Goal: Communication & Community: Answer question/provide support

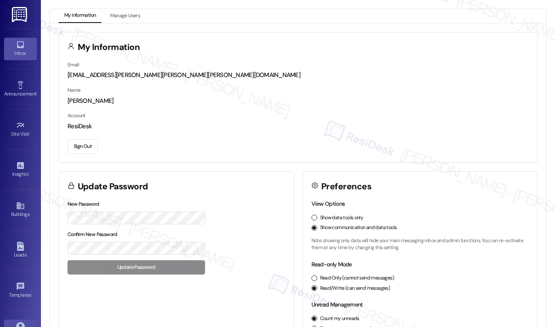
click at [17, 45] on icon at bounding box center [20, 44] width 9 height 9
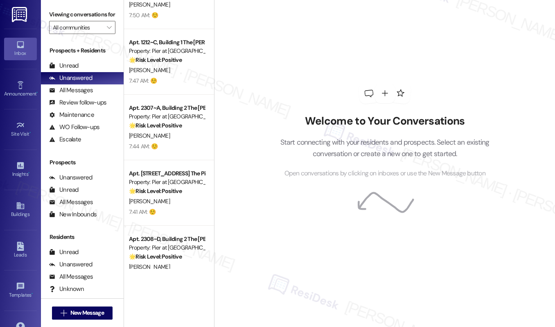
scroll to position [3001, 0]
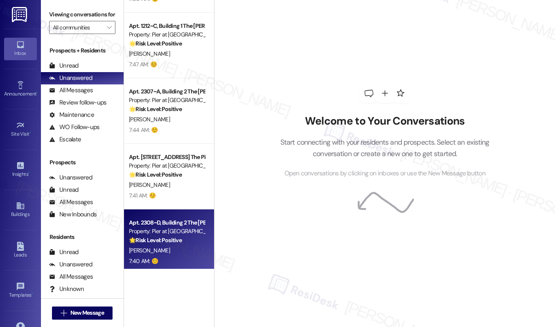
click at [190, 264] on div "7:40 AM: ☺️ 7:40 AM: ☺️" at bounding box center [166, 261] width 77 height 10
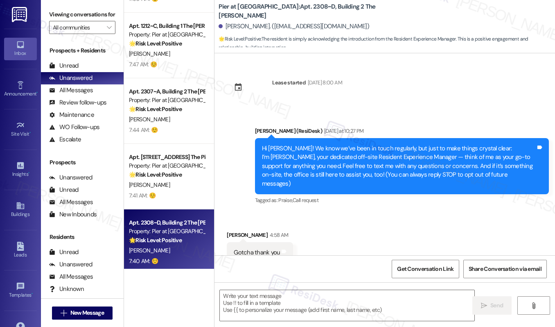
scroll to position [18, 0]
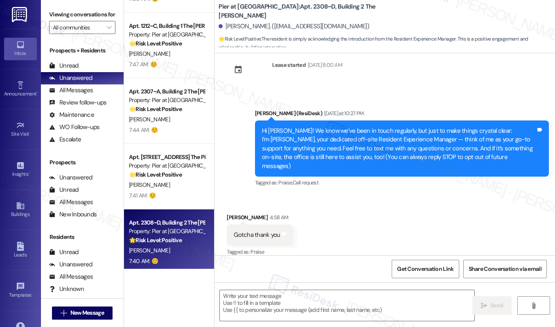
type textarea "Fetching suggested responses. Please feel free to read through the conversation…"
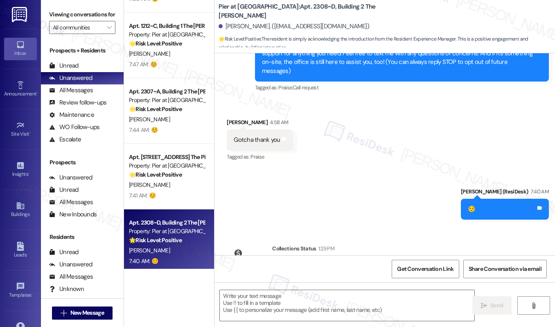
scroll to position [159, 0]
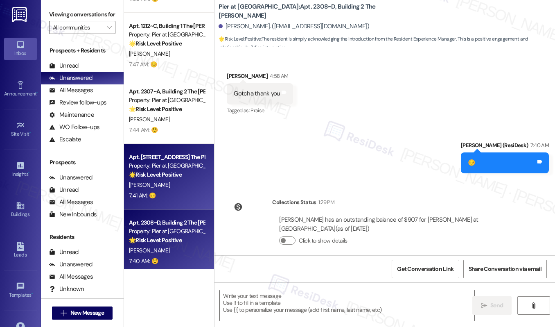
click at [207, 198] on div "Apt. 3205~B, Building 3 The Pier [PERSON_NAME] Property: [PERSON_NAME] at [GEOG…" at bounding box center [169, 177] width 90 height 66
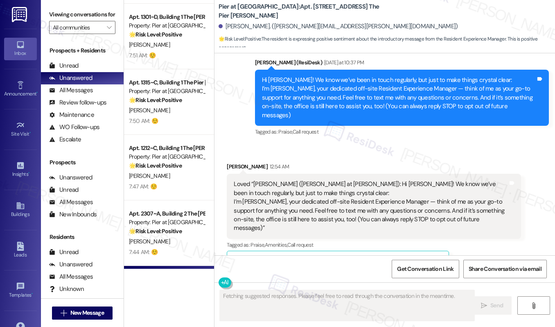
scroll to position [18, 0]
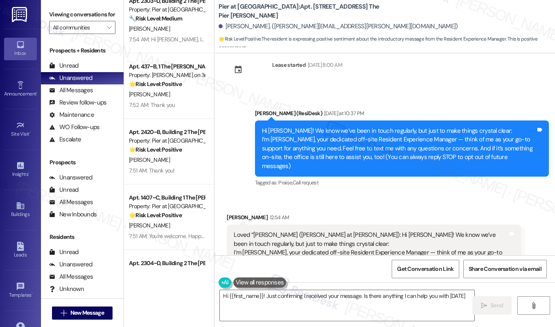
type textarea "Hi {{first_name}}! Just confirming I received your message. Is there anything I…"
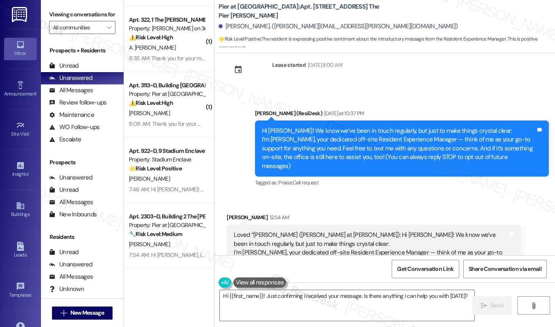
scroll to position [2245, 0]
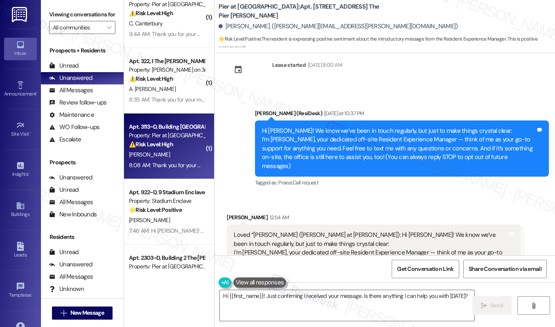
click at [166, 145] on strong "⚠️ Risk Level: High" at bounding box center [151, 143] width 44 height 7
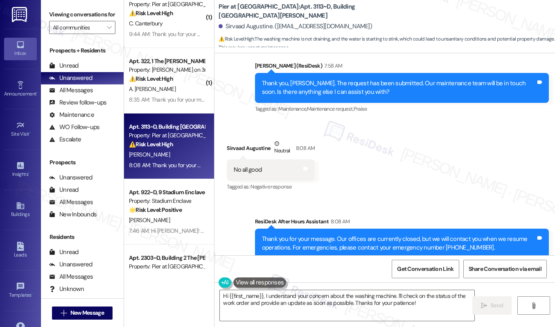
scroll to position [2887, 0]
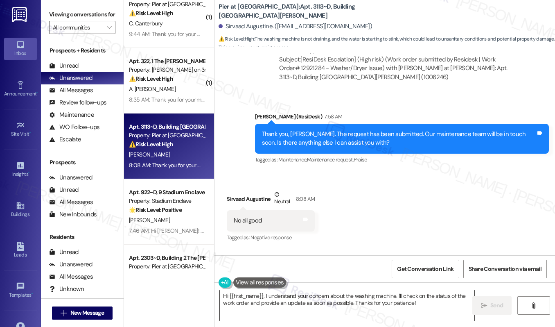
click at [261, 296] on textarea "Hi {{first_name}}, I understand your concern about the washing machine. I'll ch…" at bounding box center [347, 305] width 255 height 31
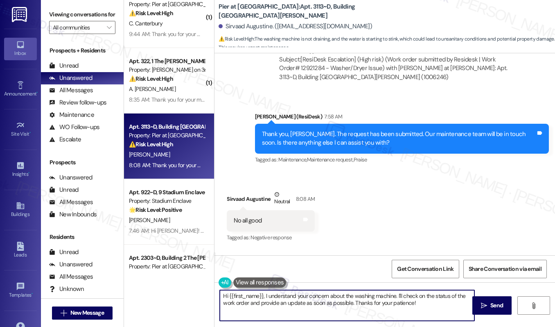
click at [261, 296] on textarea "Hi {{first_name}}, I understand your concern about the washing machine. I'll ch…" at bounding box center [347, 305] width 255 height 31
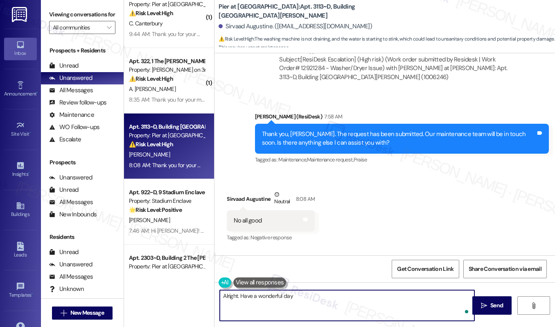
type textarea "Alright. Have a wonderful day!"
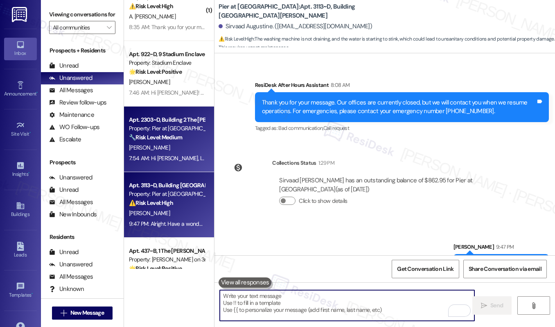
scroll to position [2336, 0]
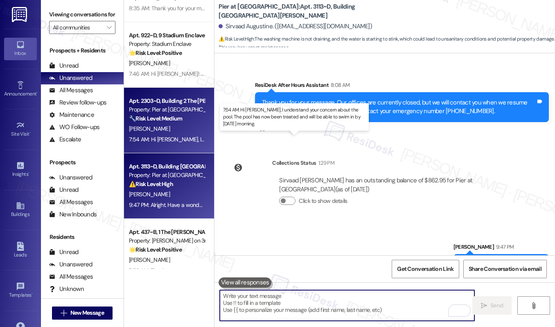
click at [174, 139] on div "7:54 AM: Hi [PERSON_NAME], I understand your concern about the pool. The pool h…" at bounding box center [307, 139] width 357 height 7
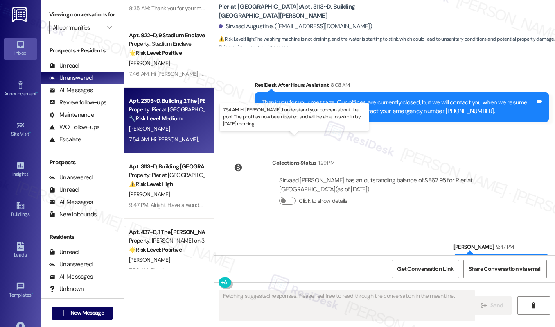
scroll to position [987, 0]
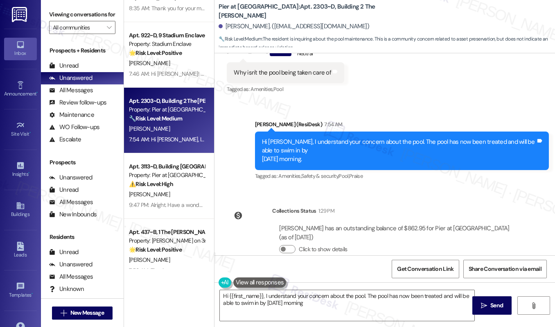
type textarea "Hi {{first_name}}, I understand your concern about the pool. The pool has now b…"
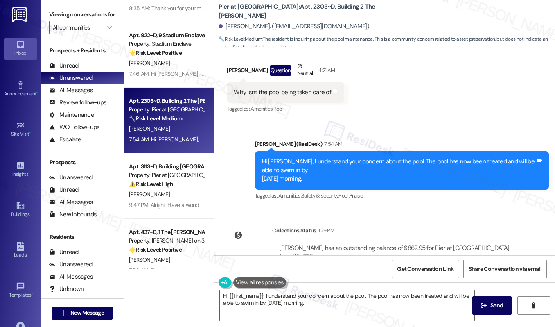
scroll to position [966, 0]
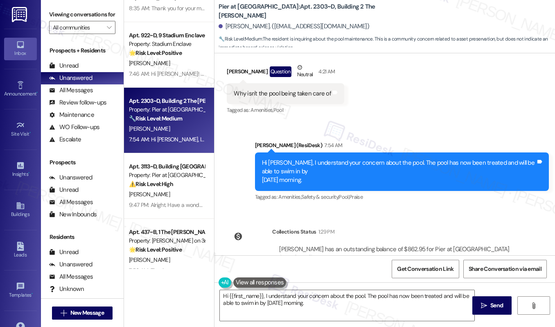
click at [388, 158] on div "Hi [PERSON_NAME], I understand your concern about the pool. The pool has now be…" at bounding box center [399, 171] width 274 height 26
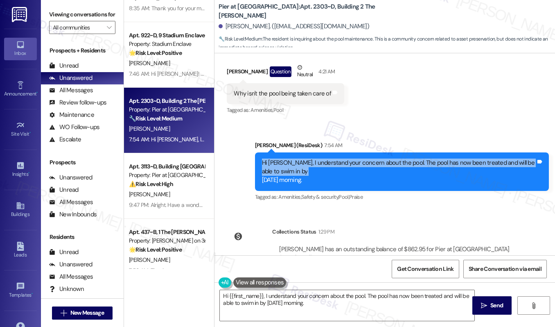
click at [388, 158] on div "Hi [PERSON_NAME], I understand your concern about the pool. The pool has now be…" at bounding box center [399, 171] width 274 height 26
click at [271, 162] on div "Hi [PERSON_NAME], I understand your concern about the pool. The pool has now be…" at bounding box center [399, 171] width 274 height 26
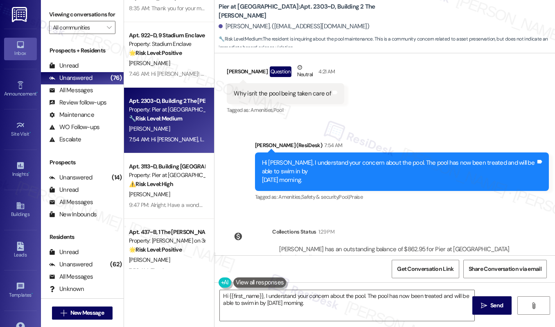
click at [271, 162] on div "Hi [PERSON_NAME], I understand your concern about the pool. The pool has now be…" at bounding box center [399, 171] width 274 height 26
click at [290, 164] on div "Hi [PERSON_NAME], I understand your concern about the pool. The pool has now be…" at bounding box center [399, 171] width 274 height 26
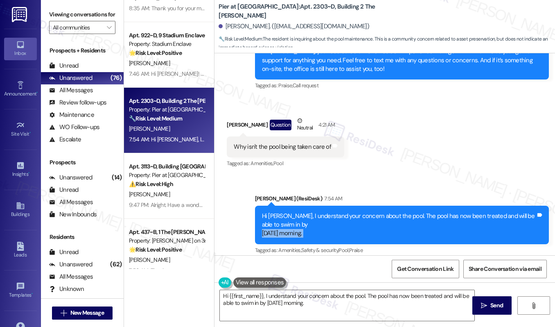
scroll to position [898, 0]
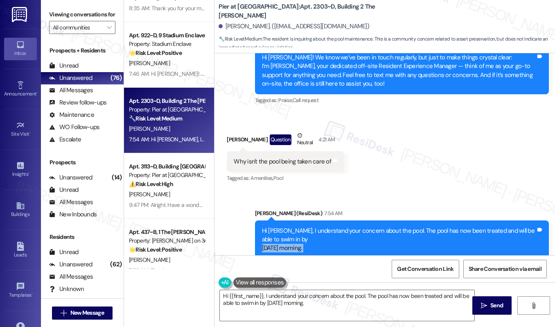
click at [271, 157] on div "Why isn't the pool being taken care of" at bounding box center [282, 161] width 97 height 9
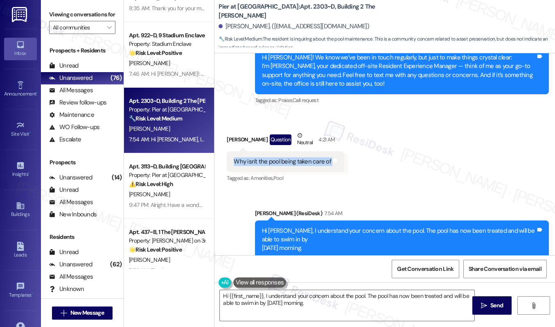
click at [271, 157] on div "Why isn't the pool being taken care of" at bounding box center [282, 161] width 97 height 9
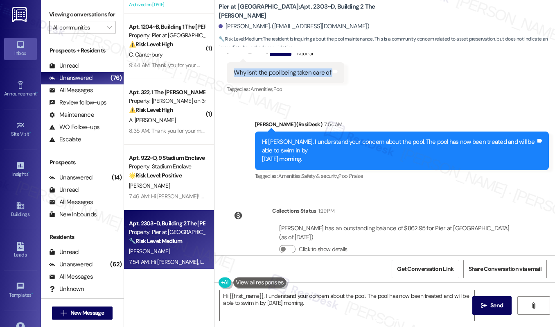
scroll to position [2210, 0]
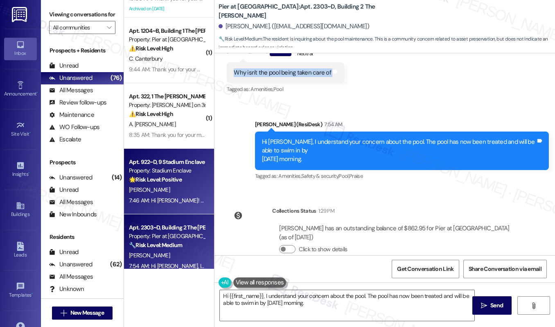
click at [172, 184] on div "Apt. 922~D, 9 Stadium Enclave Property: Stadium Enclave 🌟 Risk Level: Positive …" at bounding box center [166, 171] width 77 height 28
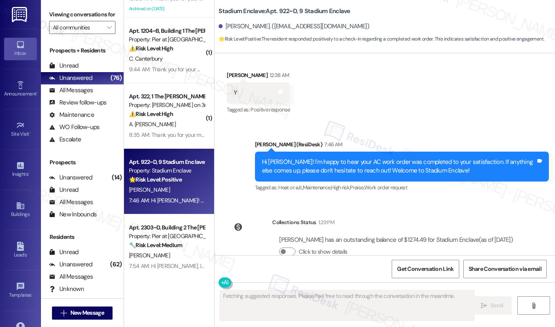
scroll to position [2201, 0]
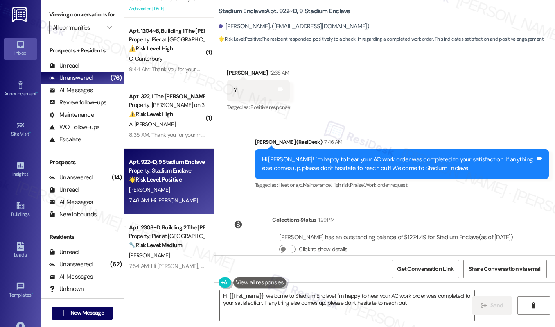
type textarea "Hi {{first_name}}, welcome to Stadium Enclave! I'm happy to hear your AC work o…"
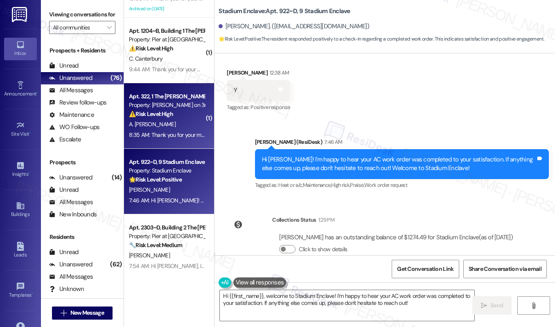
click at [196, 121] on div "A. [PERSON_NAME]" at bounding box center [166, 124] width 77 height 10
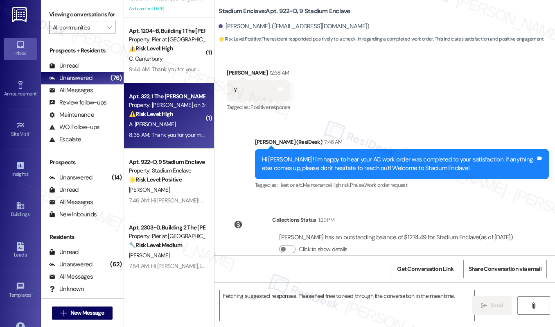
scroll to position [703, 0]
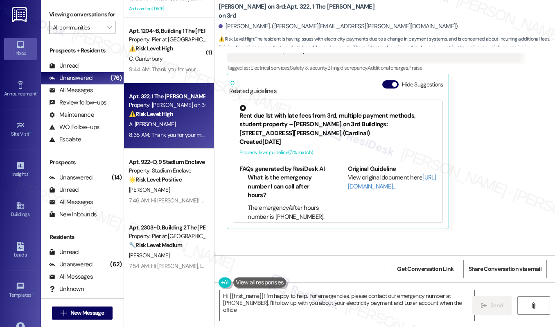
type textarea "Hi {{first_name}}! I'm happy to help. For emergencies, please contact our emerg…"
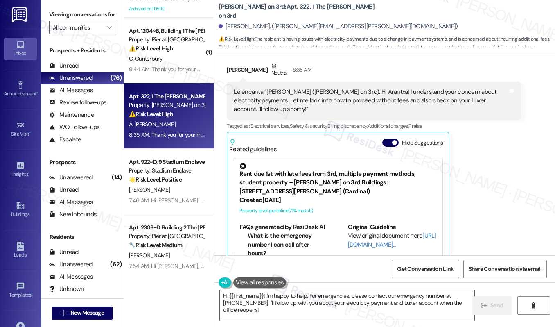
scroll to position [489, 0]
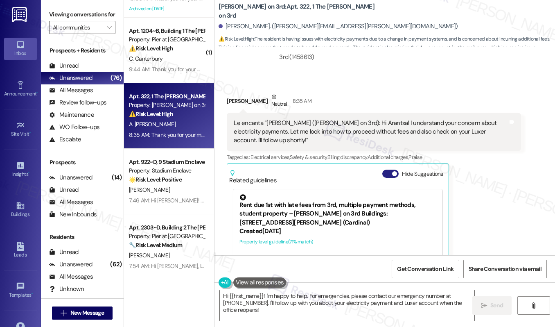
click at [389, 170] on button "Hide Suggestions" at bounding box center [390, 174] width 16 height 8
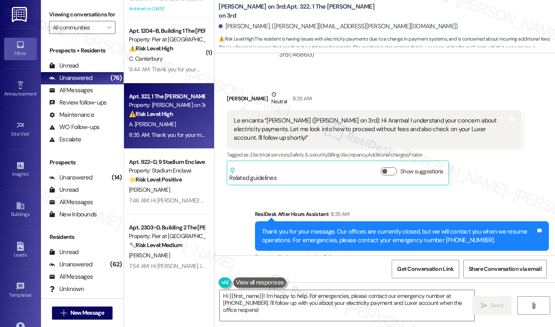
scroll to position [572, 0]
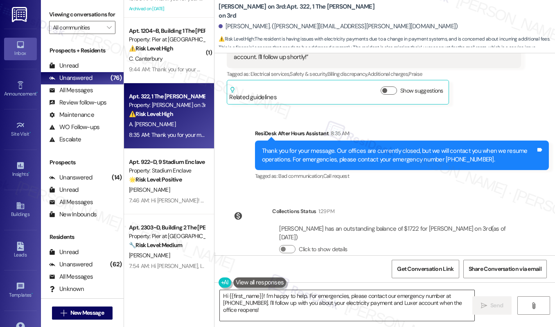
click at [335, 303] on textarea "Hi {{first_name}}! I'm happy to help. For emergencies, please contact our emerg…" at bounding box center [347, 305] width 255 height 31
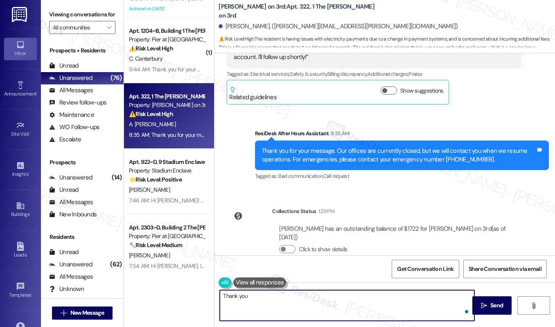
type textarea "Thank you!"
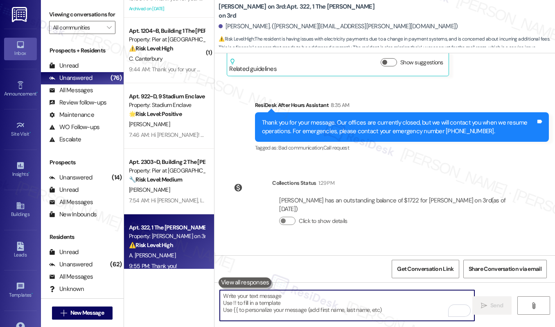
scroll to position [629, 0]
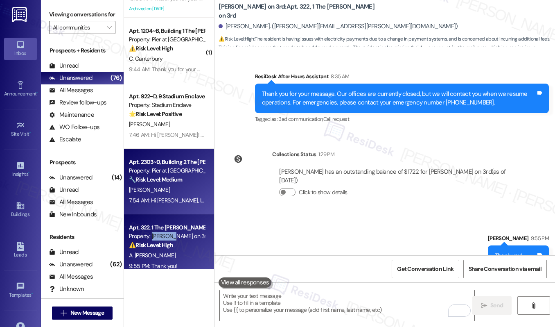
click at [165, 185] on div "K. Patterson" at bounding box center [166, 190] width 77 height 10
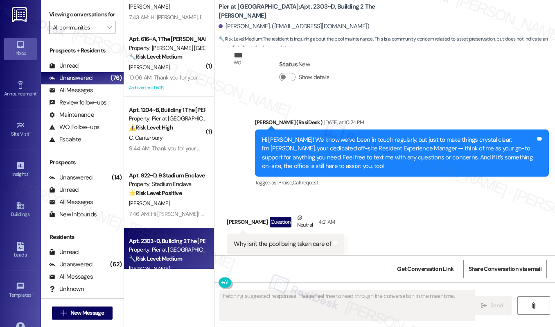
scroll to position [2129, 0]
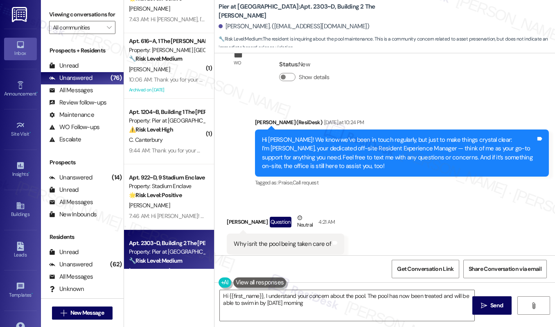
type textarea "Hi {{first_name}}, I understand your concern about the pool. The pool has now b…"
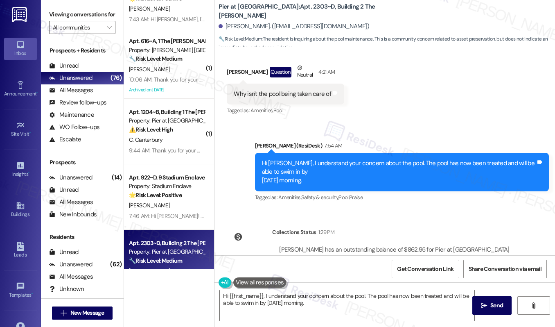
scroll to position [987, 0]
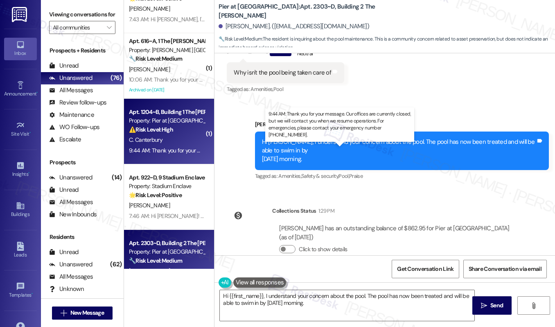
click at [170, 153] on div "9:44 AM: Thank you for your message. Our offices are currently closed, but we w…" at bounding box center [369, 150] width 481 height 7
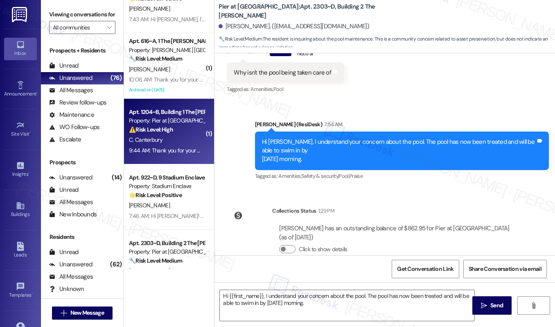
type textarea "Fetching suggested responses. Please feel free to read through the conversation…"
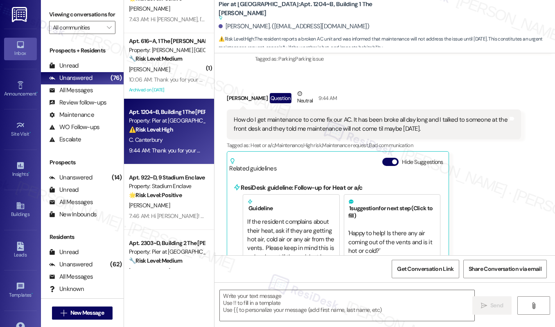
scroll to position [319, 0]
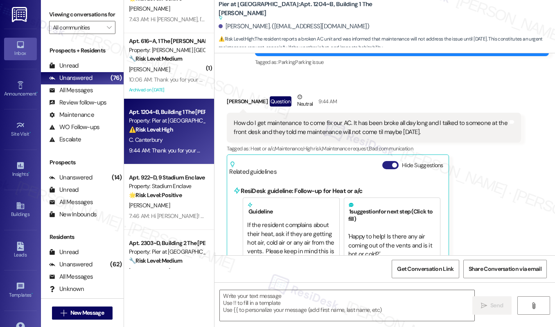
click at [389, 161] on button "Hide Suggestions" at bounding box center [390, 165] width 16 height 8
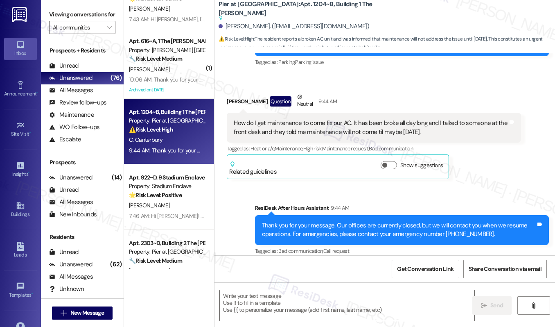
click at [327, 119] on div "How do I get maintenance to come fix our AC. It has been broke all day long and…" at bounding box center [371, 128] width 274 height 18
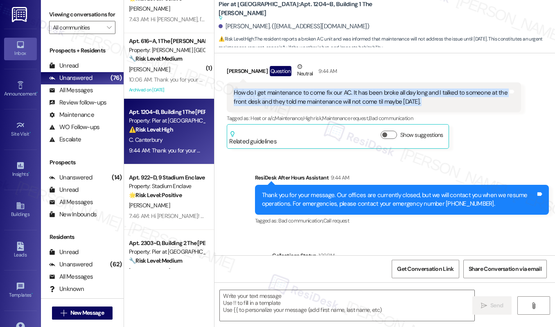
scroll to position [321, 0]
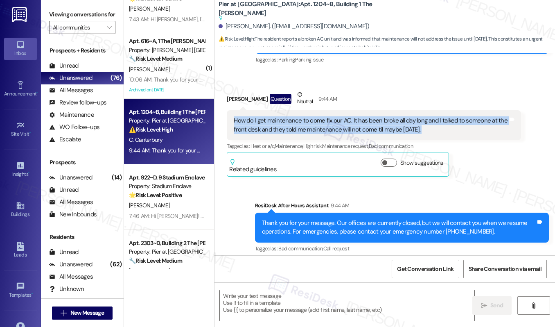
click at [332, 116] on div "How do I get maintenance to come fix our AC. It has been broke all day long and…" at bounding box center [371, 125] width 274 height 18
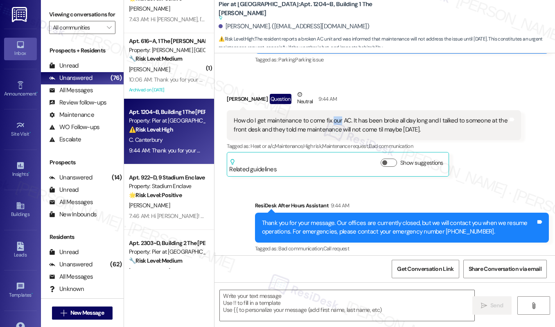
click at [332, 116] on div "How do I get maintenance to come fix our AC. It has been broke all day long and…" at bounding box center [371, 125] width 274 height 18
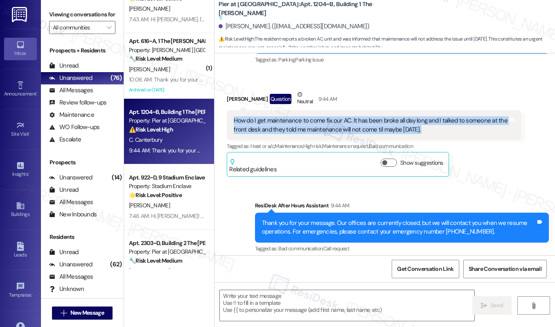
click at [332, 116] on div "How do I get maintenance to come fix our AC. It has been broke all day long and…" at bounding box center [371, 125] width 274 height 18
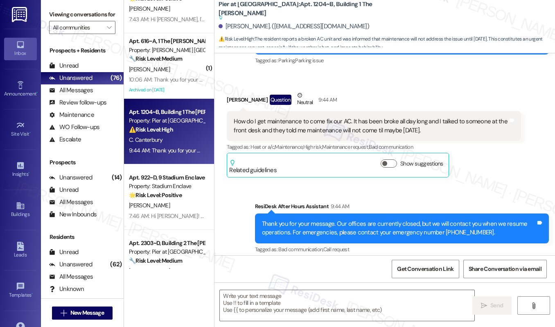
scroll to position [337, 0]
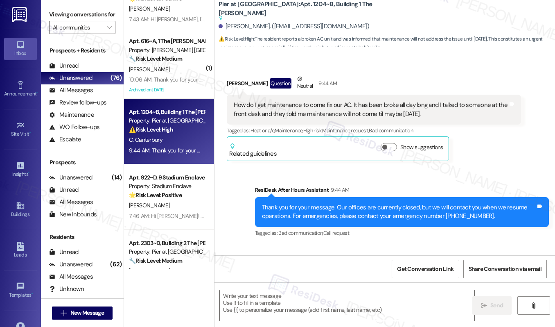
click at [342, 101] on div "How do I get maintenance to come fix our AC. It has been broke all day long and…" at bounding box center [371, 110] width 274 height 18
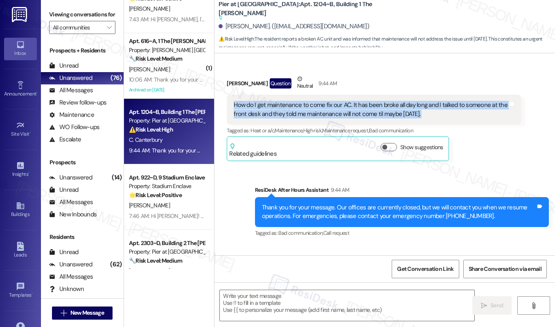
copy div "How do I get maintenance to come fix our AC. It has been broke all day long and…"
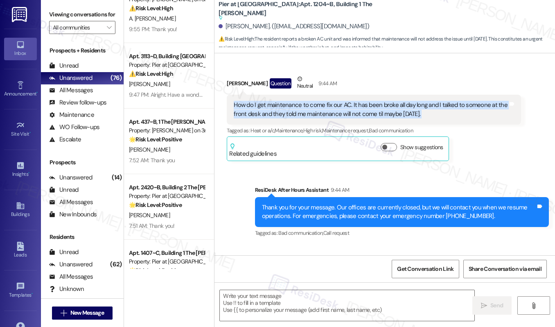
scroll to position [2448, 0]
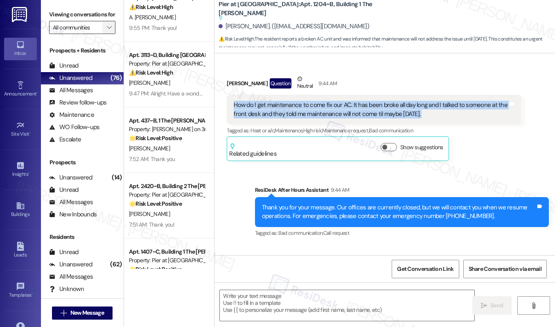
click at [107, 31] on icon "" at bounding box center [109, 27] width 5 height 7
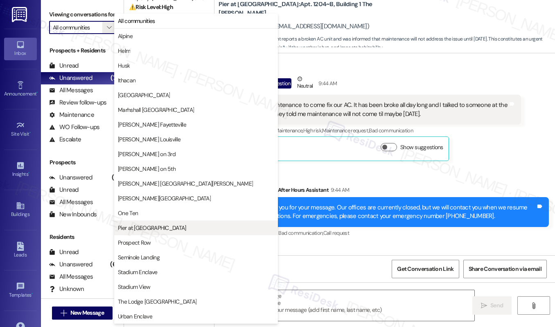
click at [138, 228] on span "Pier at Conway" at bounding box center [152, 228] width 68 height 8
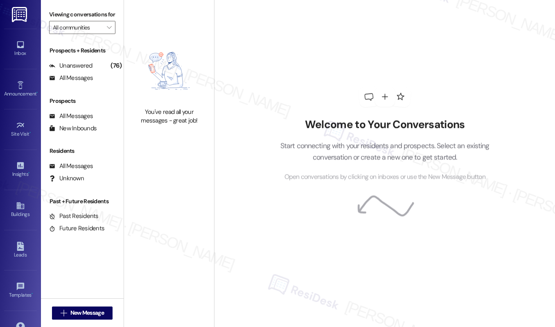
type input "Pier at Conway"
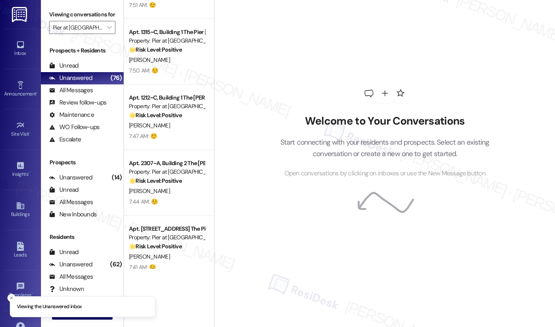
scroll to position [2483, 0]
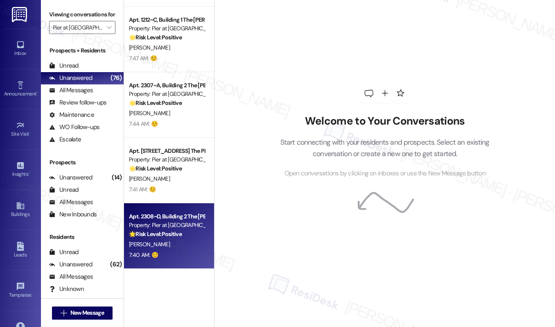
click at [173, 248] on div "C. Cox" at bounding box center [166, 244] width 77 height 10
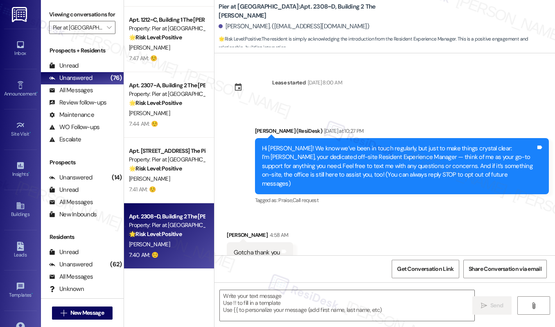
scroll to position [18, 0]
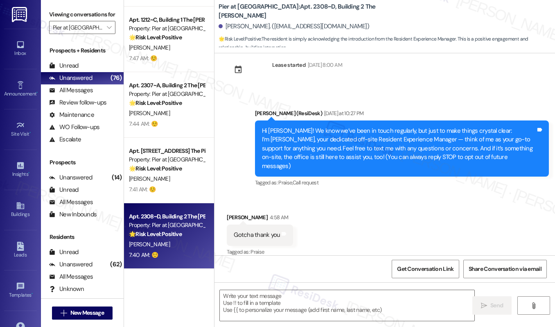
click at [173, 248] on div "C. Cox" at bounding box center [166, 244] width 77 height 10
type textarea "Fetching suggested responses. Please feel free to read through the conversation…"
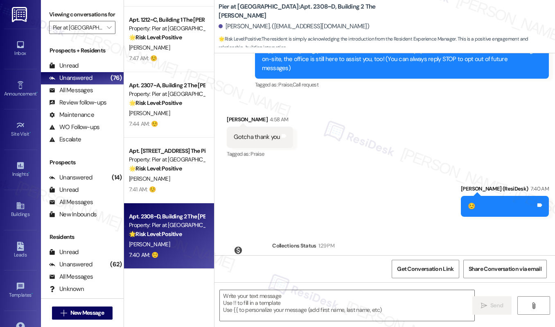
scroll to position [159, 0]
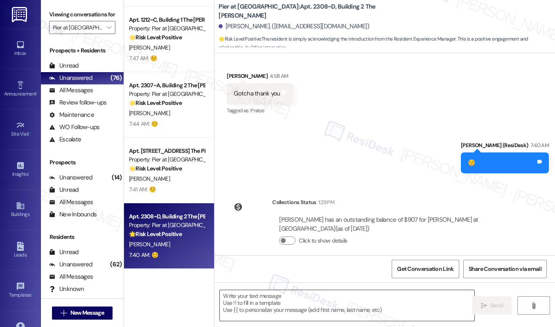
click at [259, 302] on textarea at bounding box center [347, 305] width 255 height 31
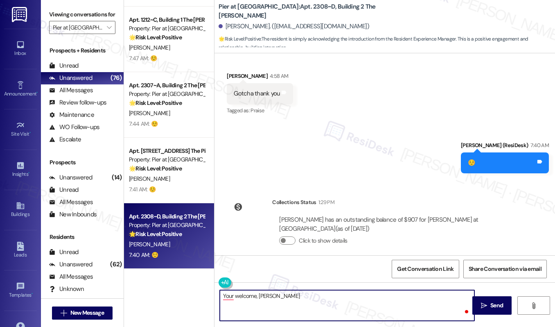
type textarea "Your welcome, Christopher!"
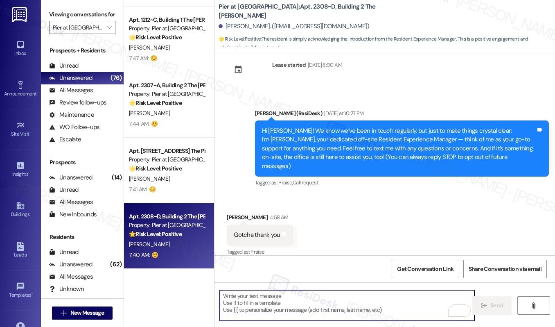
scroll to position [216, 0]
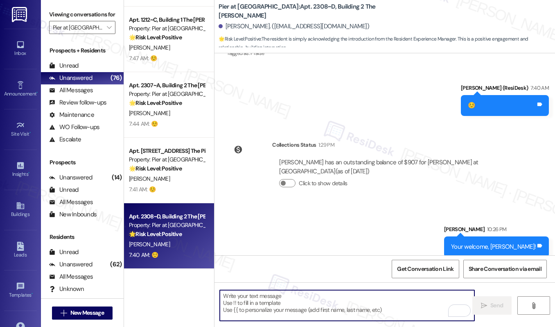
click at [492, 242] on div "Your welcome, Christopher!" at bounding box center [493, 246] width 85 height 9
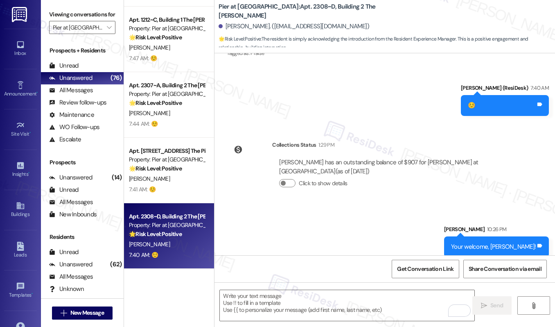
click at [492, 242] on div "Your welcome, Christopher!" at bounding box center [493, 246] width 85 height 9
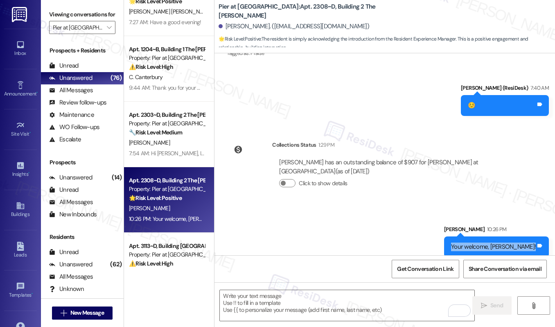
scroll to position [1845, 0]
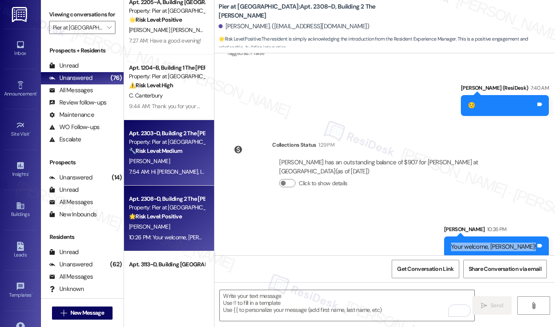
click at [176, 165] on div "[PERSON_NAME]" at bounding box center [166, 161] width 77 height 10
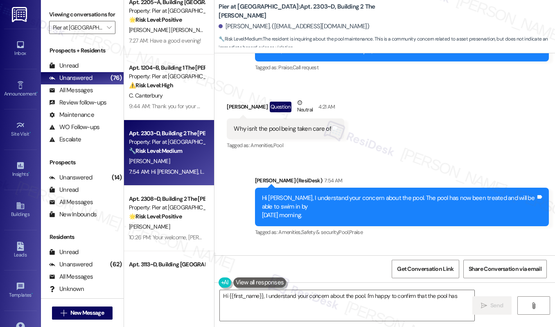
scroll to position [987, 0]
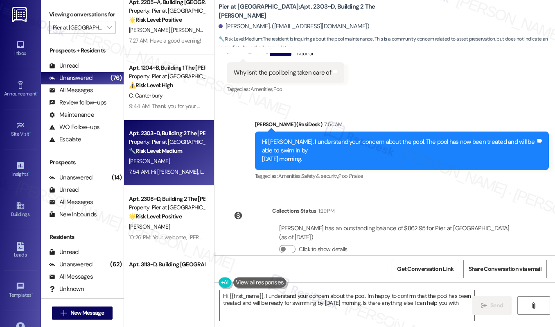
type textarea "Hi {{first_name}}, I understand your concern about the pool. I'm happy to confi…"
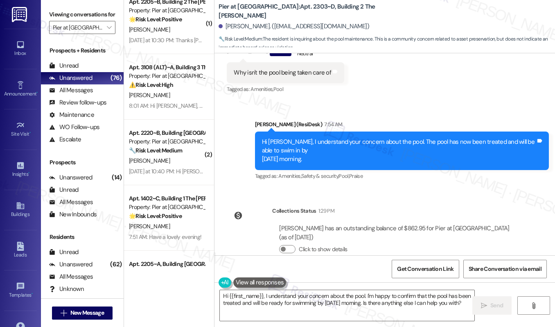
scroll to position [1578, 0]
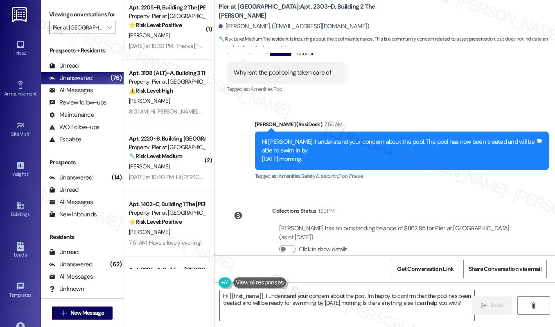
click at [178, 162] on div "[PERSON_NAME]" at bounding box center [166, 166] width 77 height 10
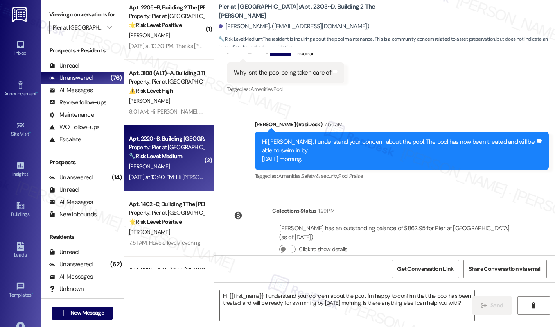
click at [178, 162] on div "[PERSON_NAME]" at bounding box center [166, 166] width 77 height 10
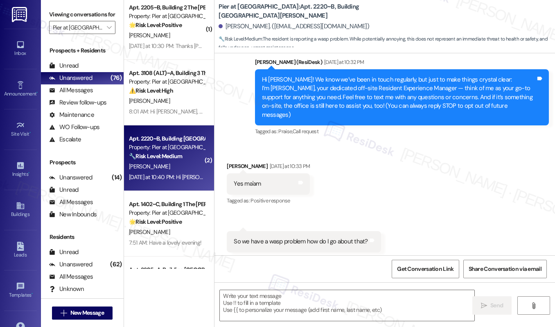
scroll to position [75, 0]
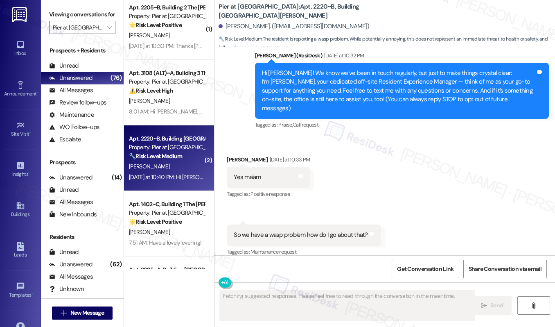
click at [301, 190] on div "Tagged as: Positive response Click to highlight conversations about Positive re…" at bounding box center [268, 194] width 83 height 12
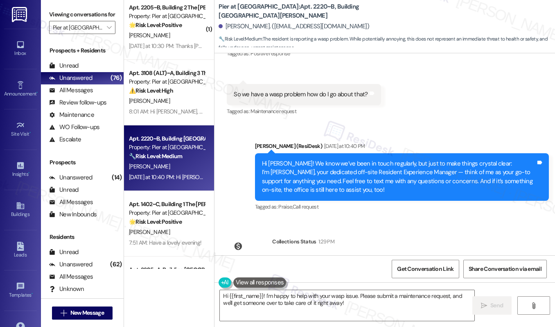
scroll to position [220, 0]
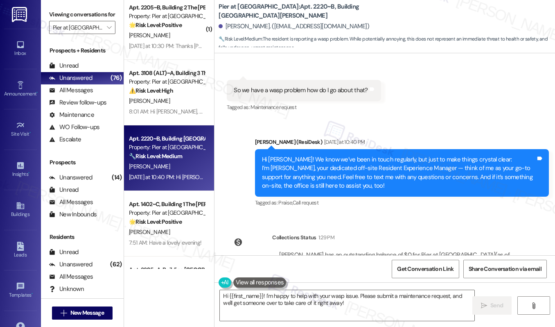
click at [320, 86] on div "So we have a wasp problem how do I go about that?" at bounding box center [301, 90] width 134 height 9
copy div "So we have a wasp problem how do I go about that? Tags and notes"
click at [282, 303] on textarea "Hi {{first_name}}! I'm happy to help with your wasp issue. Please submit a main…" at bounding box center [347, 305] width 255 height 31
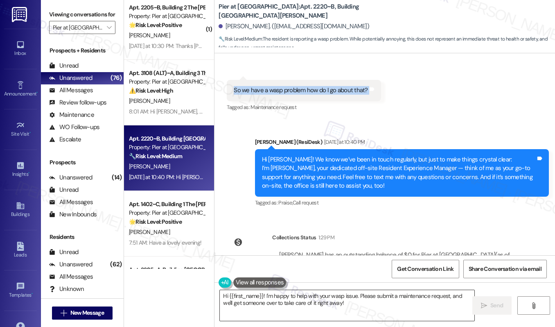
click at [282, 303] on textarea "Hi {{first_name}}! I'm happy to help with your wasp issue. Please submit a main…" at bounding box center [347, 305] width 255 height 31
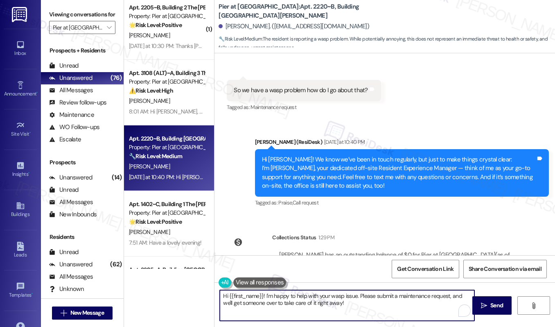
paste textarea "[Resident Name], Thank you for letting us know about the wasp issue. Could you …"
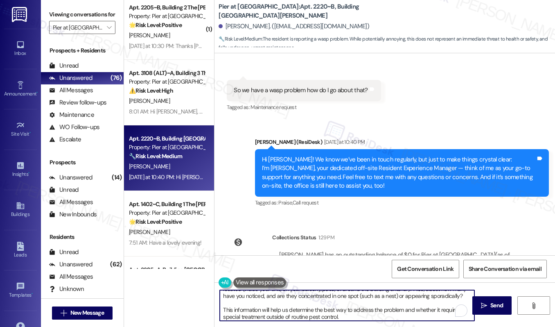
scroll to position [0, 0]
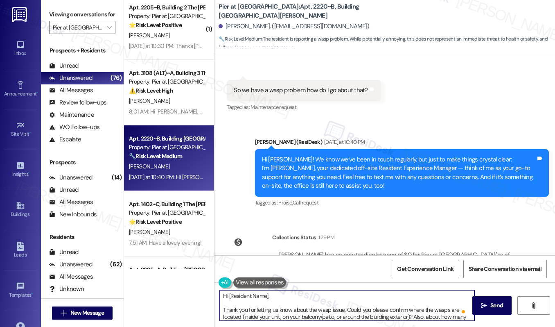
click at [233, 26] on div "[PERSON_NAME]. ([EMAIL_ADDRESS][DOMAIN_NAME])" at bounding box center [294, 26] width 151 height 9
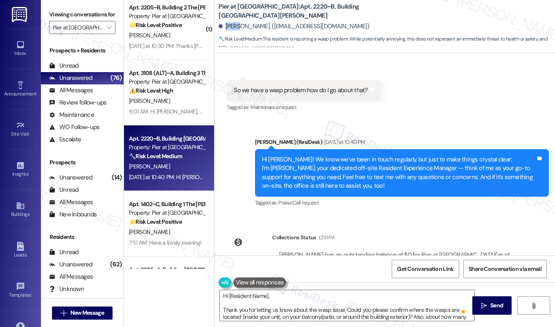
copy div "Omari"
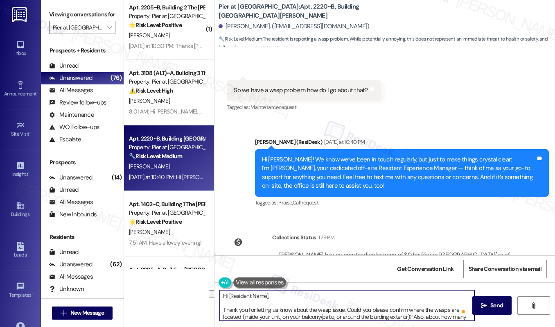
drag, startPoint x: 228, startPoint y: 296, endPoint x: 274, endPoint y: 295, distance: 45.5
click at [274, 295] on textarea "Hi [Resident Name], Thank you for letting us know about the wasp issue. Could y…" at bounding box center [347, 305] width 255 height 31
paste textarea "Omari"
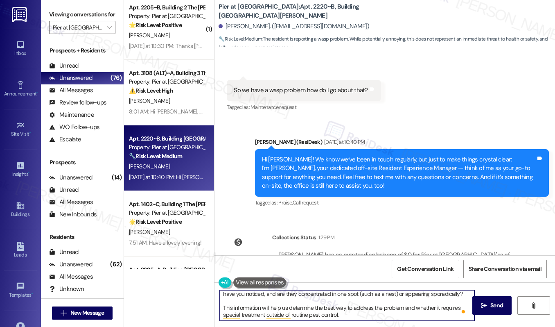
click at [341, 317] on textarea "Hi Omari, Thank you for letting us know about the wasp issue. Could you please …" at bounding box center [347, 305] width 255 height 31
click at [452, 318] on textarea "Hi Omari, Thank you for letting us know about the wasp issue. Could you please …" at bounding box center [347, 305] width 255 height 31
type textarea "Hi Omari, Thank you for letting us know about the wasp issue. Could you please …"
click at [488, 308] on span " Send" at bounding box center [492, 305] width 26 height 9
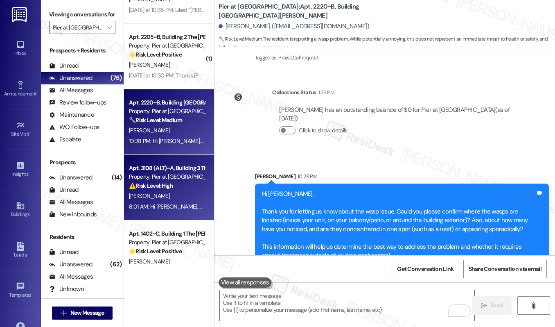
scroll to position [1514, 0]
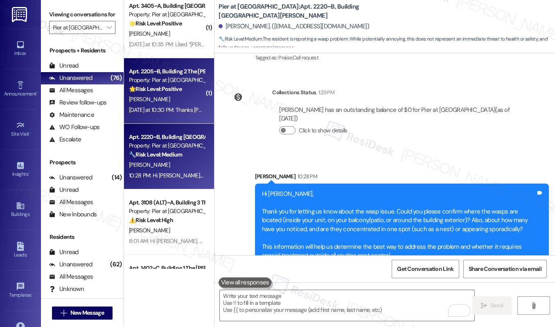
click at [176, 111] on div "Yesterday at 10:30 PM: Thanks Sarah Yesterday at 10:30 PM: Thanks Sarah" at bounding box center [182, 109] width 106 height 7
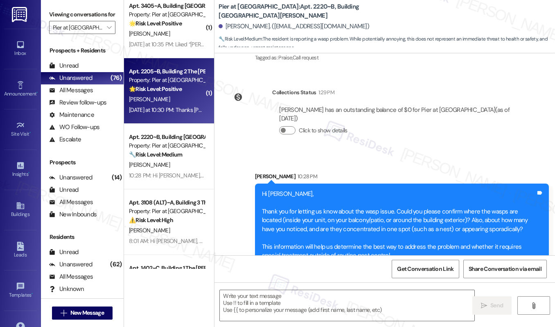
type textarea "Fetching suggested responses. Please feel free to read through the conversation…"
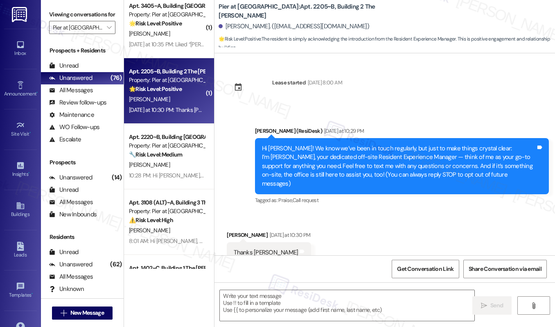
scroll to position [18, 0]
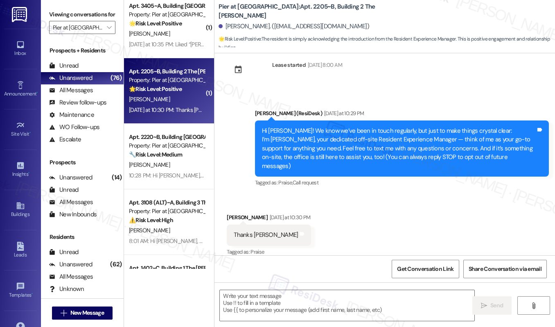
click at [269, 225] on div "Thanks Sarah Tags and notes" at bounding box center [269, 234] width 84 height 21
type textarea "Fetching suggested responses. Please feel free to read through the conversation…"
click at [249, 310] on textarea at bounding box center [347, 305] width 255 height 31
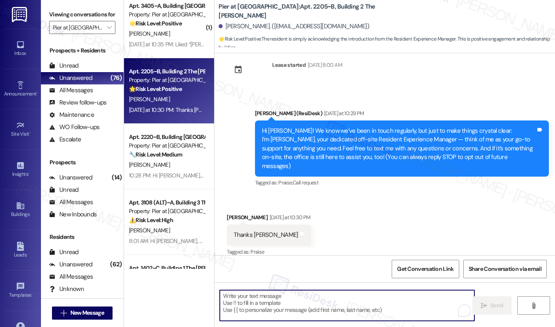
click at [249, 310] on textarea "To enrich screen reader interactions, please activate Accessibility in Grammarl…" at bounding box center [347, 305] width 255 height 31
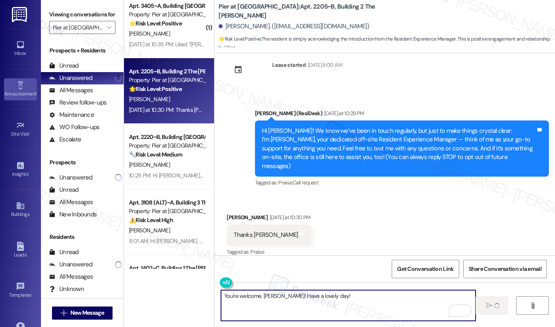
type textarea "You're welcome, Matthew! Have a lovely day!"
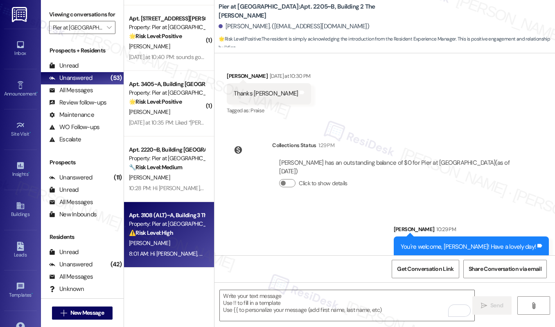
scroll to position [1430, 0]
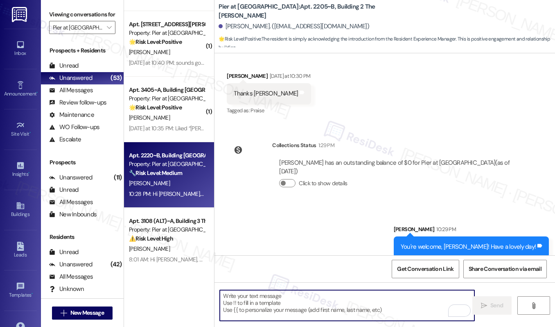
click at [186, 170] on div "🔧 Risk Level: Medium The resident is reporting a wasp problem. While potentiall…" at bounding box center [167, 173] width 76 height 9
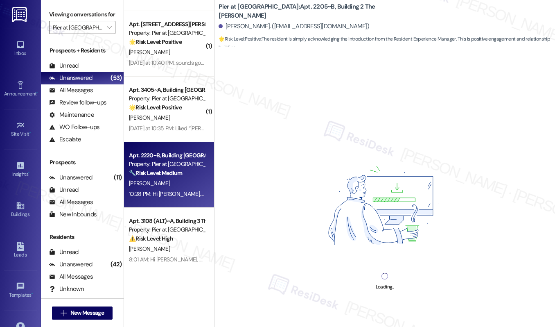
click at [186, 170] on div "🔧 Risk Level: Medium The resident is reporting a wasp problem. While potentiall…" at bounding box center [167, 173] width 76 height 9
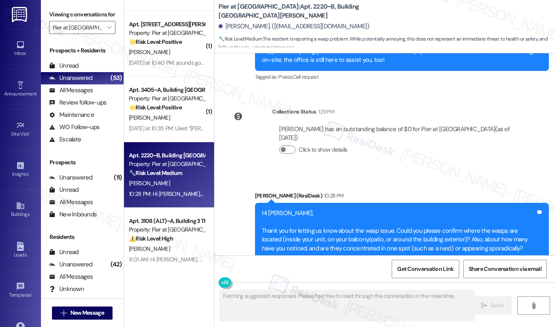
scroll to position [377, 0]
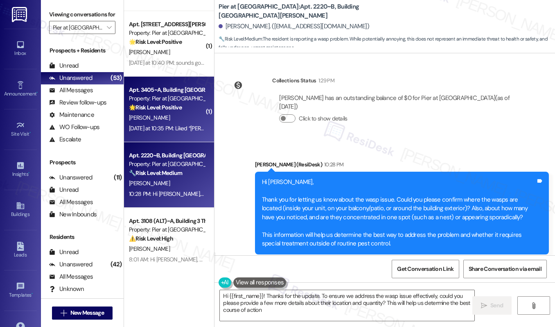
type textarea "Hi {{first_name}}! Thanks for the update. To ensure we address the wasp issue e…"
click at [148, 113] on div "[PERSON_NAME]" at bounding box center [166, 118] width 77 height 10
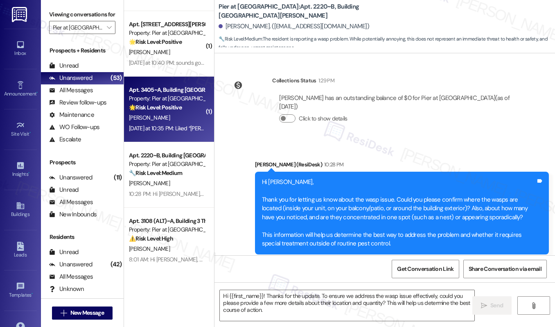
click at [148, 113] on div "[PERSON_NAME]" at bounding box center [166, 118] width 77 height 10
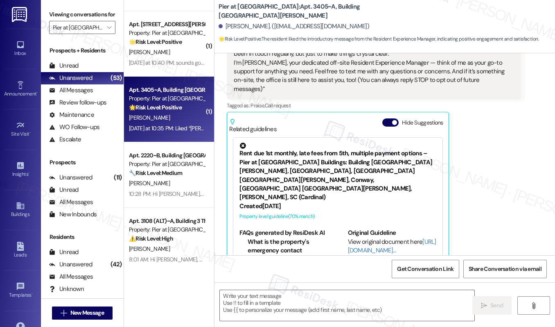
type textarea "Fetching suggested responses. Please feel free to read through the conversation…"
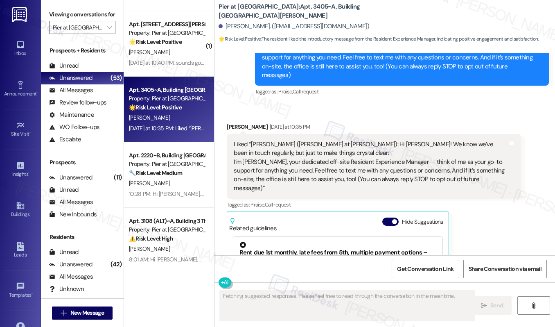
scroll to position [54, 0]
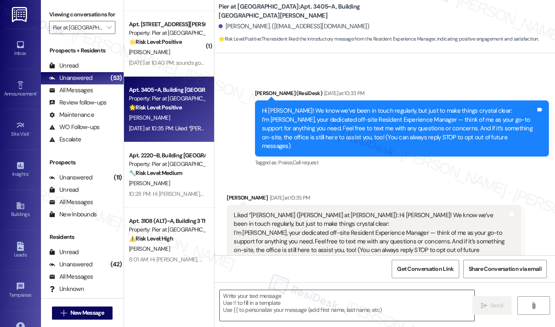
click at [299, 298] on textarea at bounding box center [347, 305] width 255 height 31
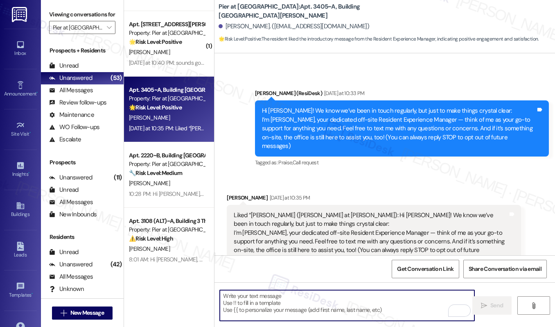
click at [232, 193] on div "Aidan Laverty Yesterday at 10:35 PM" at bounding box center [374, 198] width 294 height 11
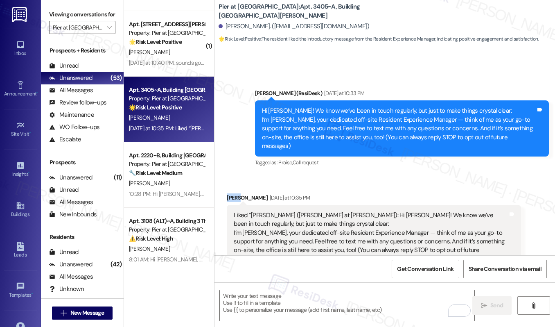
copy div "Aidan"
click at [260, 297] on textarea "To enrich screen reader interactions, please activate Accessibility in Grammarl…" at bounding box center [347, 305] width 255 height 31
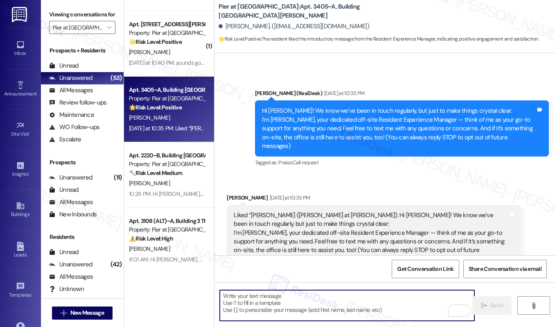
click at [260, 297] on textarea "To enrich screen reader interactions, please activate Accessibility in Grammarl…" at bounding box center [347, 305] width 255 height 31
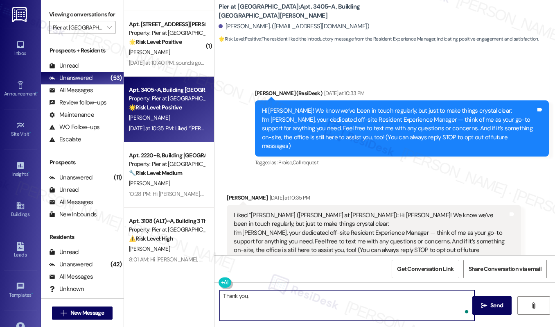
paste textarea "Aidan"
type textarea "Thank you, Aidan!"
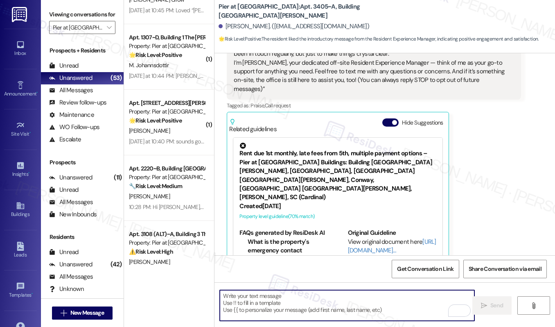
scroll to position [1346, 0]
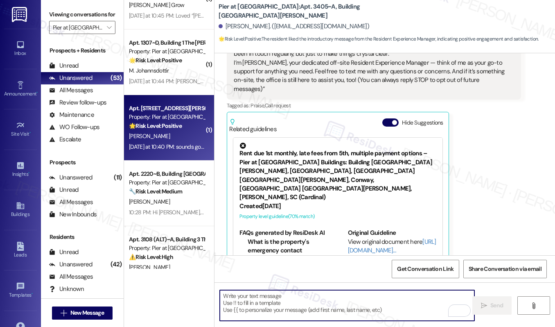
click at [163, 142] on div "Yesterday at 10:40 PM: sounds good, thank you! Yesterday at 10:40 PM: sounds go…" at bounding box center [166, 147] width 77 height 10
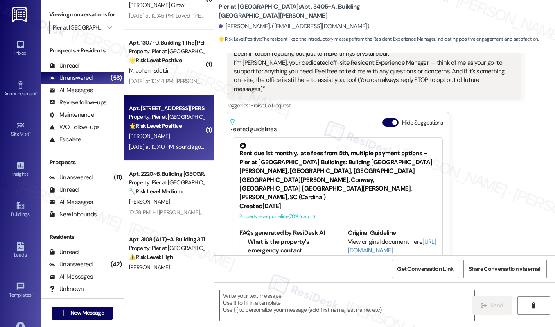
click at [163, 142] on div "Yesterday at 10:40 PM: sounds good, thank you! Yesterday at 10:40 PM: sounds go…" at bounding box center [166, 147] width 77 height 10
type textarea "Fetching suggested responses. Please feel free to read through the conversation…"
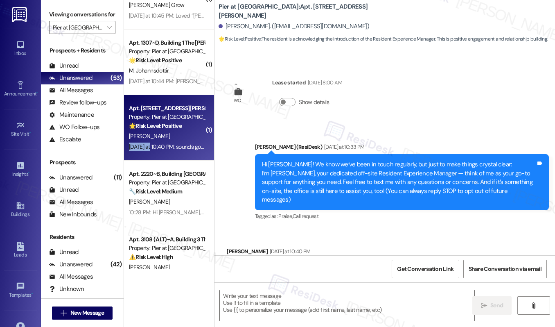
scroll to position [34, 0]
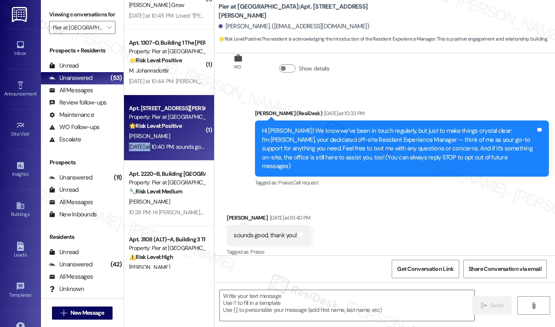
type textarea "Fetching suggested responses. Please feel free to read through the conversation…"
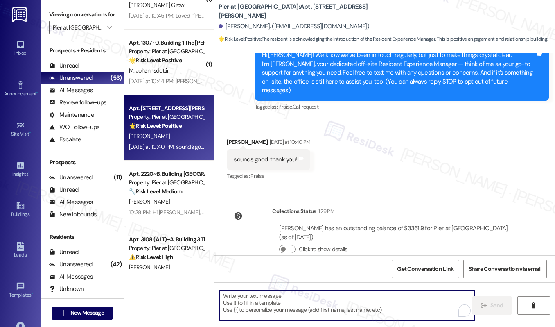
click at [260, 303] on textarea "To enrich screen reader interactions, please activate Accessibility in Grammarl…" at bounding box center [347, 305] width 255 height 31
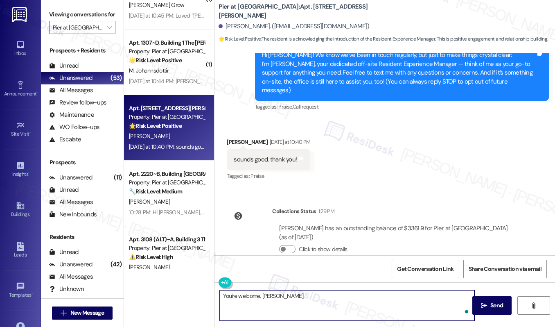
type textarea "You're welcome, Emily!"
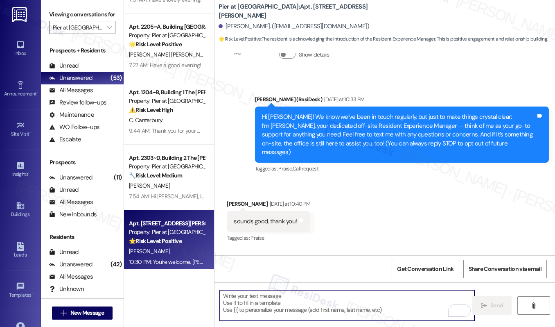
scroll to position [1709, 0]
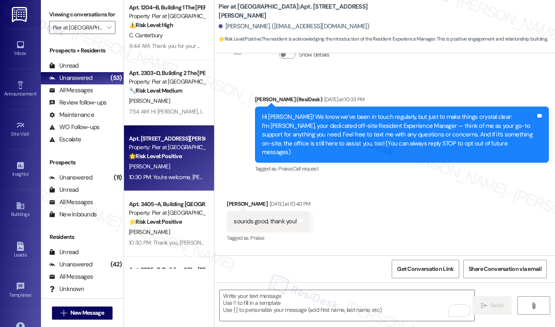
click at [170, 161] on div "[PERSON_NAME]" at bounding box center [166, 166] width 77 height 10
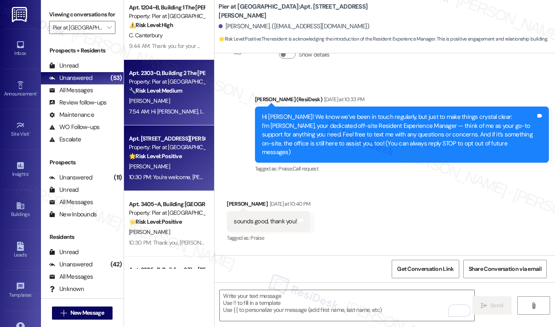
click at [176, 105] on div "[PERSON_NAME]" at bounding box center [166, 101] width 77 height 10
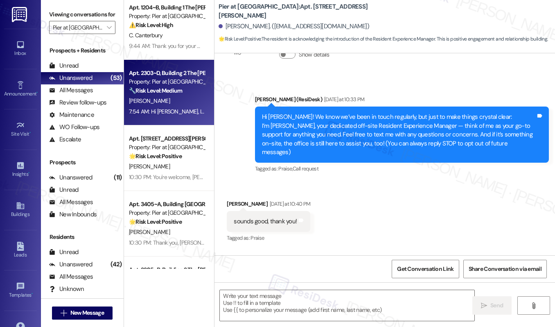
type textarea "Fetching suggested responses. Please feel free to read through the conversation…"
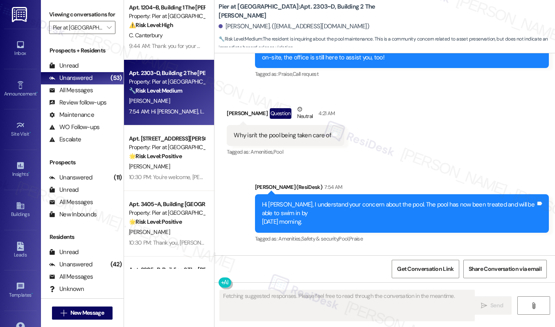
scroll to position [987, 0]
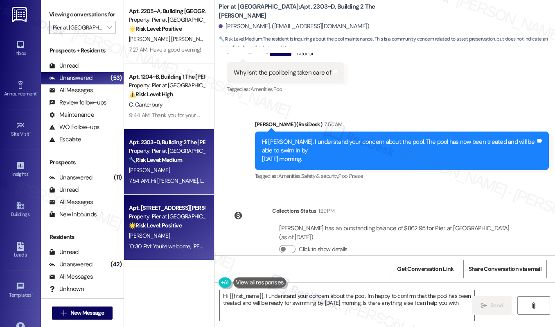
type textarea "Hi {{first_name}}, I understand your concern about the pool. I'm happy to confi…"
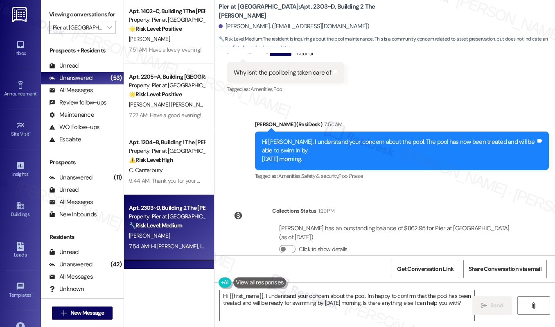
scroll to position [1572, 0]
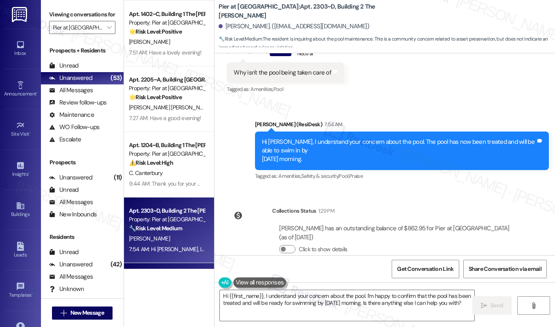
click at [181, 168] on div "C. Canterbury" at bounding box center [166, 173] width 77 height 10
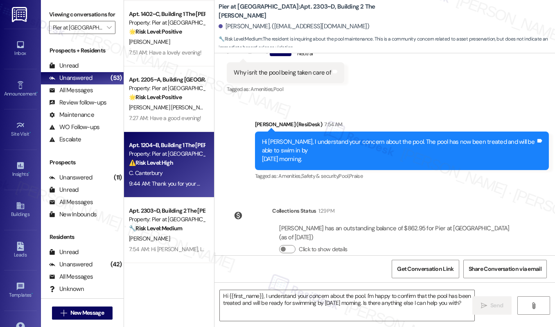
type textarea "Fetching suggested responses. Please feel free to read through the conversation…"
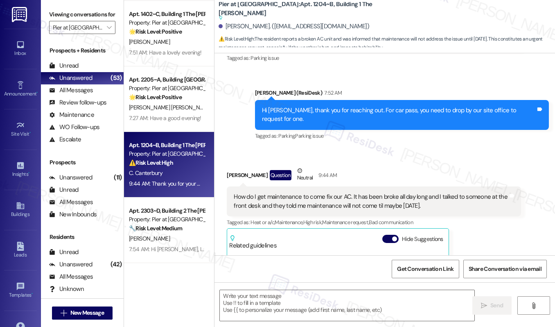
type textarea "Fetching suggested responses. Please feel free to read through the conversation…"
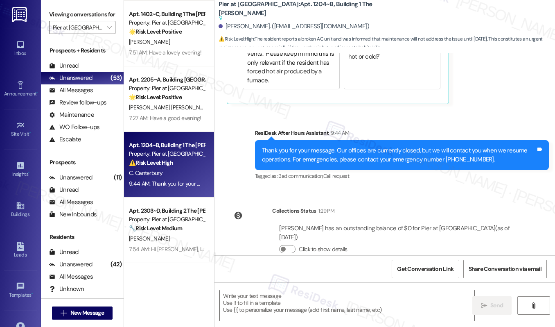
scroll to position [511, 0]
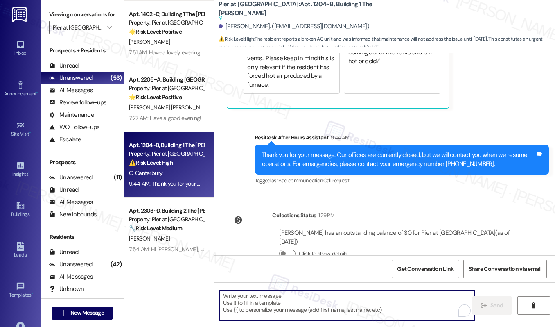
click at [246, 306] on textarea "To enrich screen reader interactions, please activate Accessibility in Grammarl…" at bounding box center [347, 305] width 255 height 31
paste textarea "Hi [Resident Name], I’m sorry to hear about the issue with your AC. To better a…"
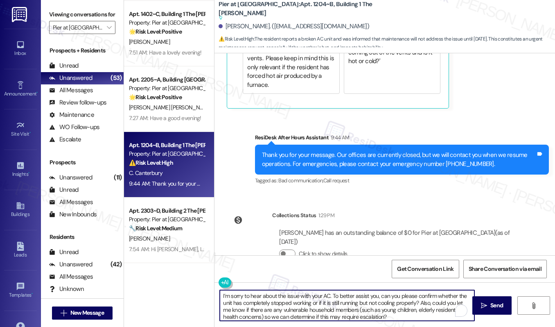
scroll to position [0, 0]
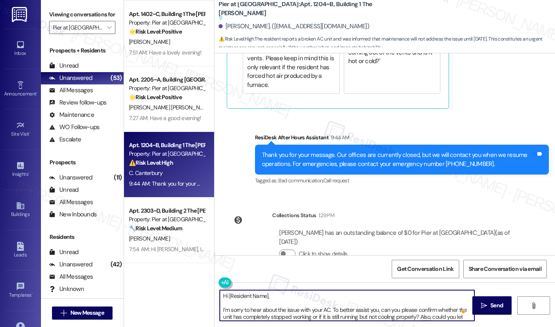
click at [267, 296] on textarea "Hi [Resident Name], I’m sorry to hear about the issue with your AC. To better a…" at bounding box center [347, 305] width 255 height 31
drag, startPoint x: 267, startPoint y: 296, endPoint x: 227, endPoint y: 296, distance: 40.1
click at [227, 296] on textarea "Hi [Resident Name], I’m sorry to hear about the issue with your AC. To better a…" at bounding box center [347, 305] width 255 height 31
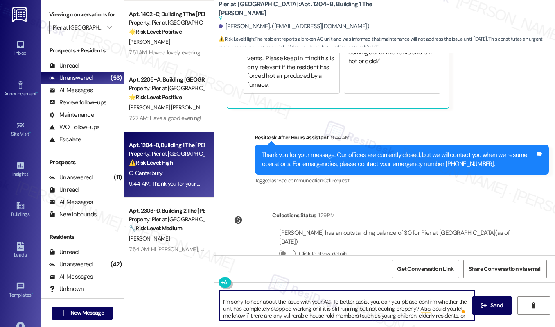
scroll to position [10, 0]
click at [268, 300] on textarea "Hi Celsey, I’m sorry to hear about the issue with your AC. To better assist you…" at bounding box center [347, 305] width 255 height 31
click at [283, 301] on textarea "Hi Celsey, I’m sorry to hear about the issue with your AC. To better assist you…" at bounding box center [347, 305] width 255 height 31
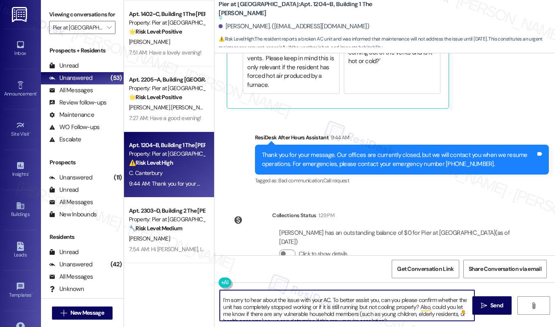
click at [283, 301] on textarea "Hi Celsey, I’m sorry to hear about the issue with your AC. To better assist you…" at bounding box center [347, 305] width 255 height 31
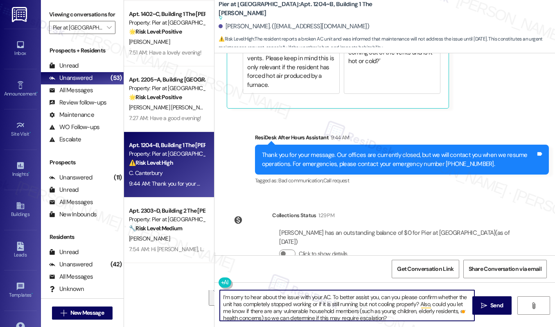
scroll to position [16, 0]
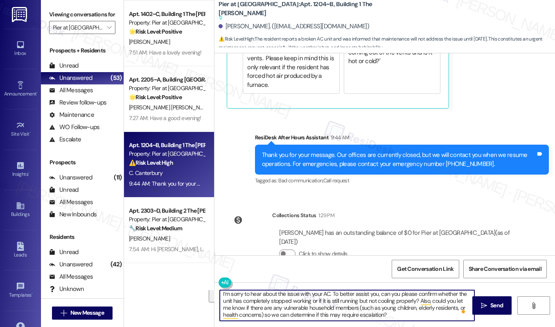
click at [321, 185] on div "WO Lease started Aug 16, 2025 at 8:00 AM Show details Announcement, sent via SM…" at bounding box center [385, 154] width 341 height 202
drag, startPoint x: 420, startPoint y: 301, endPoint x: 418, endPoint y: 314, distance: 13.3
click at [418, 314] on textarea "Hi Celsey, I’m sorry to hear about the issue with your AC. To better assist you…" at bounding box center [347, 305] width 255 height 31
type textarea "Hi Celsey, I’m sorry to hear about the issue with your AC. To better assist you…"
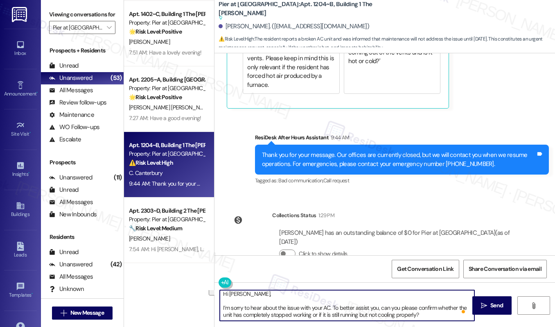
scroll to position [2, 0]
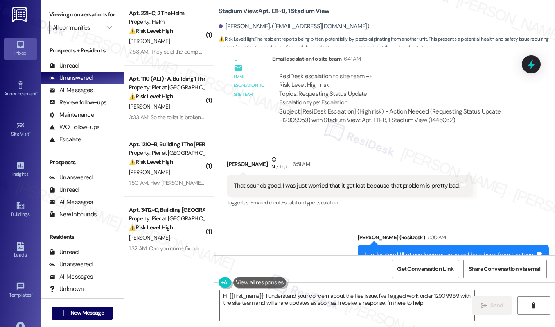
scroll to position [1192, 0]
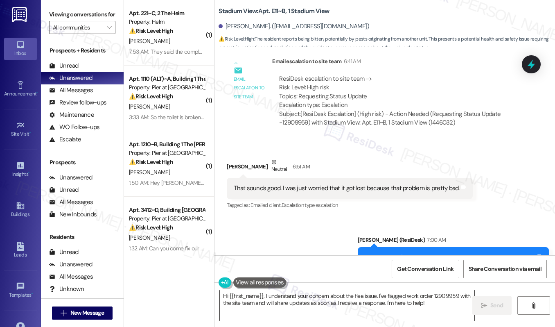
click at [331, 307] on textarea "Hi {{first_name}}, I understand your concern about the flea issue. I've flagged…" at bounding box center [347, 305] width 255 height 31
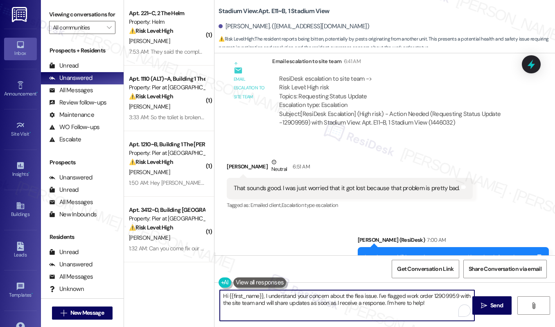
click at [331, 307] on textarea "Hi {{first_name}}, I understand your concern about the flea issue. I've flagged…" at bounding box center [347, 305] width 255 height 31
paste textarea "Hi [Resident Name], We are still awaiting our pest control vendor to come out a…"
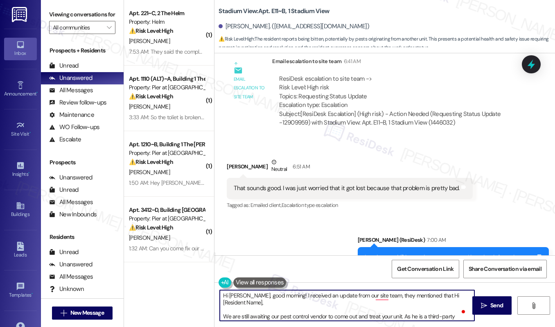
scroll to position [0, 0]
drag, startPoint x: 427, startPoint y: 296, endPoint x: 226, endPoint y: 316, distance: 202.8
click at [226, 316] on textarea "Hi Emma, good morning! I received an update from our site team, they mentioned …" at bounding box center [347, 305] width 255 height 31
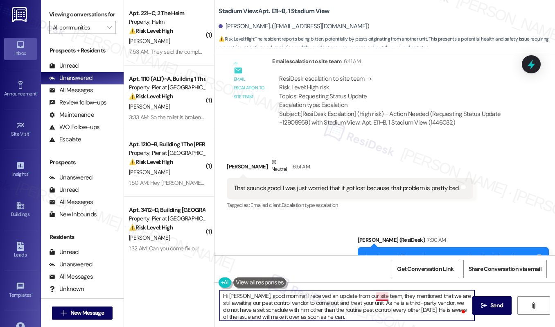
click at [383, 298] on textarea "Hi Emma, good morning! I received an update from our site team, they mentioned …" at bounding box center [347, 305] width 255 height 31
drag, startPoint x: 405, startPoint y: 297, endPoint x: 442, endPoint y: 297, distance: 36.9
click at [442, 297] on textarea "Hi Emma, good morning! I received an update from our site team. They mentioned …" at bounding box center [347, 305] width 255 height 31
drag, startPoint x: 241, startPoint y: 303, endPoint x: 357, endPoint y: 304, distance: 115.9
click at [357, 304] on textarea "Hi Emma, good morning! I received an update from our site team. They mentioned …" at bounding box center [347, 305] width 255 height 31
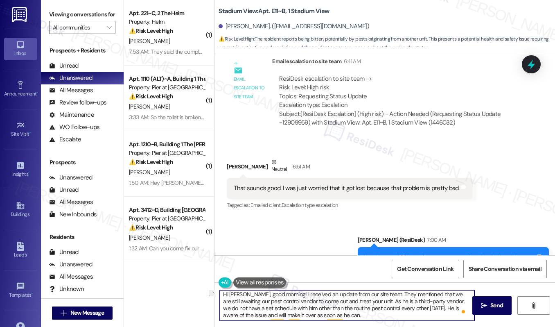
scroll to position [2, 0]
click at [233, 303] on textarea "Hi Emma, good morning! I received an update from our site team. They mentioned …" at bounding box center [347, 305] width 255 height 31
drag, startPoint x: 226, startPoint y: 301, endPoint x: 342, endPoint y: 300, distance: 116.3
click at [342, 300] on textarea "Hi Emma, good morning! I received an update from our site team. They mentioned …" at bounding box center [347, 305] width 255 height 31
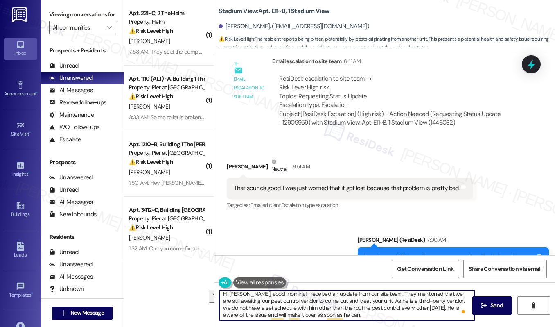
drag, startPoint x: 230, startPoint y: 302, endPoint x: 431, endPoint y: 305, distance: 201.1
click at [431, 305] on textarea "Hi Emma, good morning! I received an update from our site team. They mentioned …" at bounding box center [347, 305] width 255 height 31
click at [291, 309] on textarea "Hi Emma, good morning! I received an update from our site team. They mentioned …" at bounding box center [347, 305] width 255 height 31
click at [228, 310] on textarea "Hi Emma, good morning! I received an update from our site team. They mentioned …" at bounding box center [347, 305] width 255 height 31
drag, startPoint x: 232, startPoint y: 315, endPoint x: 339, endPoint y: 315, distance: 107.3
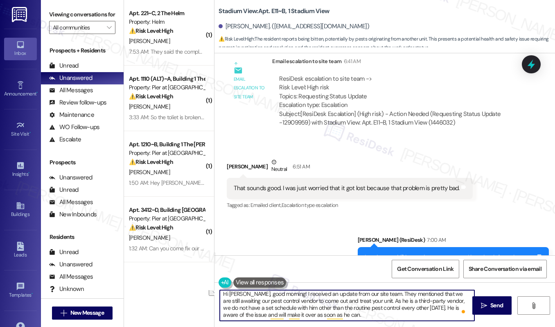
click at [339, 315] on textarea "Hi Emma, good morning! I received an update from our site team. They mentioned …" at bounding box center [347, 305] width 255 height 31
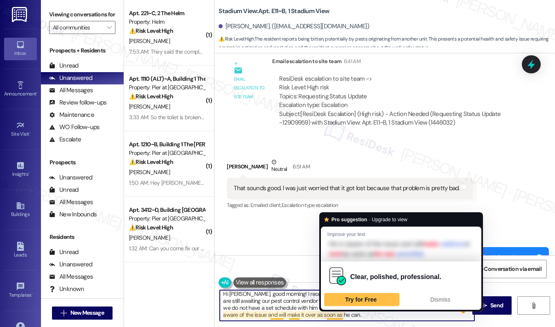
click at [366, 319] on textarea "Hi Emma, good morning! I received an update from our site team. They mentioned …" at bounding box center [347, 305] width 255 height 31
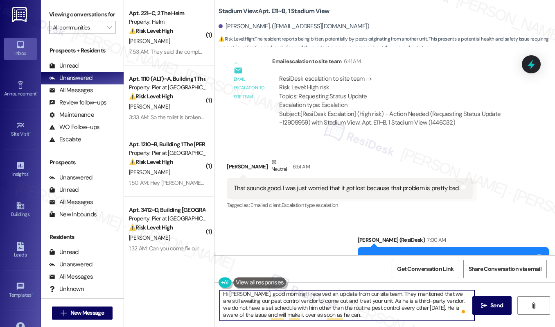
click at [366, 319] on textarea "Hi Emma, good morning! I received an update from our site team. They mentioned …" at bounding box center [347, 305] width 255 height 31
type textarea "Hi Emma, good morning! I received an update from our site team. They mentioned …"
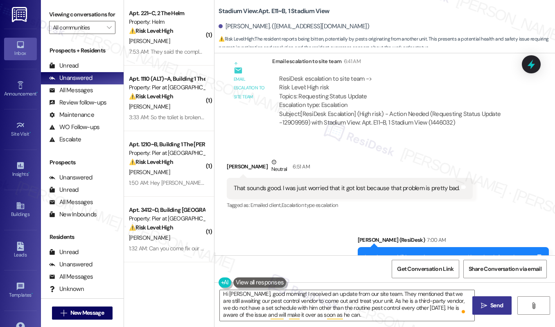
click at [481, 310] on button " Send" at bounding box center [493, 305] width 40 height 18
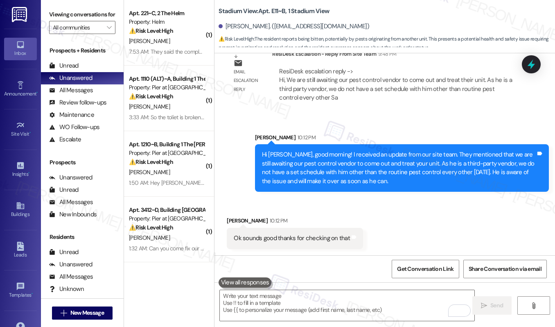
scroll to position [1602, 0]
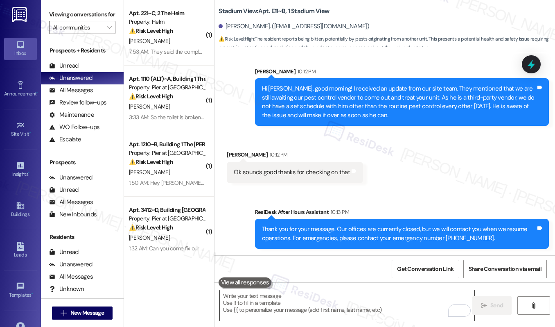
click at [301, 312] on textarea "To enrich screen reader interactions, please activate Accessibility in Grammarl…" at bounding box center [347, 305] width 255 height 31
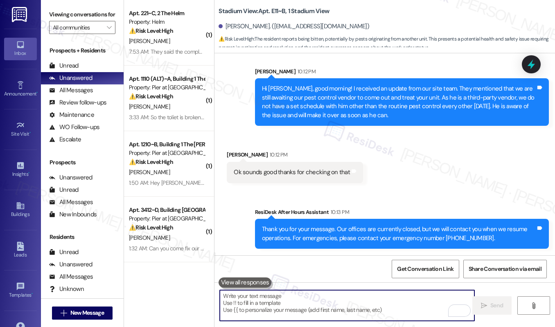
click at [301, 312] on textarea "To enrich screen reader interactions, please activate Accessibility in Grammarl…" at bounding box center [347, 305] width 255 height 31
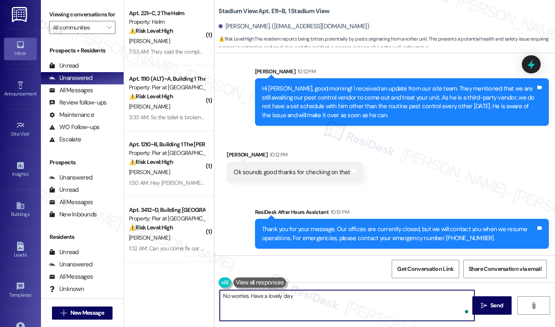
type textarea "No worries. Have a lovely day!"
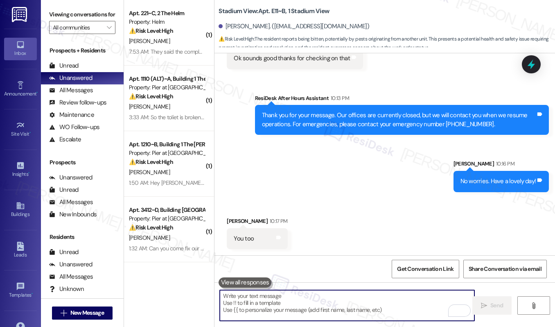
scroll to position [1716, 0]
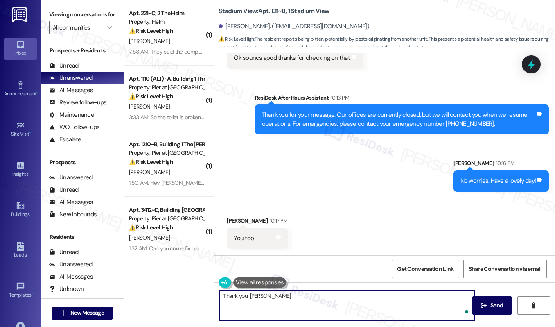
type textarea "Thank you, Emma!"
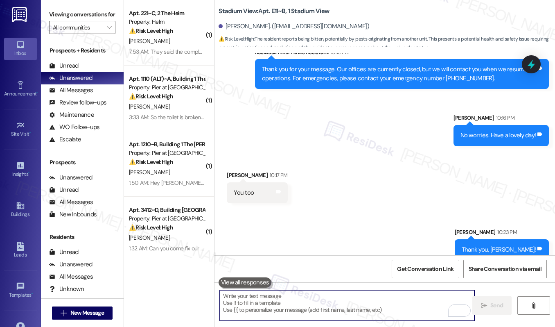
scroll to position [1773, 0]
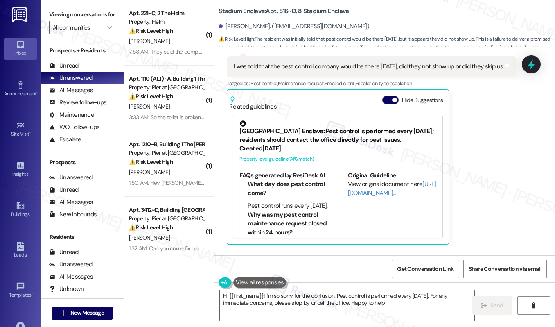
scroll to position [395, 0]
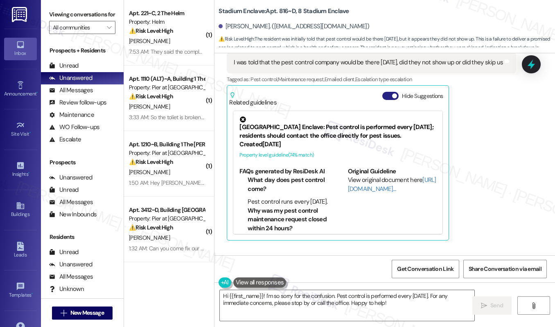
click at [390, 100] on button "Hide Suggestions" at bounding box center [390, 96] width 16 height 8
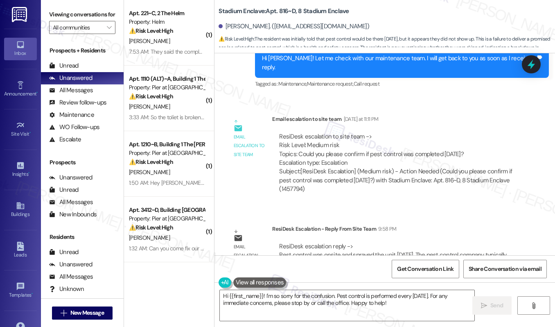
scroll to position [604, 0]
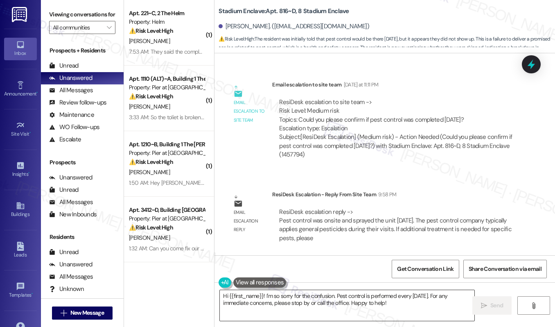
click at [315, 299] on textarea "Hi {{first_name}}! I'm so sorry for the confusion. Pest control is performed ev…" at bounding box center [347, 305] width 255 height 31
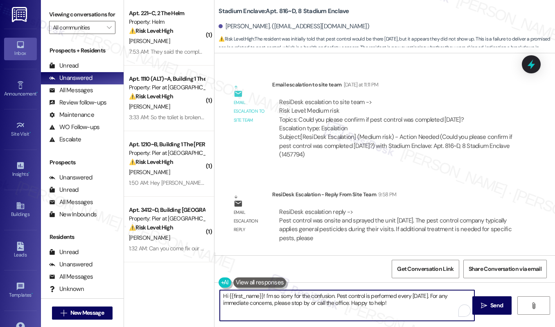
click at [315, 299] on textarea "Hi {{first_name}}! I'm so sorry for the confusion. Pest control is performed ev…" at bounding box center [347, 305] width 255 height 31
paste textarea "[Resident Name], Pest control was onsite and sprayed your unit yesterday. The p…"
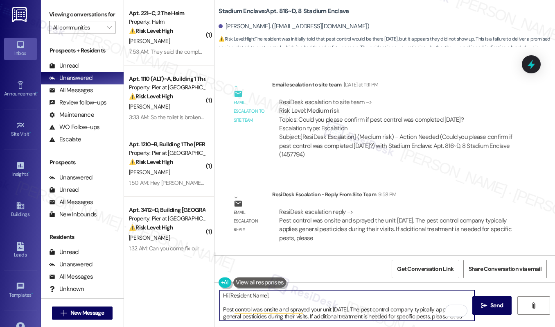
scroll to position [0, 0]
click at [283, 201] on div "ResiDesk escalation reply -> Pest control was onsite and sprayed the unit yeste…" at bounding box center [396, 224] width 249 height 47
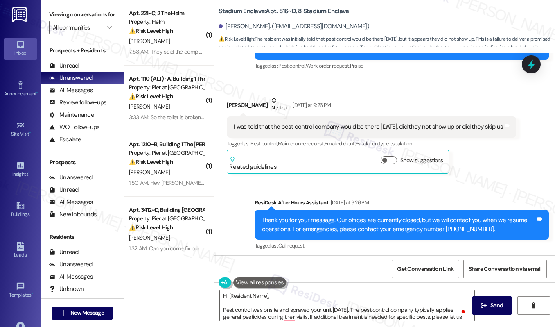
scroll to position [324, 0]
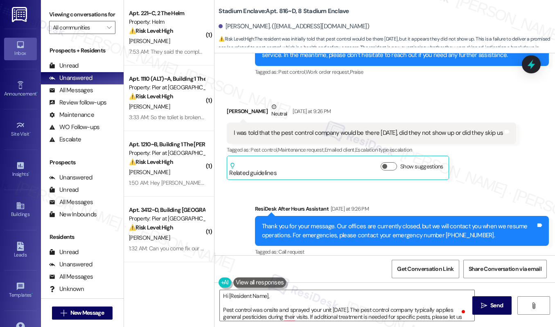
click at [231, 111] on div "Hunter Feldman Neutral Yesterday at 9:26 PM" at bounding box center [371, 112] width 289 height 20
copy div "Hunter"
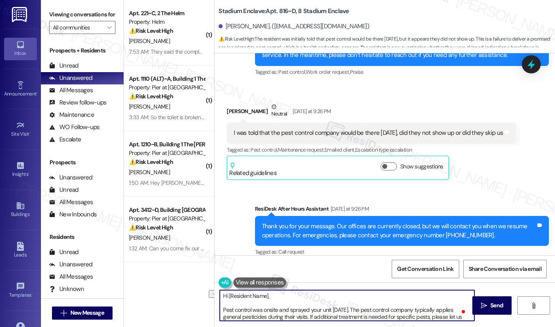
drag, startPoint x: 270, startPoint y: 297, endPoint x: 227, endPoint y: 292, distance: 43.3
click at [227, 292] on textarea "Hi [Resident Name], Pest control was onsite and sprayed your unit yesterday. Th…" at bounding box center [347, 305] width 255 height 31
paste textarea "Hunter"
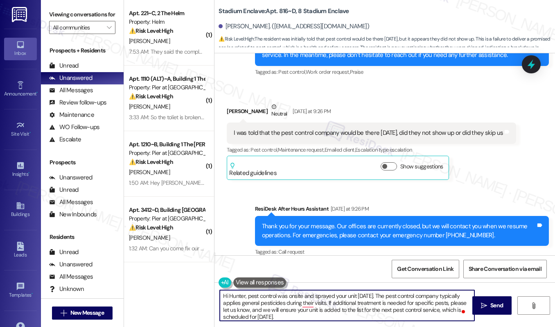
click at [246, 296] on textarea "Hi Hunter, pest control was onsite and sprayed your unit yesterday. The pest co…" at bounding box center [347, 305] width 255 height 31
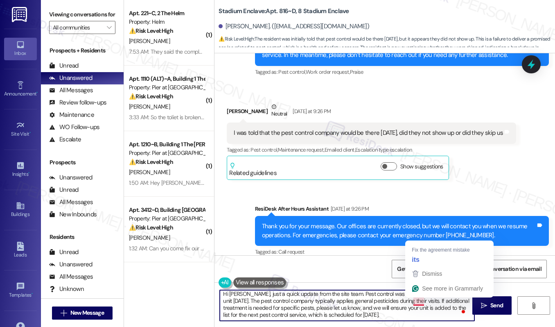
click at [419, 304] on textarea "Hi Hunter, just a quick update from the site team. Pest control was onsite and …" at bounding box center [347, 305] width 255 height 31
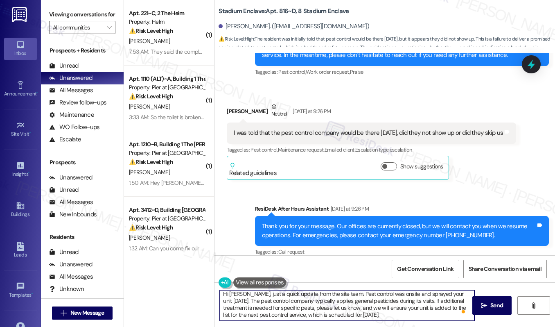
click at [414, 316] on textarea "Hi Hunter, just a quick update from the site team. Pest control was onsite and …" at bounding box center [347, 305] width 255 height 31
type textarea "Hi Hunter, just a quick update from the site team. Pest control was onsite and …"
click at [489, 310] on button " Send" at bounding box center [493, 305] width 40 height 18
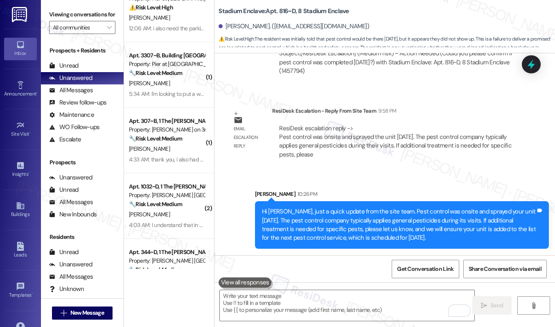
scroll to position [168, 0]
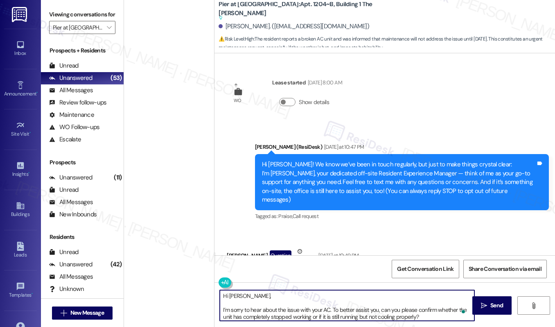
scroll to position [2, 0]
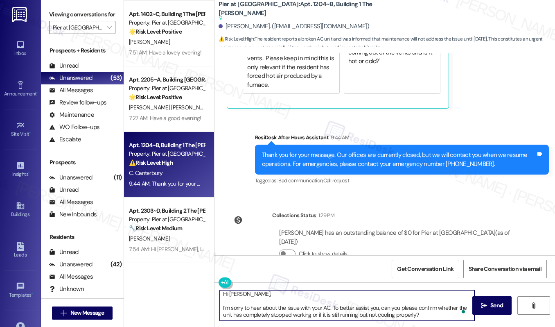
click at [221, 306] on textarea "Hi [PERSON_NAME], I’m sorry to hear about the issue with your AC. To better ass…" at bounding box center [347, 305] width 255 height 31
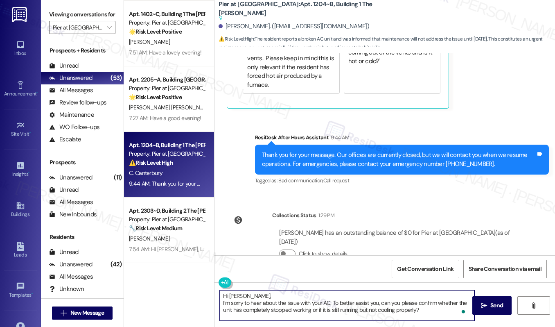
scroll to position [0, 0]
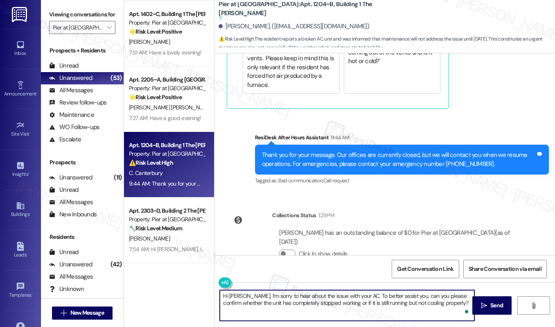
click at [377, 316] on textarea "Hi Celsey, I’m sorry to hear about the issue with your AC. To better assist you…" at bounding box center [347, 305] width 255 height 31
click at [456, 306] on textarea "Hi Celsey, I’m sorry to hear about the issue with your AC. To better assist you…" at bounding box center [347, 305] width 255 height 31
type textarea "Hi Celsey, I’m sorry to hear about the issue with your AC. To better assist you…"
click at [488, 306] on span " Send" at bounding box center [492, 305] width 26 height 9
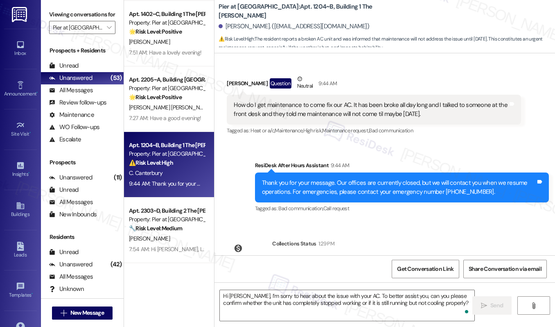
scroll to position [435, 0]
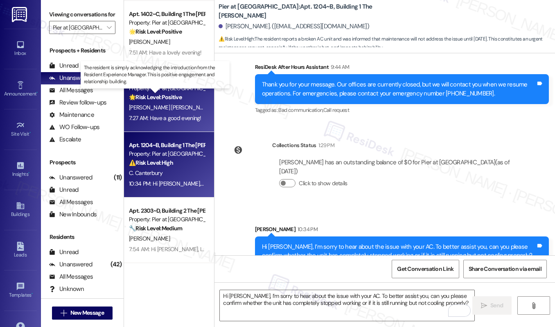
click at [173, 97] on strong "🌟 Risk Level: Positive" at bounding box center [155, 96] width 53 height 7
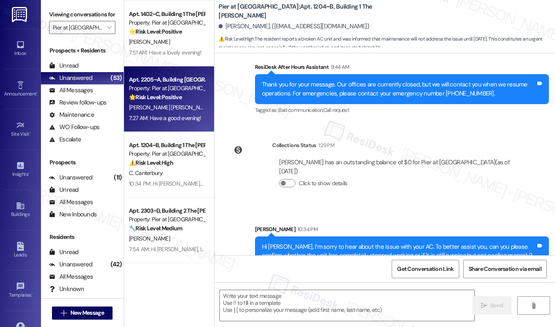
type textarea "Fetching suggested responses. Please feel free to read through the conversation…"
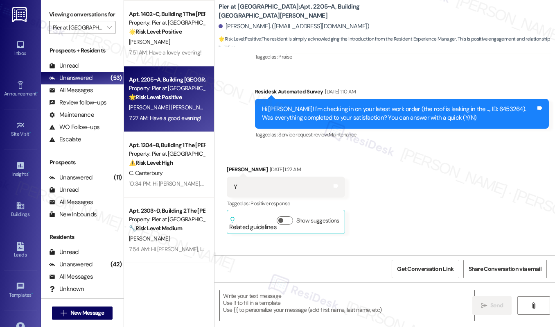
type textarea "Fetching suggested responses. Please feel free to read through the conversation…"
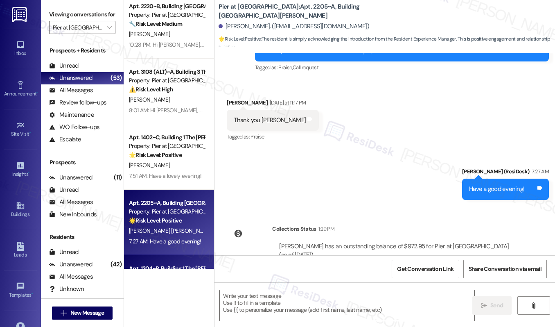
scroll to position [1444, 0]
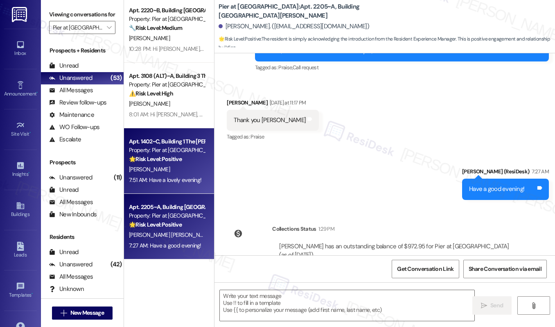
click at [183, 174] on div "[PERSON_NAME]" at bounding box center [166, 169] width 77 height 10
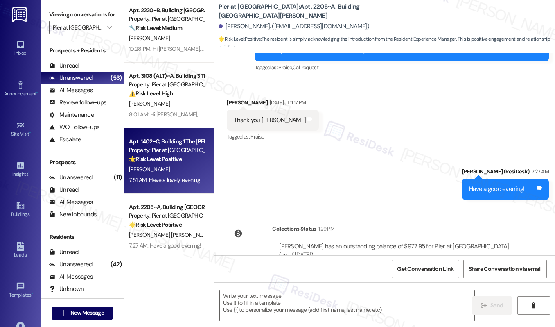
type textarea "Fetching suggested responses. Please feel free to read through the conversation…"
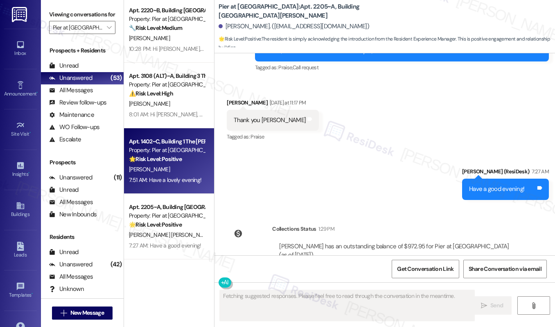
scroll to position [923, 0]
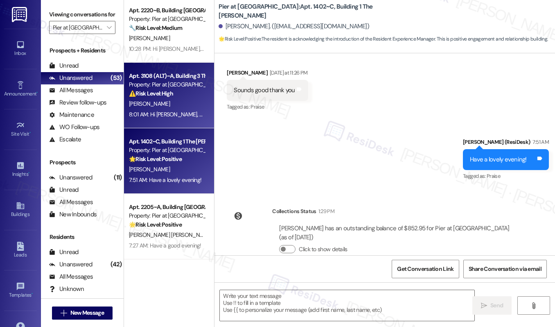
click at [191, 99] on div "[PERSON_NAME]" at bounding box center [166, 104] width 77 height 10
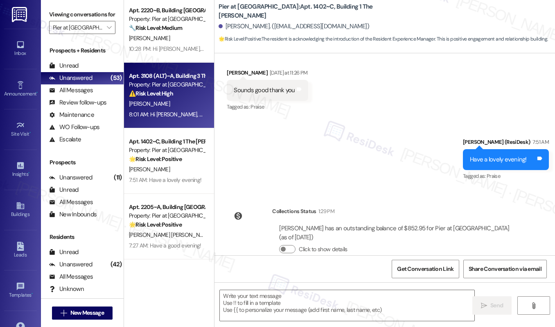
type textarea "Fetching suggested responses. Please feel free to read through the conversation…"
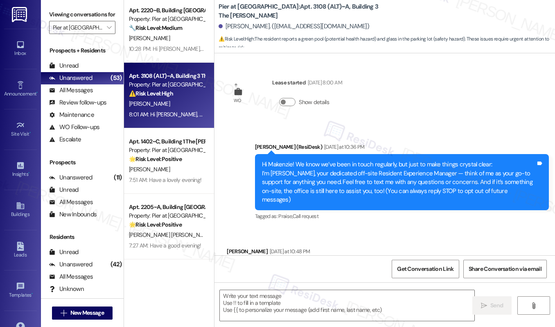
scroll to position [43, 0]
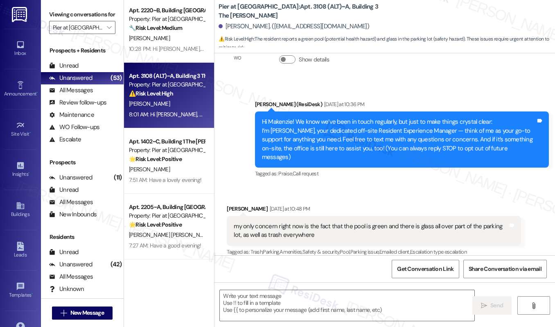
type textarea "Fetching suggested responses. Please feel free to read through the conversation…"
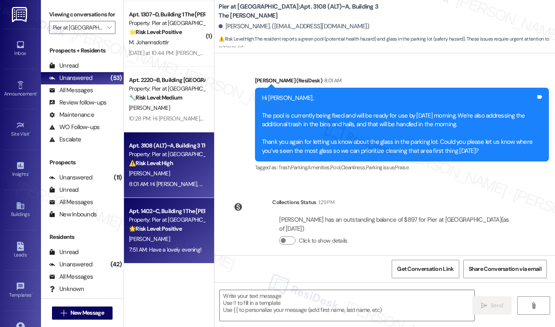
scroll to position [1359, 0]
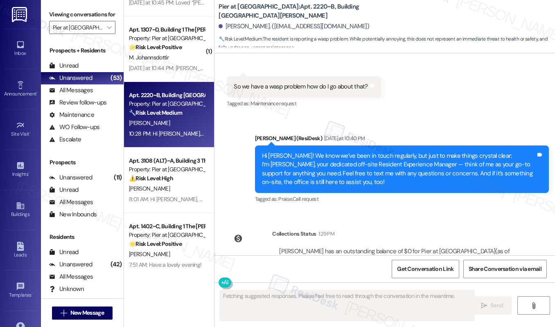
scroll to position [377, 0]
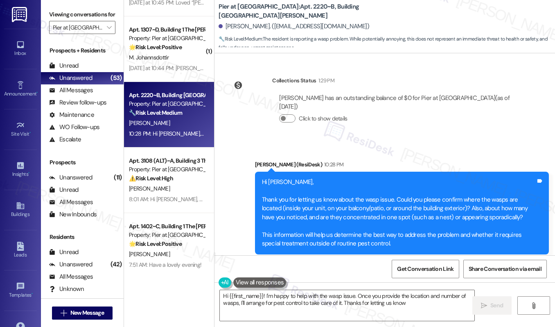
type textarea "Hi {{first_name}}! I'm happy to help with the wasp issue. Once you provide the …"
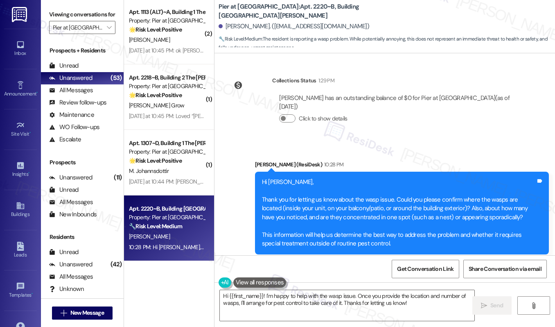
scroll to position [1232, 0]
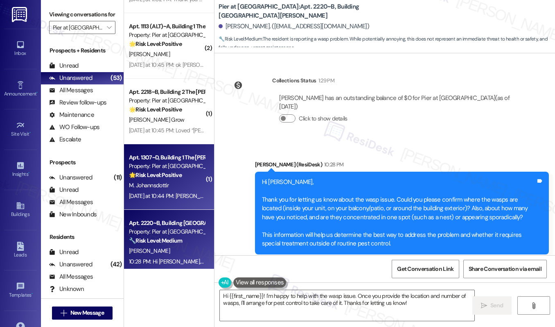
click at [175, 204] on div "Apt. 1307~D, Building 1 The Pier Conway Property: Pier at Conway 🌟 Risk Level: …" at bounding box center [169, 177] width 90 height 66
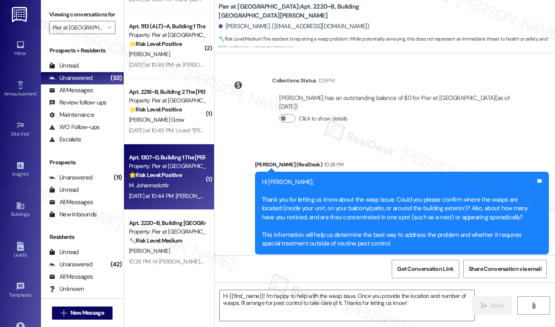
type textarea "Fetching suggested responses. Please feel free to read through the conversation…"
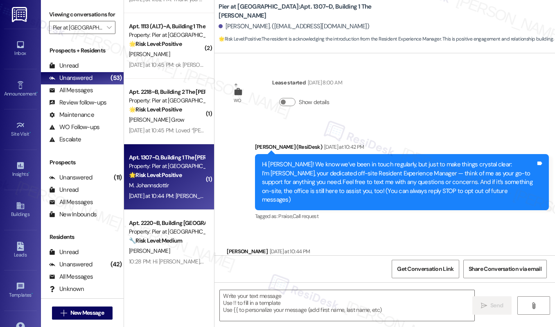
scroll to position [34, 0]
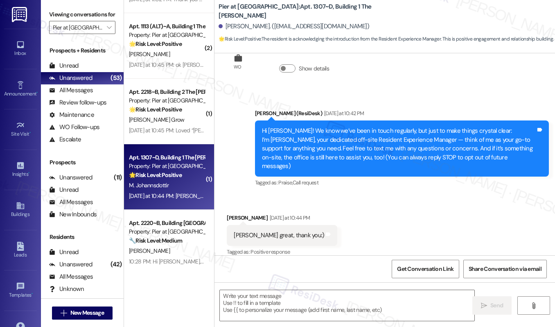
type textarea "Fetching suggested responses. Please feel free to read through the conversation…"
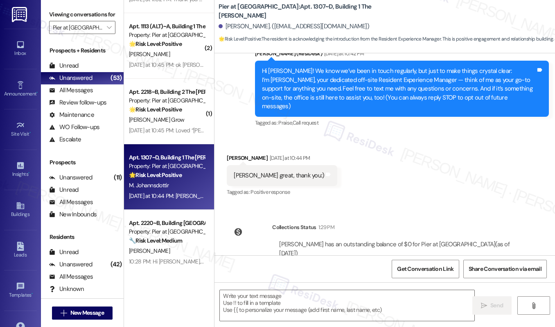
scroll to position [118, 0]
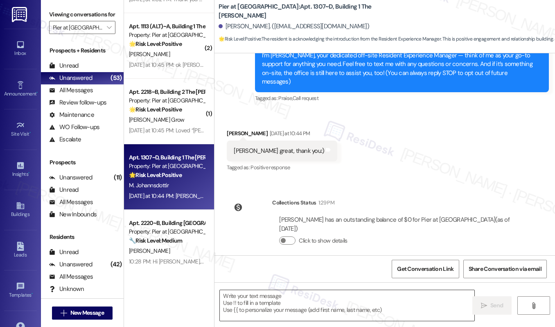
click at [284, 308] on textarea at bounding box center [347, 305] width 255 height 31
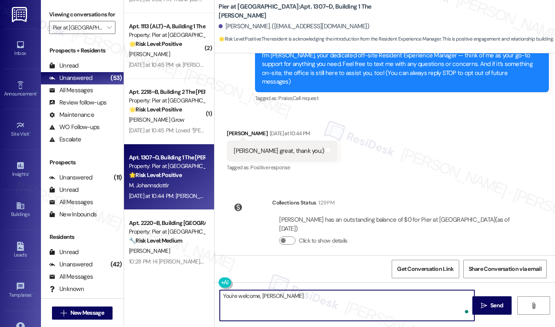
type textarea "You're welcome, Maria!"
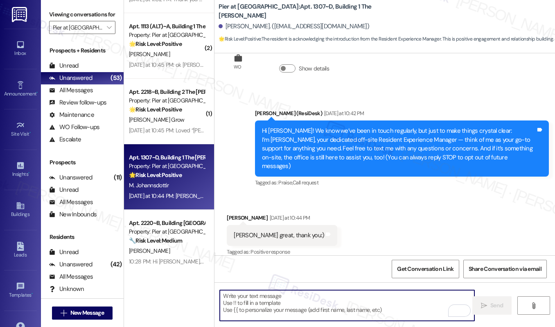
scroll to position [175, 0]
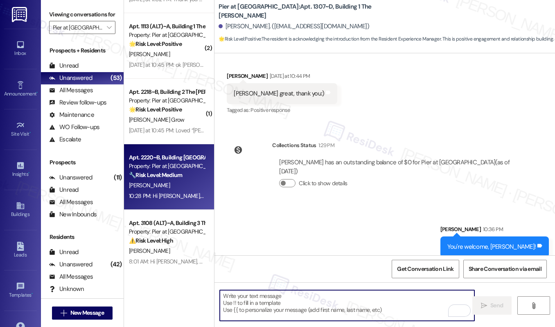
click at [165, 201] on div "Apt. 2220~B, Building 2 The Pier Conway Property: Pier at Conway 🔧 Risk Level: …" at bounding box center [169, 177] width 90 height 66
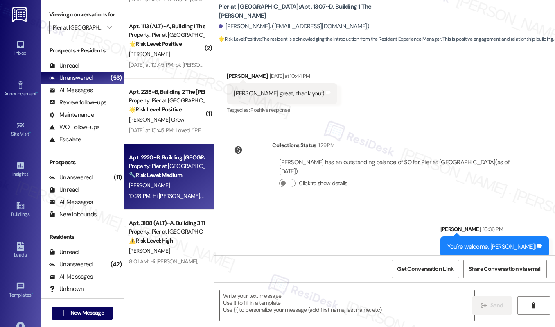
type textarea "Fetching suggested responses. Please feel free to read through the conversation…"
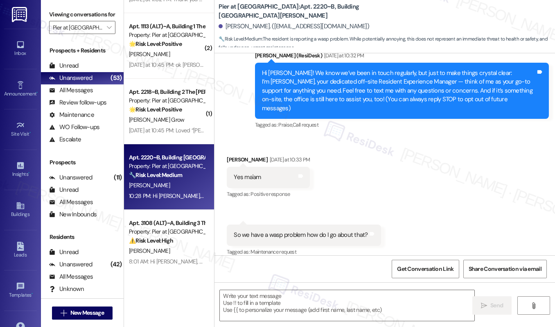
type textarea "Fetching suggested responses. Please feel free to read through the conversation…"
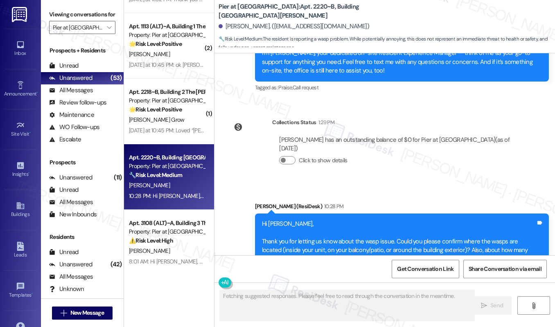
scroll to position [377, 0]
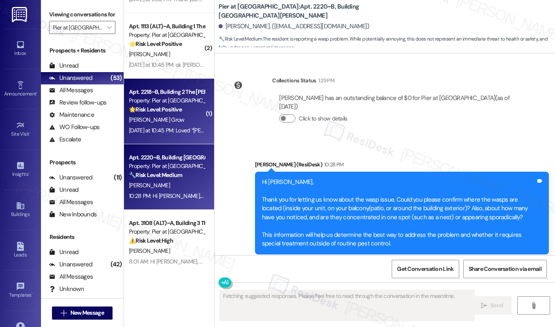
click at [170, 106] on strong "🌟 Risk Level: Positive" at bounding box center [155, 109] width 53 height 7
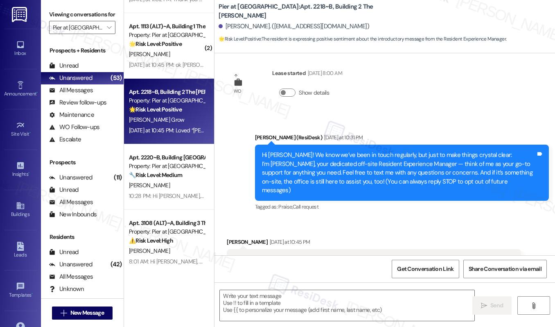
scroll to position [109, 0]
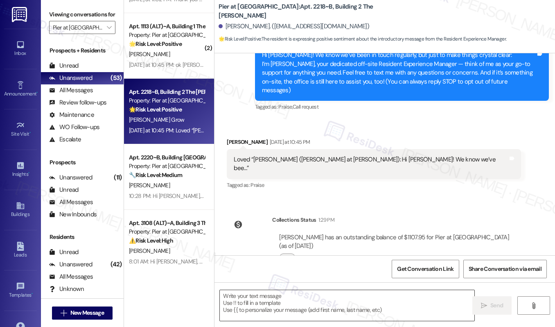
click at [242, 290] on textarea at bounding box center [347, 305] width 255 height 31
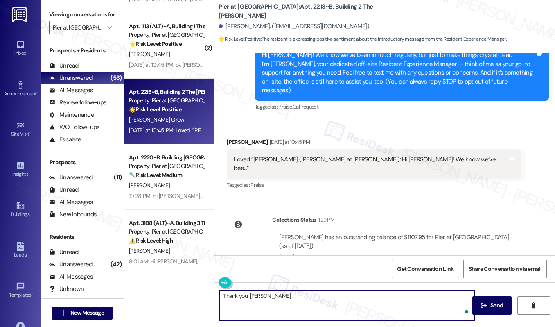
type textarea "Thank you, Jake!"
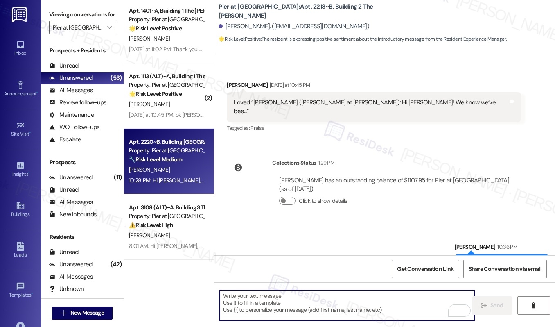
scroll to position [1152, 0]
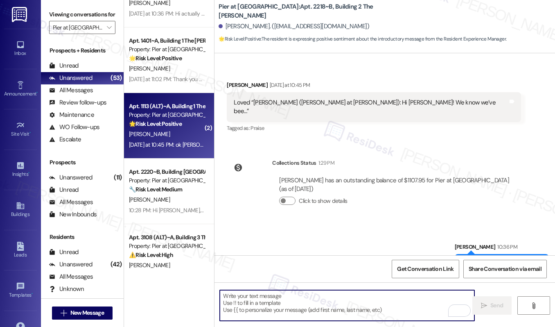
click at [170, 138] on div "J. Orellana" at bounding box center [166, 134] width 77 height 10
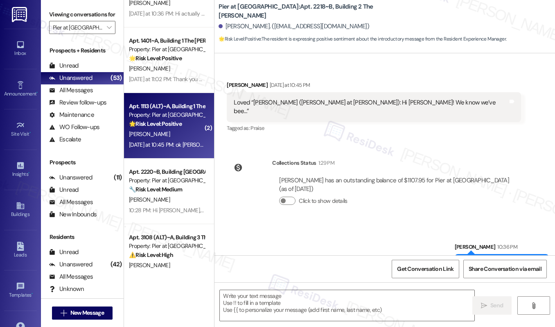
type textarea "Fetching suggested responses. Please feel free to read through the conversation…"
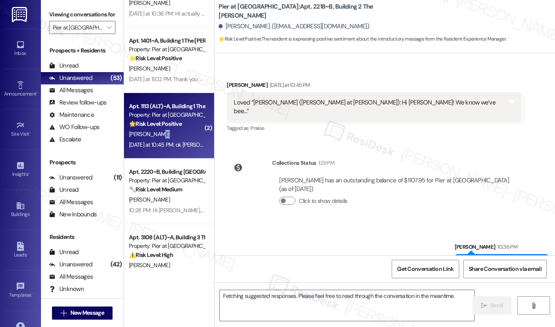
click at [170, 138] on div "J. Orellana" at bounding box center [166, 134] width 77 height 10
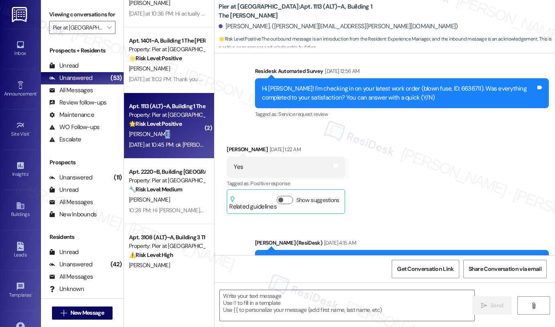
type textarea "Fetching suggested responses. Please feel free to read through the conversation…"
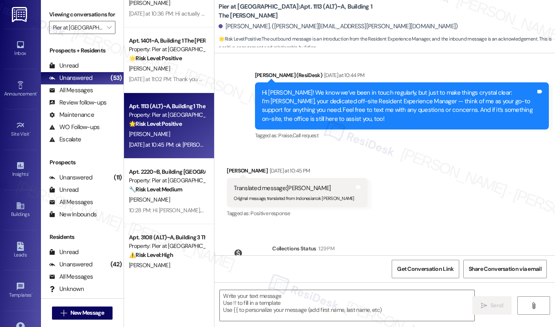
scroll to position [921, 0]
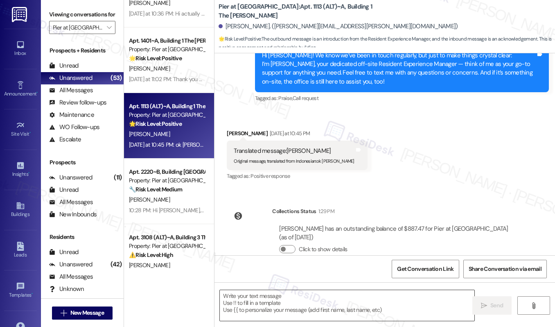
click at [238, 313] on textarea at bounding box center [347, 305] width 255 height 31
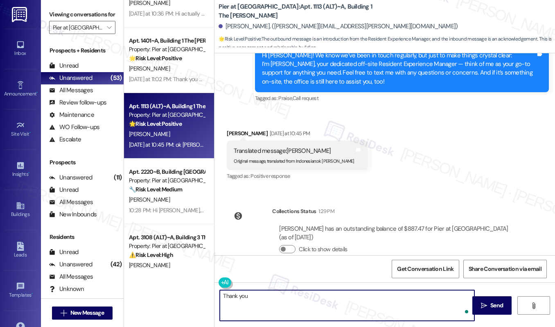
type textarea "Thank you!"
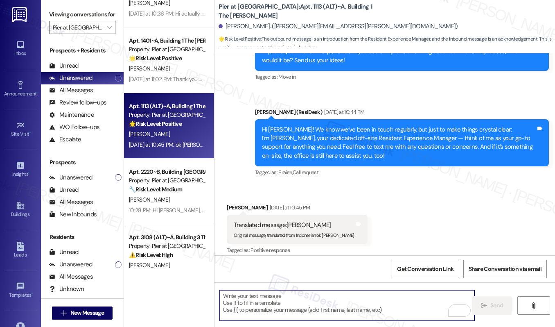
scroll to position [837, 0]
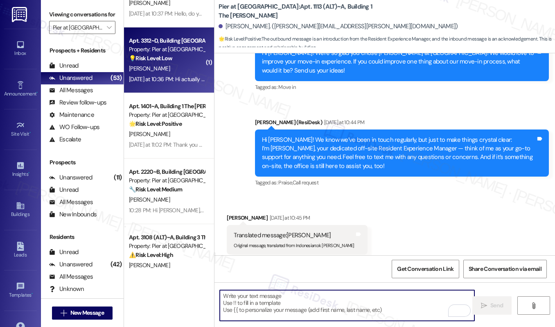
click at [186, 71] on div "M. Sanderfoot" at bounding box center [166, 68] width 77 height 10
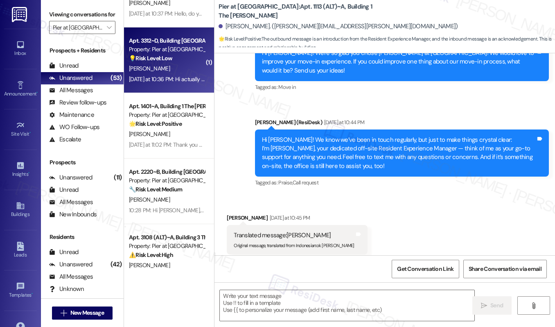
type textarea "Fetching suggested responses. Please feel free to read through the conversation…"
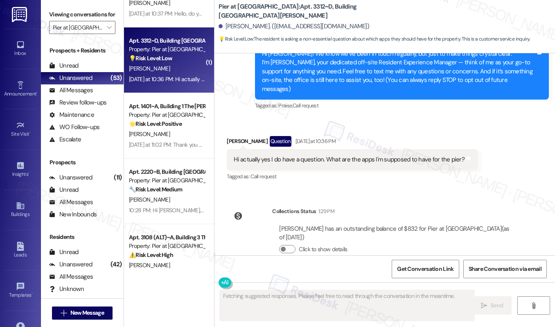
scroll to position [104, 0]
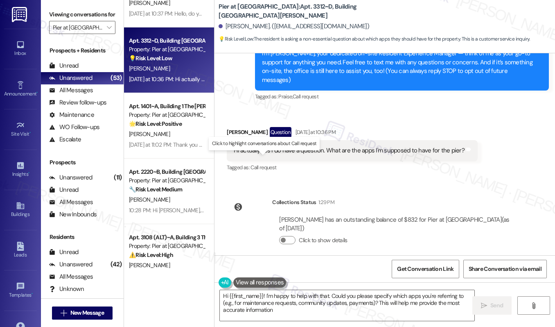
type textarea "Hi {{first_name}}! I'm happy to help with that. Could you please specify which …"
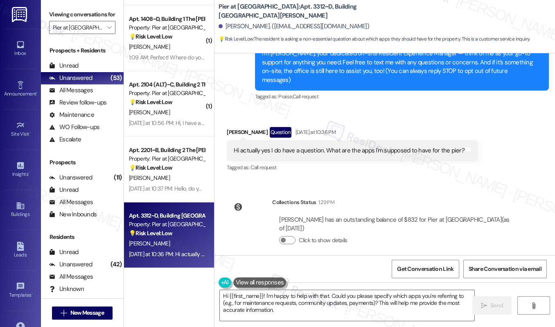
scroll to position [966, 0]
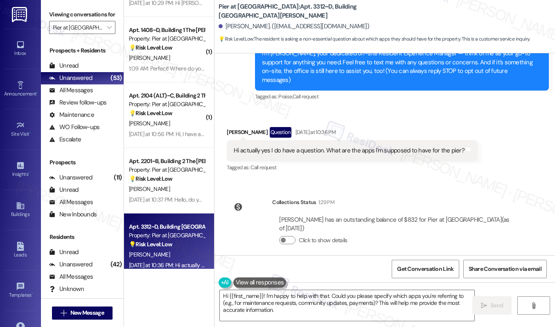
click at [190, 179] on div "💡 Risk Level: Low The resident is asking about the pool cleaning schedule, whic…" at bounding box center [167, 178] width 76 height 9
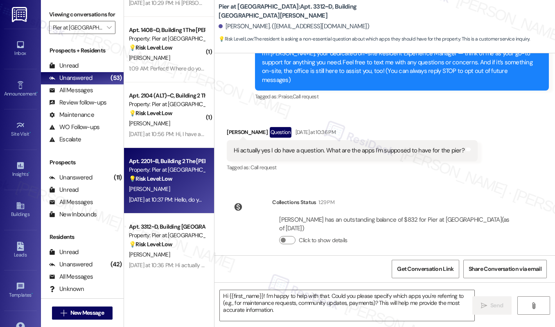
click at [190, 179] on div "💡 Risk Level: Low The resident is asking about the pool cleaning schedule, whic…" at bounding box center [167, 178] width 76 height 9
type textarea "Fetching suggested responses. Please feel free to read through the conversation…"
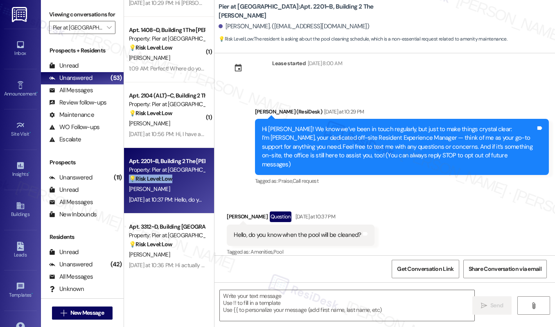
type textarea "Fetching suggested responses. Please feel free to read through the conversation…"
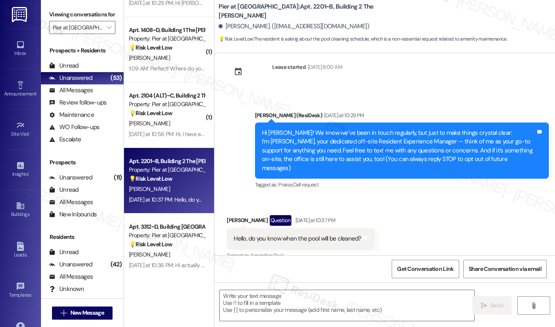
scroll to position [95, 0]
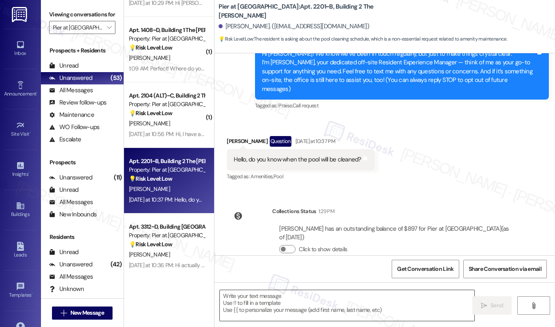
click at [273, 304] on textarea at bounding box center [347, 305] width 255 height 31
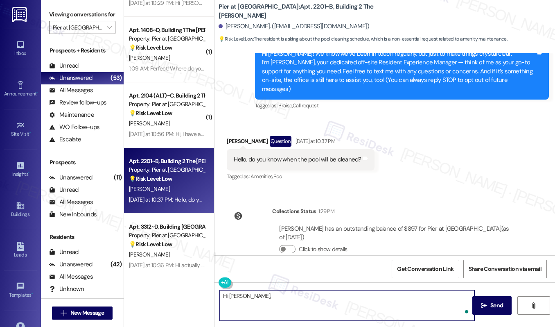
paste textarea "The pool is currently undergoing repairs and will be available for use starting…"
click at [246, 296] on textarea "Hi Dylan, The pool is currently undergoing repairs and will be available for us…" at bounding box center [347, 305] width 255 height 31
drag, startPoint x: 336, startPoint y: 298, endPoint x: 292, endPoint y: 297, distance: 43.8
click at [292, 297] on textarea "Hi Dylan, the pool is currently undergoing repairs and will be available for us…" at bounding box center [347, 305] width 255 height 31
click at [375, 298] on textarea "Hi Dylan, the pool is currently being treated and will be available for use sta…" at bounding box center [347, 305] width 255 height 31
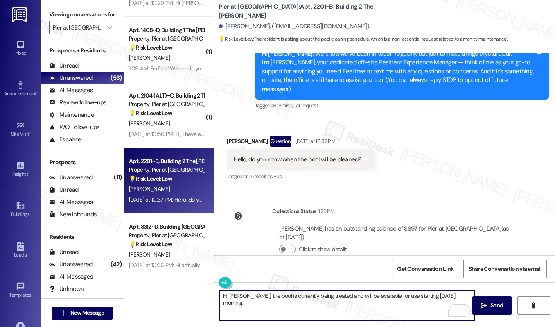
click at [463, 295] on textarea "Hi Dylan, the pool is currently being treated and will be available for use sta…" at bounding box center [347, 305] width 255 height 31
type textarea "Hi Dylan, the pool is currently being treated and will be available for use sta…"
click at [491, 308] on span "Send" at bounding box center [497, 305] width 13 height 9
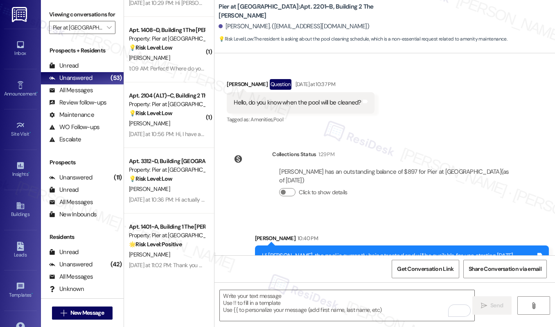
scroll to position [152, 0]
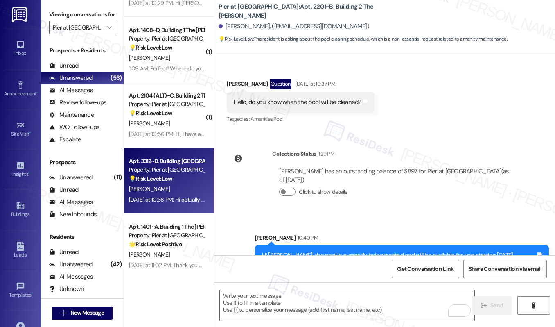
click at [173, 169] on div "Property: Pier at [GEOGRAPHIC_DATA]" at bounding box center [167, 169] width 76 height 9
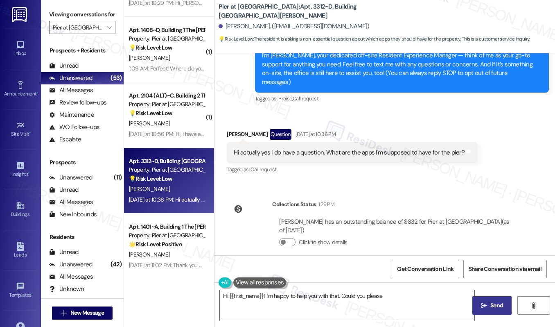
scroll to position [104, 0]
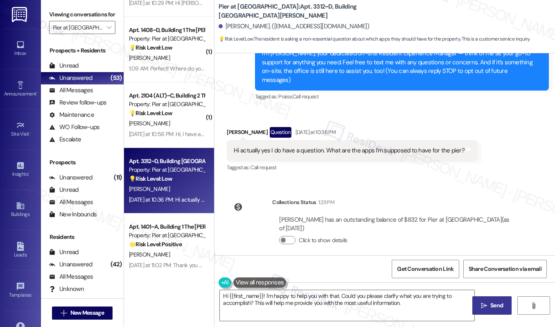
click at [283, 237] on span "button" at bounding box center [283, 239] width 5 height 5
click at [283, 236] on button "Click to hide details" at bounding box center [287, 240] width 16 height 8
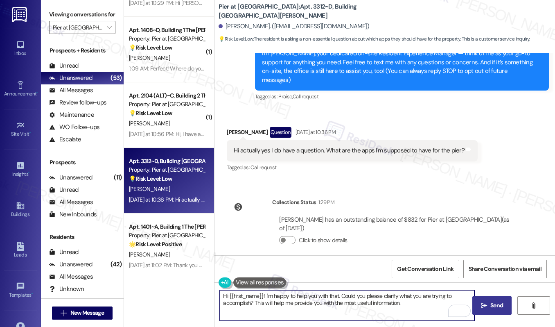
drag, startPoint x: 408, startPoint y: 304, endPoint x: 264, endPoint y: 295, distance: 144.4
click at [264, 295] on textarea "Hi {{first_name}}! I'm happy to help you with that. Could you please clarify wh…" at bounding box center [347, 305] width 255 height 31
type textarea "Hi {{first_name}}! Great question. Let me check on that to make sure I won't mi…"
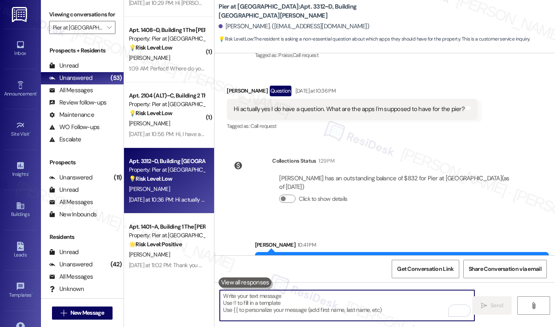
scroll to position [161, 0]
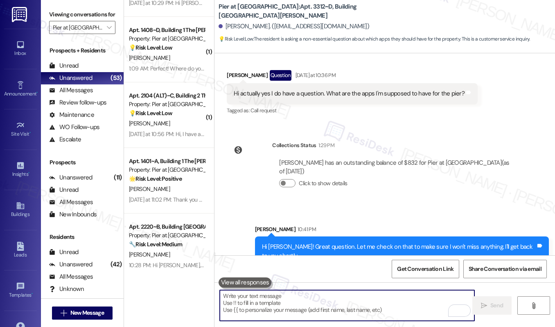
click at [244, 302] on textarea "To enrich screen reader interactions, please activate Accessibility in Grammarl…" at bounding box center [347, 305] width 255 height 31
click at [274, 295] on textarea "To enrich screen reader interactions, please activate Accessibility in Grammarl…" at bounding box center [347, 305] width 255 height 31
click at [248, 314] on textarea "To enrich screen reader interactions, please activate Accessibility in Grammarl…" at bounding box center [347, 305] width 255 height 31
click at [247, 306] on textarea "To enrich screen reader interactions, please activate Accessibility in Grammarl…" at bounding box center [347, 305] width 255 height 31
click at [298, 306] on textarea "To enrich screen reader interactions, please activate Accessibility in Grammarl…" at bounding box center [347, 305] width 255 height 31
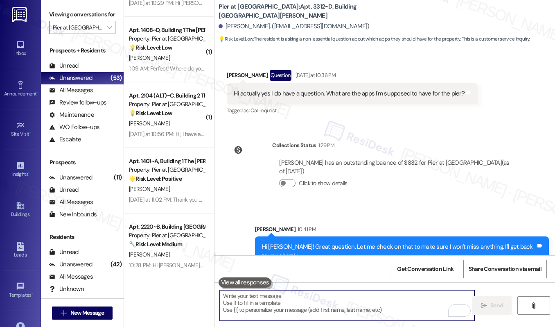
scroll to position [160, 0]
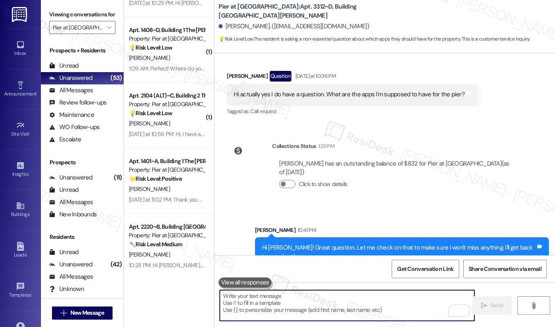
click at [297, 301] on textarea "To enrich screen reader interactions, please activate Accessibility in Grammarl…" at bounding box center [347, 305] width 255 height 31
click at [287, 297] on textarea "To enrich screen reader interactions, please activate Accessibility in Grammarl…" at bounding box center [347, 305] width 255 height 31
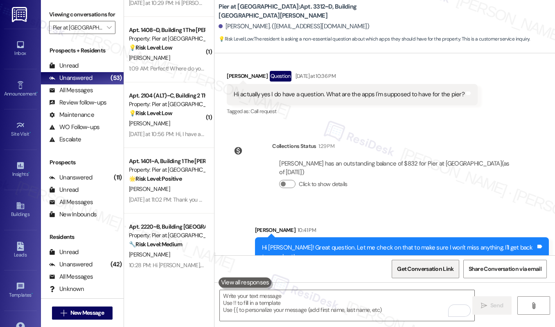
click at [439, 265] on span "Get Conversation Link" at bounding box center [425, 269] width 57 height 9
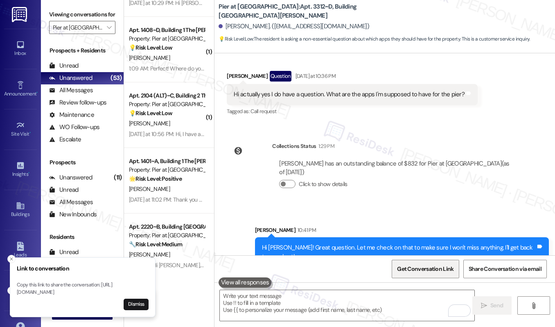
click at [439, 265] on span "Get Conversation Link" at bounding box center [425, 269] width 57 height 9
click at [14, 255] on button "Close toast" at bounding box center [11, 259] width 8 height 8
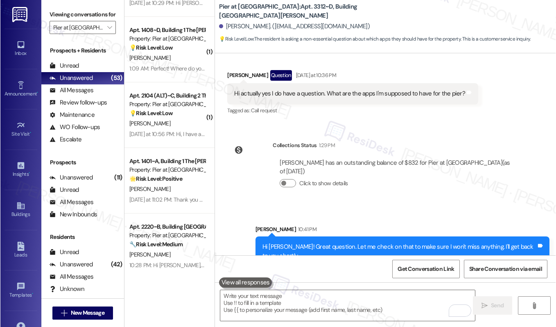
scroll to position [161, 0]
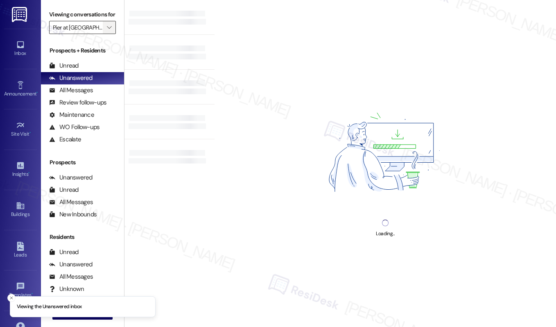
click at [109, 31] on icon "" at bounding box center [109, 27] width 5 height 7
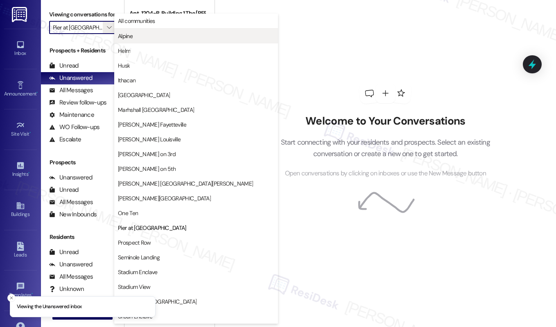
click at [131, 36] on span "Alpine" at bounding box center [125, 36] width 15 height 8
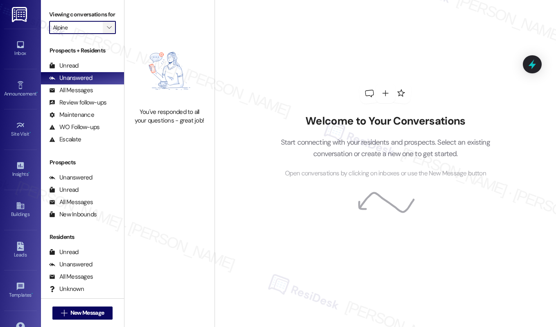
click at [110, 34] on span "" at bounding box center [109, 27] width 8 height 13
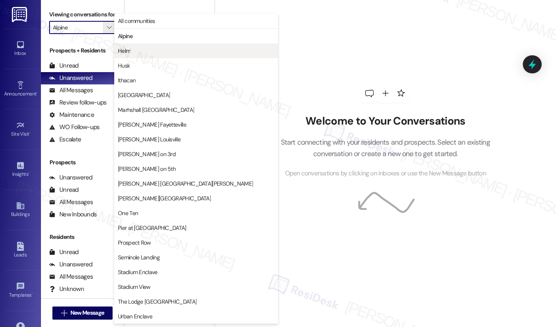
click at [128, 54] on span "Helm" at bounding box center [124, 51] width 12 height 8
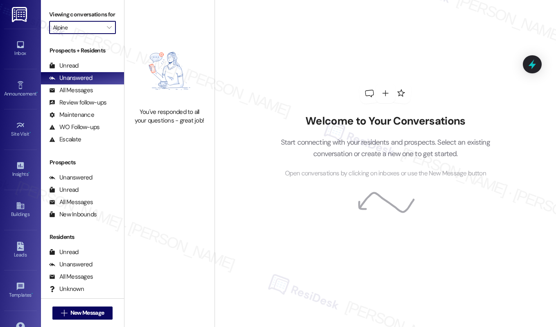
type input "Helm"
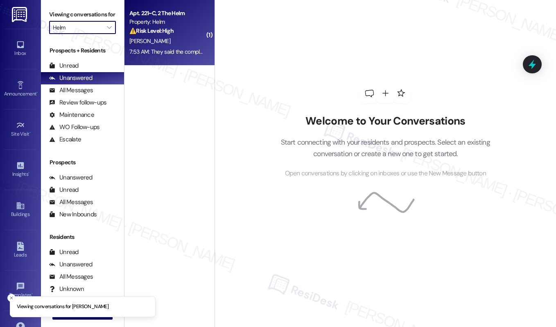
click at [159, 38] on div "[PERSON_NAME]" at bounding box center [167, 41] width 77 height 10
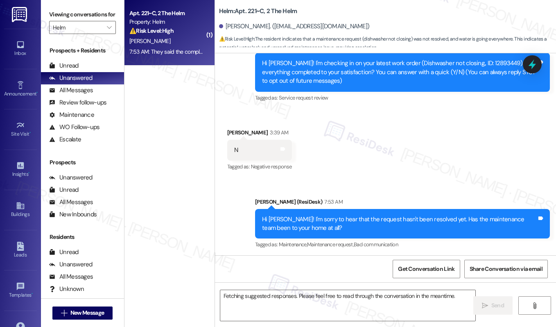
scroll to position [172, 0]
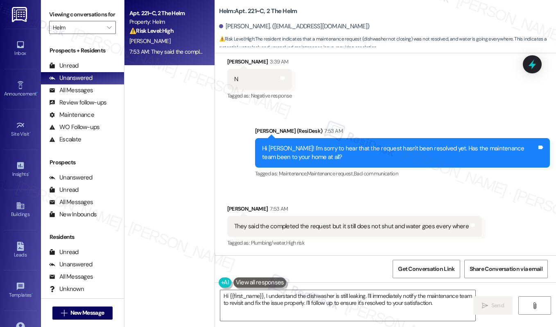
click at [312, 227] on div "They said the completed the request but it still does not shut and water goes e…" at bounding box center [351, 226] width 235 height 9
click at [312, 228] on div "They said the completed the request but it still does not shut and water goes e…" at bounding box center [351, 226] width 235 height 9
click at [312, 227] on div "They said the completed the request but it still does not shut and water goes e…" at bounding box center [351, 226] width 235 height 9
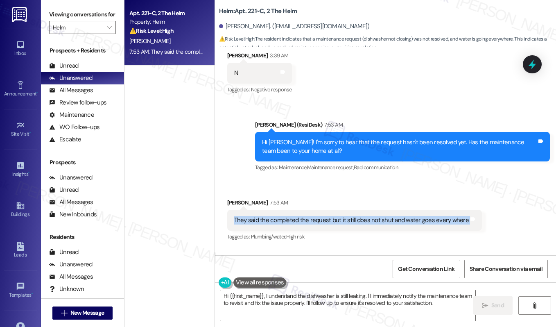
scroll to position [247, 0]
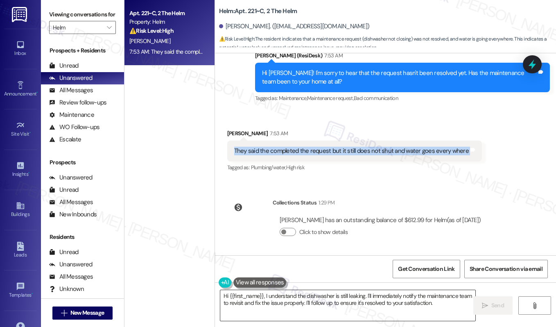
click at [445, 305] on textarea "Hi {{first_name}}, I understand the dishwasher is still leaking. I'll immediate…" at bounding box center [347, 305] width 255 height 31
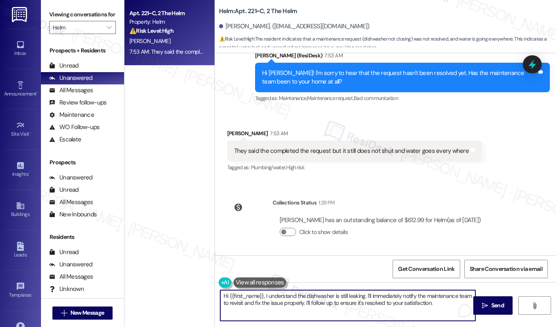
click at [445, 305] on textarea "Hi {{first_name}}, I understand the dishwasher is still leaking. I'll immediate…" at bounding box center [347, 305] width 255 height 31
drag, startPoint x: 265, startPoint y: 296, endPoint x: 194, endPoint y: 297, distance: 70.8
click at [194, 297] on div "Apt. 221~C, 2 The Helm Property: Helm ⚠️ Risk Level: High The resident indicate…" at bounding box center [340, 163] width 432 height 327
type textarea "I understand the dishwasher is still leaking. I'll immediately notify the maint…"
click at [502, 301] on span "Send" at bounding box center [497, 305] width 13 height 9
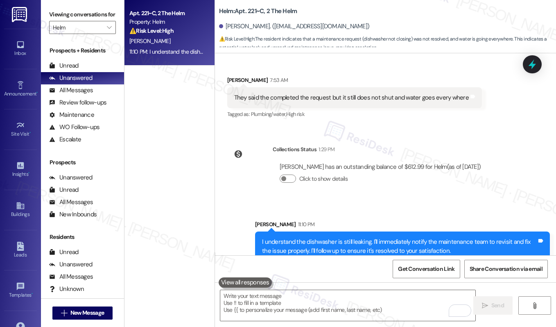
scroll to position [313, 0]
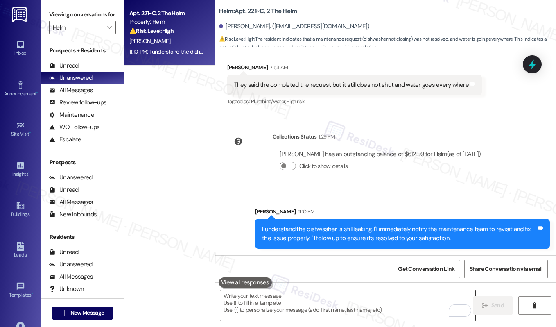
click at [362, 299] on textarea "To enrich screen reader interactions, please activate Accessibility in Grammarl…" at bounding box center [347, 305] width 255 height 31
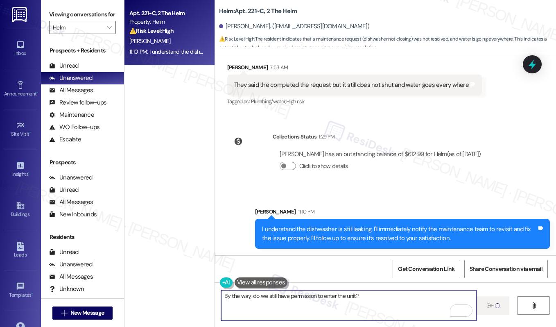
type textarea "By the way, do we still have permission to enter the unit?"
click at [335, 84] on div "They said the completed the request but it still does not shut and water goes e…" at bounding box center [351, 85] width 235 height 9
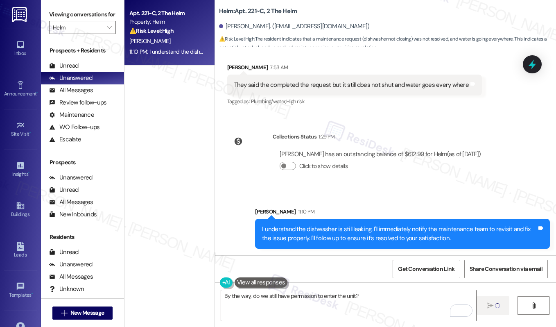
click at [335, 84] on div "They said the completed the request but it still does not shut and water goes e…" at bounding box center [351, 85] width 235 height 9
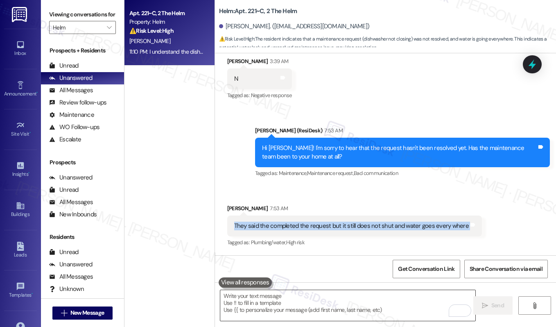
scroll to position [172, 0]
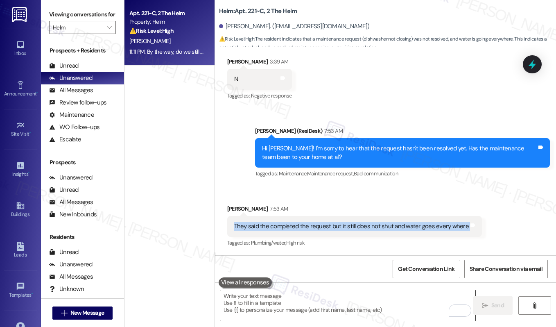
click at [297, 302] on textarea "To enrich screen reader interactions, please activate Accessibility in Grammarl…" at bounding box center [347, 305] width 255 height 31
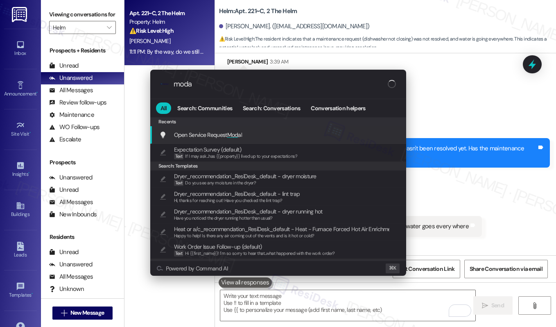
type input "modal"
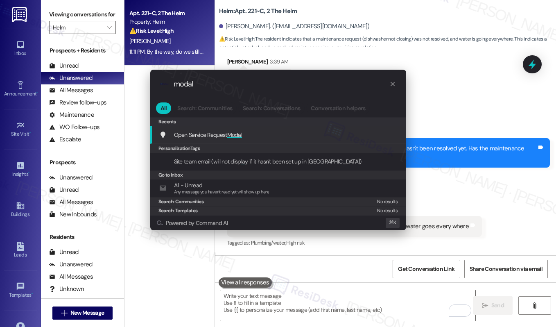
click at [274, 130] on div "Open Service Request Modal Add shortcut" at bounding box center [279, 134] width 240 height 9
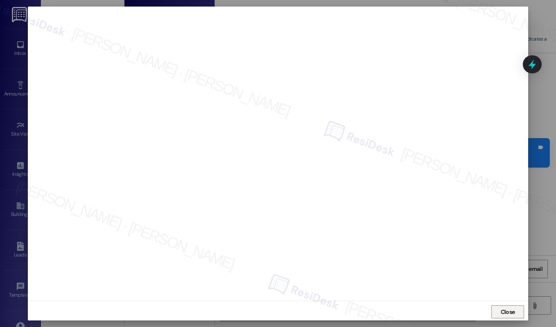
click at [509, 311] on span "Close" at bounding box center [508, 312] width 14 height 9
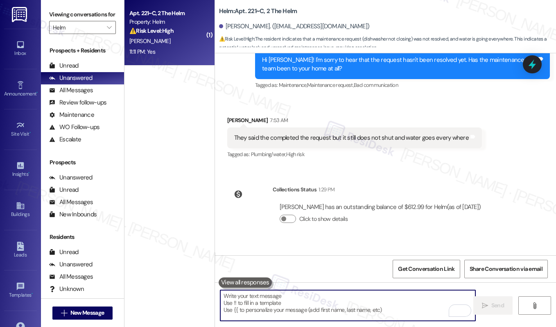
scroll to position [261, 0]
click at [286, 140] on div "They said the completed the request but it still does not shut and water goes e…" at bounding box center [351, 137] width 235 height 9
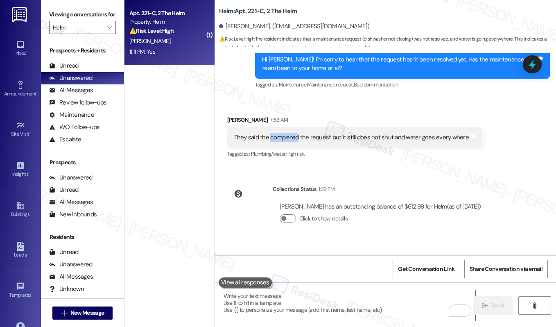
click at [286, 140] on div "They said the completed the request but it still does not shut and water goes e…" at bounding box center [351, 137] width 235 height 9
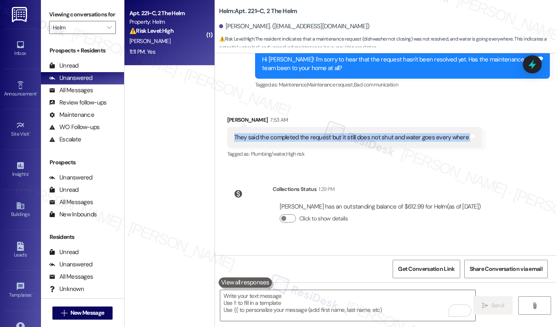
copy div "They said the completed the request but it still does not shut and water goes e…"
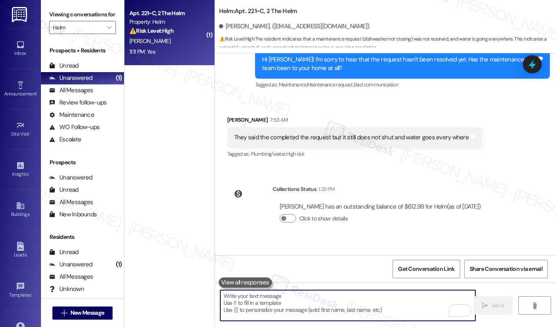
click at [278, 302] on textarea "To enrich screen reader interactions, please activate Accessibility in Grammarl…" at bounding box center [347, 305] width 255 height 31
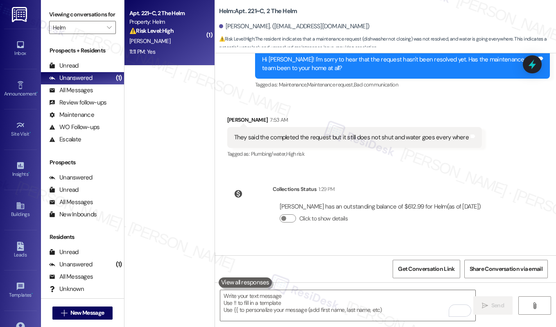
click at [259, 285] on button at bounding box center [245, 282] width 53 height 10
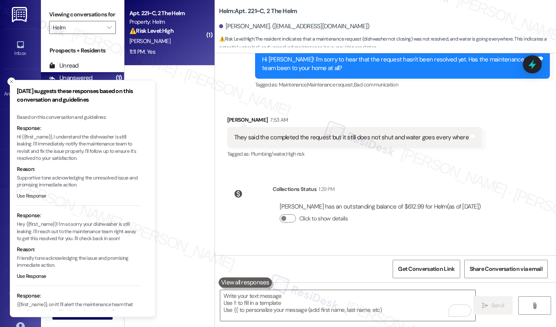
click at [27, 193] on button "Use Response" at bounding box center [31, 195] width 29 height 7
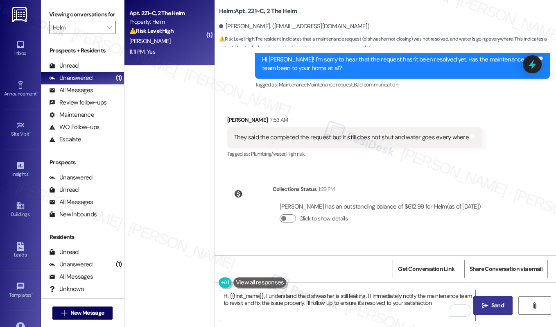
type textarea "Hi {{first_name}}, I understand the dishwasher is still leaking. I'll immediate…"
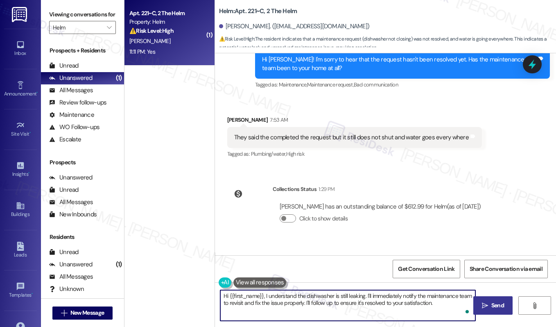
click at [306, 303] on textarea "Hi {{first_name}}, I understand the dishwasher is still leaking. I'll immediate…" at bounding box center [347, 305] width 255 height 31
click at [305, 302] on textarea "Hi {{first_name}}, I understand the dishwasher is still leaking. I'll immediate…" at bounding box center [347, 305] width 255 height 31
click at [322, 299] on textarea "Hi {{first_name}}, I understand the dishwasher is still leaking. I'll immediate…" at bounding box center [347, 305] width 255 height 31
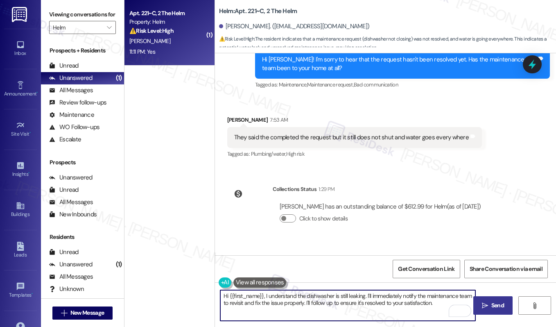
click at [322, 299] on textarea "Hi {{first_name}}, I understand the dishwasher is still leaking. I'll immediate…" at bounding box center [347, 305] width 255 height 31
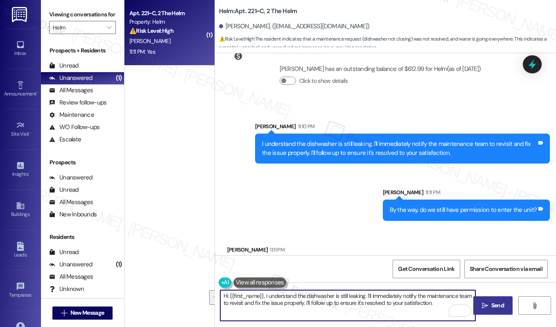
scroll to position [427, 0]
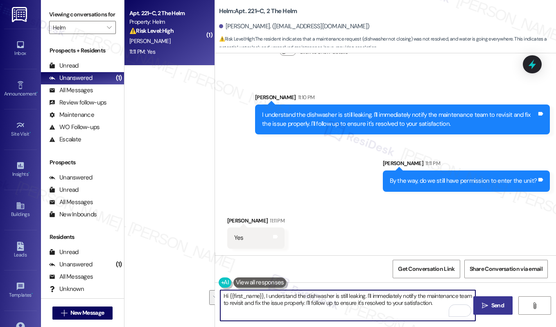
click at [296, 310] on textarea "Hi {{first_name}}, I understand the dishwasher is still leaking. I'll immediate…" at bounding box center [347, 305] width 255 height 31
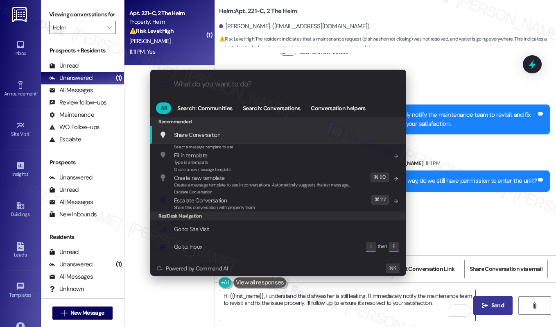
type input "m"
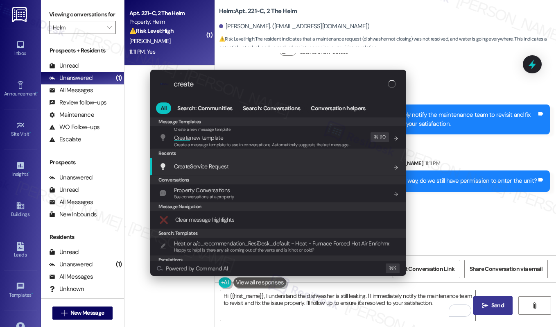
type input "create"
click at [242, 163] on div "Create Service Request Add shortcut" at bounding box center [279, 166] width 240 height 9
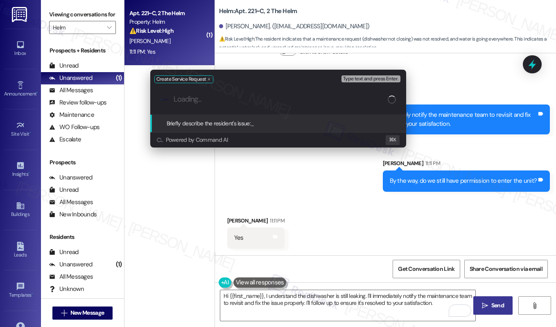
paste input "Dishwasher malfunction"
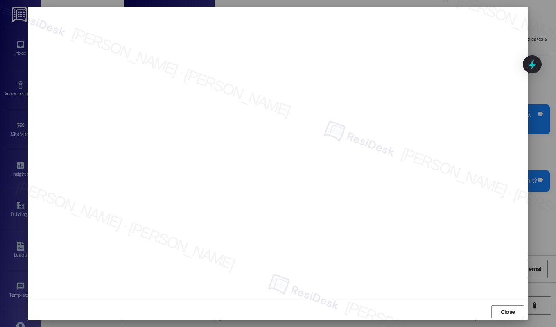
scroll to position [2, 0]
click at [501, 308] on span "Close" at bounding box center [508, 309] width 14 height 9
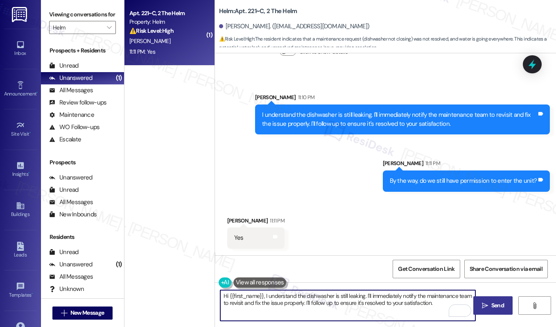
click at [397, 307] on textarea "Hi {{first_name}}, I understand the dishwasher is still leaking. I'll immediate…" at bounding box center [347, 305] width 255 height 31
click at [397, 306] on textarea "Hi {{first_name}}, I understand the dishwasher is still leaking. I'll immediate…" at bounding box center [347, 305] width 255 height 31
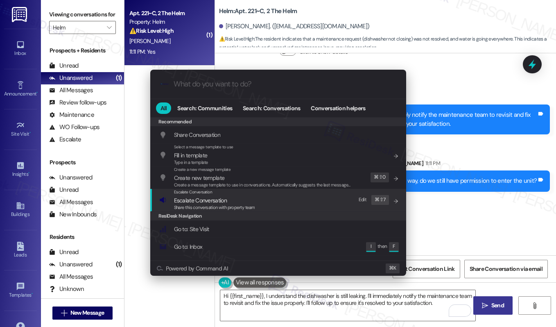
click at [306, 205] on div "Escalate Conversation Escalate Conversation Share this conversation with proper…" at bounding box center [279, 200] width 240 height 22
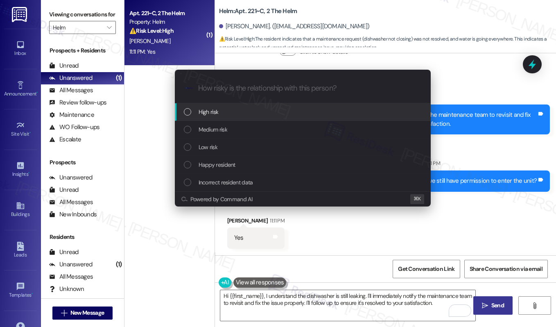
click at [287, 109] on div "High risk" at bounding box center [304, 111] width 240 height 9
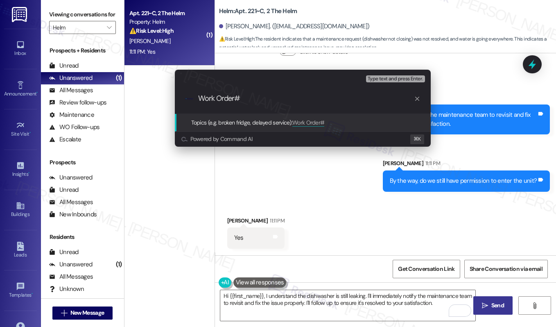
paste input "12922029"
paste input "Dishwasher malfunction"
type input "Work Order# 12922029 - Dishwasher malfunction"
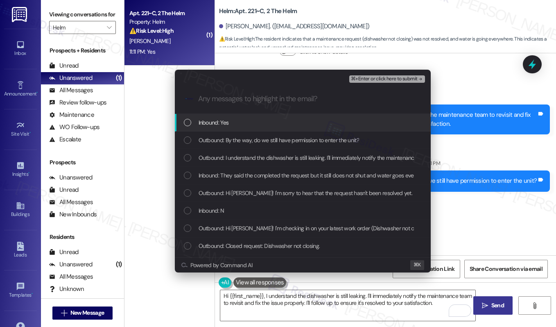
click at [341, 125] on div "Inbound: Yes" at bounding box center [304, 122] width 240 height 9
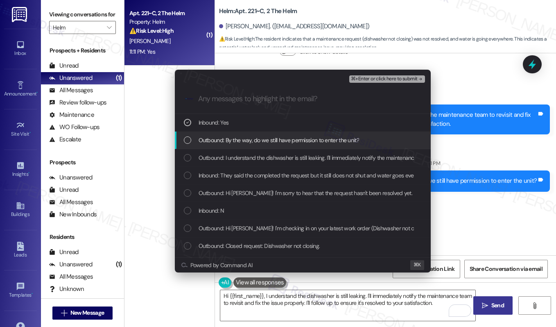
click at [339, 139] on span "Outbound: By the way, do we still have permission to enter the unit?" at bounding box center [279, 140] width 161 height 9
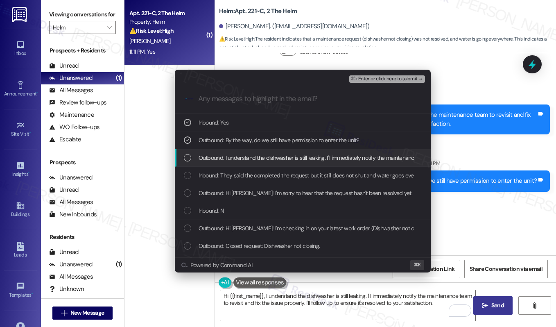
click at [338, 155] on span "Outbound: I understand the dishwasher is still leaking. I'll immediately notify…" at bounding box center [420, 157] width 443 height 9
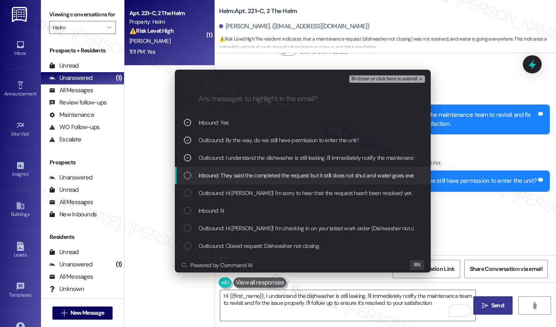
click at [335, 178] on span "Inbound: They said the completed the request but it still does not shut and wat…" at bounding box center [317, 175] width 236 height 9
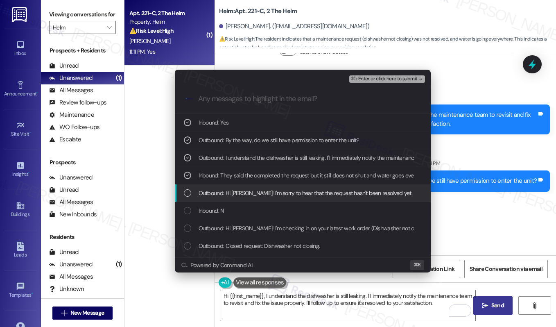
click at [330, 197] on span "Outbound: Hi Chloe! I'm sorry to hear that the request hasn't been resolved yet…" at bounding box center [369, 192] width 341 height 9
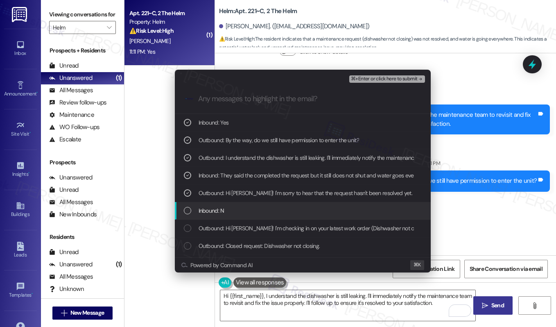
click at [326, 215] on div "Inbound: N" at bounding box center [303, 211] width 256 height 18
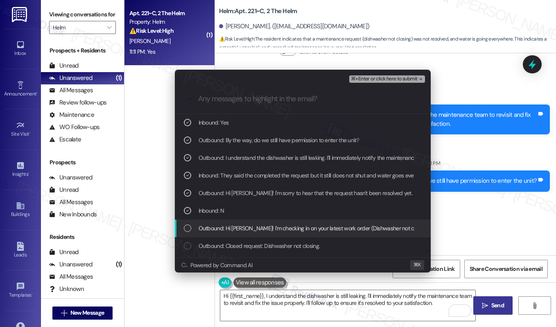
click at [324, 232] on span "Outbound: Hi Chloe! I'm checking in on your latest work order (Dishwasher not c…" at bounding box center [501, 228] width 605 height 9
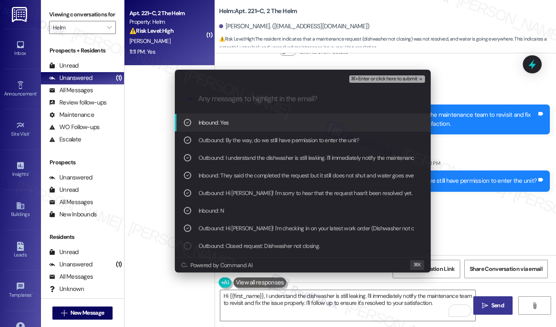
click at [387, 79] on span "⌘+Enter or click here to submit" at bounding box center [384, 79] width 66 height 6
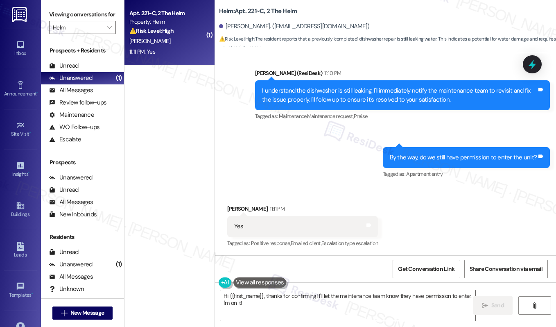
scroll to position [452, 0]
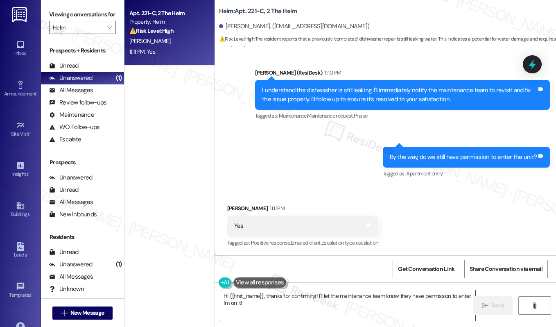
click at [342, 310] on textarea "Hi {{first_name}}, thanks for confirming! I'll let the maintenance team know th…" at bounding box center [347, 305] width 255 height 31
type textarea "Fetching suggested responses. Please feel free to read through the conversation…"
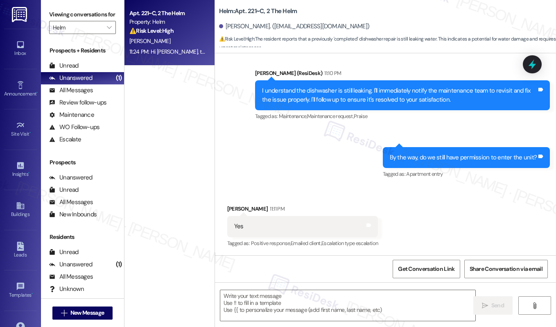
scroll to position [509, 0]
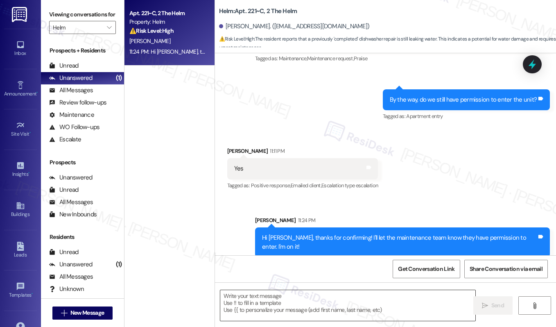
click at [260, 303] on textarea "To enrich screen reader interactions, please activate Accessibility in Grammarl…" at bounding box center [347, 305] width 255 height 31
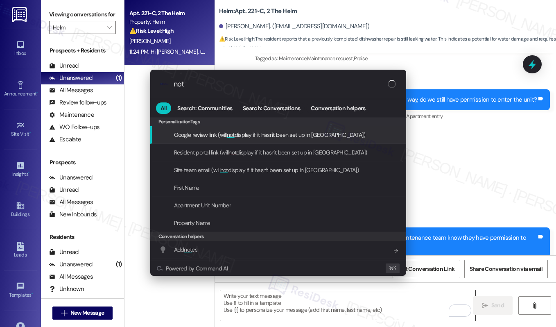
type input "note"
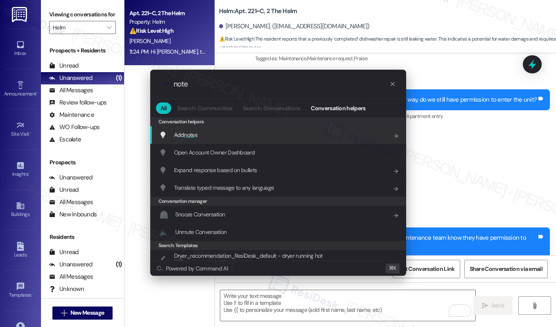
click at [265, 138] on div "Add note s Add shortcut" at bounding box center [279, 134] width 240 height 9
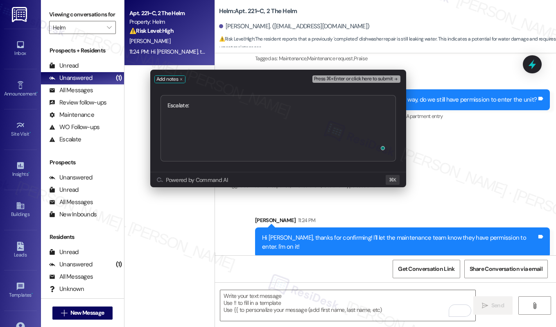
type textarea "Escalate: Work Order# 12922029 - Dishwasher malfunction"
click at [353, 78] on span "Press ⌘+Enter or click here to submit" at bounding box center [353, 79] width 79 height 6
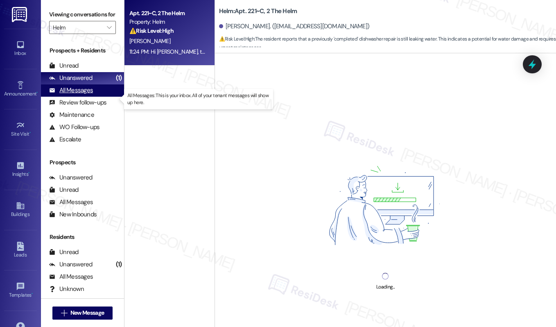
click at [82, 95] on div "All Messages" at bounding box center [71, 90] width 44 height 9
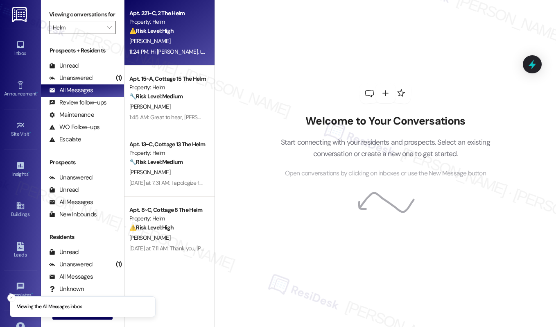
click at [156, 29] on strong "⚠️ Risk Level: High" at bounding box center [151, 30] width 44 height 7
click at [158, 31] on strong "⚠️ Risk Level: High" at bounding box center [151, 30] width 44 height 7
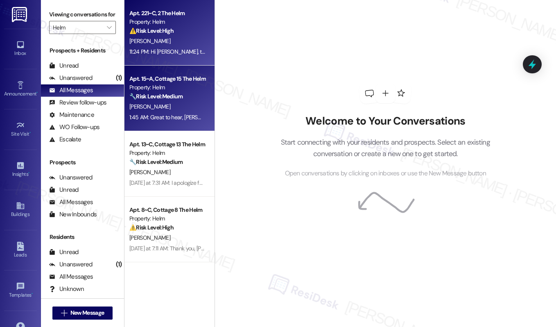
click at [174, 95] on strong "🔧 Risk Level: Medium" at bounding box center [155, 96] width 53 height 7
click at [185, 37] on div "C. Conley" at bounding box center [167, 41] width 77 height 10
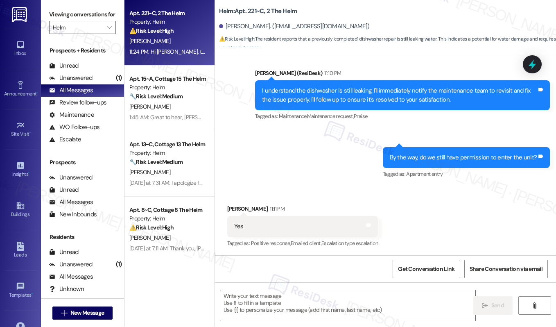
type textarea "Fetching suggested responses. Please feel free to read through the conversation…"
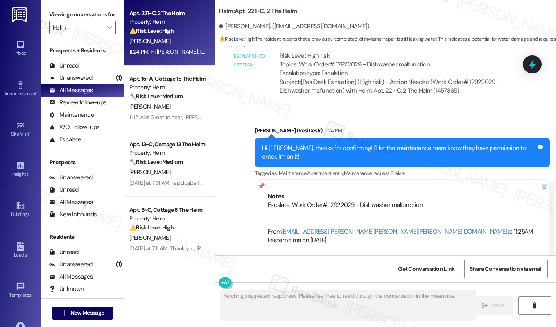
scroll to position [179, 0]
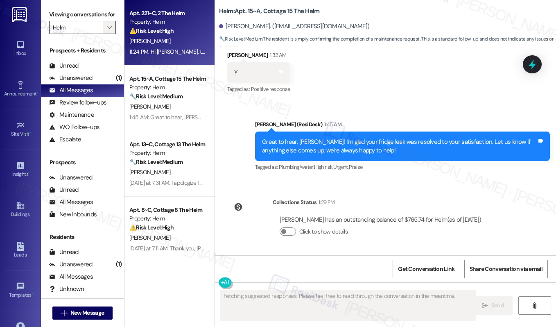
click at [107, 31] on icon "" at bounding box center [109, 27] width 5 height 7
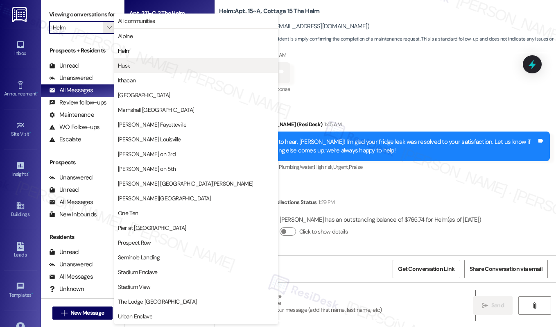
click at [129, 67] on span "Husk" at bounding box center [124, 65] width 12 height 8
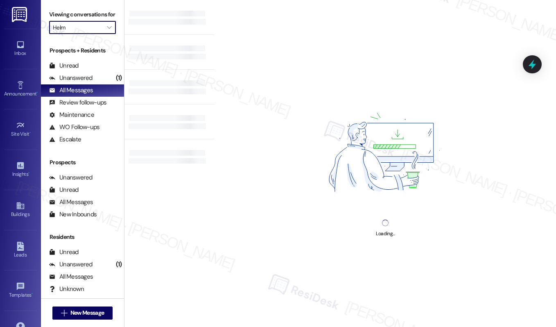
type input "Husk"
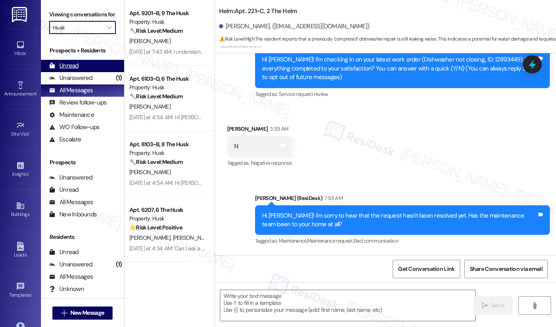
type textarea "Fetching suggested responses. Please feel free to read through the conversation…"
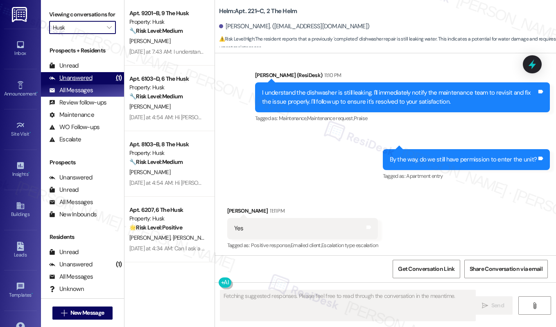
scroll to position [452, 0]
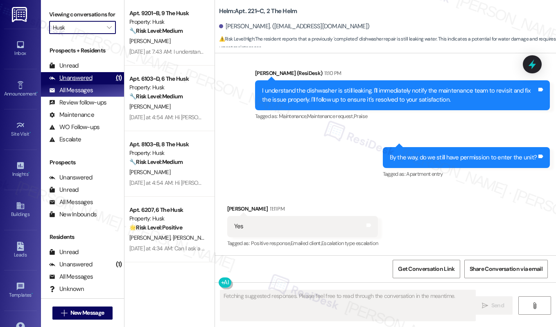
click at [86, 82] on div "Unanswered" at bounding box center [70, 78] width 43 height 9
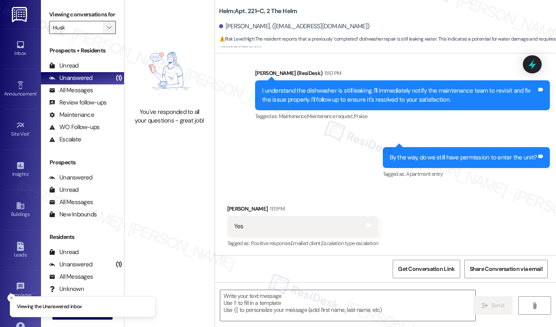
click at [111, 34] on span "" at bounding box center [109, 27] width 8 height 13
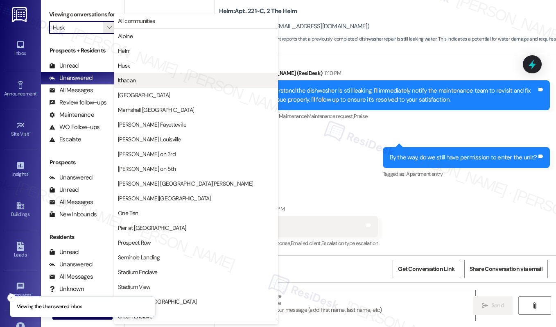
click at [131, 78] on span "Ithacan" at bounding box center [127, 80] width 18 height 8
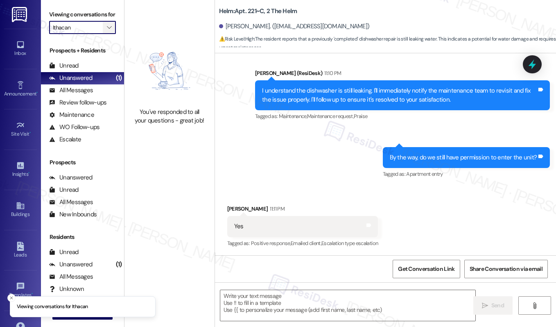
click at [109, 31] on icon "" at bounding box center [109, 27] width 5 height 7
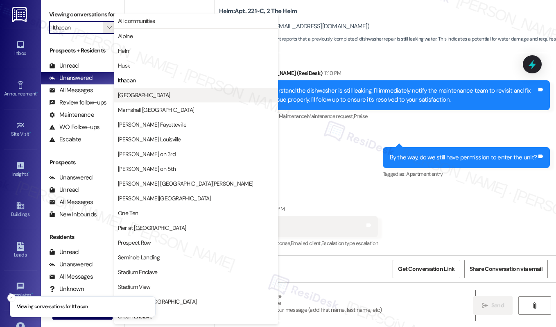
click at [137, 91] on span "Lagoon Landing" at bounding box center [144, 95] width 52 height 8
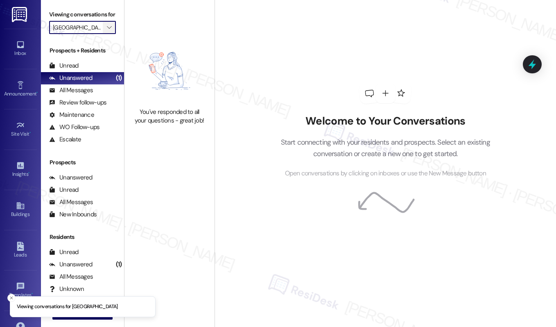
click at [112, 32] on button "" at bounding box center [109, 27] width 13 height 13
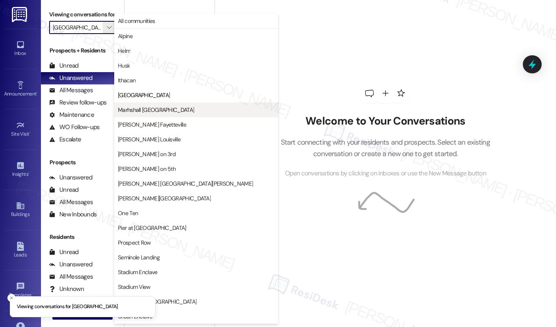
click at [137, 108] on span "Marhshall [GEOGRAPHIC_DATA]" at bounding box center [156, 110] width 76 height 8
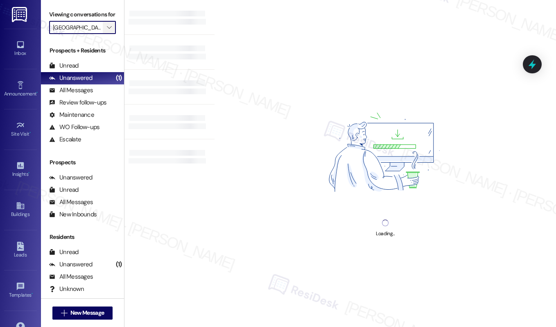
type input "Marhshall [GEOGRAPHIC_DATA]"
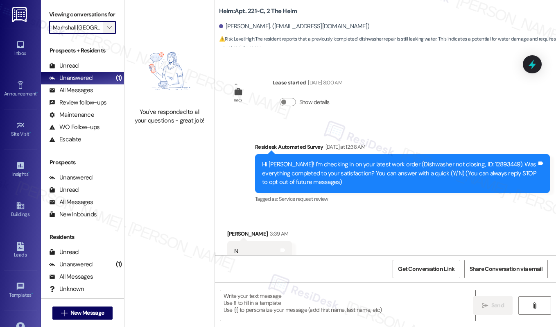
click at [107, 31] on icon "" at bounding box center [109, 27] width 5 height 7
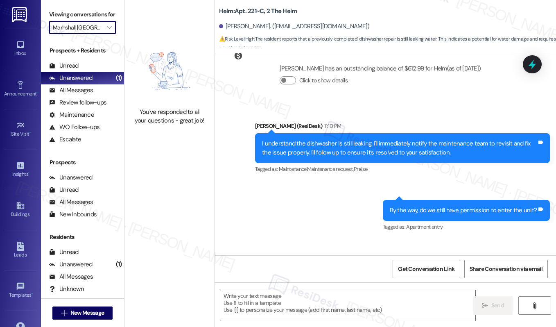
scroll to position [452, 0]
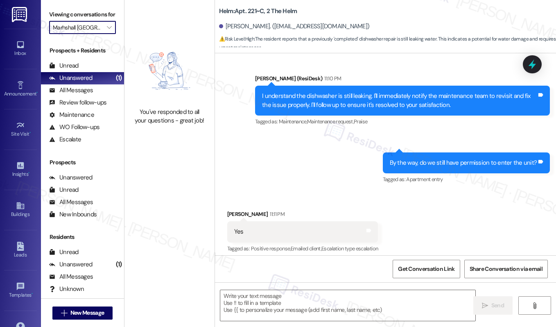
type textarea "Fetching suggested responses. Please feel free to read through the conversation…"
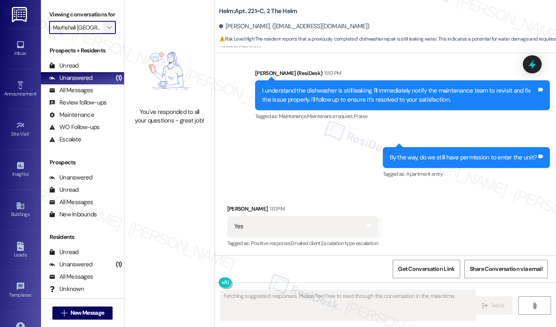
click at [109, 31] on icon "" at bounding box center [109, 27] width 5 height 7
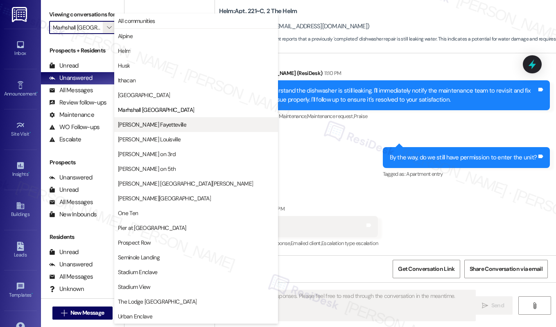
click at [152, 126] on span "Marshall Fayetteville" at bounding box center [152, 124] width 68 height 8
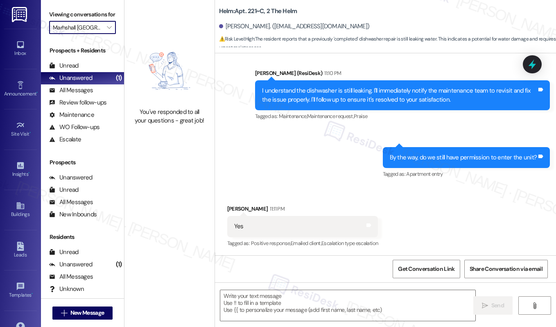
type input "Marshall Fayetteville"
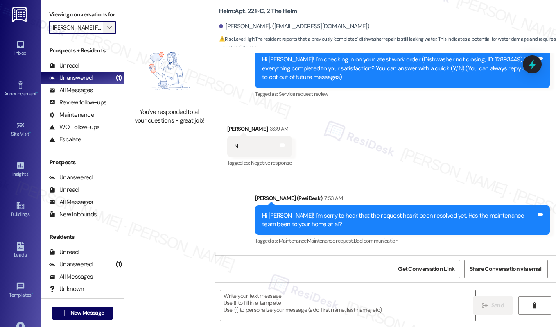
type textarea "Fetching suggested responses. Please feel free to read through the conversation…"
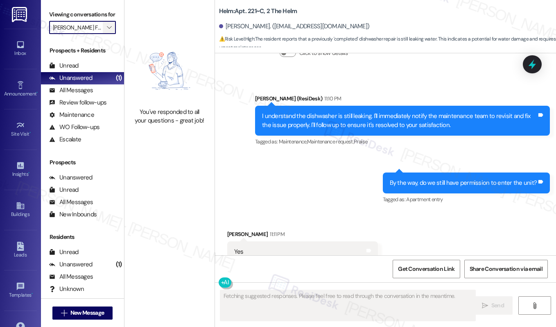
scroll to position [452, 0]
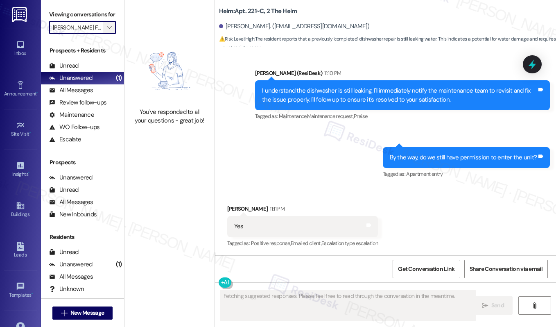
click at [109, 31] on icon "" at bounding box center [109, 27] width 5 height 7
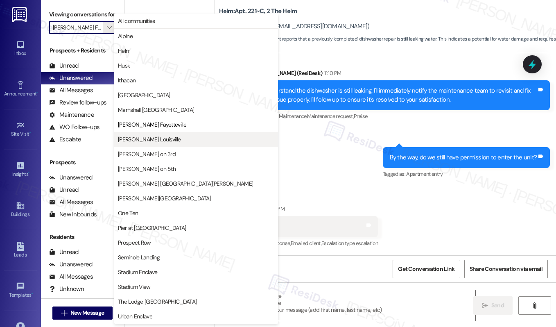
click at [142, 140] on span "[PERSON_NAME] Louisville" at bounding box center [149, 139] width 63 height 8
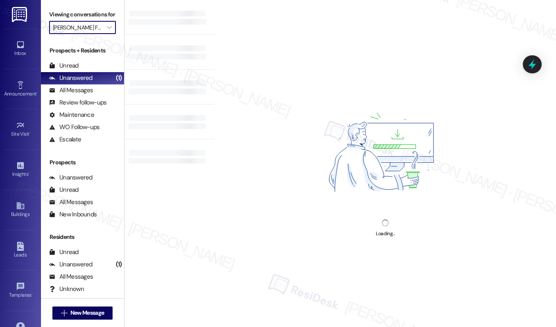
type input "[PERSON_NAME] Louisville"
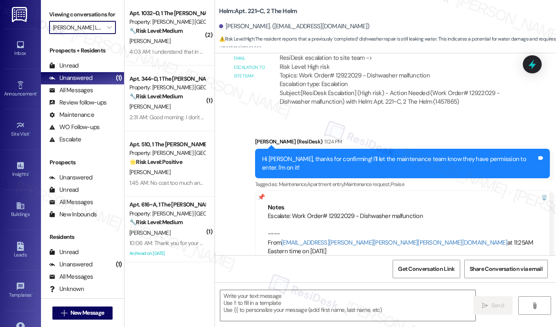
scroll to position [700, 0]
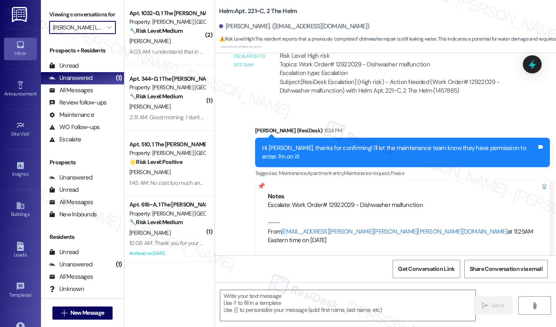
type textarea "Fetching suggested responses. Please feel free to read through the conversation…"
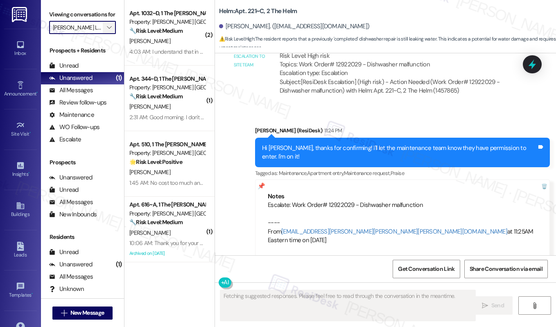
click at [109, 31] on icon "" at bounding box center [109, 27] width 5 height 7
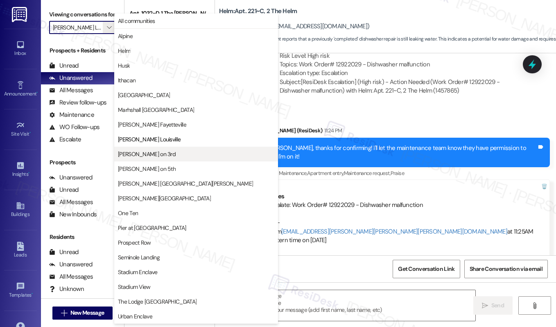
click at [153, 150] on span "[PERSON_NAME] on 3rd" at bounding box center [147, 154] width 58 height 8
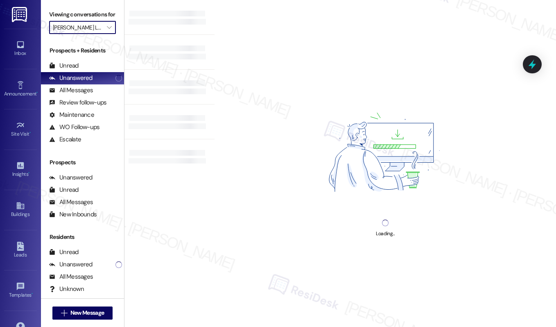
type input "[PERSON_NAME] on 3rd"
click at [153, 150] on div at bounding box center [167, 153] width 76 height 6
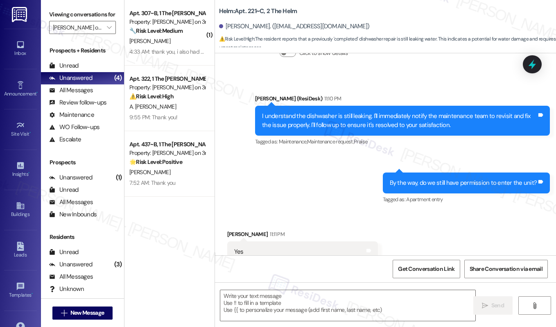
scroll to position [452, 0]
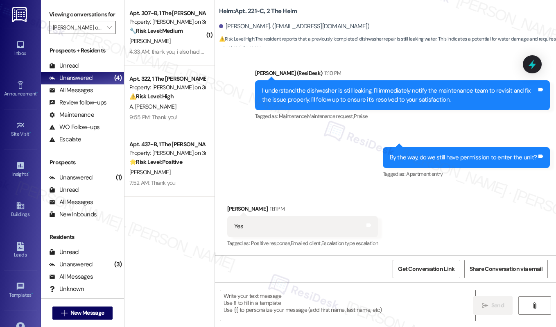
type textarea "Fetching suggested responses. Please feel free to read through the conversation…"
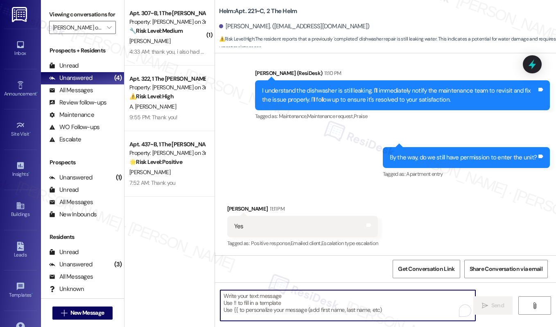
click at [263, 304] on textarea "To enrich screen reader interactions, please activate Accessibility in Grammarl…" at bounding box center [347, 305] width 255 height 31
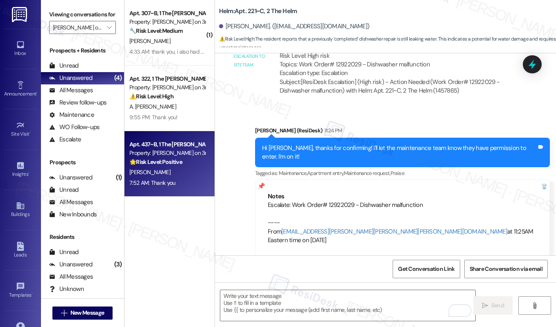
click at [171, 158] on strong "🌟 Risk Level: Positive" at bounding box center [155, 161] width 53 height 7
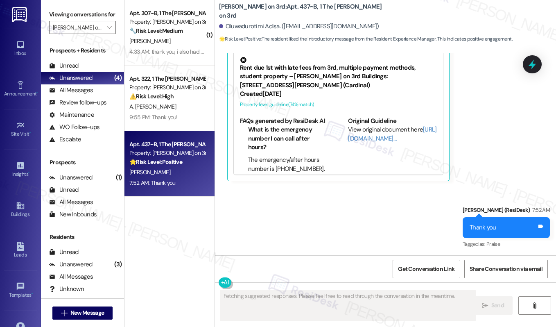
scroll to position [365, 0]
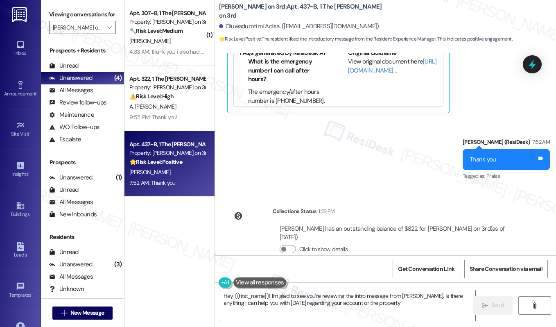
type textarea "Hey {{first_name}}! I'm glad to see you're reviewing the intro message from Sar…"
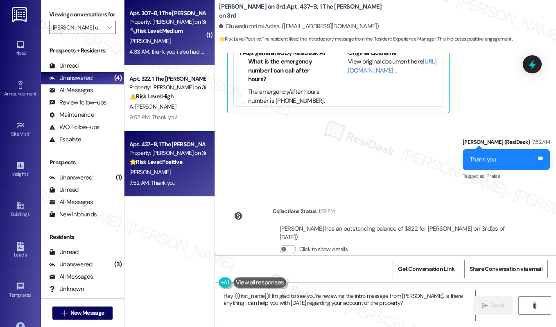
click at [165, 44] on div "[PERSON_NAME]" at bounding box center [167, 41] width 77 height 10
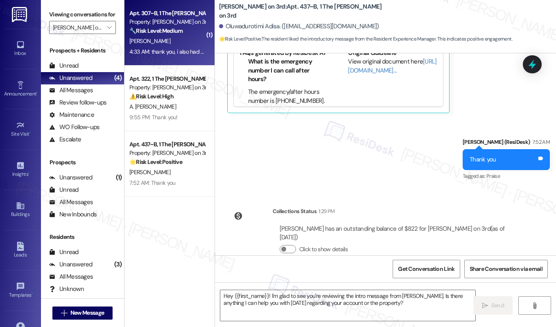
type textarea "Fetching suggested responses. Please feel free to read through the conversation…"
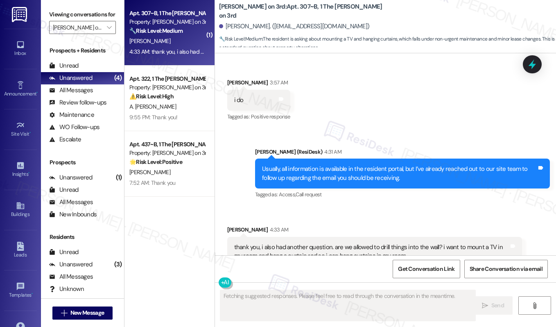
scroll to position [344, 0]
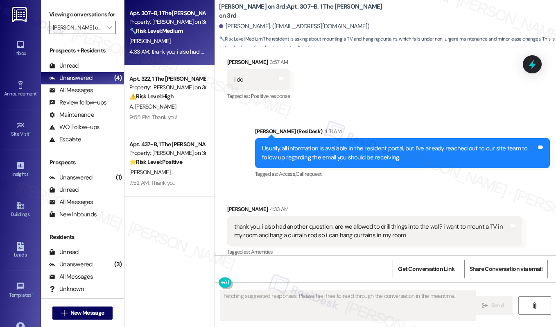
click at [301, 216] on div "thank you, i also had another question. are we allowed to drill things into the…" at bounding box center [374, 231] width 295 height 30
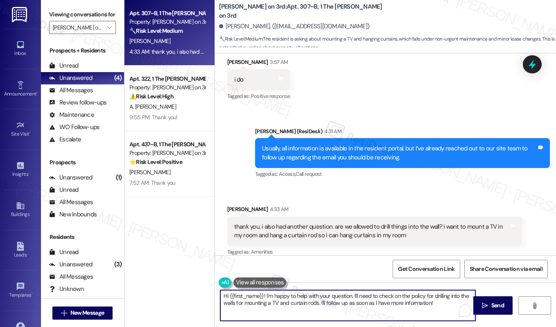
click at [322, 300] on textarea "Hi {{first_name}}! I'm happy to help with your question. I'll need to check on …" at bounding box center [347, 305] width 255 height 31
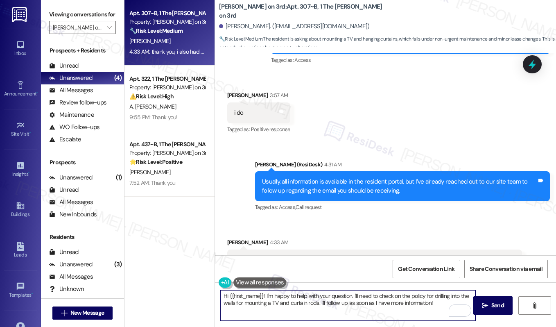
scroll to position [345, 0]
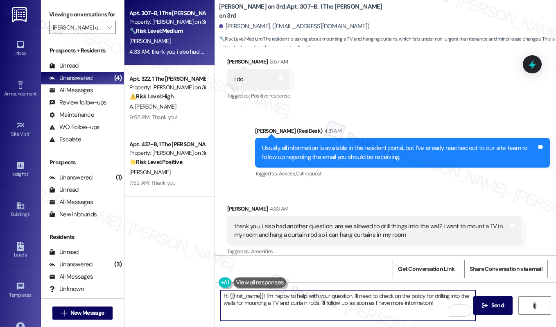
click at [330, 223] on div "thank you, i also had another question. are we allowed to drill things into the…" at bounding box center [371, 231] width 275 height 18
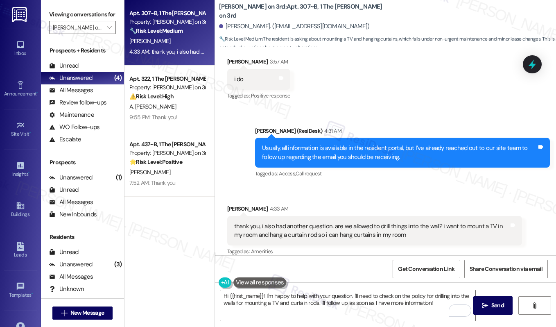
click at [330, 223] on div "thank you, i also had another question. are we allowed to drill things into the…" at bounding box center [371, 231] width 275 height 18
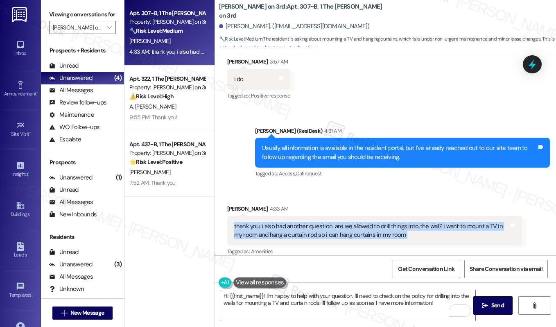
click at [330, 223] on div "thank you, i also had another question. are we allowed to drill things into the…" at bounding box center [371, 231] width 275 height 18
click at [334, 303] on textarea "Hi {{first_name}}! I'm happy to help with your question. I'll need to check on …" at bounding box center [347, 305] width 255 height 31
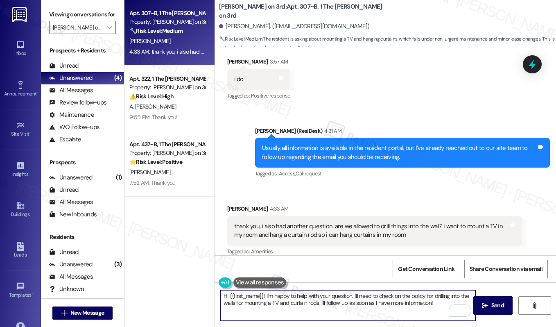
click at [334, 303] on textarea "Hi {{first_name}}! I'm happy to help with your question. I'll need to check on …" at bounding box center [347, 305] width 255 height 31
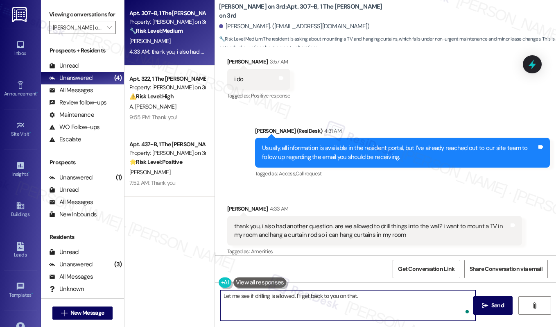
type textarea "Let me see if drilling is allowed. I'll get back to you on that."
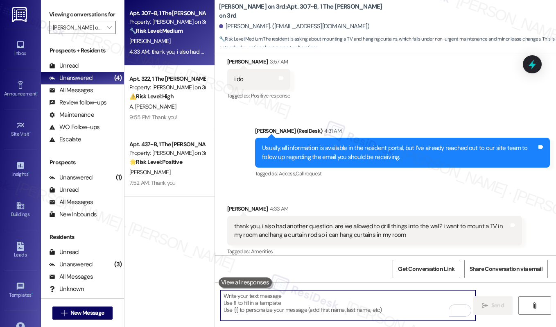
click at [239, 298] on textarea "To enrich screen reader interactions, please activate Accessibility in Grammarl…" at bounding box center [347, 305] width 255 height 31
paste textarea "Let me confirm whether drilling is allowed, and I’ll follow up with you."
type textarea "Let me confirm whether drilling is allowed, and I’ll follow up with you."
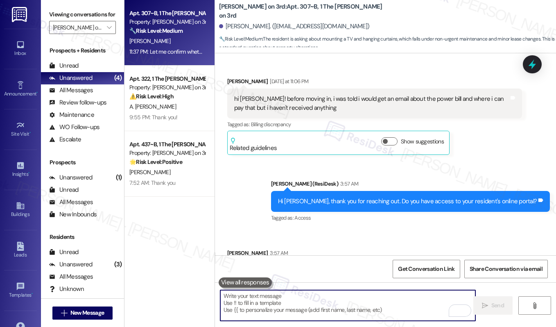
scroll to position [142, 0]
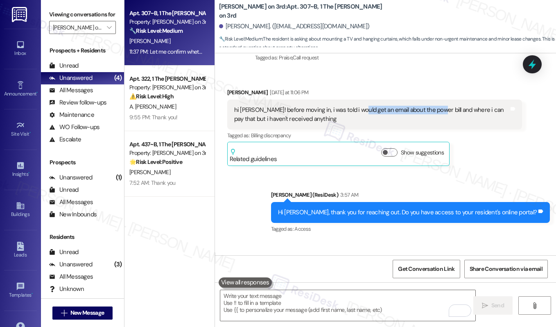
drag, startPoint x: 354, startPoint y: 102, endPoint x: 429, endPoint y: 102, distance: 74.9
click at [429, 106] on div "hi [PERSON_NAME]! before moving in, i was told i would get an email about the p…" at bounding box center [371, 115] width 275 height 18
copy div "an email about the power bill"
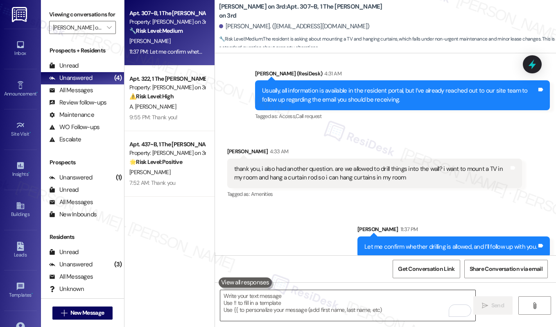
click at [253, 310] on textarea "To enrich screen reader interactions, please activate Accessibility in Grammarl…" at bounding box center [347, 305] width 255 height 31
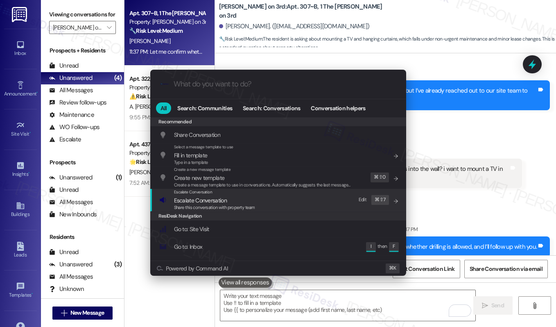
click at [225, 205] on span "Share this conversation with property team" at bounding box center [214, 207] width 81 height 6
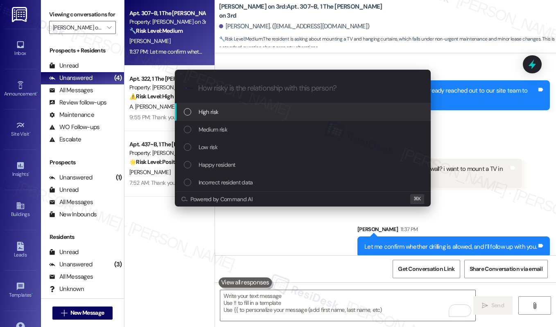
click at [234, 111] on div "High risk" at bounding box center [304, 111] width 240 height 9
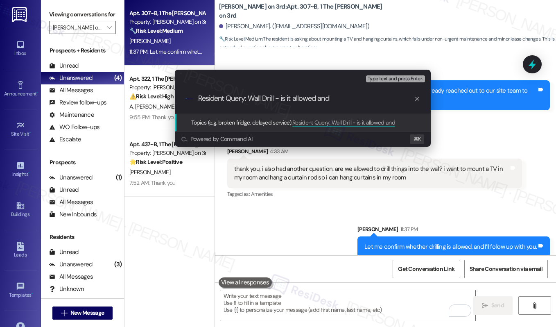
paste input "an email about the power bill"
type input "Resident Query: Wall Drill - is it allowed and an email about the power bill"
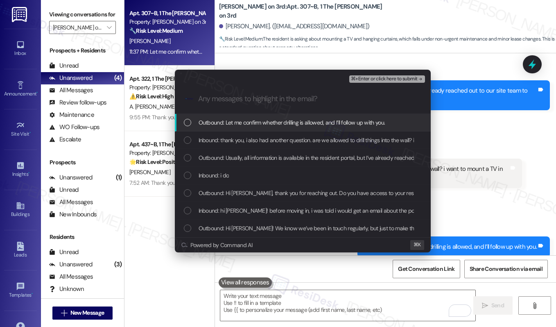
click at [244, 121] on span "Outbound: Let me confirm whether drilling is allowed, and I’ll follow up with y…" at bounding box center [292, 122] width 187 height 9
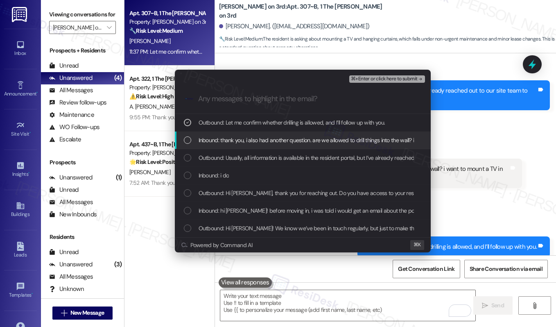
click at [243, 141] on span "Inbound: thank you, i also had another question. are we allowed to drill things…" at bounding box center [413, 140] width 429 height 9
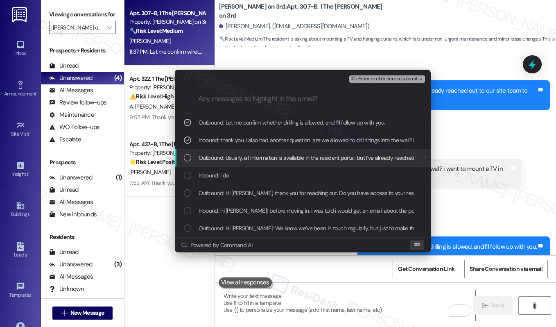
click at [242, 158] on span "Outbound: Usually, all information is available in the resident portal, but I’v…" at bounding box center [398, 157] width 398 height 9
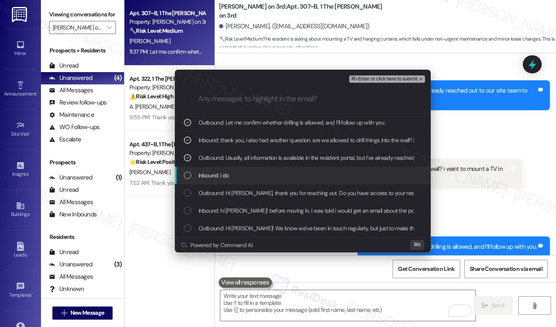
click at [237, 178] on div "Inbound: i do" at bounding box center [304, 175] width 240 height 9
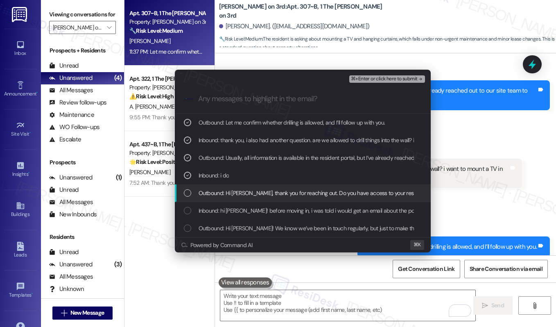
click at [235, 197] on span "Outbound: Hi Marilyn, thank you for reaching out. Do you have access to your re…" at bounding box center [330, 192] width 263 height 9
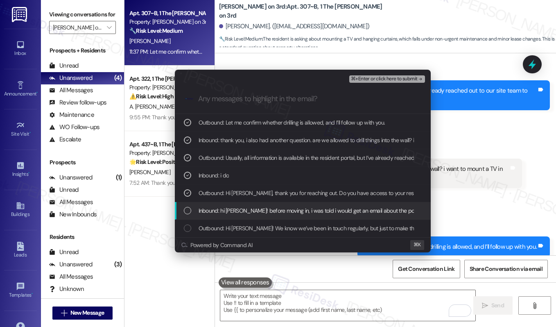
click at [235, 215] on span "Inbound: hi sarah! before moving in, i was told i would get an email about the …" at bounding box center [382, 210] width 367 height 9
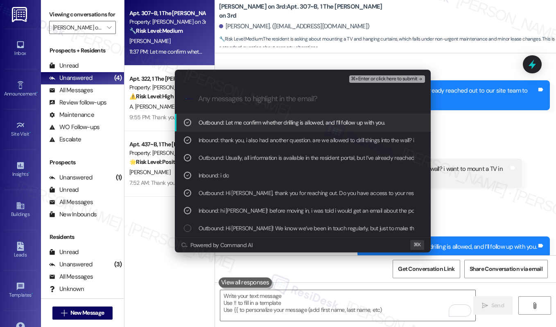
click at [388, 80] on span "⌘+Enter or click here to submit" at bounding box center [384, 79] width 66 height 6
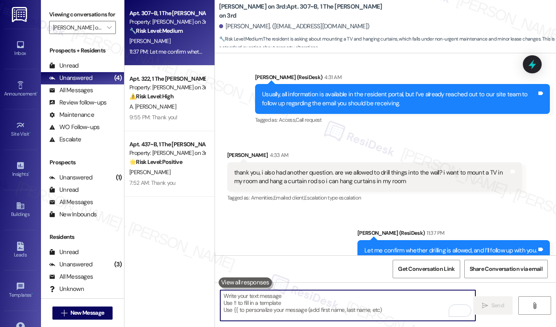
scroll to position [414, 0]
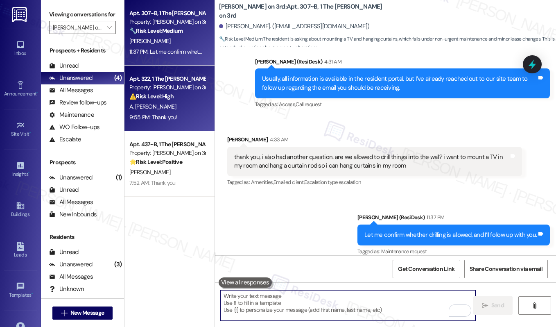
click at [199, 125] on div "Apt. 322, 1 The Marshall on 3rd Property: Marshall on 3rd ⚠️ Risk Level: High T…" at bounding box center [169, 99] width 90 height 66
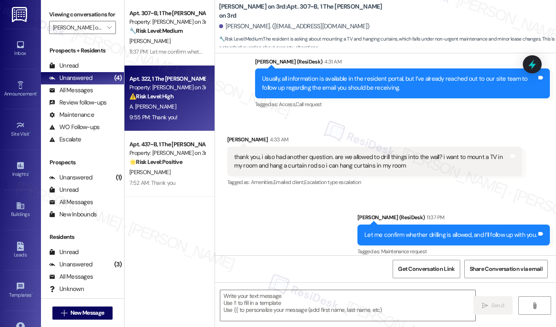
type textarea "Fetching suggested responses. Please feel free to read through the conversation…"
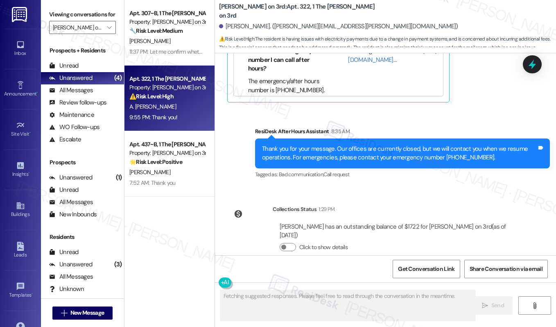
scroll to position [772, 0]
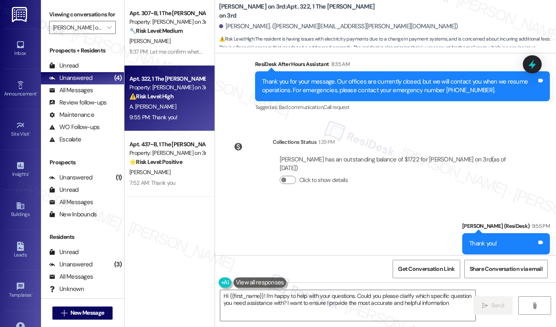
type textarea "Hi {{first_name}}! I'm happy to help with your questions. Could you please clar…"
click at [110, 31] on icon "" at bounding box center [109, 27] width 5 height 7
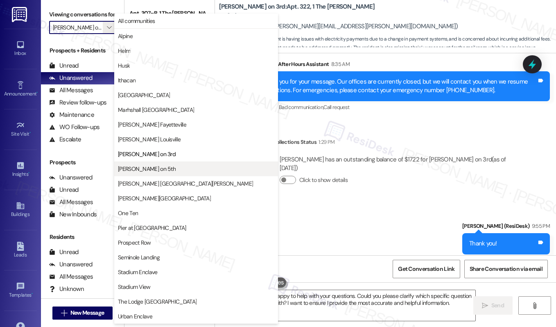
click at [130, 175] on button "[PERSON_NAME] on 5th" at bounding box center [196, 168] width 164 height 15
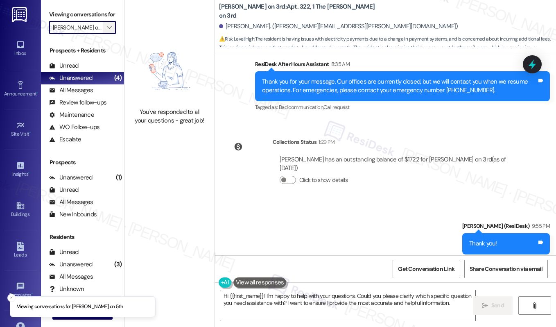
click at [109, 31] on icon "" at bounding box center [109, 27] width 5 height 7
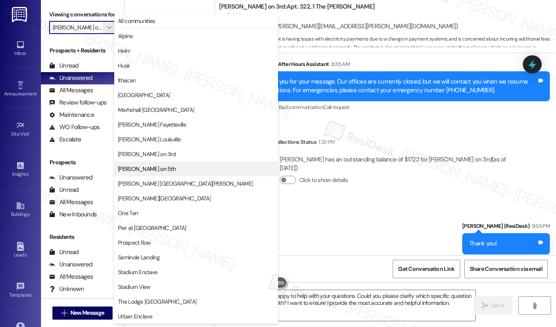
click at [147, 167] on span "[PERSON_NAME] on 5th" at bounding box center [147, 169] width 58 height 8
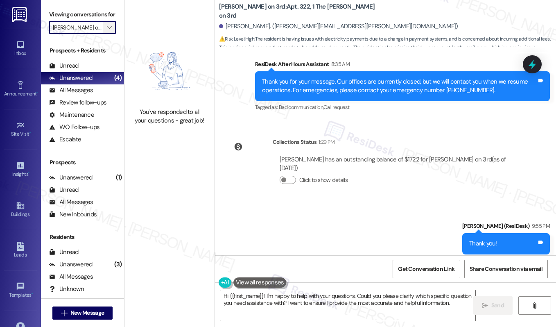
click at [111, 34] on span "" at bounding box center [109, 27] width 8 height 13
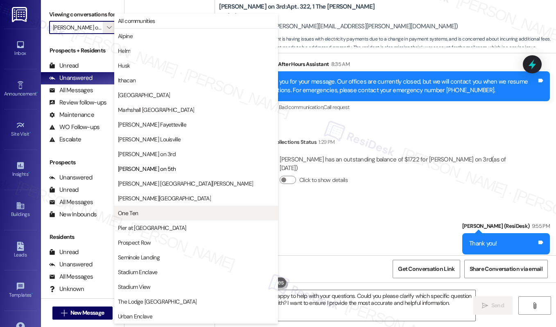
click at [145, 212] on span "One Ten" at bounding box center [196, 213] width 156 height 8
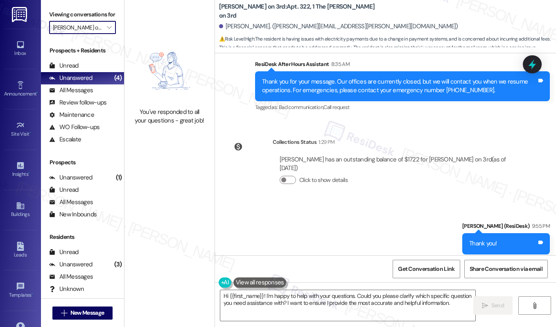
type input "One Ten"
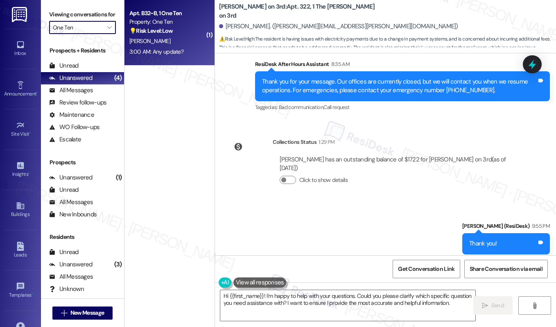
click at [158, 42] on div "M. Hamlin" at bounding box center [167, 41] width 77 height 10
type textarea "Fetching suggested responses. Please feel free to read through the conversation…"
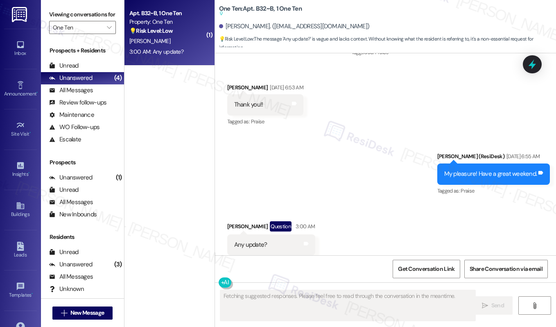
scroll to position [1045, 0]
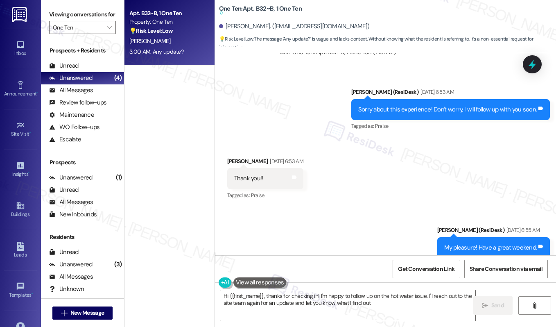
type textarea "Hi {{first_name}}, thanks for checking in! I'm happy to follow up on the hot wa…"
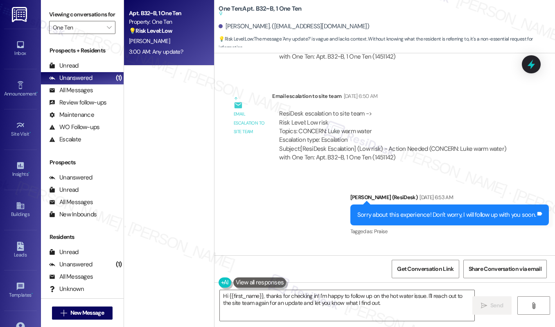
scroll to position [848, 0]
click at [108, 34] on span "" at bounding box center [109, 27] width 8 height 13
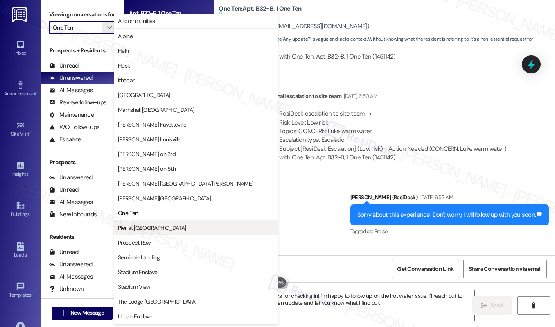
click at [133, 231] on span "Pier at [GEOGRAPHIC_DATA]" at bounding box center [152, 228] width 68 height 8
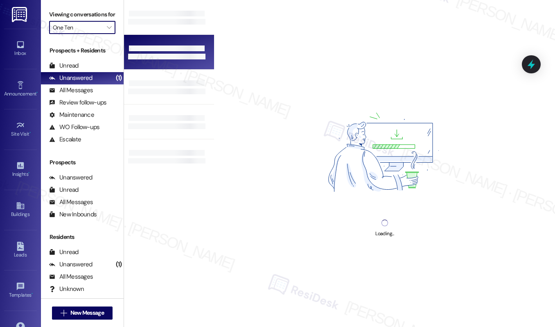
type input "Pier at [GEOGRAPHIC_DATA]"
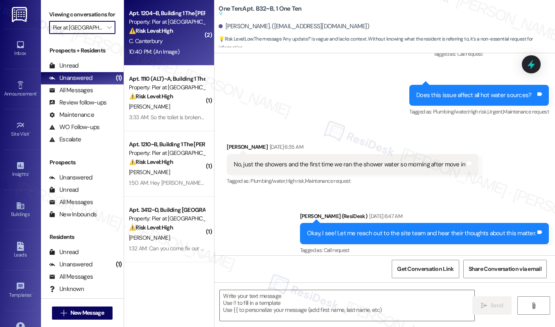
type textarea "Fetching suggested responses. Please feel free to read through the conversation…"
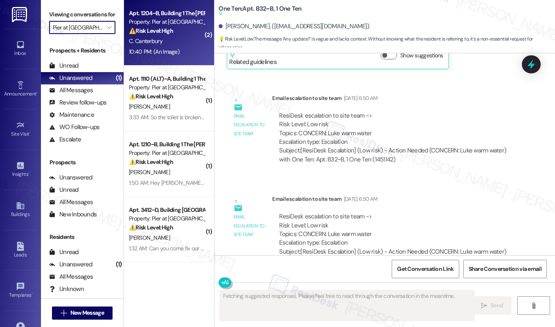
click at [166, 42] on div "C. Canterbury" at bounding box center [166, 41] width 77 height 10
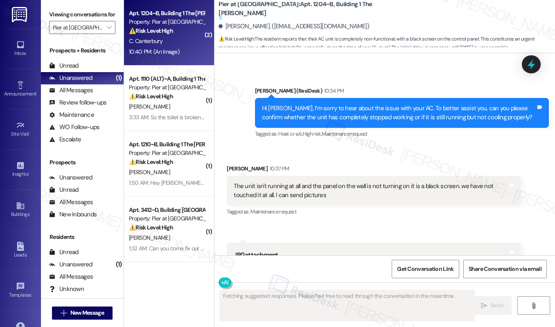
scroll to position [793, 0]
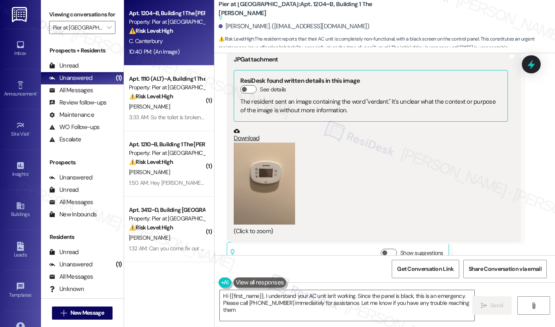
type textarea "Hi {{first_name}}, I understand your AC unit isn't working. Since the panel is …"
click at [291, 311] on textarea "Hi {{first_name}}, I understand your AC unit isn't working. Since the panel is …" at bounding box center [347, 305] width 255 height 31
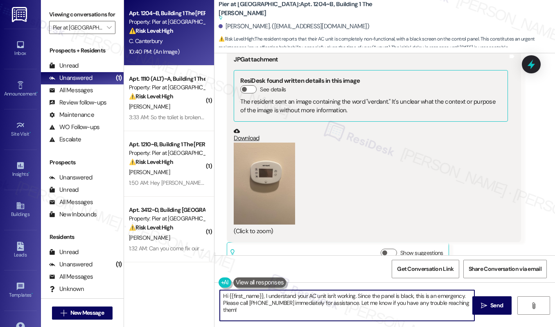
click at [291, 311] on textarea "Hi {{first_name}}, I understand your AC unit isn't working. Since the panel is …" at bounding box center [347, 305] width 255 height 31
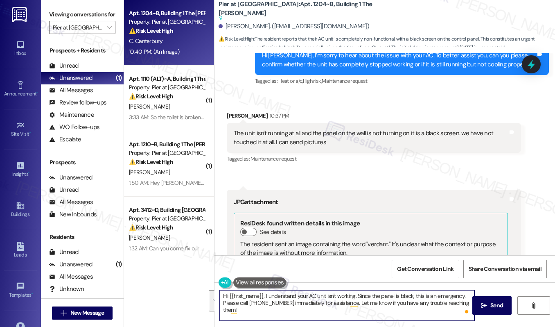
scroll to position [649, 0]
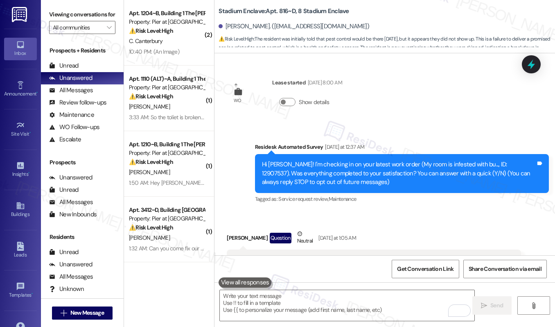
scroll to position [688, 0]
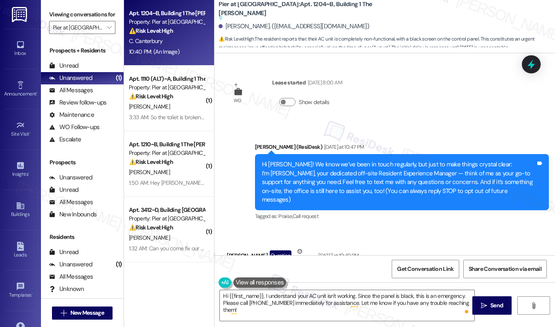
scroll to position [649, 0]
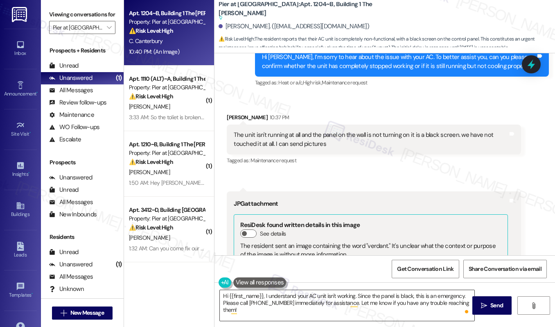
click at [325, 309] on textarea "Hi {{first_name}}, I understand your AC unit isn't working. Since the panel is …" at bounding box center [347, 305] width 255 height 31
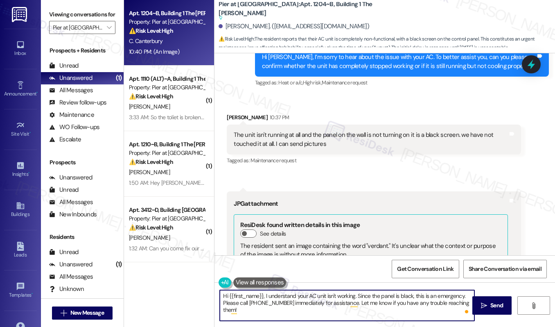
click at [325, 309] on textarea "Hi {{first_name}}, I understand your AC unit isn't working. Since the panel is …" at bounding box center [347, 305] width 255 height 31
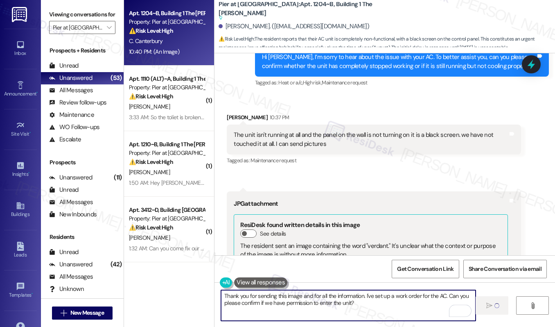
type textarea "Thank you for sending this image and for all the information. I've set up a wor…"
click at [332, 131] on div "The unit isn't running at all and the panel on the wall is not turning on it is…" at bounding box center [371, 140] width 274 height 18
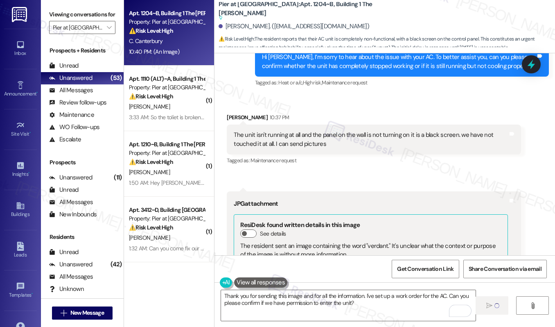
click at [332, 131] on div "The unit isn't running at all and the panel on the wall is not turning on it is…" at bounding box center [371, 140] width 274 height 18
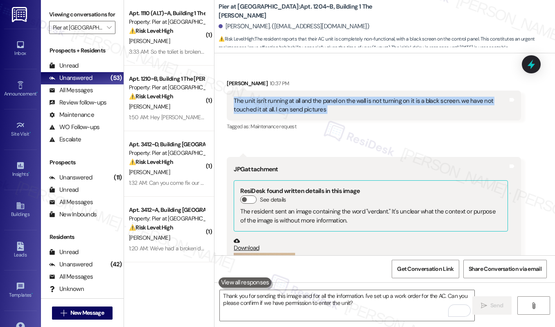
scroll to position [657, 0]
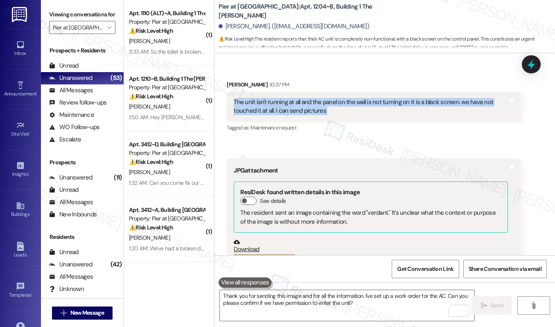
copy div "The unit isn't running at all and the panel on the wall is not turning on it is…"
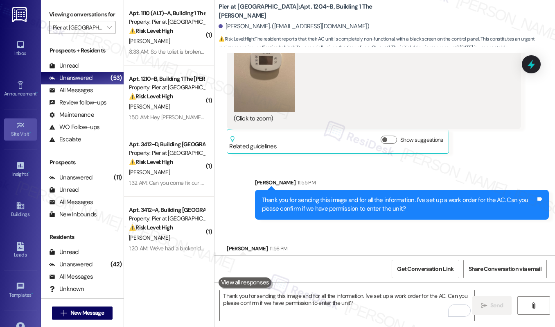
scroll to position [891, 0]
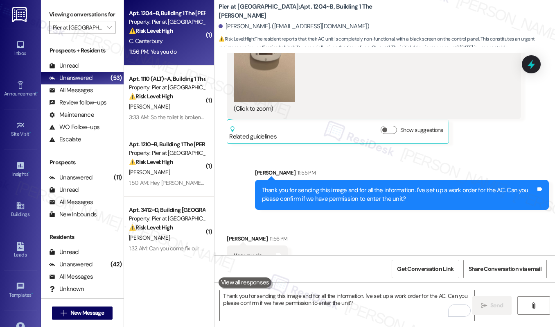
click at [339, 240] on div "Received via SMS [PERSON_NAME][GEOGRAPHIC_DATA] 11:56 PM Yes you do Tags and no…" at bounding box center [385, 244] width 341 height 57
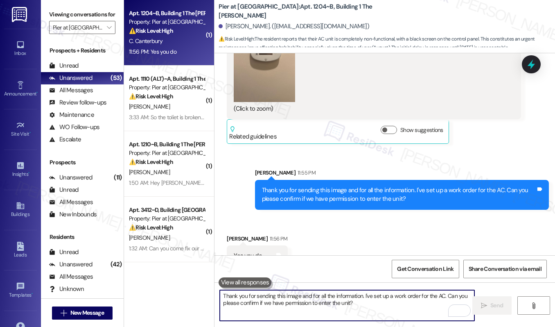
click at [304, 306] on textarea "Thank you for sending this image and for all the information. I've set up a wor…" at bounding box center [347, 305] width 255 height 31
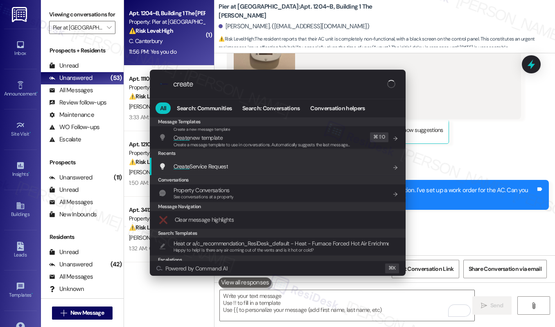
type input "create"
click at [229, 167] on div "Create Service Request Add shortcut" at bounding box center [279, 166] width 240 height 9
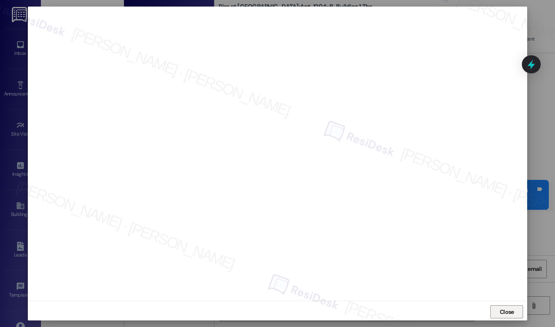
click at [500, 314] on button "Close" at bounding box center [507, 311] width 33 height 13
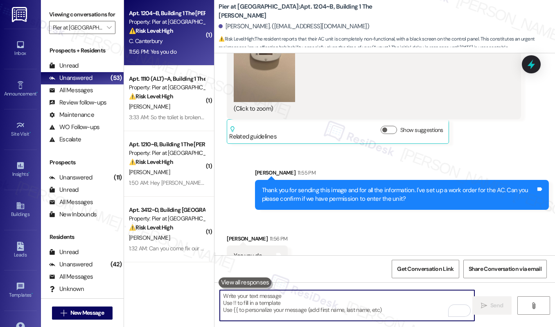
click at [314, 302] on textarea "To enrich screen reader interactions, please activate Accessibility in Grammarl…" at bounding box center [347, 305] width 255 height 31
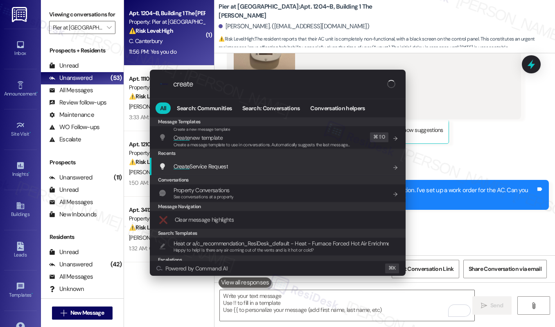
type input "create"
click at [309, 165] on div "Create Service Request Add shortcut" at bounding box center [279, 166] width 240 height 9
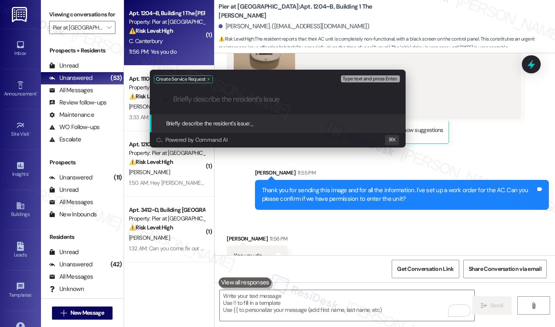
click at [289, 105] on div ".cls-1{fill:#0a055f;}.cls-2{fill:#0cc4c4;} resideskLogoBlueOrange" at bounding box center [278, 99] width 256 height 29
click at [290, 99] on input "Briefly describe the resident's issue" at bounding box center [284, 99] width 222 height 9
paste input "AC Not Turning On - Black Screen"
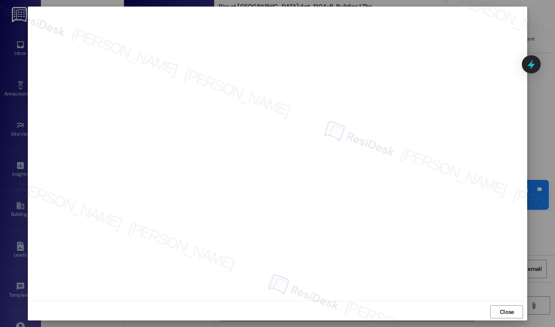
scroll to position [2, 0]
click at [508, 308] on span "Close" at bounding box center [507, 309] width 14 height 9
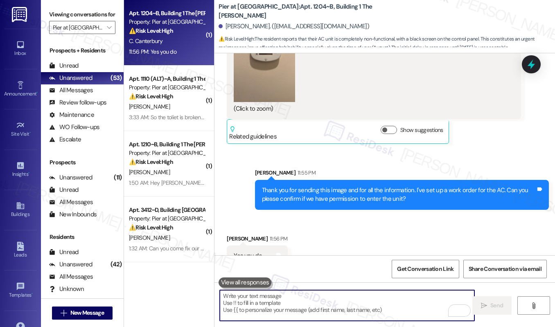
click at [340, 307] on textarea "To enrich screen reader interactions, please activate Accessibility in Grammarl…" at bounding box center [347, 305] width 255 height 31
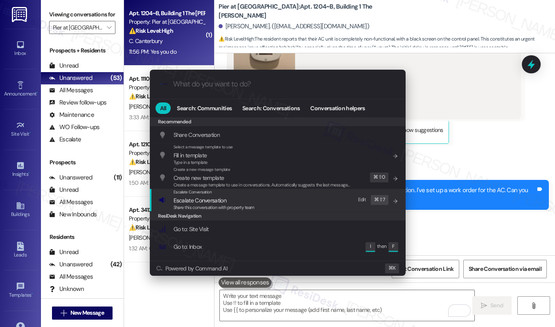
click at [319, 199] on div "Escalate Conversation Escalate Conversation Share this conversation with proper…" at bounding box center [279, 200] width 240 height 22
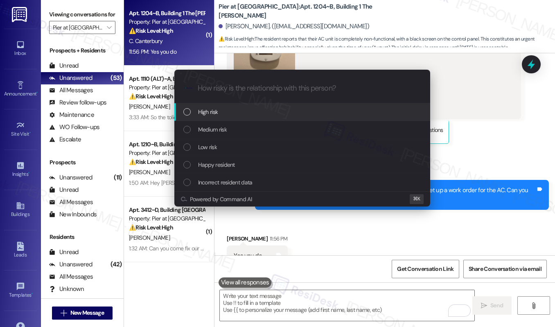
click at [317, 112] on div "High risk" at bounding box center [303, 111] width 240 height 9
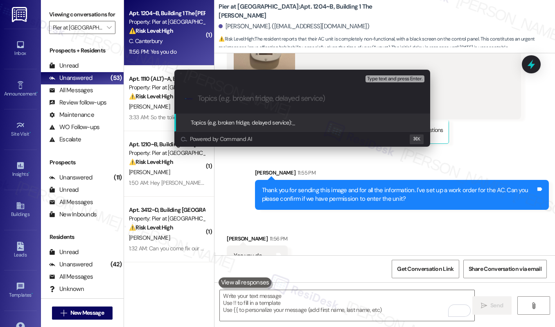
paste input "Work order submitted by Residesk | Work Order# - 12922132 AC not Turning ON"
type input "Work order submitted by Residesk | Work Order# - 12922132 AC not Turning ON"
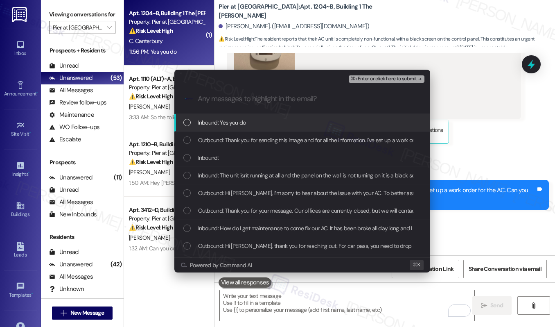
scroll to position [0, 0]
click at [310, 122] on div "Inbound: Yes you do" at bounding box center [303, 122] width 240 height 9
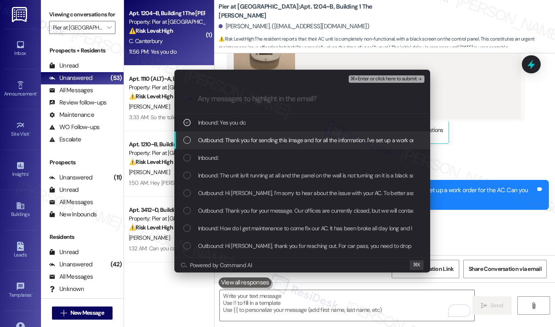
click at [300, 138] on span "Outbound: Thank you for sending this image and for all the information. I've se…" at bounding box center [399, 140] width 403 height 9
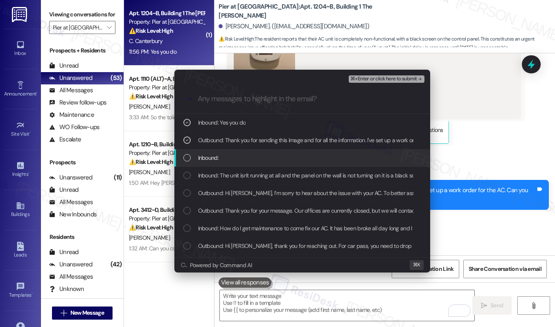
click at [289, 153] on div "Inbound:" at bounding box center [303, 157] width 240 height 9
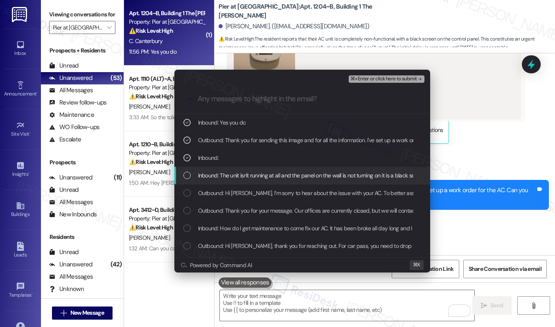
click at [279, 170] on div "Inbound: The unit isn't running at all and the panel on the wall is not turning…" at bounding box center [302, 176] width 256 height 18
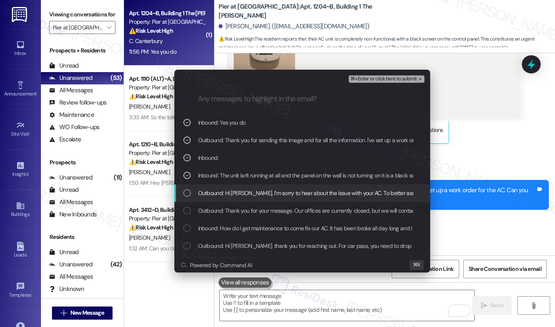
click at [265, 194] on span "Outbound: Hi Celsey, I’m sorry to hear about the issue with your AC. To better …" at bounding box center [456, 192] width 517 height 9
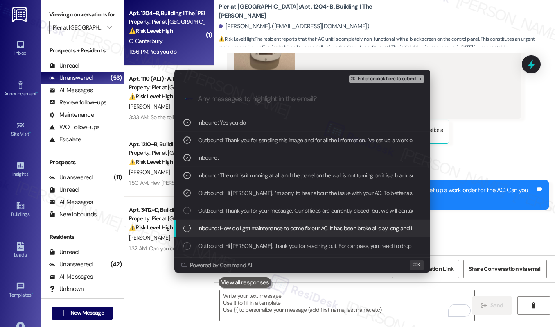
click at [253, 228] on span "Inbound: How do I get maintenance to come fix our AC. It has been broke all day…" at bounding box center [422, 228] width 448 height 9
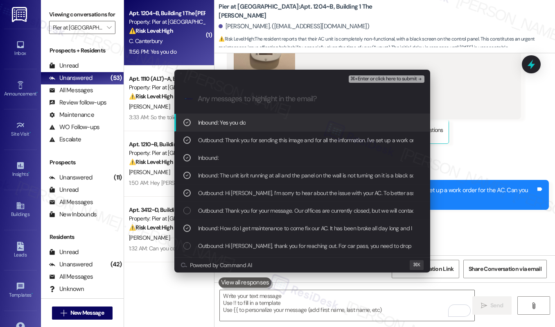
click at [373, 79] on span "⌘+Enter or click here to submit" at bounding box center [384, 79] width 66 height 6
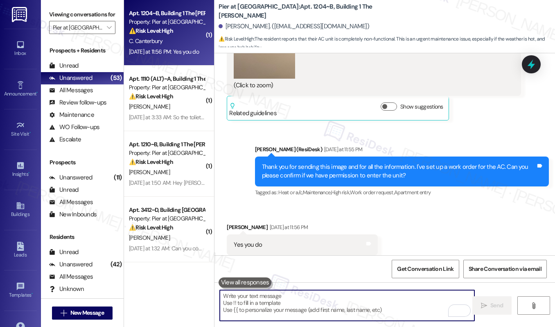
scroll to position [916, 0]
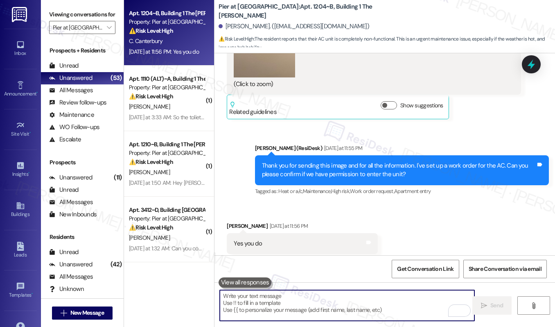
click at [290, 301] on textarea "To enrich screen reader interactions, please activate Accessibility in Grammarl…" at bounding box center [347, 305] width 255 height 31
click at [244, 239] on div "Yes you do" at bounding box center [248, 243] width 28 height 9
click at [252, 297] on textarea "To enrich screen reader interactions, please activate Accessibility in Grammarl…" at bounding box center [347, 305] width 255 height 31
paste textarea "Thank you, {{first_name}}. The request has been submitted. Our maintenance team…"
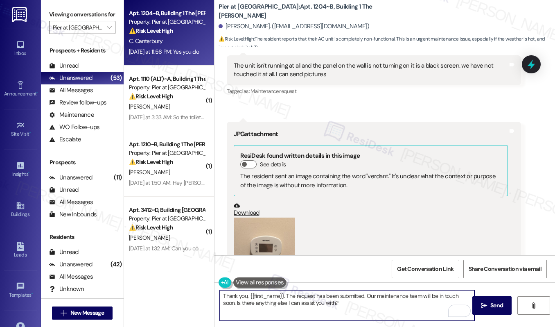
scroll to position [837, 0]
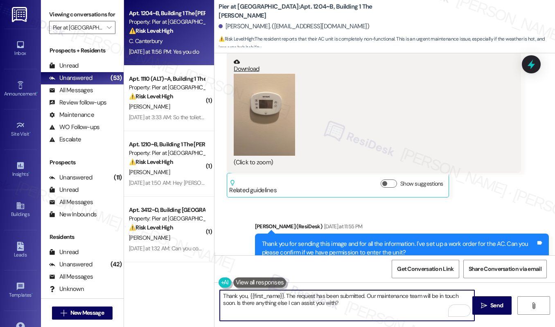
drag, startPoint x: 283, startPoint y: 296, endPoint x: 247, endPoint y: 294, distance: 36.1
click at [247, 294] on textarea "Thank you, {{first_name}}. The request has been submitted. Our maintenance team…" at bounding box center [347, 305] width 255 height 31
drag, startPoint x: 246, startPoint y: 295, endPoint x: 276, endPoint y: 298, distance: 29.6
click at [276, 298] on textarea "Thank you, {{first_name}}. The request has been submitted. Our maintenance team…" at bounding box center [347, 305] width 255 height 31
click at [284, 297] on textarea "Thank you, {{first_name}}. The request has been submitted. Our maintenance team…" at bounding box center [347, 305] width 255 height 31
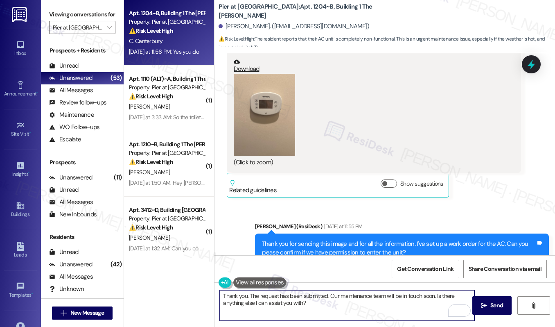
click at [332, 303] on textarea "Thank you. The request has been submitted. Our maintenance team will be in touc…" at bounding box center [347, 305] width 255 height 31
type textarea "Thank you. The request has been submitted. Our maintenance team will be in touc…"
click at [487, 310] on button " Send" at bounding box center [493, 305] width 40 height 18
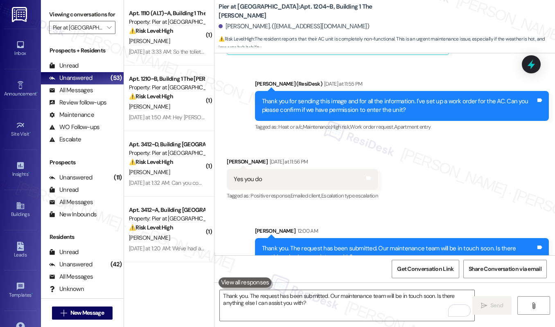
scroll to position [981, 0]
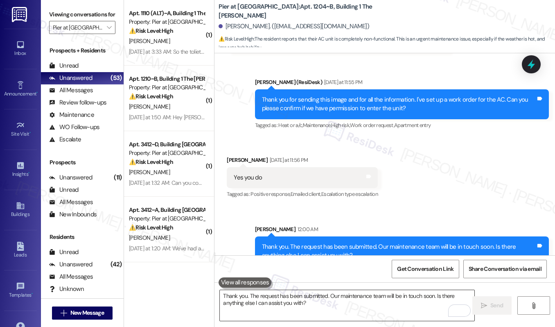
click at [290, 310] on textarea "Thank you. The request has been submitted. Our maintenance team will be in touc…" at bounding box center [347, 305] width 255 height 31
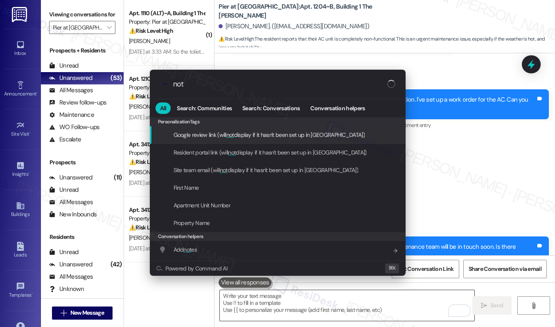
type input "note"
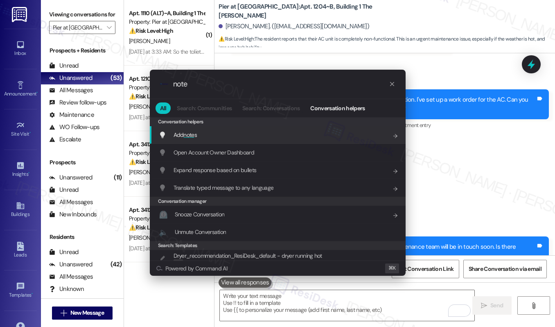
click at [270, 138] on div "Add note s Add shortcut" at bounding box center [279, 134] width 240 height 9
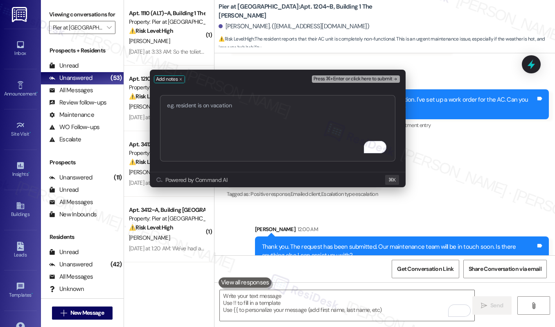
type textarea "Thank you, {{first_name}}. The request has been submitted. Our maintenance team…"
paste textarea "Work order submitted by Residesk | Work Order# - 12922132 AC not Turning ON"
type textarea "Work order submitted by Residesk | Work Order# - 12922132 AC not Turning ON"
click at [342, 81] on button "Press ⌘+Enter or click here to submit" at bounding box center [356, 78] width 88 height 7
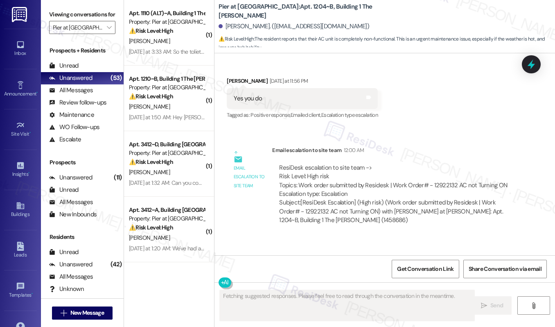
scroll to position [1015, 0]
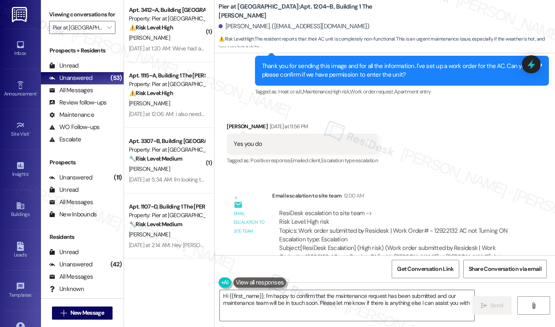
type textarea "Hi {{first_name}}, I'm happy to confirm that the maintenance request has been s…"
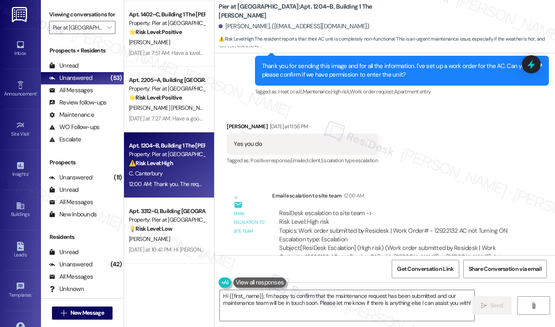
scroll to position [1233, 0]
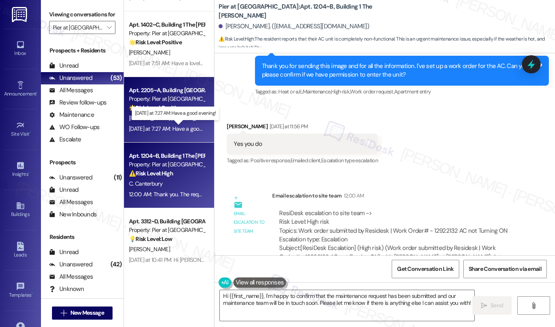
click at [180, 128] on div "[DATE] at 7:27 AM: Have a good evening! [DATE] at 7:27 AM: Have a good evening!" at bounding box center [176, 128] width 95 height 7
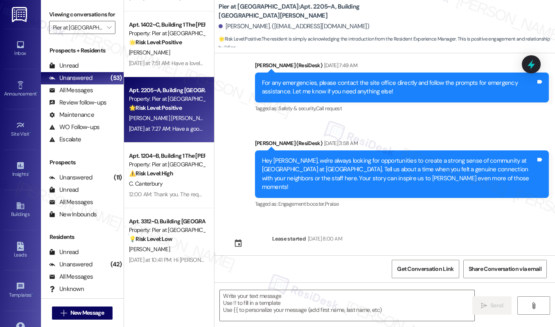
type textarea "Fetching suggested responses. Please feel free to read through the conversation…"
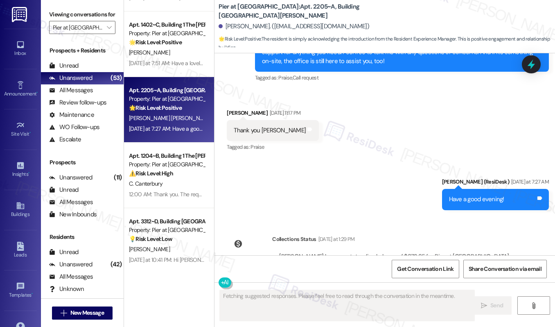
scroll to position [1385, 0]
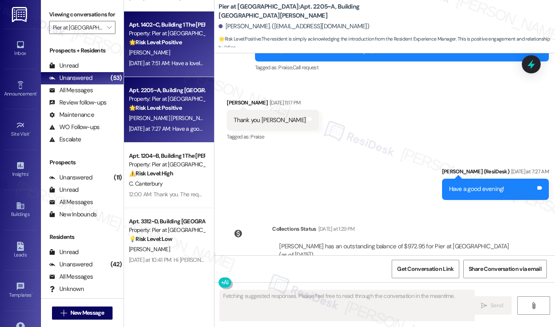
click at [187, 65] on div "[DATE] at 7:51 AM: Have a lovely evening! [DATE] at 7:51 AM: Have a lovely even…" at bounding box center [176, 62] width 95 height 7
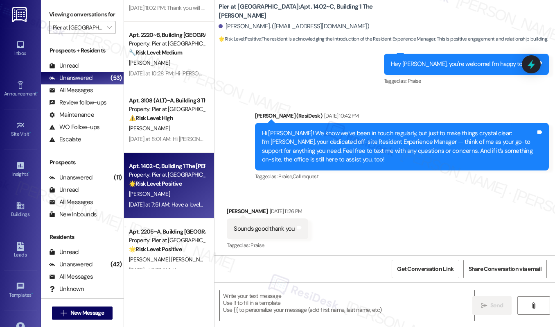
scroll to position [1090, 0]
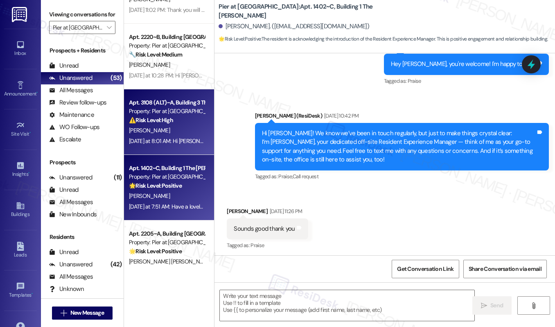
click at [172, 115] on div "Property: Pier at [GEOGRAPHIC_DATA]" at bounding box center [167, 111] width 76 height 9
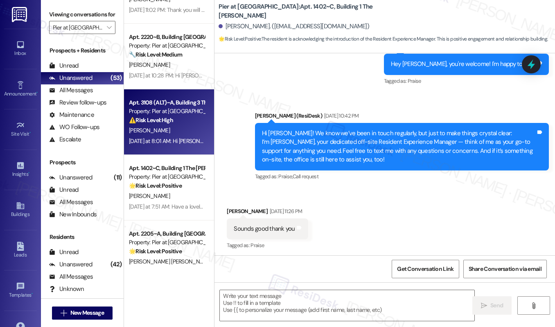
type textarea "Fetching suggested responses. Please feel free to read through the conversation…"
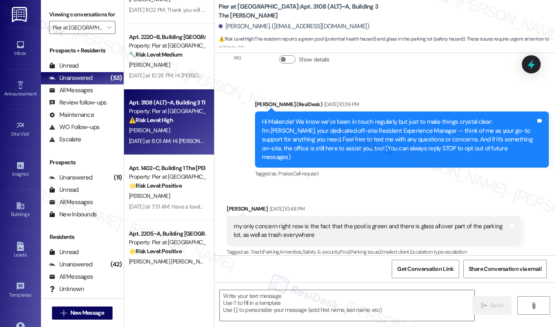
type textarea "Fetching suggested responses. Please feel free to read through the conversation…"
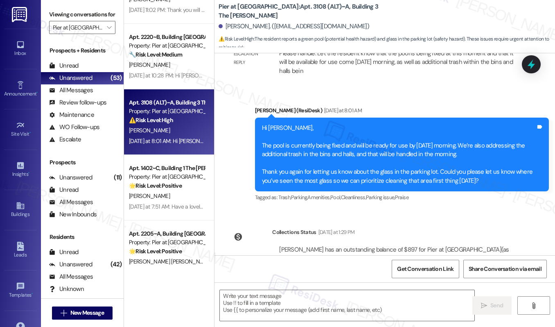
scroll to position [597, 0]
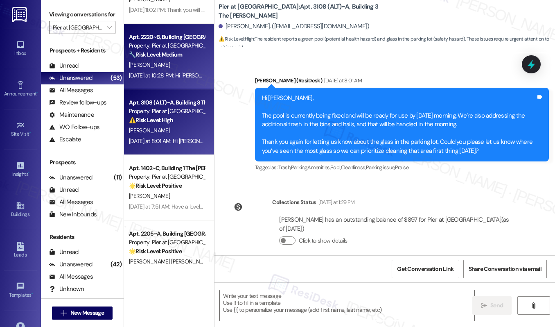
click at [154, 45] on div "Property: Pier at [GEOGRAPHIC_DATA]" at bounding box center [167, 45] width 76 height 9
type textarea "Fetching suggested responses. Please feel free to read through the conversation…"
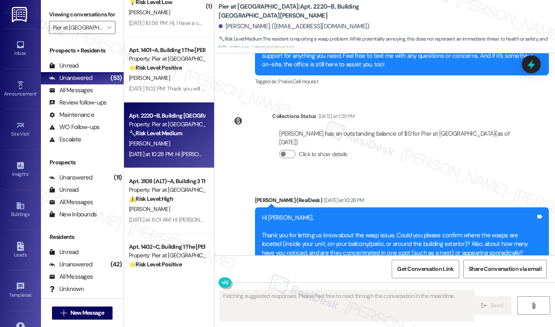
scroll to position [377, 0]
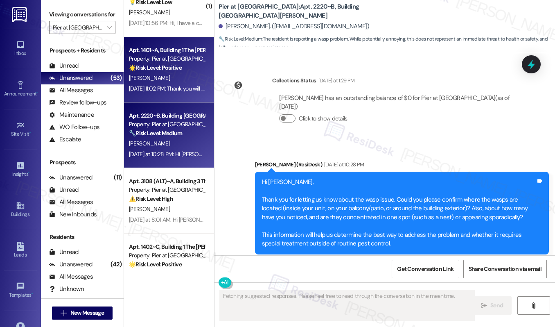
click at [161, 77] on div "[PERSON_NAME]" at bounding box center [166, 78] width 77 height 10
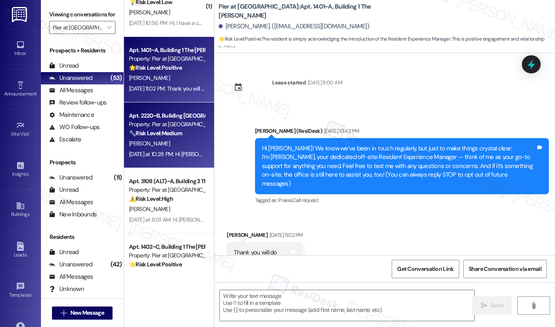
scroll to position [18, 0]
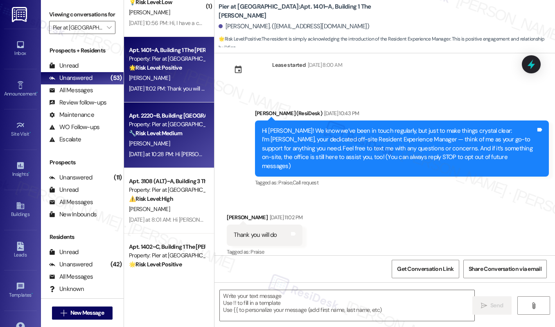
type textarea "Fetching suggested responses. Please feel free to read through the conversation…"
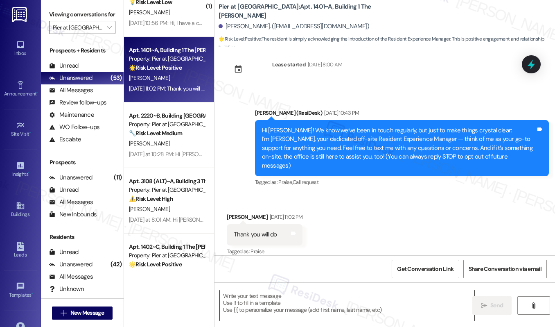
click at [261, 300] on textarea at bounding box center [347, 305] width 255 height 31
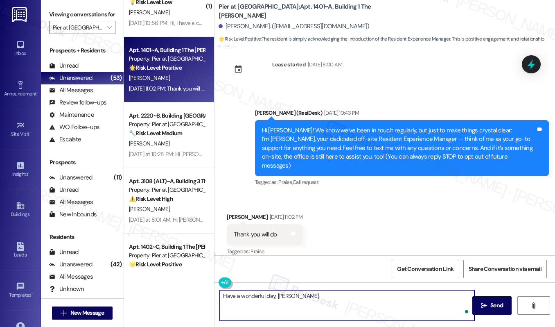
type textarea "Have a wonderful day, [PERSON_NAME]!"
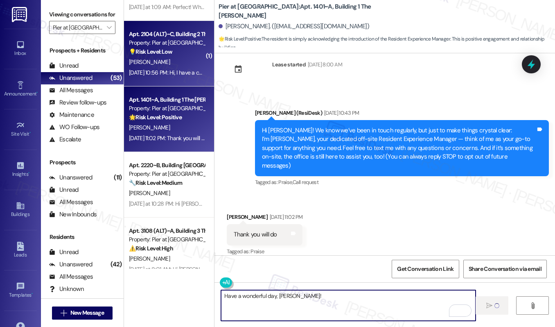
scroll to position [951, 0]
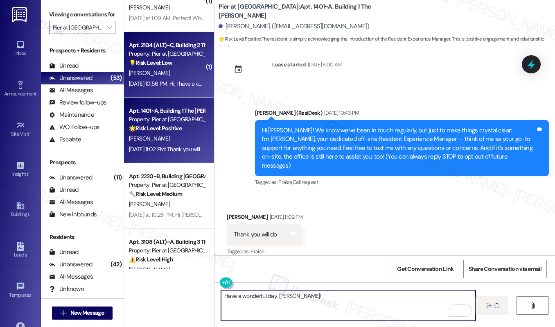
click at [159, 66] on div "💡 Risk Level: Low The resident is indicating they have a concern or issue, but …" at bounding box center [167, 63] width 76 height 9
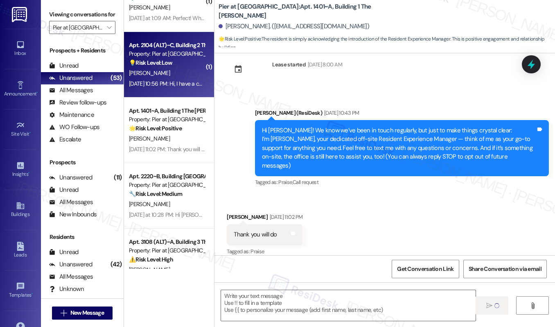
scroll to position [18, 0]
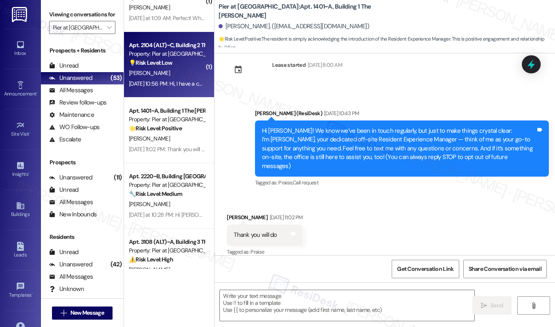
type textarea "Fetching suggested responses. Please feel free to read through the conversation…"
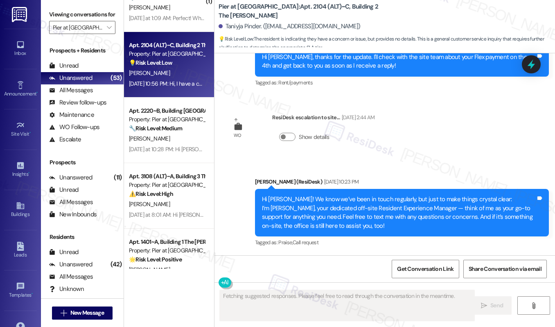
scroll to position [4591, 0]
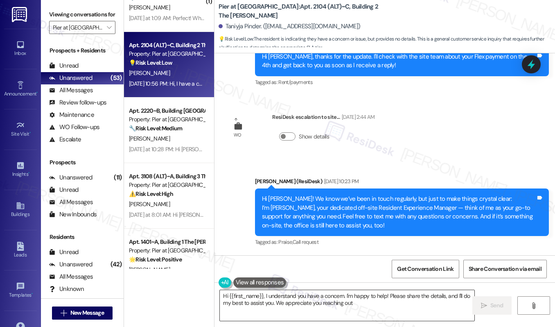
type textarea "Hi {{first_name}}, I understand you have a concern. I'm happy to help! Please s…"
click at [371, 301] on textarea "Hi {{first_name}}, I understand you have a concern. I'm happy to help! Please s…" at bounding box center [347, 305] width 255 height 31
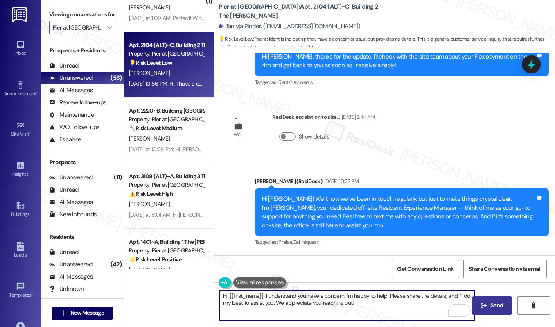
click at [501, 304] on span "Send" at bounding box center [497, 305] width 13 height 9
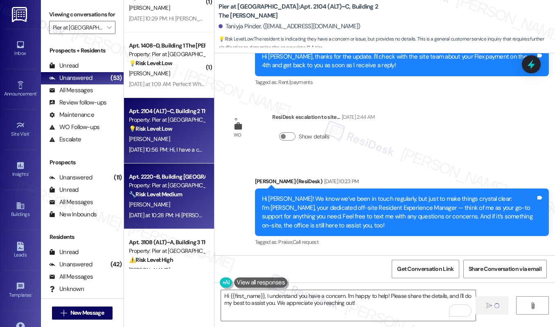
scroll to position [806, 0]
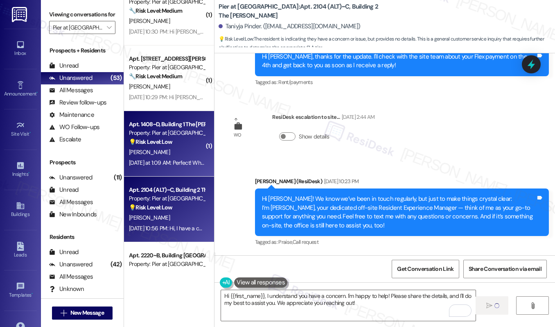
click at [170, 151] on div "[PERSON_NAME]" at bounding box center [166, 152] width 77 height 10
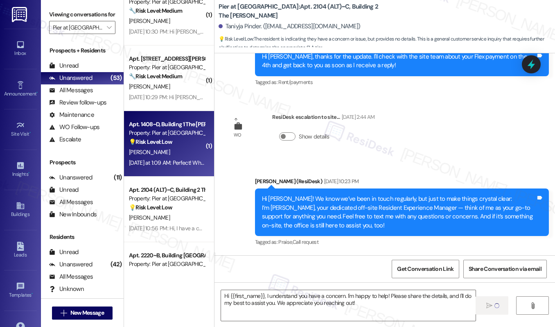
type textarea "Fetching suggested responses. Please feel free to read through the conversation…"
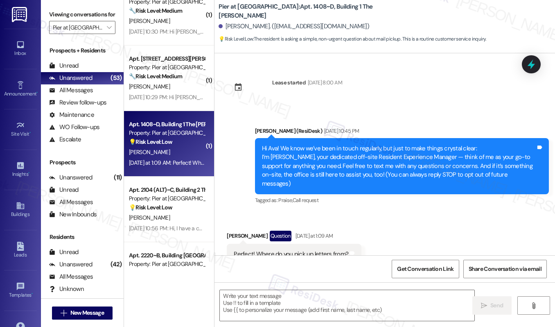
scroll to position [19, 0]
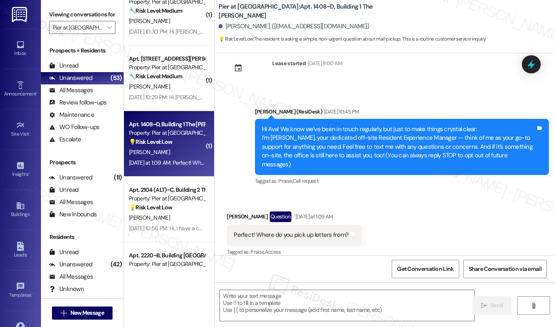
type textarea "Fetching suggested responses. Please feel free to read through the conversation…"
click at [313, 298] on textarea at bounding box center [347, 305] width 255 height 31
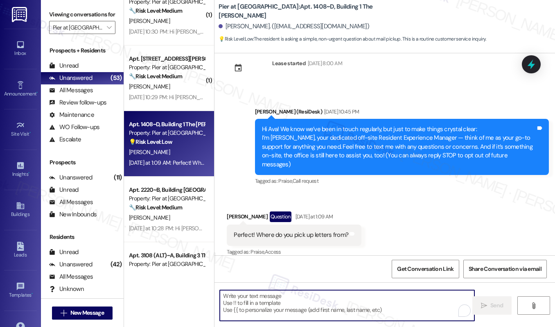
click at [313, 298] on textarea "To enrich screen reader interactions, please activate Accessibility in Grammarl…" at bounding box center [347, 305] width 255 height 31
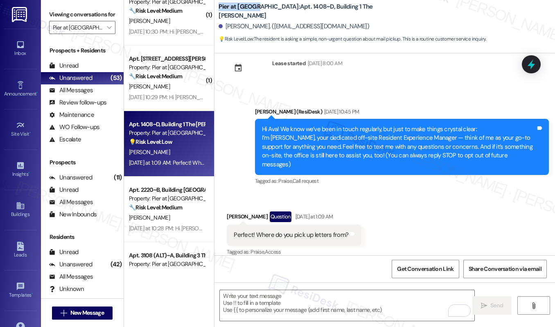
drag, startPoint x: 217, startPoint y: 10, endPoint x: 258, endPoint y: 12, distance: 40.2
click at [258, 12] on b "Pier at Conway: Apt. 1408~D, Building 1 The Pier Conway" at bounding box center [301, 11] width 164 height 18
copy b "Pier at [GEOGRAPHIC_DATA]"
click at [266, 296] on textarea "To enrich screen reader interactions, please activate Accessibility in Grammarl…" at bounding box center [347, 305] width 255 height 31
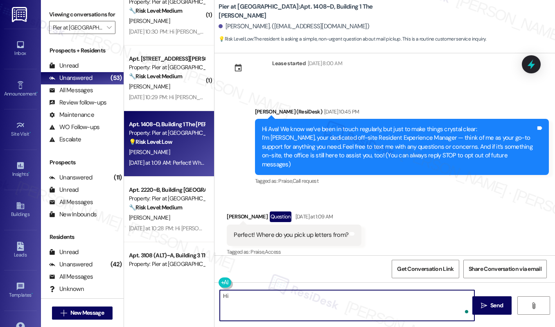
type textarea "H"
paste textarea "Pier at [GEOGRAPHIC_DATA]"
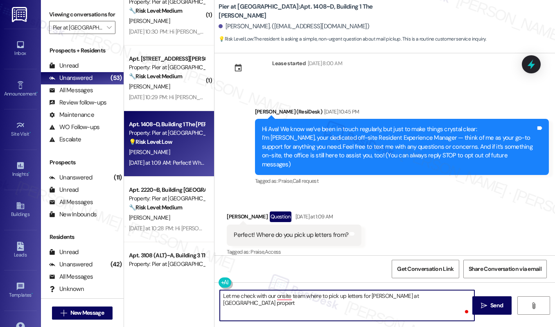
type textarea "Let me check with our onsite team where to pick up letters for Pier at Conway p…"
click at [314, 293] on textarea "Let me check with our onsite team where to pick up letters for Pier at Conway p…" at bounding box center [347, 305] width 255 height 31
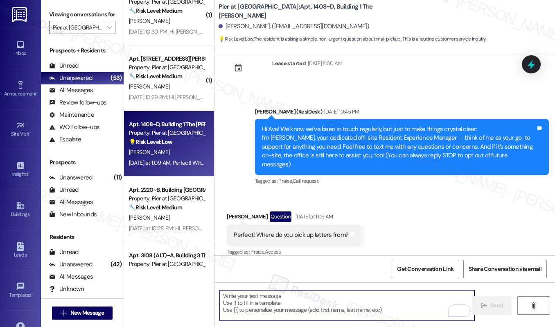
click at [262, 295] on textarea "To enrich screen reader interactions, please activate Accessibility in Grammarl…" at bounding box center [347, 305] width 255 height 31
paste textarea "Let me check with our onsite team regarding where you can pick up letters for t…"
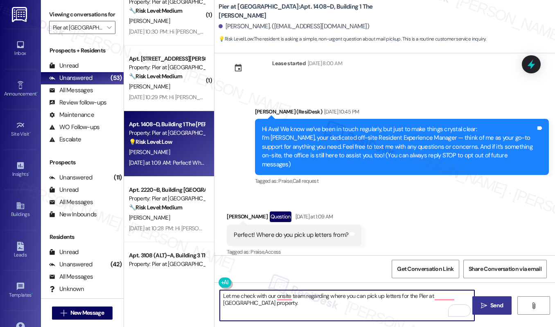
type textarea "Let me check with our onsite team regarding where you can pick up letters for t…"
click at [495, 310] on button " Send" at bounding box center [493, 305] width 40 height 18
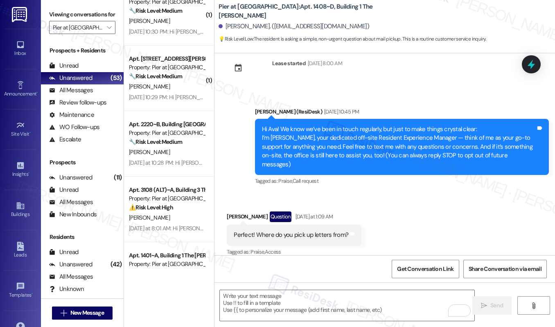
scroll to position [152, 0]
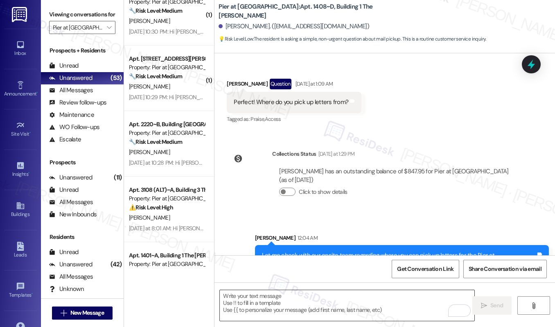
click at [294, 306] on textarea "To enrich screen reader interactions, please activate Accessibility in Grammarl…" at bounding box center [347, 305] width 255 height 31
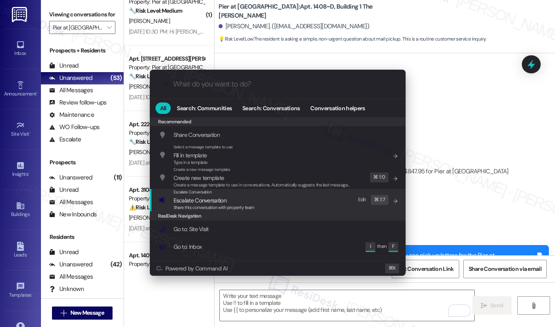
click at [284, 199] on div "Escalate Conversation Escalate Conversation Share this conversation with proper…" at bounding box center [279, 200] width 240 height 22
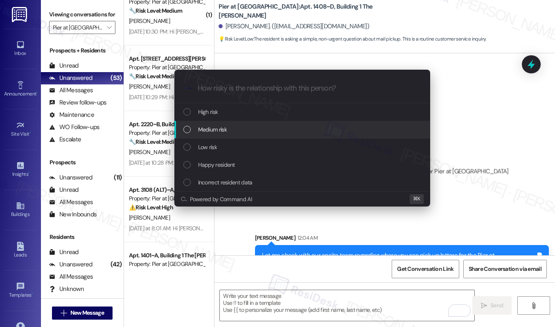
click at [272, 129] on div "Medium risk" at bounding box center [303, 129] width 240 height 9
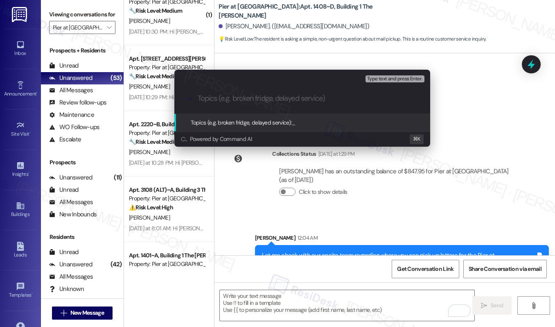
paste input "Let me check with our onsite team regarding where you can pick up letters for t…"
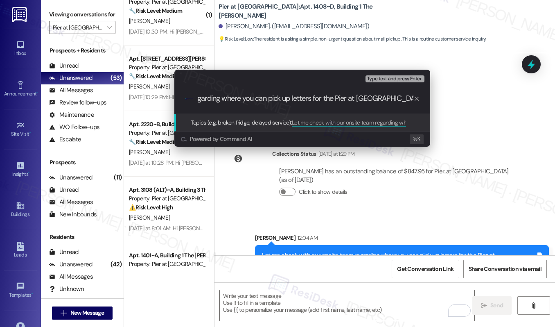
scroll to position [0, 0]
drag, startPoint x: 224, startPoint y: 97, endPoint x: 131, endPoint y: 86, distance: 93.2
click at [131, 86] on div "Escalate Conversation Medium risk Topics (e.g. broken fridge, delayed service) …" at bounding box center [277, 163] width 555 height 327
type input "where you can pick up letters for the Pier at Conway property."
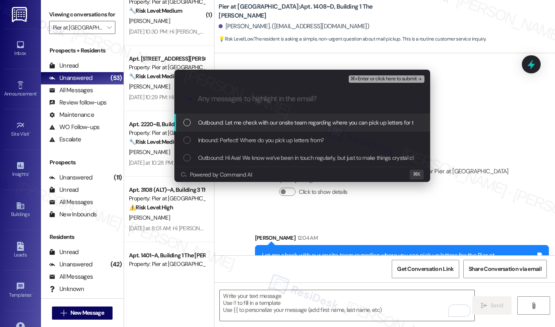
click at [232, 120] on span "Outbound: Let me check with our onsite team regarding where you can pick up let…" at bounding box center [349, 122] width 303 height 9
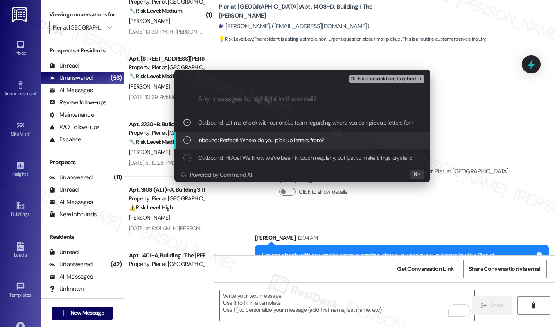
click at [239, 139] on span "Inbound: Perfect! Where do you pick up letters from?" at bounding box center [261, 140] width 126 height 9
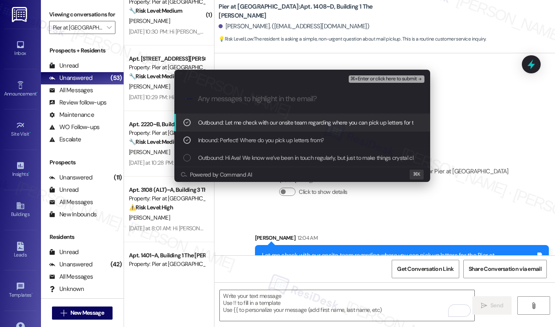
click at [367, 78] on span "⌘+Enter or click here to submit" at bounding box center [384, 79] width 66 height 6
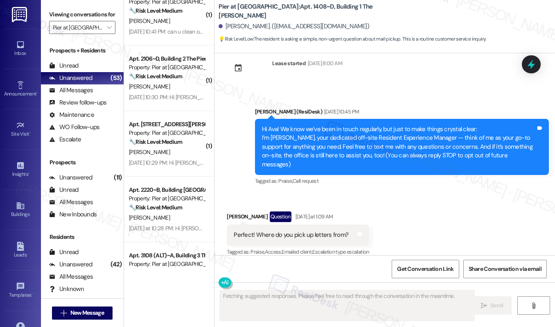
scroll to position [164, 0]
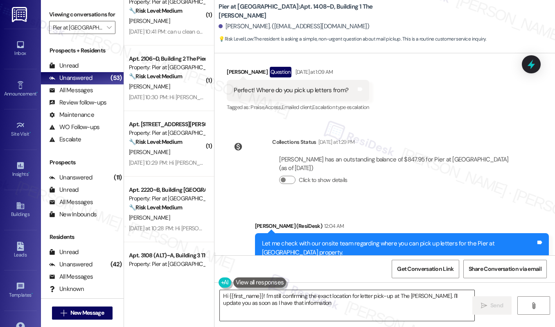
type textarea "Hi {{first_name}}! I'm still confirming the exact location for letter pick-up a…"
click at [355, 302] on textarea "Hi {{first_name}}! I'm still confirming the exact location for letter pick-up a…" at bounding box center [347, 305] width 255 height 31
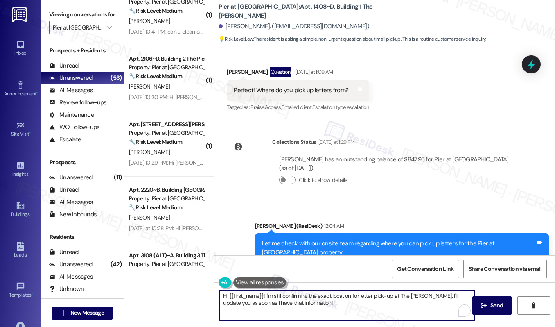
click at [355, 302] on textarea "Hi {{first_name}}! I'm still confirming the exact location for letter pick-up a…" at bounding box center [347, 305] width 255 height 31
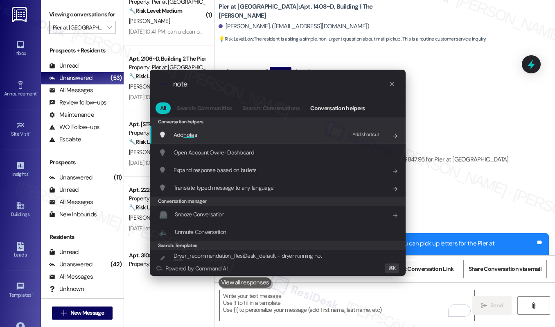
type input "note"
click at [356, 132] on div "Add shortcut" at bounding box center [366, 134] width 27 height 9
click at [305, 134] on div "Add note s Press any key" at bounding box center [279, 135] width 240 height 12
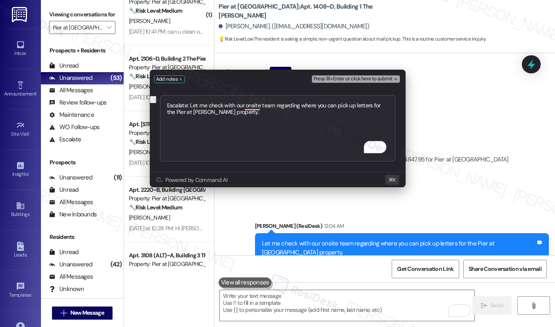
drag, startPoint x: 299, startPoint y: 106, endPoint x: 191, endPoint y: 106, distance: 108.1
click at [191, 106] on textarea "Escalate: Let me check with our onsite team regarding where you can pick up let…" at bounding box center [277, 128] width 235 height 66
click at [191, 106] on textarea "Escalate: where you can pick up letters for the Pier at Conway property." at bounding box center [277, 128] width 235 height 66
drag, startPoint x: 190, startPoint y: 108, endPoint x: 347, endPoint y: 110, distance: 156.4
click at [347, 110] on textarea "Escalate: where you can pick up letters for the Pier at Conway property." at bounding box center [277, 128] width 235 height 66
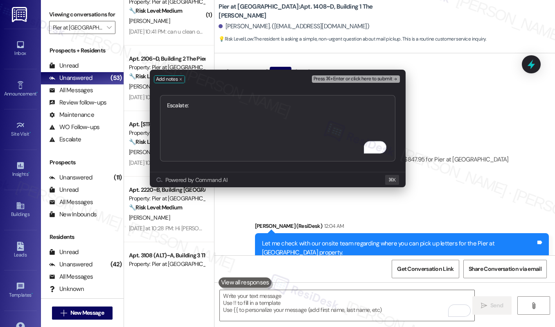
type textarea "Escalate:"
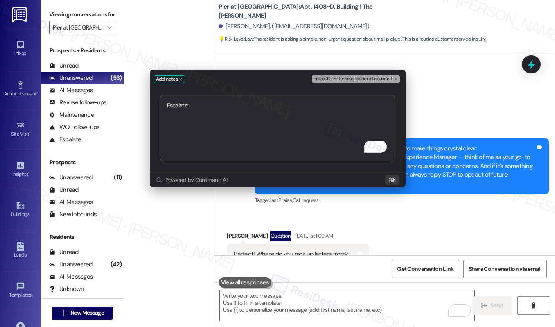
scroll to position [164, 0]
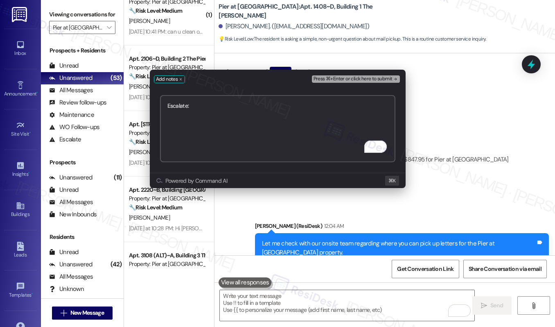
paste textarea "Letter Pickup Location – Pier at [GEOGRAPHIC_DATA] Property"
type textarea "Escalate: Letter Pickup Location – Pier at [GEOGRAPHIC_DATA] Property"
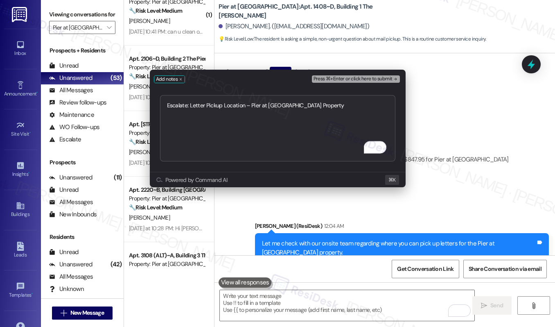
click at [349, 77] on span "Press ⌘+Enter or click here to submit" at bounding box center [353, 79] width 79 height 6
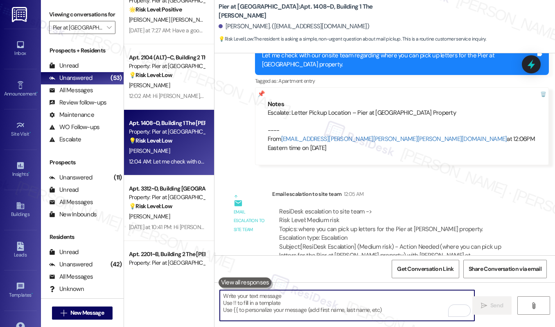
scroll to position [1283, 0]
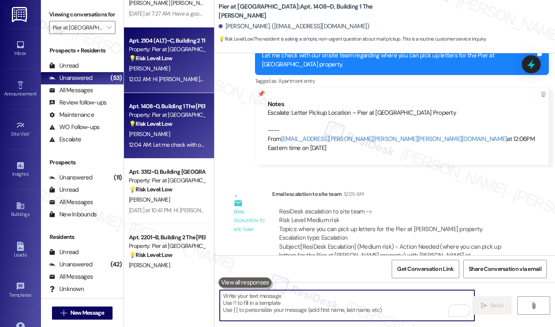
click at [178, 79] on div "12:02 AM: Hi [PERSON_NAME], I understand you have a concern. I'm happy to help!…" at bounding box center [333, 78] width 409 height 7
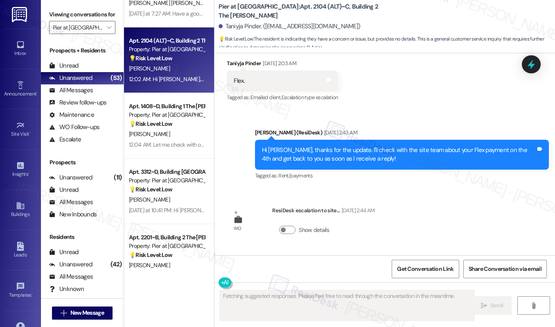
scroll to position [4591, 0]
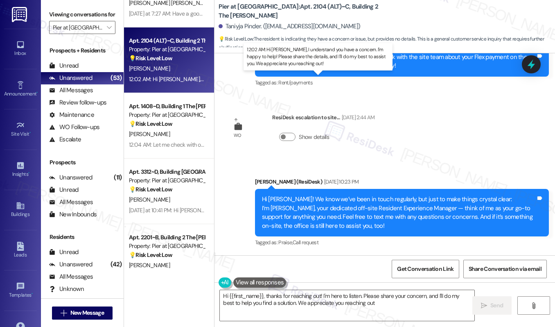
type textarea "Hi {{first_name}}, thanks for reaching out! I'm here to listen. Please share yo…"
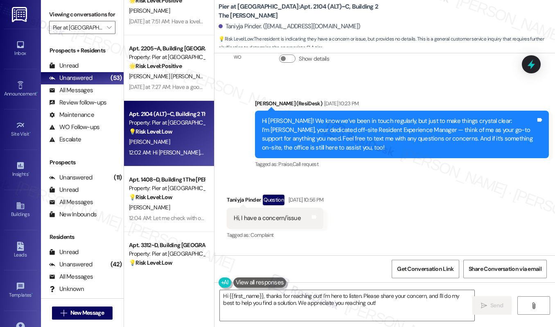
scroll to position [1202, 0]
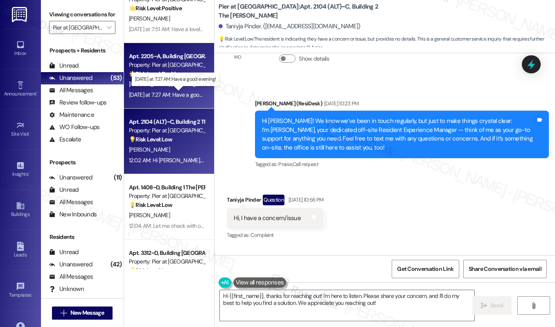
click at [168, 96] on div "[DATE] at 7:27 AM: Have a good evening! [DATE] at 7:27 AM: Have a good evening!" at bounding box center [176, 94] width 95 height 7
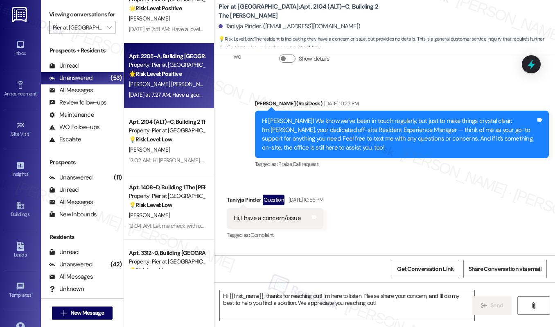
type textarea "Fetching suggested responses. Please feel free to read through the conversation…"
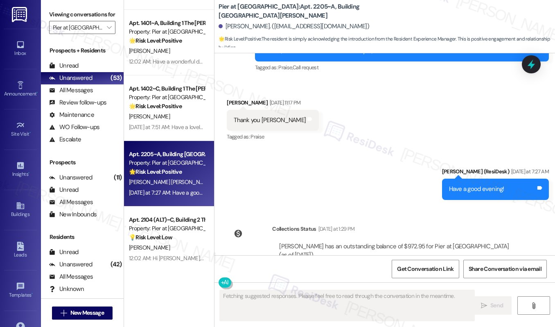
scroll to position [1118, 0]
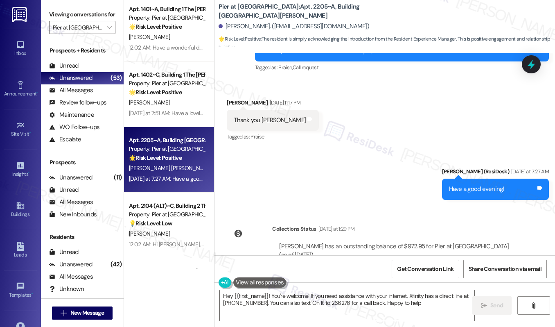
type textarea "Hey {{first_name}}! You're welcome! If you need assistance with your internet, …"
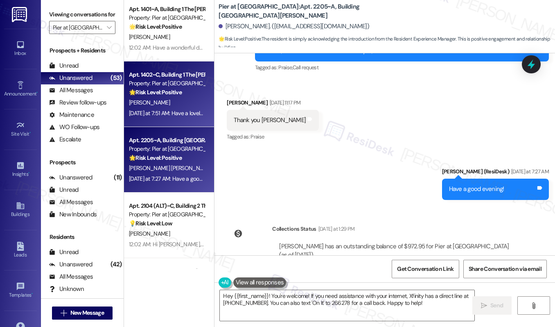
click at [163, 104] on div "[PERSON_NAME]" at bounding box center [166, 102] width 77 height 10
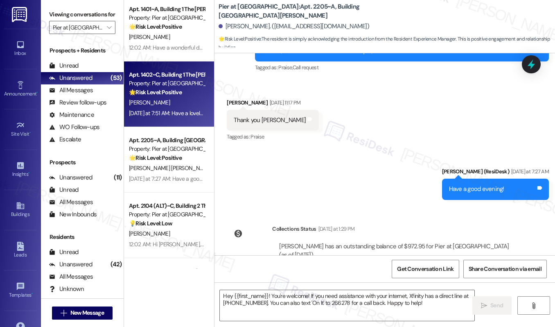
type textarea "Fetching suggested responses. Please feel free to read through the conversation…"
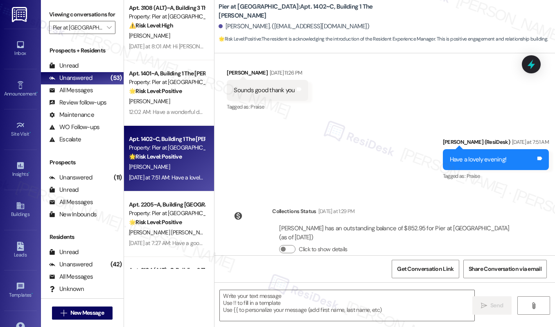
scroll to position [1049, 0]
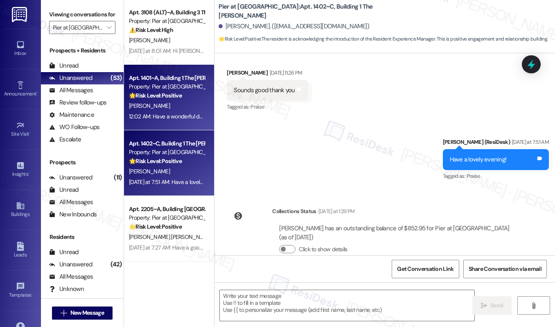
click at [163, 113] on div "12:02 AM: Have a wonderful day, [PERSON_NAME]! 12:02 AM: Have a wonderful day, …" at bounding box center [189, 116] width 121 height 7
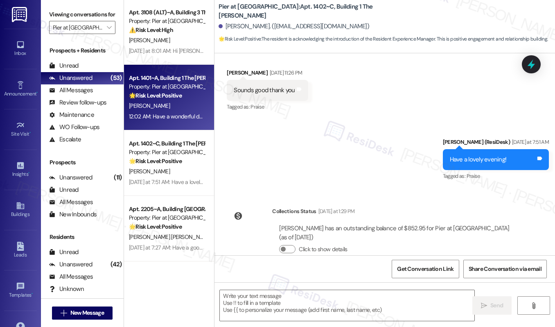
type textarea "Fetching suggested responses. Please feel free to read through the conversation…"
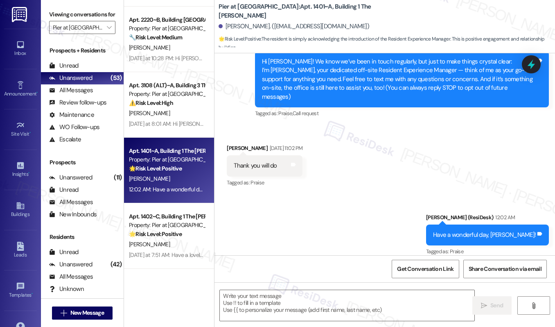
scroll to position [972, 0]
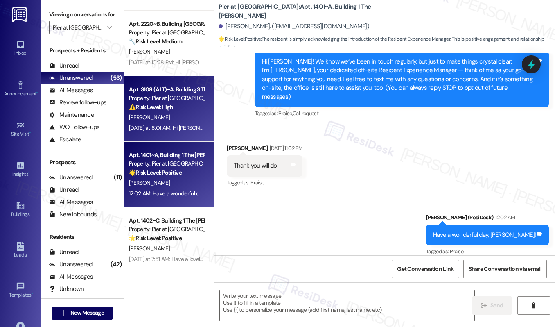
click at [173, 119] on div "[PERSON_NAME]" at bounding box center [166, 117] width 77 height 10
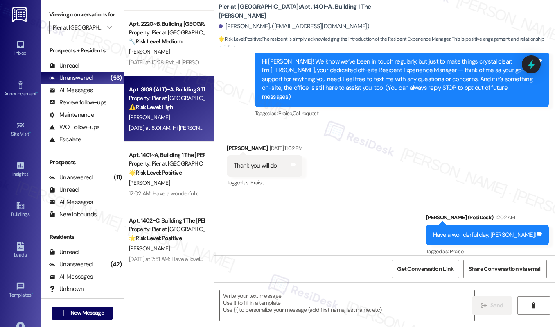
type textarea "Fetching suggested responses. Please feel free to read through the conversation…"
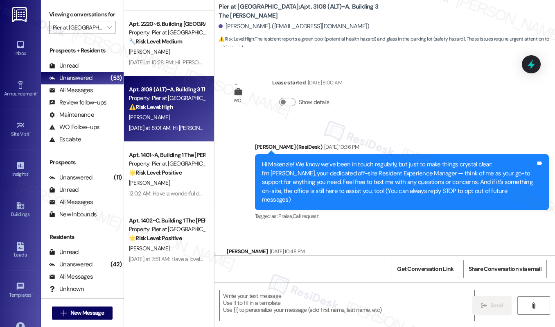
click at [173, 119] on div "[PERSON_NAME]" at bounding box center [166, 117] width 77 height 10
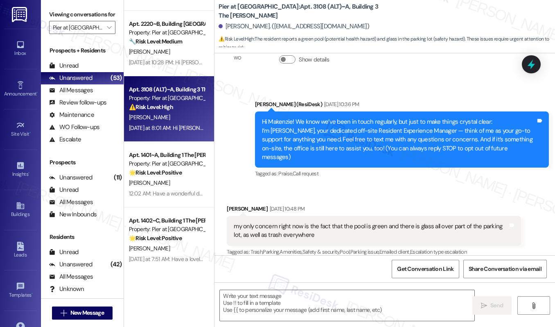
type textarea "Fetching suggested responses. Please feel free to read through the conversation…"
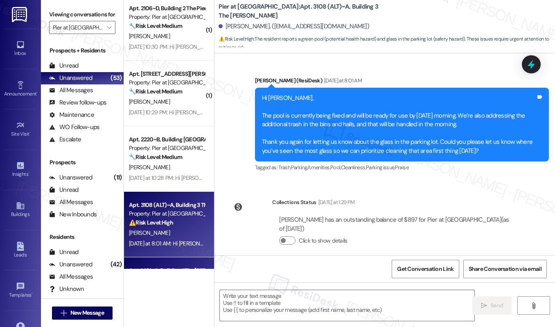
scroll to position [836, 0]
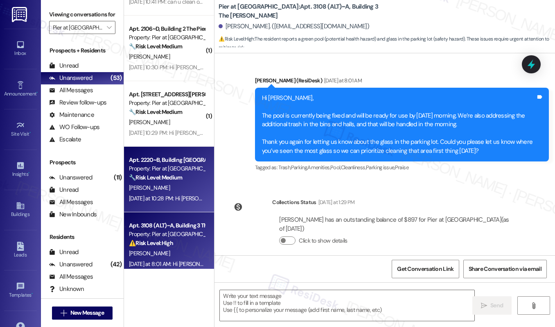
click at [182, 175] on strong "🔧 Risk Level: Medium" at bounding box center [155, 177] width 53 height 7
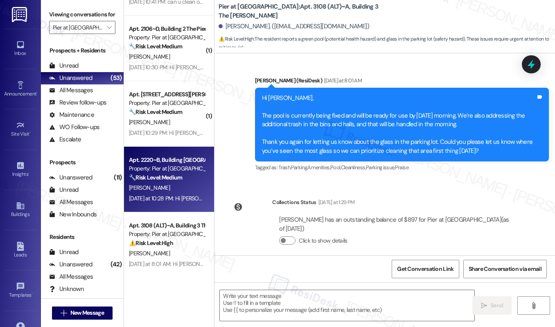
type textarea "Fetching suggested responses. Please feel free to read through the conversation…"
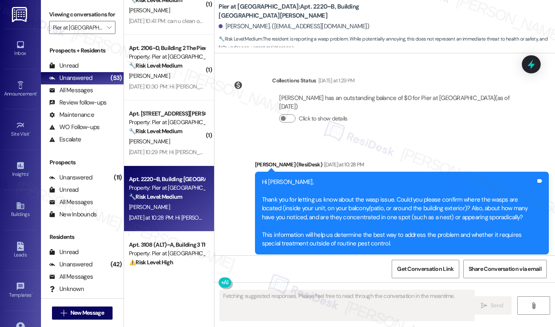
scroll to position [785, 0]
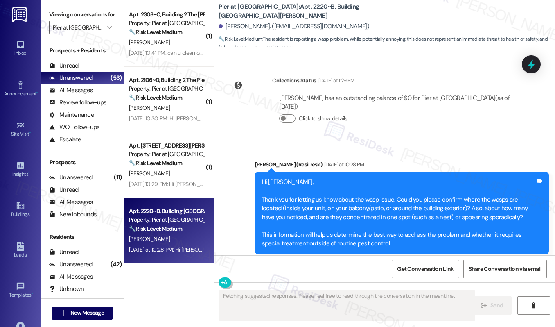
click at [182, 157] on div "Property: Pier at [GEOGRAPHIC_DATA]" at bounding box center [167, 154] width 76 height 9
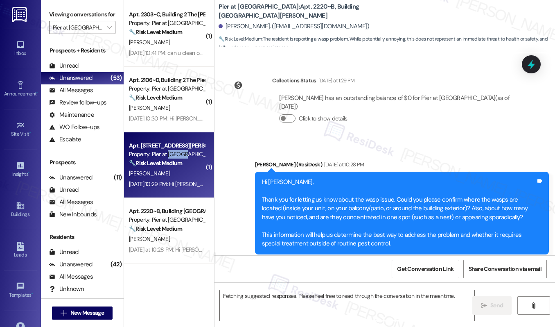
click at [182, 157] on div "Property: Pier at [GEOGRAPHIC_DATA]" at bounding box center [167, 154] width 76 height 9
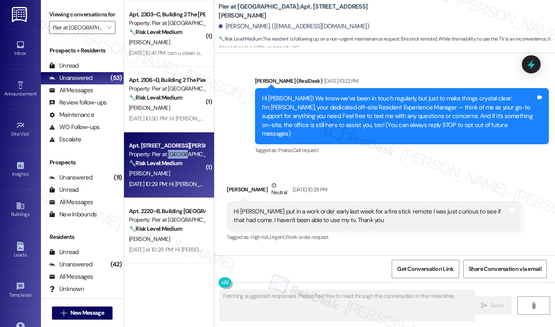
scroll to position [51, 0]
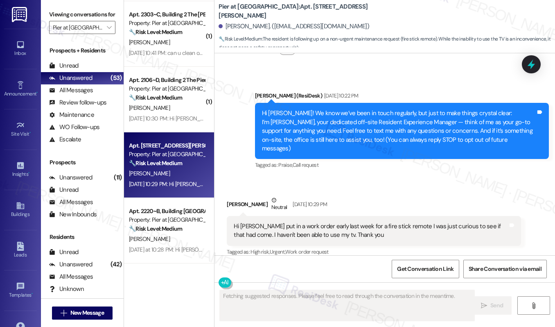
click at [181, 173] on div "[PERSON_NAME]" at bounding box center [166, 173] width 77 height 10
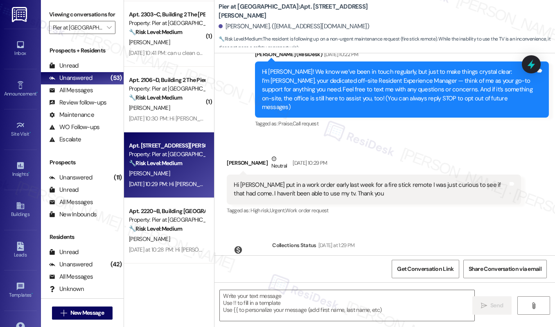
scroll to position [136, 0]
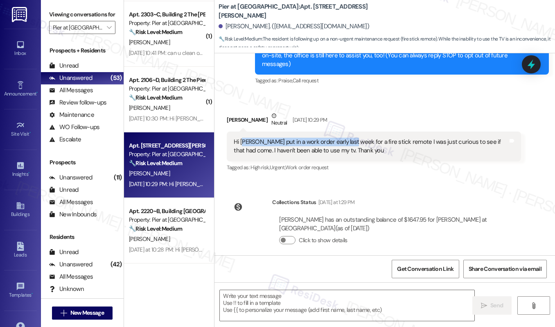
drag, startPoint x: 242, startPoint y: 133, endPoint x: 344, endPoint y: 135, distance: 102.4
click at [344, 138] on div "Hi [PERSON_NAME] put in a work order early last week for a fire stick remote I …" at bounding box center [371, 147] width 274 height 18
click at [238, 138] on div "Hi [PERSON_NAME] put in a work order early last week for a fire stick remote I …" at bounding box center [371, 147] width 274 height 18
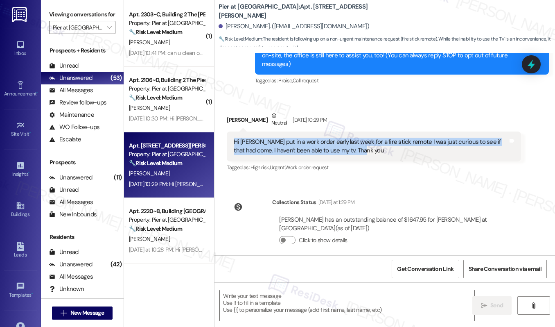
drag, startPoint x: 233, startPoint y: 133, endPoint x: 340, endPoint y: 144, distance: 107.8
click at [340, 144] on div "Hi [PERSON_NAME] put in a work order early last week for a fire stick remote I …" at bounding box center [371, 147] width 274 height 18
click at [273, 145] on div "Hi [PERSON_NAME] put in a work order early last week for a fire stick remote I …" at bounding box center [371, 147] width 274 height 18
drag, startPoint x: 266, startPoint y: 133, endPoint x: 376, endPoint y: 140, distance: 110.7
click at [376, 140] on div "Hi [PERSON_NAME] put in a work order early last week for a fire stick remote I …" at bounding box center [371, 147] width 274 height 18
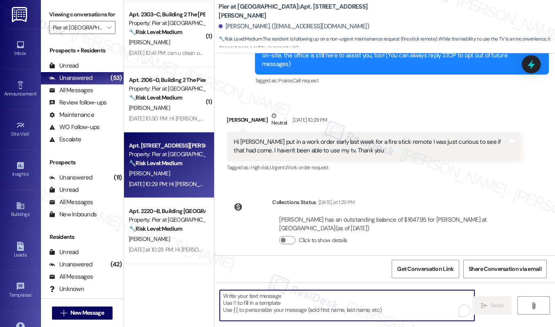
click at [275, 309] on textarea "To enrich screen reader interactions, please activate Accessibility in Grammarl…" at bounding box center [347, 305] width 255 height 31
click at [290, 302] on textarea "To enrich screen reader interactions, please activate Accessibility in Grammarl…" at bounding box center [347, 305] width 255 height 31
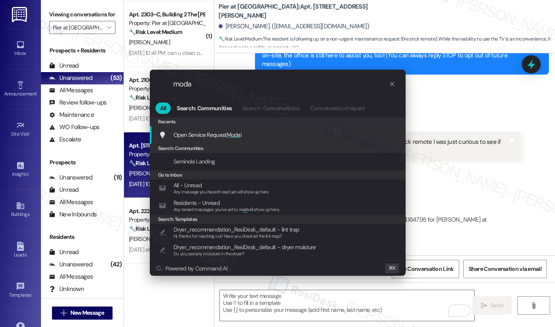
type input "moda"
click at [239, 136] on span "Moda" at bounding box center [234, 134] width 14 height 7
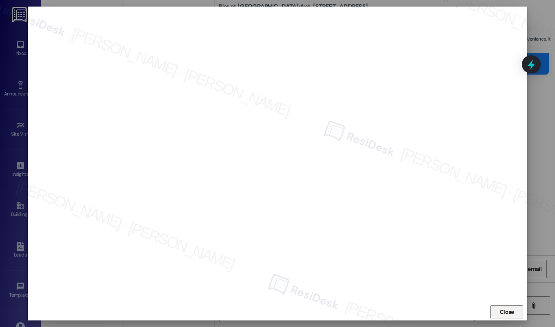
click at [500, 310] on span "Close" at bounding box center [507, 312] width 14 height 9
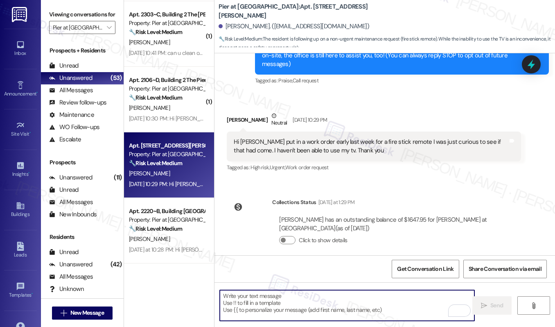
click at [340, 305] on textarea "To enrich screen reader interactions, please activate Accessibility in Grammarl…" at bounding box center [347, 305] width 255 height 31
click at [324, 306] on textarea "To enrich screen reader interactions, please activate Accessibility in Grammarl…" at bounding box center [347, 305] width 255 height 31
click at [235, 112] on div "Braedon Mckeighan Neutral Aug 28, 2025 at 10:29 PM" at bounding box center [374, 121] width 294 height 20
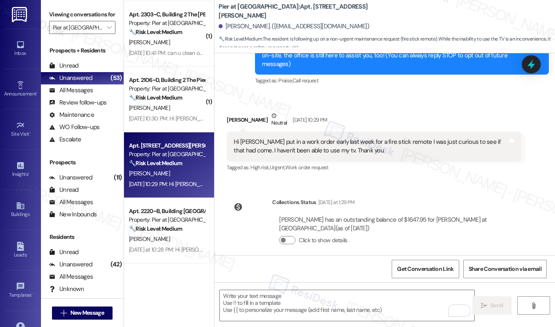
click at [235, 112] on div "Braedon Mckeighan Neutral Aug 28, 2025 at 10:29 PM" at bounding box center [374, 121] width 294 height 20
copy div "Braedon"
click at [254, 305] on textarea "To enrich screen reader interactions, please activate Accessibility in Grammarl…" at bounding box center [347, 305] width 255 height 31
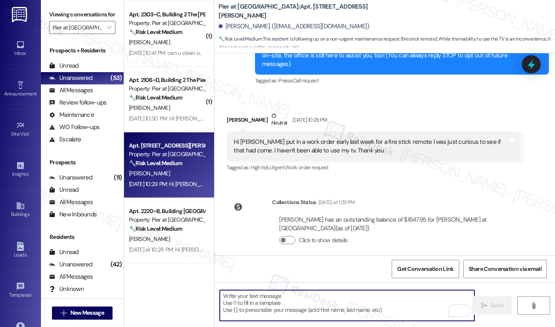
click at [254, 305] on textarea "To enrich screen reader interactions, please activate Accessibility in Grammarl…" at bounding box center [347, 305] width 255 height 31
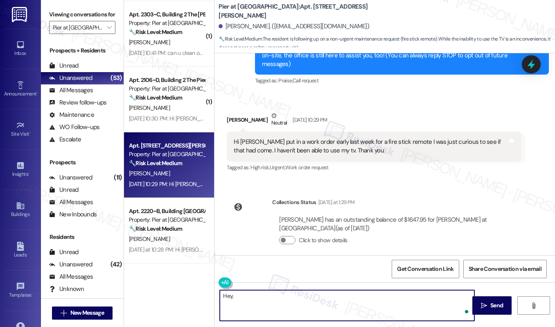
paste textarea "Braedon"
click at [421, 296] on textarea "Hey, Braedon! I see 4 pending work orders for your unit, including the stick re…" at bounding box center [347, 305] width 255 height 31
paste textarea "Work orders are prioritized based on the submission date and the urgency of the…"
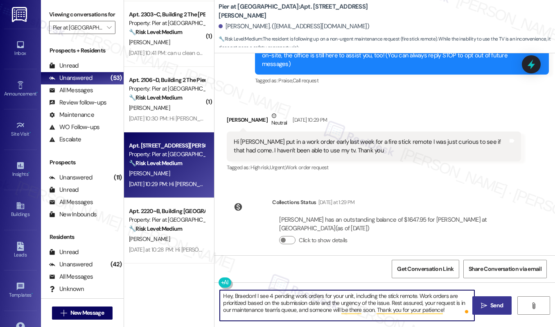
type textarea "Hey, Braedon! I see 4 pending work orders for your unit, including the stick re…"
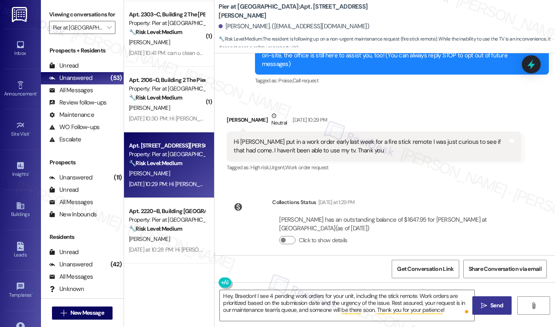
click at [479, 310] on button " Send" at bounding box center [493, 305] width 40 height 18
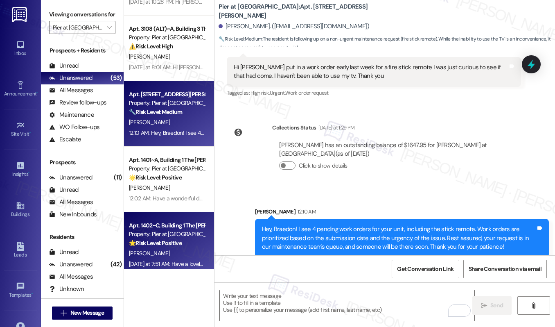
scroll to position [853, 0]
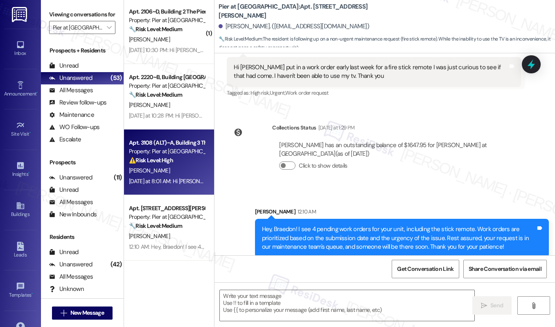
type textarea "Fetching suggested responses. Please feel free to read through the conversation…"
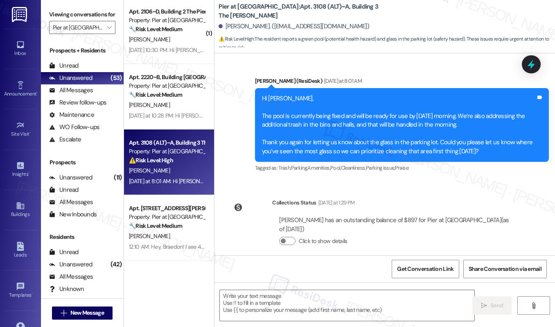
scroll to position [597, 0]
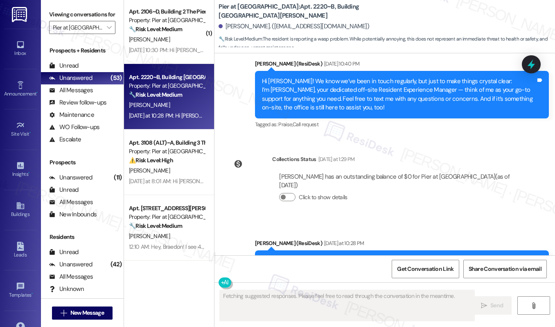
scroll to position [377, 0]
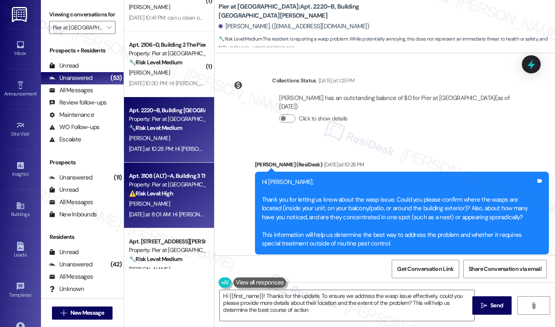
type textarea "Hi {{first_name}}! Thanks for the update. To ensure we address the wasp issue e…"
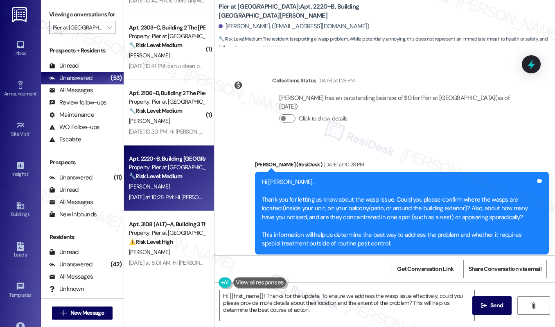
scroll to position [749, 0]
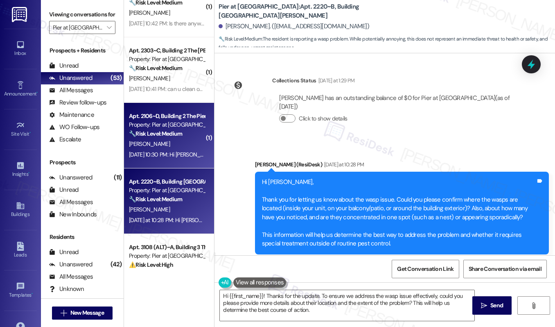
click at [182, 143] on div "G. Gulino" at bounding box center [166, 144] width 77 height 10
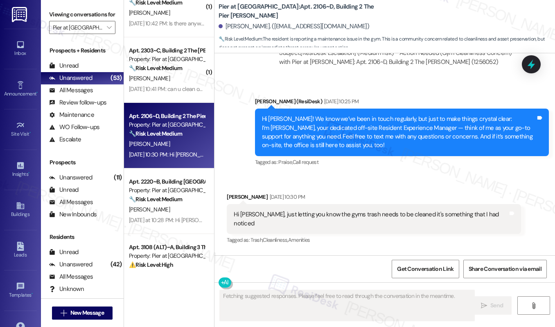
scroll to position [1780, 0]
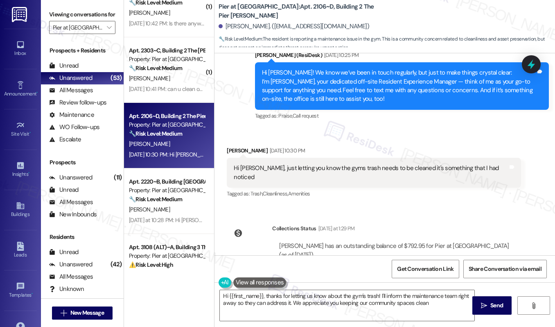
type textarea "Hi {{first_name}}, thanks for letting us know about the gym's trash! I'll infor…"
drag, startPoint x: 276, startPoint y: 140, endPoint x: 319, endPoint y: 140, distance: 43.0
click at [319, 164] on div "Hi Sarah, just letting you know the gyms trash needs to be cleaned it's somethi…" at bounding box center [371, 173] width 274 height 18
click at [244, 164] on div "Hi Sarah, just letting you know the gyms trash needs to be cleaned it's somethi…" at bounding box center [371, 173] width 274 height 18
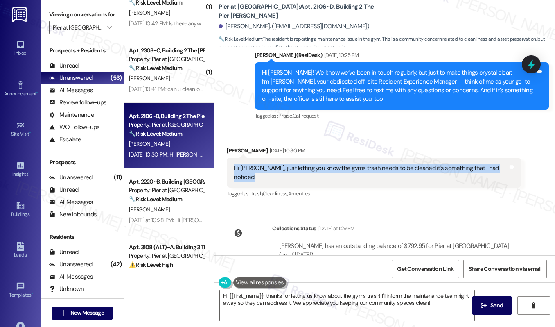
click at [244, 164] on div "Hi Sarah, just letting you know the gyms trash needs to be cleaned it's somethi…" at bounding box center [371, 173] width 274 height 18
click at [332, 164] on div "Hi Sarah, just letting you know the gyms trash needs to be cleaned it's somethi…" at bounding box center [371, 173] width 274 height 18
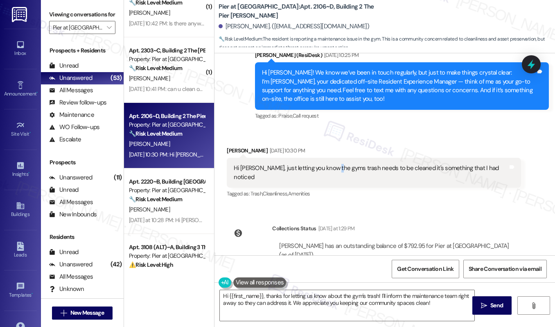
click at [332, 164] on div "Hi Sarah, just letting you know the gyms trash needs to be cleaned it's somethi…" at bounding box center [371, 173] width 274 height 18
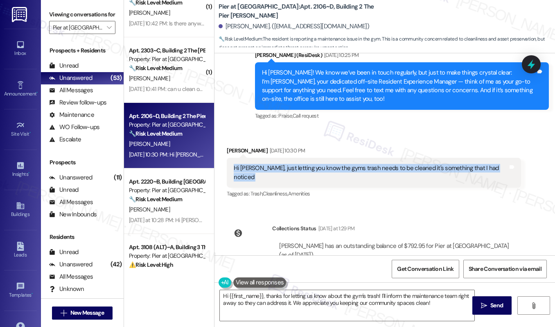
click at [332, 164] on div "Hi Sarah, just letting you know the gyms trash needs to be cleaned it's somethi…" at bounding box center [371, 173] width 274 height 18
click at [239, 164] on div "Hi Sarah, just letting you know the gyms trash needs to be cleaned it's somethi…" at bounding box center [371, 173] width 274 height 18
drag, startPoint x: 235, startPoint y: 142, endPoint x: 418, endPoint y: 147, distance: 183.5
click at [418, 158] on div "Hi Sarah, just letting you know the gyms trash needs to be cleaned it's somethi…" at bounding box center [374, 173] width 294 height 30
click at [390, 164] on div "Hi Sarah, just letting you know the gyms trash needs to be cleaned it's somethi…" at bounding box center [371, 173] width 274 height 18
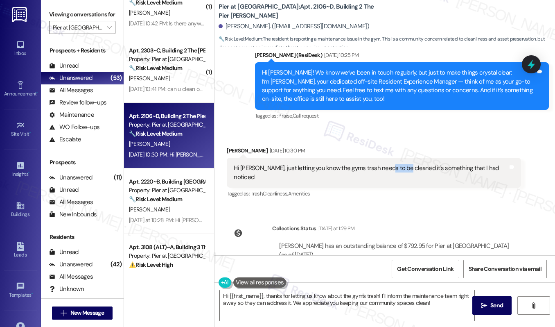
click at [390, 164] on div "Hi Sarah, just letting you know the gyms trash needs to be cleaned it's somethi…" at bounding box center [371, 173] width 274 height 18
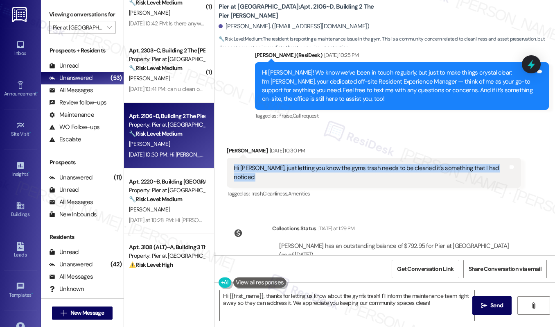
click at [390, 164] on div "Hi Sarah, just letting you know the gyms trash needs to be cleaned it's somethi…" at bounding box center [371, 173] width 274 height 18
click at [395, 168] on div "Received via SMS Giovanna Gulino Aug 28, 2025 at 10:30 PM Hi Sarah, just lettin…" at bounding box center [374, 173] width 306 height 66
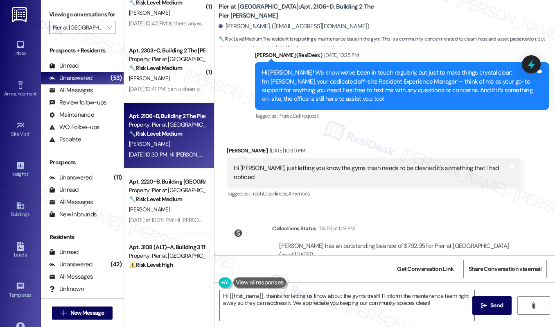
click at [433, 164] on div "Hi Sarah, just letting you know the gyms trash needs to be cleaned it's somethi…" at bounding box center [371, 173] width 274 height 18
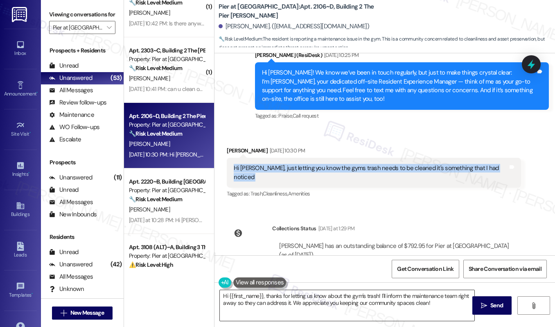
click at [394, 305] on textarea "Hi {{first_name}}, thanks for letting us know about the gym's trash! I'll infor…" at bounding box center [347, 305] width 255 height 31
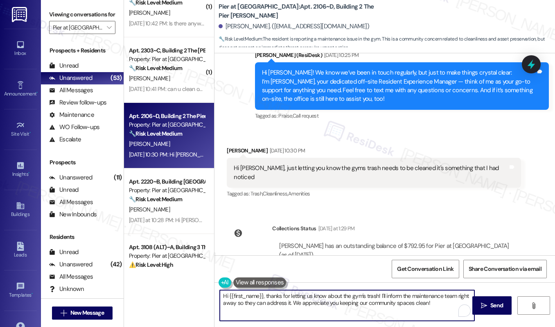
click at [431, 306] on textarea "Hi {{first_name}}, thanks for letting us know about the gym's trash! I'll infor…" at bounding box center [347, 305] width 255 height 31
click at [493, 305] on span "Send" at bounding box center [497, 305] width 13 height 9
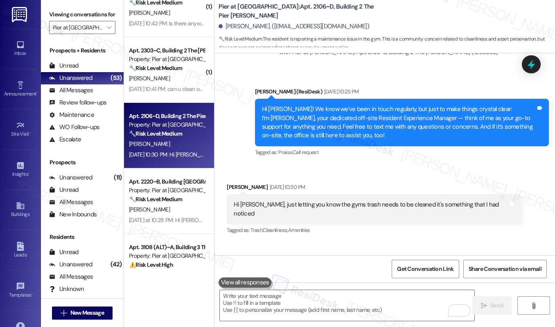
scroll to position [1846, 0]
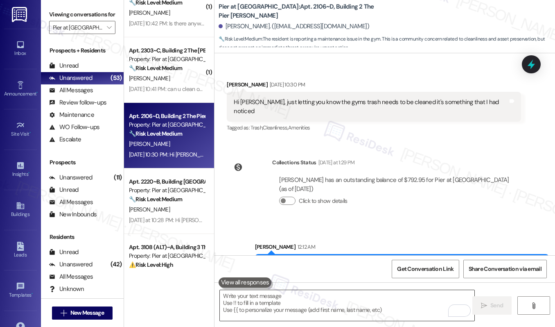
click at [384, 307] on textarea "To enrich screen reader interactions, please activate Accessibility in Grammarl…" at bounding box center [347, 305] width 255 height 31
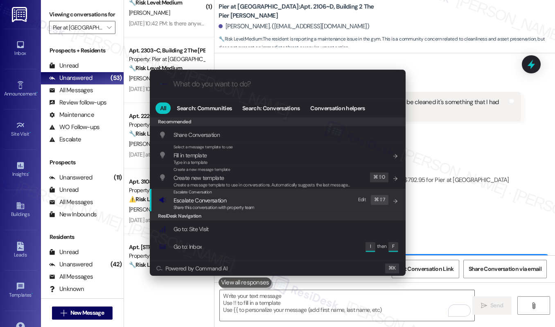
click at [260, 196] on div "Escalate Conversation Escalate Conversation Share this conversation with proper…" at bounding box center [279, 200] width 240 height 22
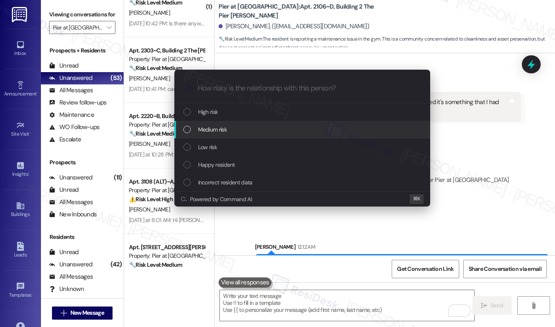
click at [239, 132] on div "Medium risk" at bounding box center [303, 129] width 240 height 9
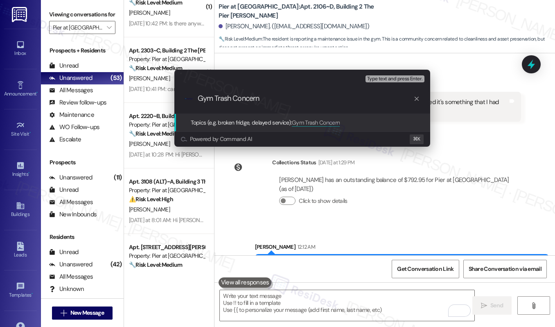
type input "Gym Trash Concerns"
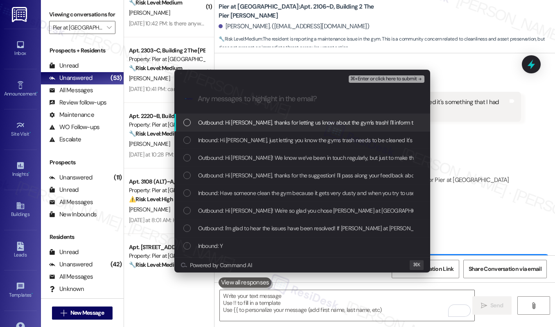
click at [257, 126] on span "Outbound: Hi Giovanna, thanks for letting us know about the gym's trash! I'll i…" at bounding box center [442, 122] width 488 height 9
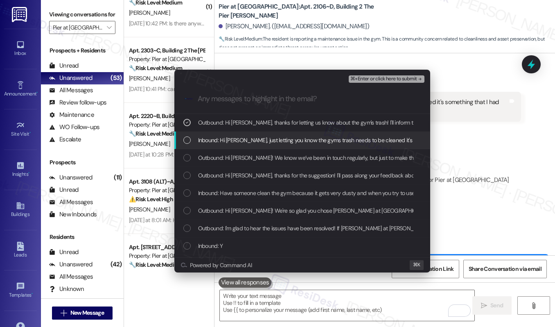
click at [254, 139] on span "Inbound: Hi Sarah, just letting you know the gyms trash needs to be cleaned it'…" at bounding box center [340, 140] width 284 height 9
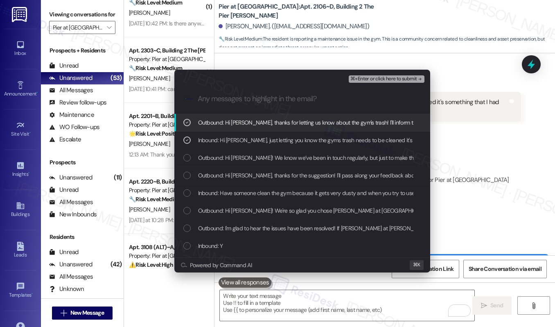
click at [365, 79] on span "⌘+Enter or click here to submit" at bounding box center [384, 79] width 66 height 6
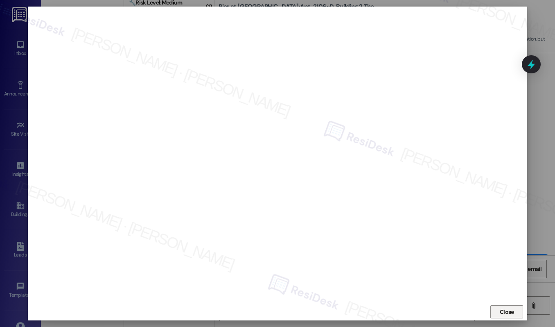
click at [510, 318] on span "Close" at bounding box center [507, 311] width 18 height 12
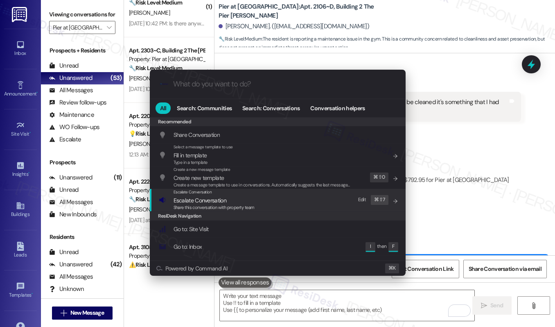
click at [277, 204] on div "Escalate Conversation Escalate Conversation Share this conversation with proper…" at bounding box center [279, 200] width 240 height 22
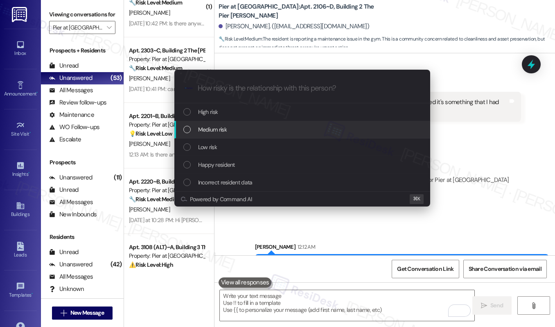
click at [269, 125] on div "Medium risk" at bounding box center [303, 129] width 240 height 9
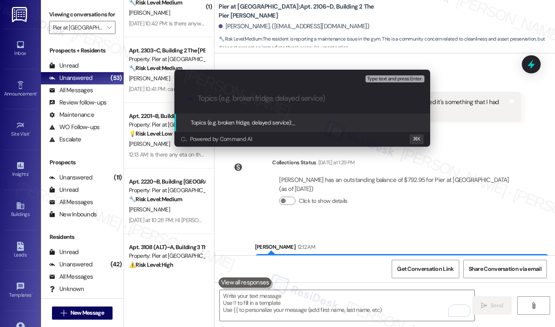
paste input "Gym Trash Concerns"
type input "Gym Trash Concerns"
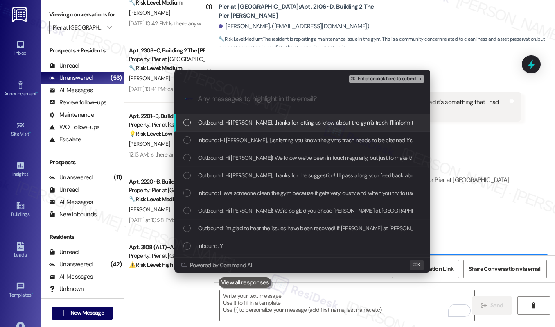
click at [273, 125] on span "Outbound: Hi Giovanna, thanks for letting us know about the gym's trash! I'll i…" at bounding box center [442, 122] width 488 height 9
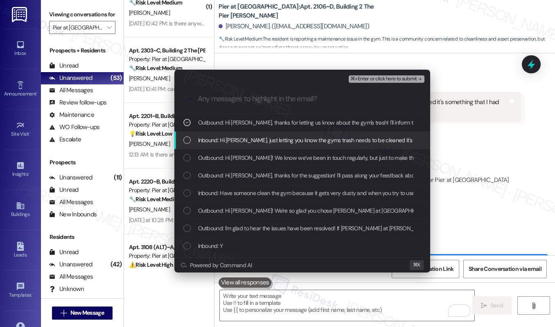
click at [267, 137] on span "Inbound: Hi Sarah, just letting you know the gyms trash needs to be cleaned it'…" at bounding box center [340, 140] width 284 height 9
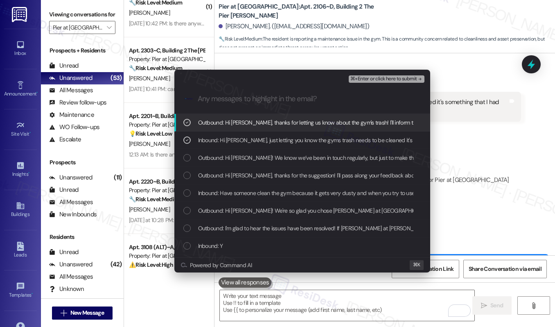
click at [366, 81] on button "⌘+Enter or click here to submit" at bounding box center [386, 78] width 75 height 7
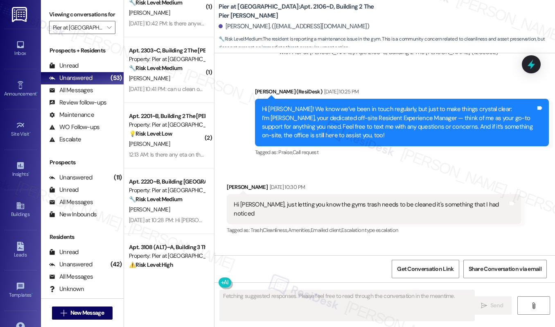
scroll to position [1858, 0]
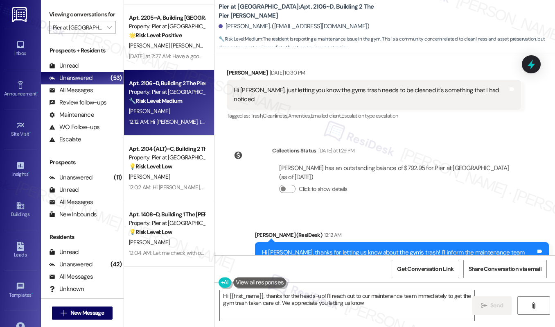
type textarea "Hi {{first_name}}, thanks for the heads-up! I'll reach out to our maintenance t…"
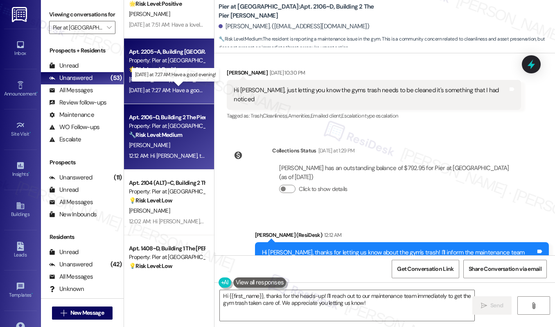
click at [143, 90] on div "Yesterday at 7:27 AM: Have a good evening! Yesterday at 7:27 AM: Have a good ev…" at bounding box center [176, 89] width 95 height 7
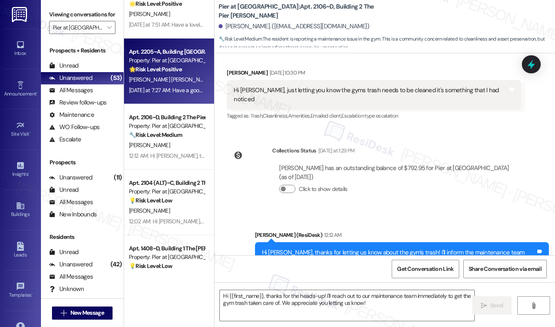
type textarea "Fetching suggested responses. Please feel free to read through the conversation…"
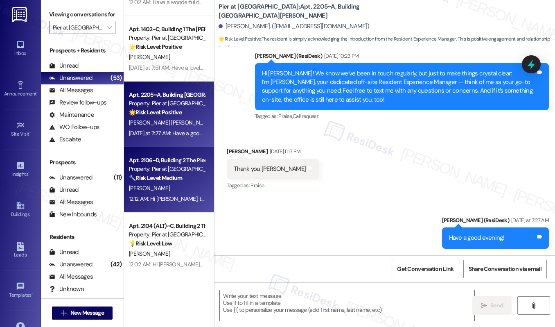
scroll to position [1120, 0]
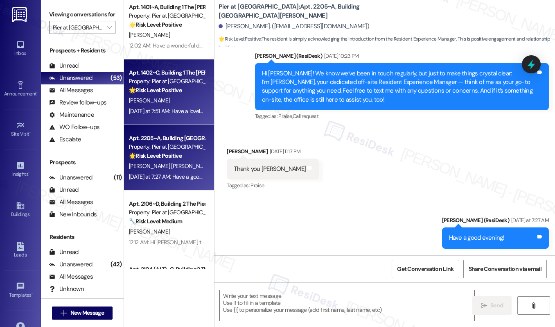
click at [154, 122] on div "Apt. 1402~C, Building 1 The Pier Conway Property: Pier at Conway 🌟 Risk Level: …" at bounding box center [169, 92] width 90 height 66
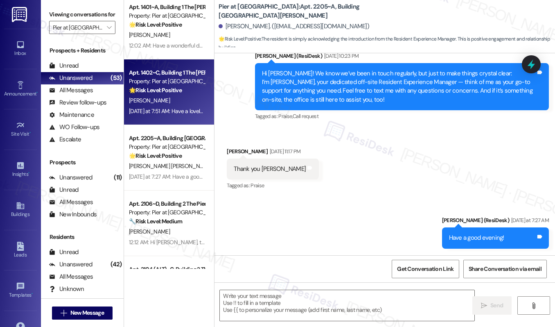
type textarea "Fetching suggested responses. Please feel free to read through the conversation…"
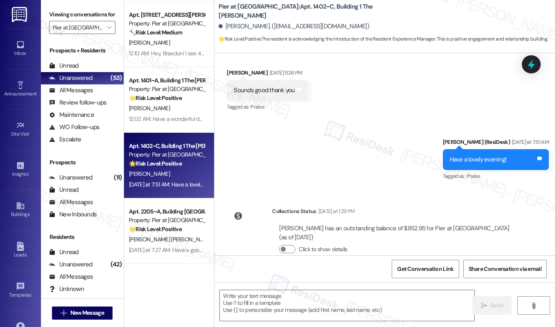
scroll to position [1036, 0]
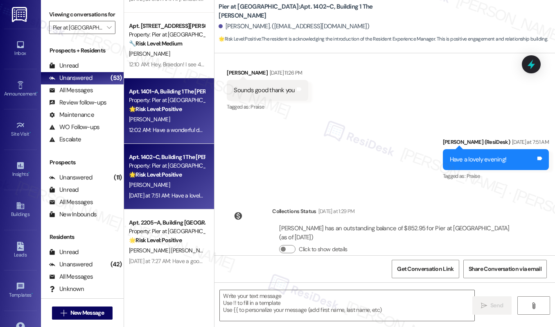
click at [161, 105] on strong "🌟 Risk Level: Positive" at bounding box center [155, 108] width 53 height 7
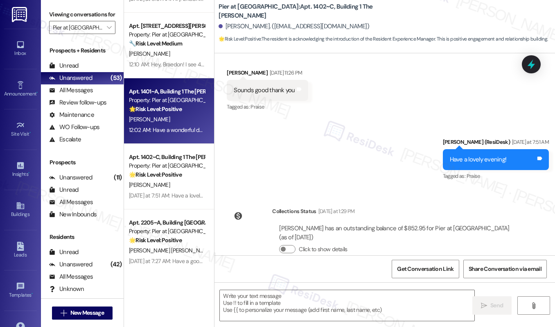
type textarea "Fetching suggested responses. Please feel free to read through the conversation…"
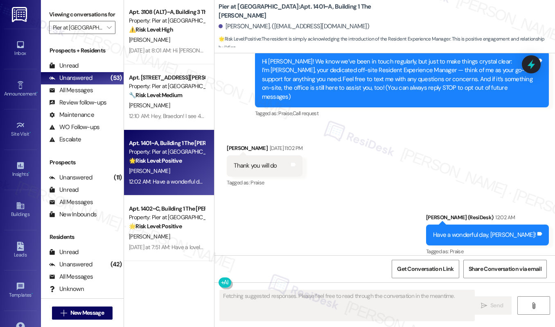
scroll to position [982, 0]
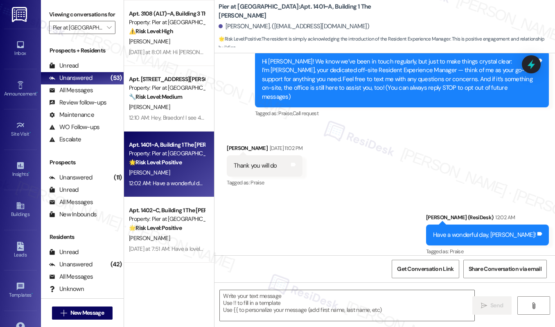
click at [161, 105] on div "[PERSON_NAME]" at bounding box center [166, 107] width 77 height 10
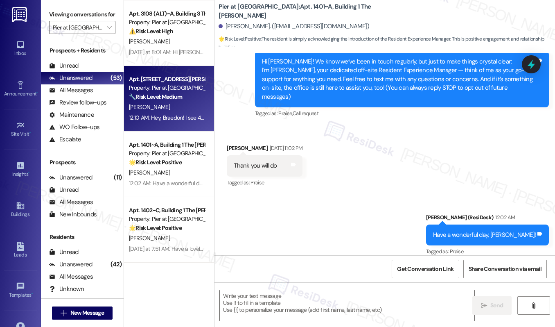
type textarea "Fetching suggested responses. Please feel free to read through the conversation…"
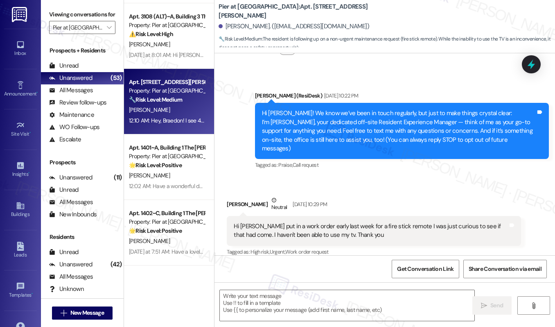
scroll to position [222, 0]
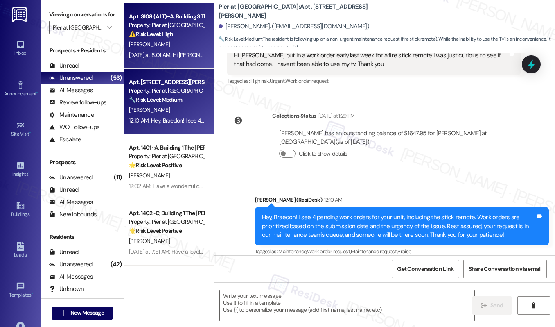
click at [172, 43] on div "[PERSON_NAME]" at bounding box center [166, 44] width 77 height 10
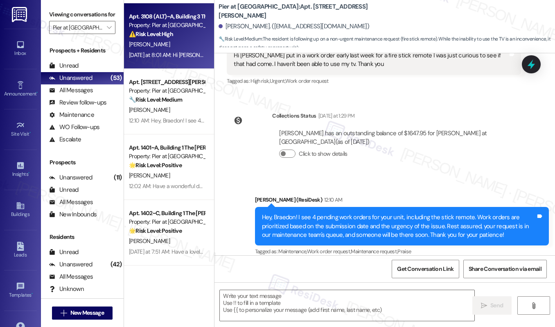
type textarea "Fetching suggested responses. Please feel free to read through the conversation…"
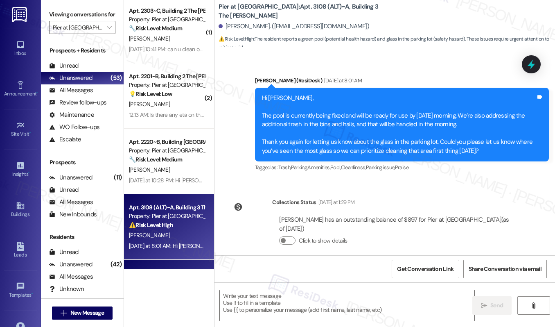
scroll to position [752, 0]
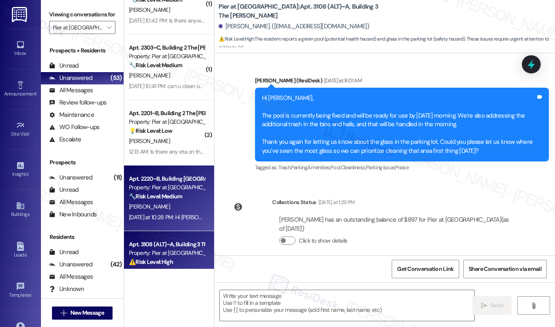
click at [175, 194] on strong "🔧 Risk Level: Medium" at bounding box center [155, 195] width 53 height 7
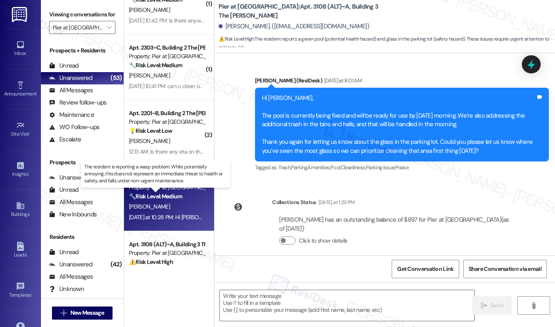
type textarea "Fetching suggested responses. Please feel free to read through the conversation…"
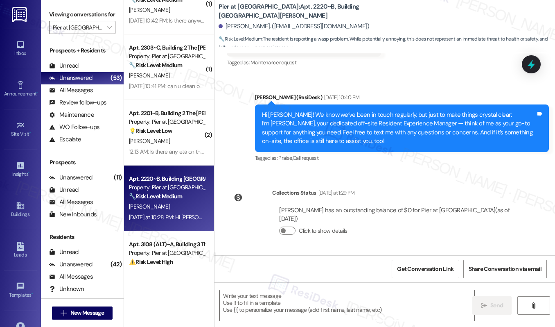
scroll to position [377, 0]
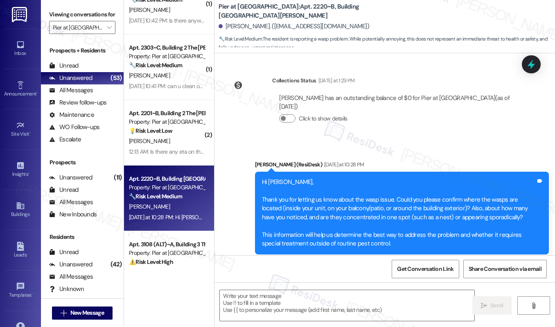
type textarea "Fetching suggested responses. Please feel free to read through the conversation…"
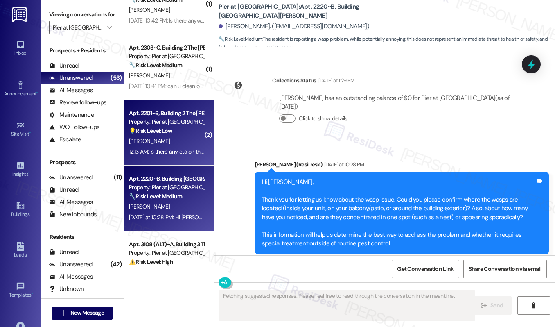
click at [149, 119] on div "Property: Pier at [GEOGRAPHIC_DATA]" at bounding box center [167, 122] width 76 height 9
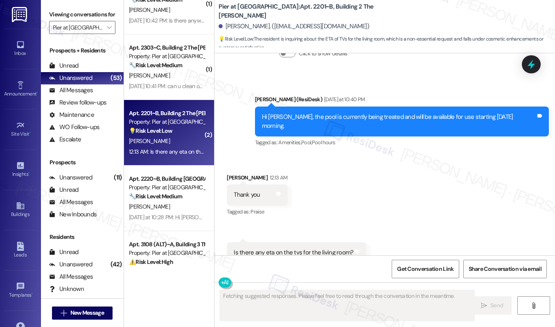
click at [231, 155] on div "Received via SMS Dylan Hudson 12:13 AM Thank you Tags and notes Tagged as: Prai…" at bounding box center [385, 218] width 341 height 127
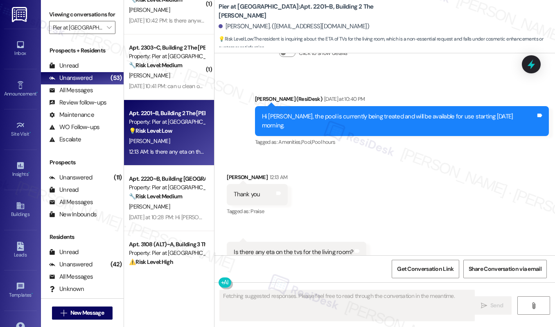
click at [284, 248] on div "Is there any eta on the tvs for the living room?" at bounding box center [294, 252] width 120 height 9
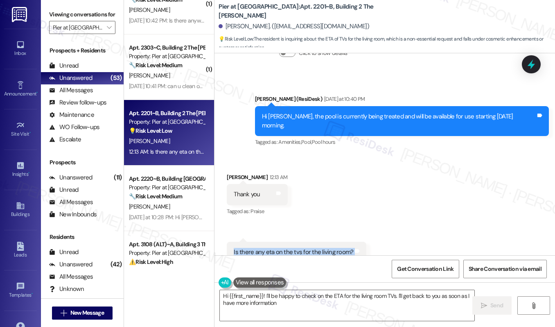
type textarea "Hi {{first_name}}! I'll be happy to check on the ETA for the living room TVs. I…"
click at [266, 302] on textarea "Hi {{first_name}}! I'll be happy to check on the ETA for the living room TVs. I…" at bounding box center [347, 305] width 255 height 31
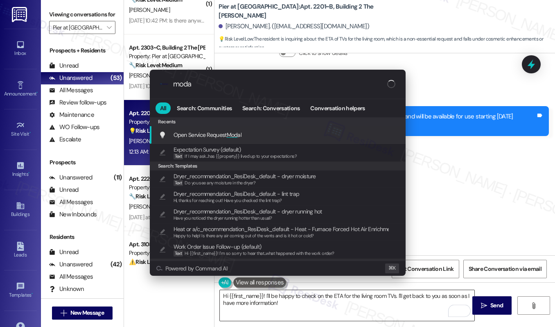
type input "modal"
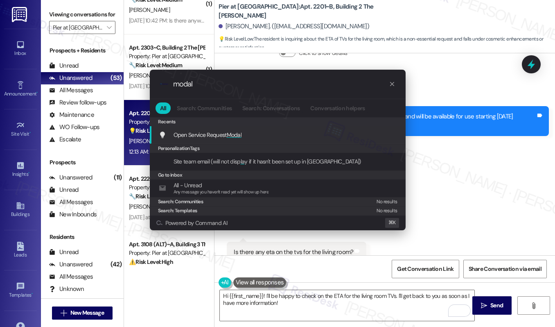
click at [278, 137] on div "Open Service Request Modal Add shortcut" at bounding box center [279, 134] width 240 height 9
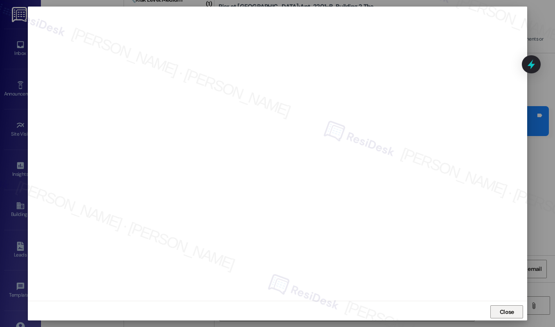
click at [498, 313] on span "Close" at bounding box center [507, 312] width 18 height 9
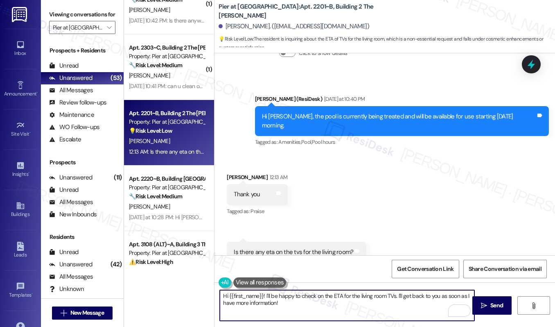
click at [286, 303] on textarea "Hi {{first_name}}! I'll be happy to check on the ETA for the living room TVs. I…" at bounding box center [347, 305] width 255 height 31
click at [351, 295] on textarea "Hi {{first_name}}! I'll be happy to check on the ETA for the living room TVs. I…" at bounding box center [347, 305] width 255 height 31
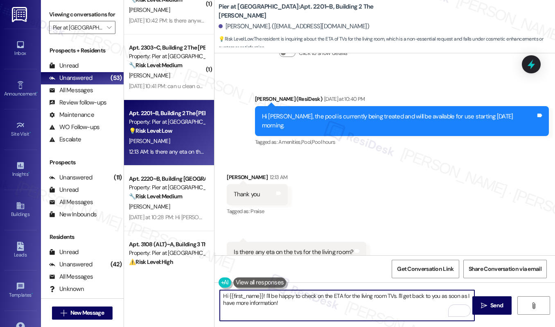
click at [397, 295] on textarea "Hi {{first_name}}! I'll be happy to check on the ETA for the living room TVs. I…" at bounding box center [347, 305] width 255 height 31
drag, startPoint x: 436, startPoint y: 295, endPoint x: 441, endPoint y: 307, distance: 12.9
click at [441, 307] on textarea "Hi Dylan, thank you for reaching out! Do you have an outstanding discussion abo…" at bounding box center [347, 305] width 255 height 31
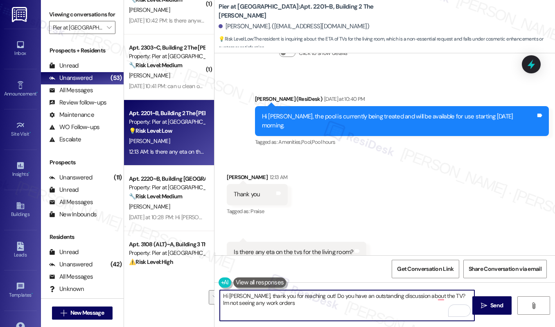
drag, startPoint x: 437, startPoint y: 295, endPoint x: 437, endPoint y: 300, distance: 4.9
click at [437, 305] on textarea "Hi Dylan, thank you for reaching out! Do you have an outstanding discussion abo…" at bounding box center [347, 305] width 255 height 31
type textarea "Hi Dylan, thank you for reaching out! Do you have an outstanding discussion abo…"
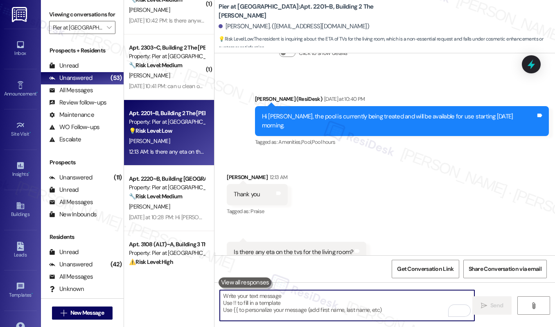
paste textarea "Hi Dylan, thank you for reaching out! Could you confirm if you still have an op…"
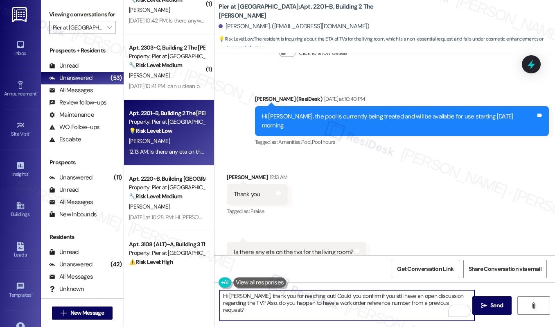
click at [416, 303] on textarea "Hi Dylan, thank you for reaching out! Could you confirm if you still have an op…" at bounding box center [347, 305] width 255 height 31
type textarea "Hi Dylan, thank you for reaching out! Could you confirm if you still have an op…"
click at [482, 307] on icon "" at bounding box center [484, 305] width 6 height 7
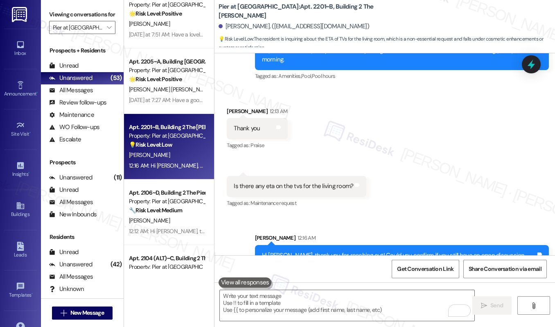
scroll to position [1121, 0]
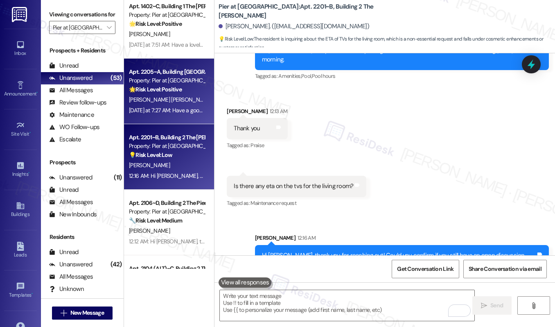
click at [169, 94] on div "Apt. 2205~A, Building 2 The Pier Conway Property: Pier at Conway 🌟 Risk Level: …" at bounding box center [166, 81] width 77 height 28
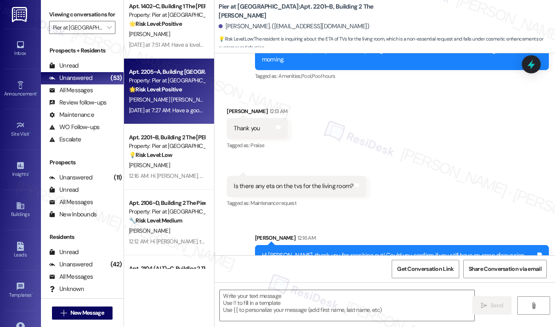
type textarea "Fetching suggested responses. Please feel free to read through the conversation…"
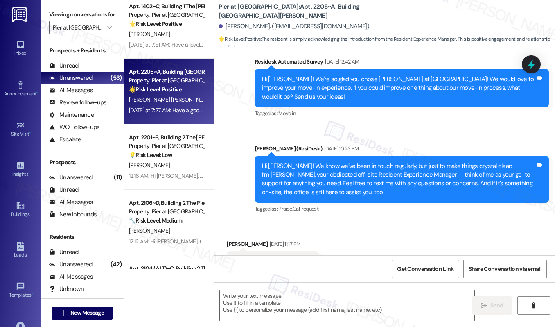
scroll to position [1385, 0]
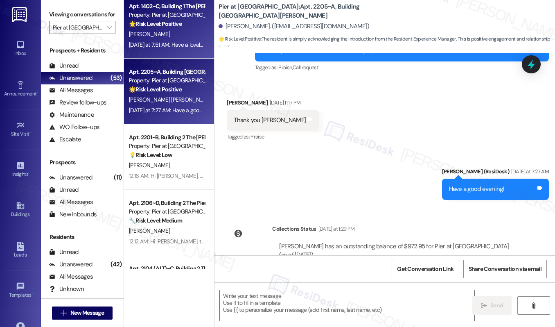
click at [172, 48] on div "Yesterday at 7:51 AM: Have a lovely evening! Yesterday at 7:51 AM: Have a lovel…" at bounding box center [166, 45] width 77 height 10
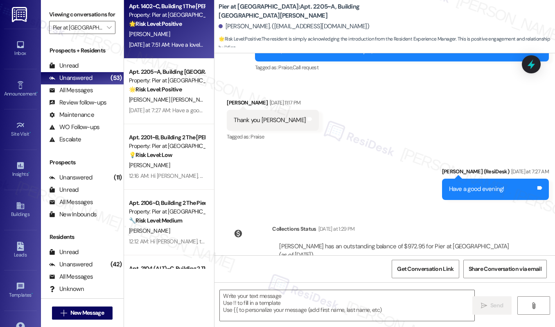
type textarea "Fetching suggested responses. Please feel free to read through the conversation…"
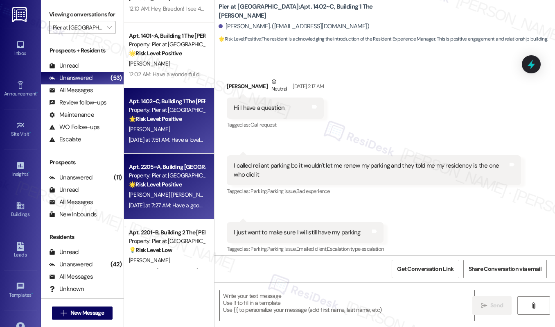
scroll to position [932, 0]
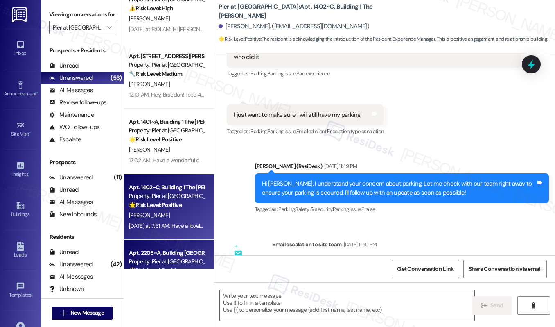
type textarea "Fetching suggested responses. Please feel free to read through the conversation…"
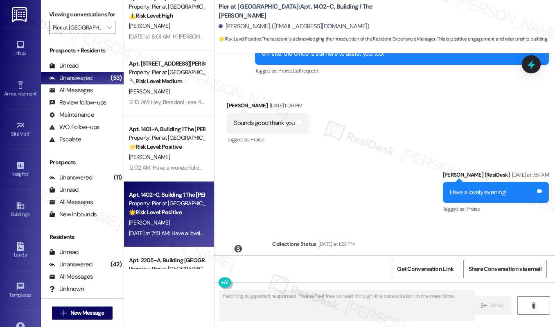
scroll to position [923, 0]
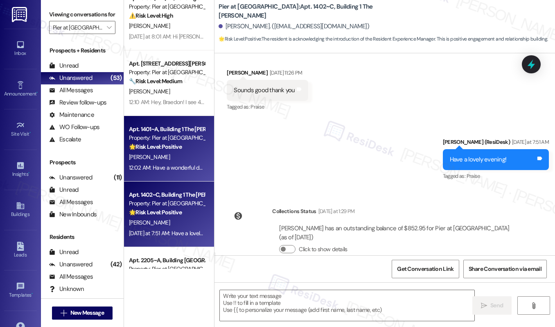
click at [172, 142] on div "Property: Pier at [GEOGRAPHIC_DATA]" at bounding box center [167, 137] width 76 height 9
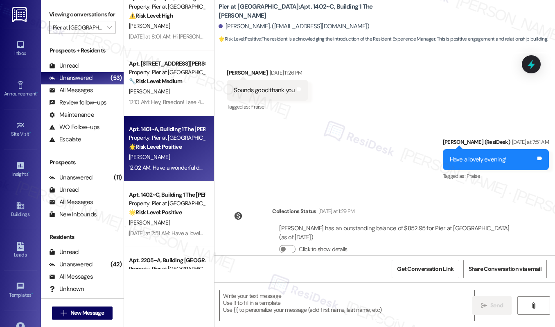
type textarea "Fetching suggested responses. Please feel free to read through the conversation…"
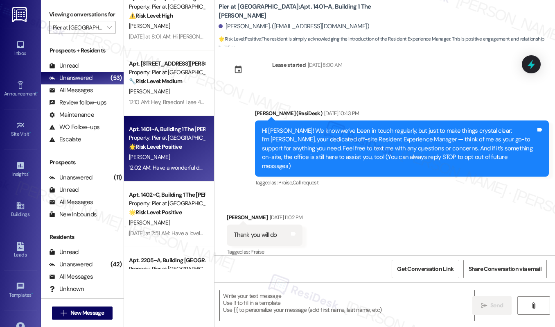
type textarea "Fetching suggested responses. Please feel free to read through the conversation…"
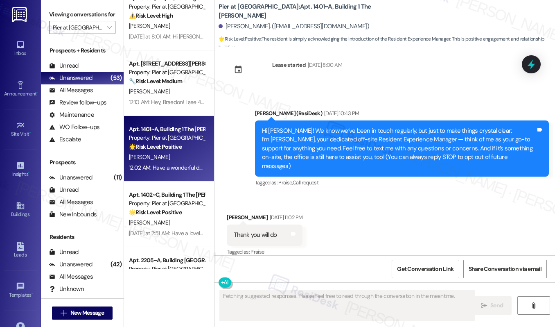
scroll to position [87, 0]
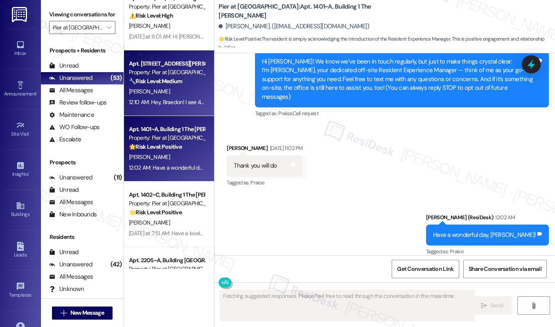
click at [170, 101] on div "12:10 AM: Hey, Braedon! I see 4 pending work orders for your unit, including th…" at bounding box center [490, 101] width 723 height 7
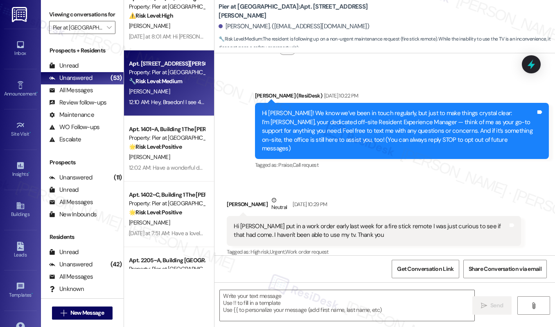
type textarea "Fetching suggested responses. Please feel free to read through the conversation…"
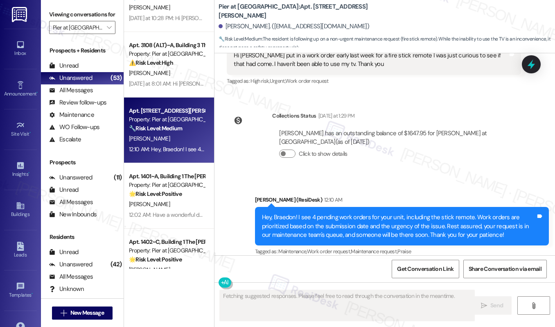
scroll to position [827, 0]
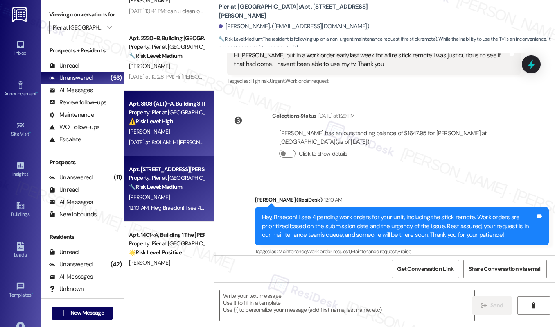
click at [179, 121] on div "⚠️ Risk Level: High The resident reports a green pool (potential health hazard)…" at bounding box center [167, 121] width 76 height 9
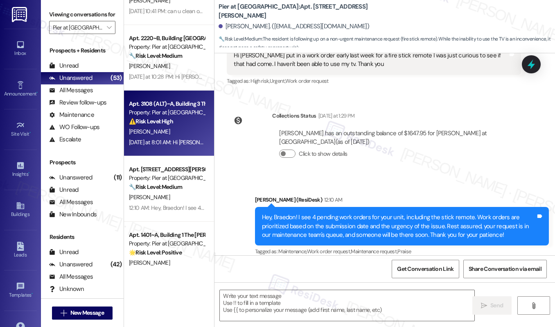
type textarea "Fetching suggested responses. Please feel free to read through the conversation…"
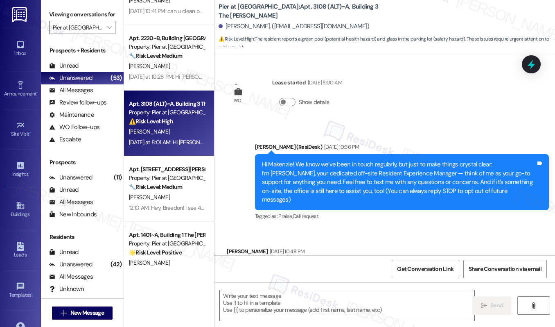
scroll to position [43, 0]
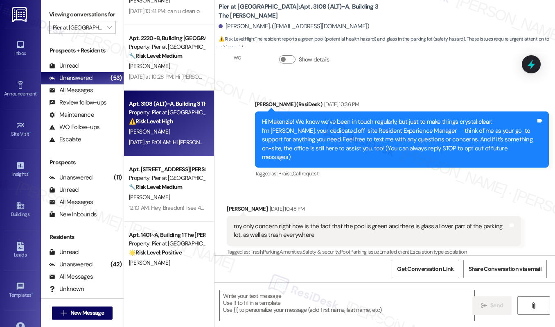
type textarea "Fetching suggested responses. Please feel free to read through the conversation…"
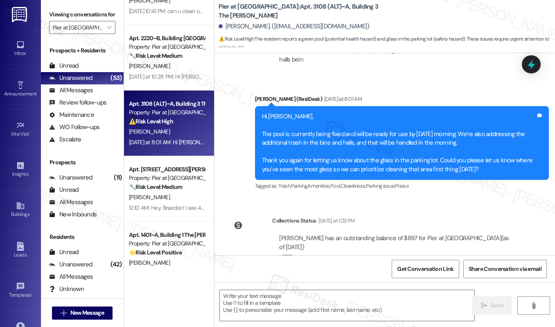
scroll to position [597, 0]
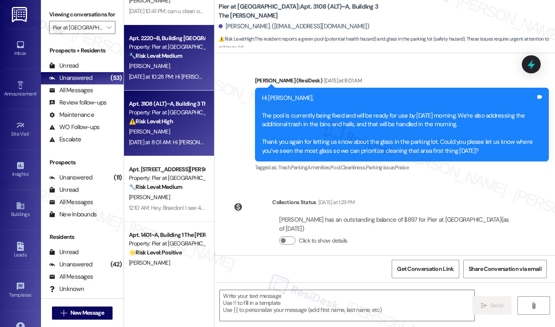
click at [181, 48] on div "Property: Pier at [GEOGRAPHIC_DATA]" at bounding box center [167, 47] width 76 height 9
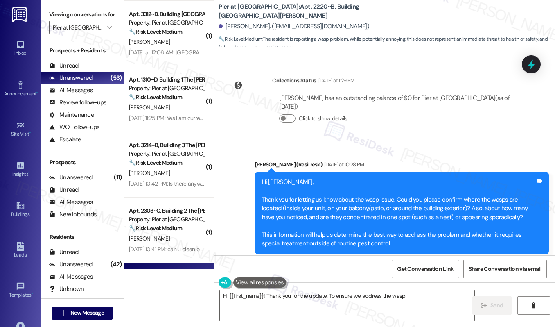
scroll to position [575, 0]
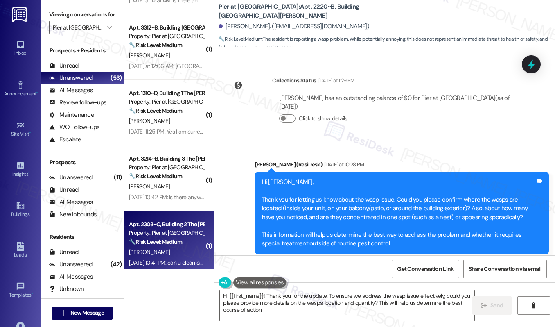
type textarea "Hi {{first_name}}! Thank you for the update. To ensure we address the wasp issu…"
click at [188, 238] on div "🔧 Risk Level: Medium The resident is requesting pool cleaning, which falls unde…" at bounding box center [167, 241] width 76 height 9
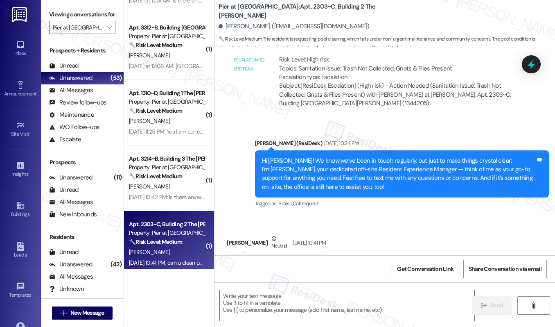
scroll to position [1064, 0]
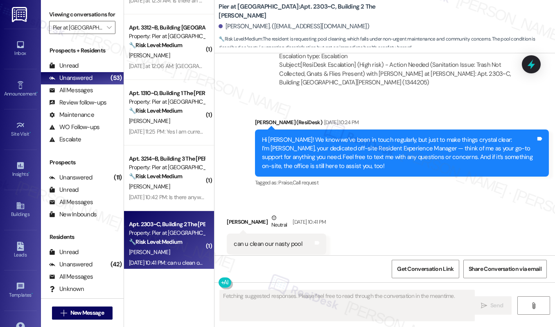
click at [188, 238] on div "🔧 Risk Level: Medium The resident is requesting pool cleaning, which falls unde…" at bounding box center [167, 241] width 76 height 9
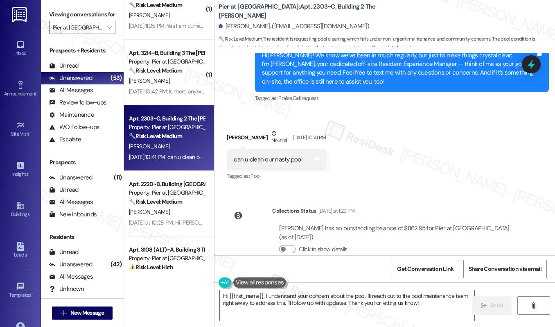
scroll to position [748, 0]
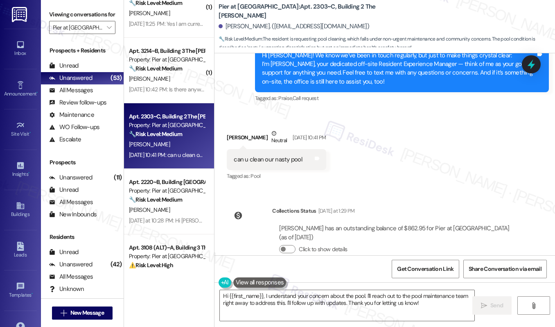
click at [179, 145] on div "K. Tricarico" at bounding box center [166, 144] width 77 height 10
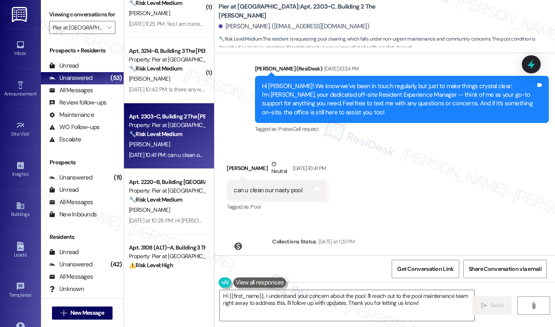
scroll to position [1148, 0]
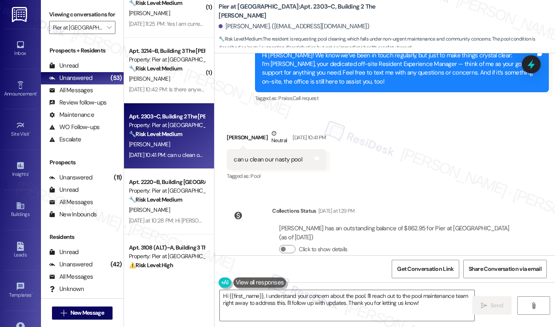
click at [253, 155] on div "can u clean our nasty pool" at bounding box center [268, 159] width 68 height 9
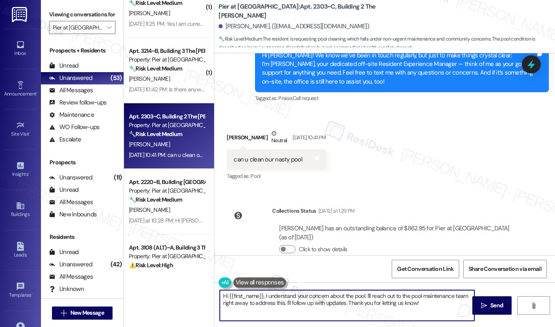
click at [263, 296] on textarea "Hi {{first_name}}, I understand your concern about the pool. I'll reach out to …" at bounding box center [347, 305] width 255 height 31
click at [265, 296] on textarea "Hi {{first_name}}, I understand your concern about the pool. I'll reach out to …" at bounding box center [347, 305] width 255 height 31
drag, startPoint x: 265, startPoint y: 296, endPoint x: 437, endPoint y: 309, distance: 172.9
click at [437, 309] on textarea "Hi {{first_name}}, I understand your concern about the pool. I'll reach out to …" at bounding box center [347, 305] width 255 height 31
paste textarea "The pool has now been treated and will be able to swim in by Saturday morning."
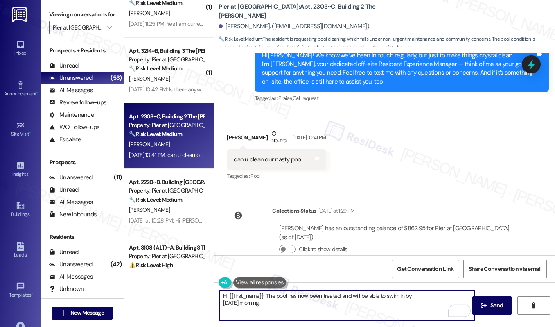
click at [268, 298] on textarea "Hi {{first_name}}, The pool has now been treated and will be able to swim in by…" at bounding box center [347, 305] width 255 height 31
click at [335, 308] on textarea "Hi {{first_name}}, the pool has now been treated and will be able to swim in by…" at bounding box center [347, 305] width 255 height 31
click at [231, 129] on div "Kayla Tricarico Neutral Aug 28, 2025 at 10:41 PM" at bounding box center [276, 139] width 99 height 20
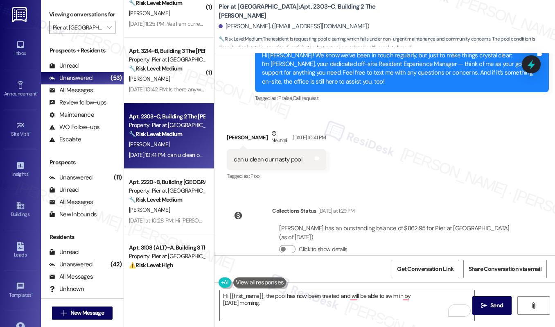
click at [231, 129] on div "Kayla Tricarico Neutral Aug 28, 2025 at 10:41 PM" at bounding box center [276, 139] width 99 height 20
copy div "Kayla"
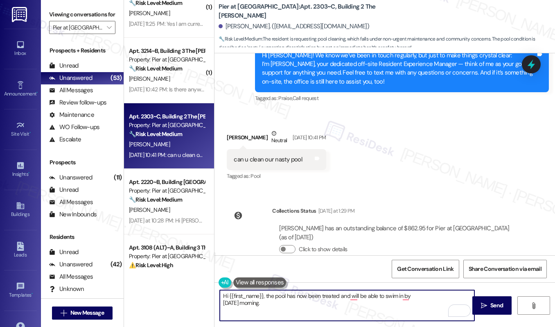
drag, startPoint x: 262, startPoint y: 294, endPoint x: 228, endPoint y: 294, distance: 34.0
click at [228, 294] on textarea "Hi {{first_name}}, the pool has now been treated and will be able to swim in by…" at bounding box center [347, 305] width 255 height 31
paste textarea "Kayla"
type textarea "Hi Kayla, the pool has now been treated and will be able to swim in by Saturday…"
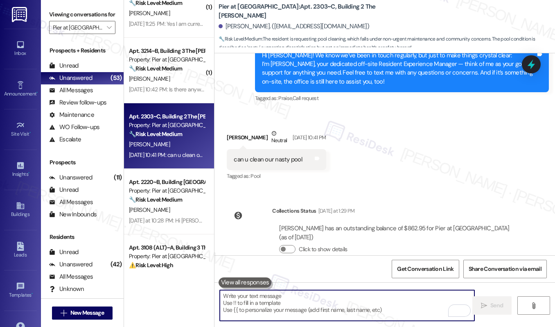
paste textarea "Hi Kayla, the pool has been treated and will be ready for swimming starting Sat…"
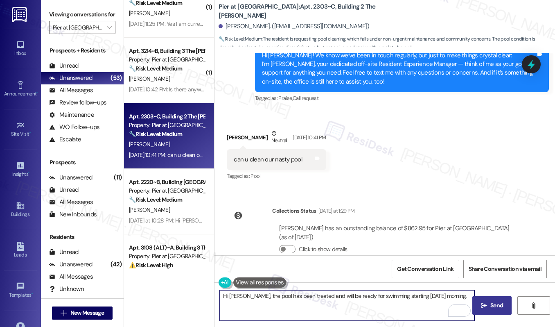
type textarea "Hi Kayla, the pool has been treated and will be ready for swimming starting Sat…"
click at [489, 306] on span "Send" at bounding box center [497, 305] width 16 height 9
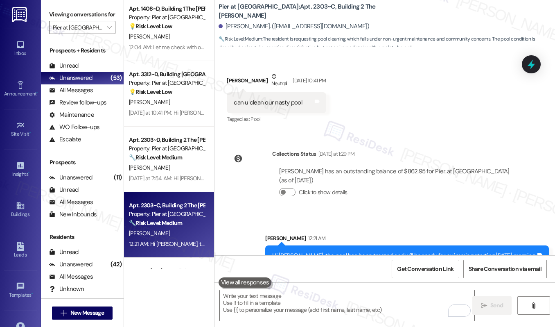
scroll to position [1377, 0]
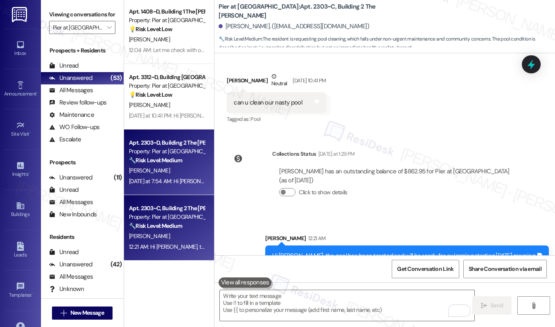
click at [171, 153] on div "Property: Pier at [GEOGRAPHIC_DATA]" at bounding box center [167, 151] width 76 height 9
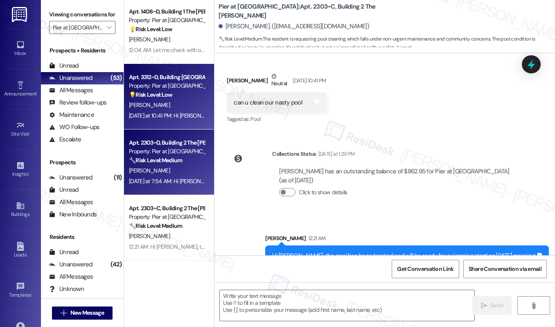
type textarea "Fetching suggested responses. Please feel free to read through the conversation…"
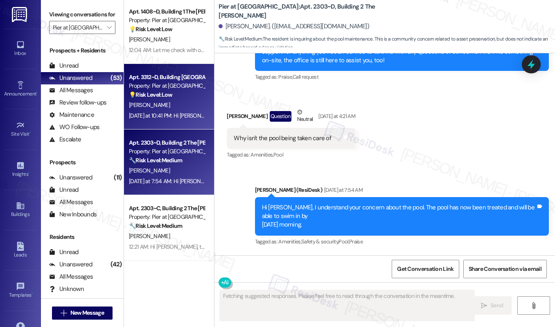
scroll to position [902, 0]
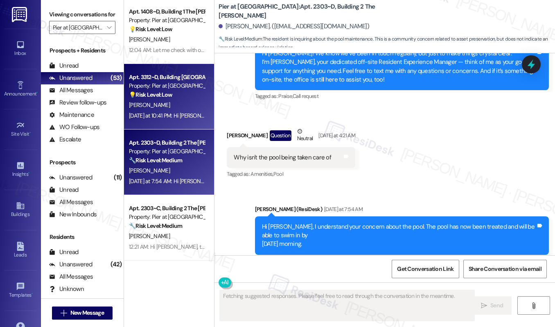
click at [171, 112] on div "Yesterday at 10:41 PM: Hi Marin! Great question. Let me check on that to make s…" at bounding box center [292, 115] width 326 height 7
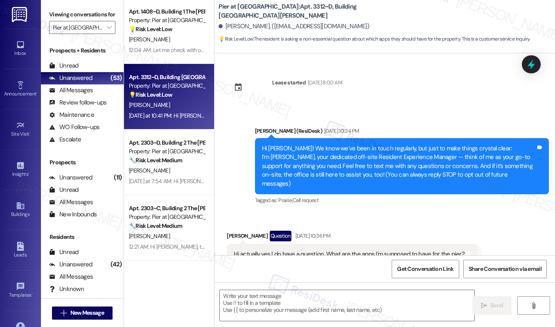
scroll to position [19, 0]
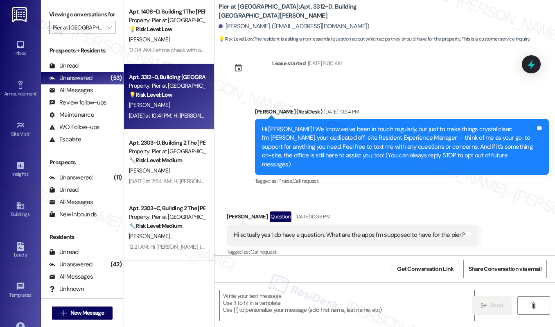
type textarea "Fetching suggested responses. Please feel free to read through the conversation…"
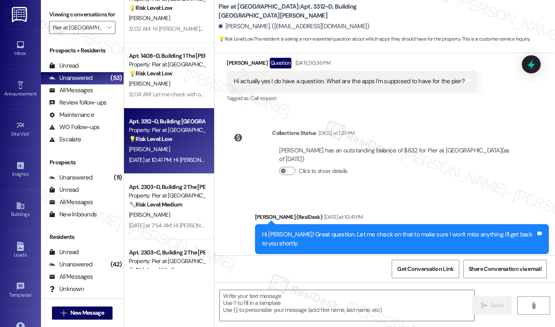
scroll to position [1328, 0]
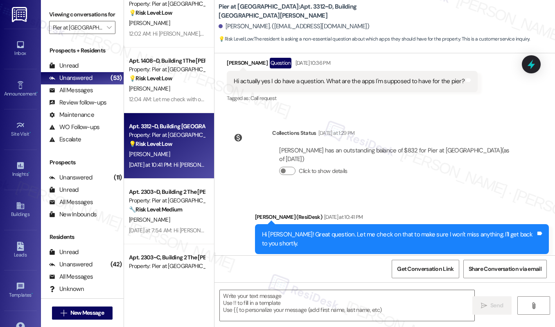
click at [181, 95] on div "12:04 AM: Let me check with our onsite team regarding where you can pick up let…" at bounding box center [279, 98] width 300 height 7
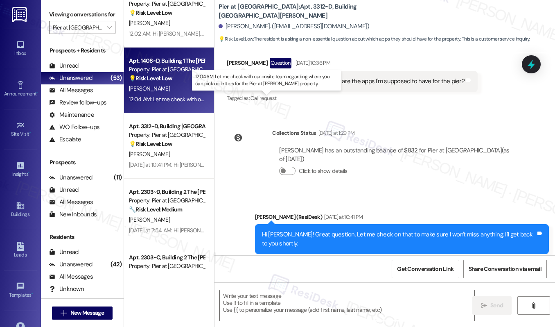
type textarea "Fetching suggested responses. Please feel free to read through the conversation…"
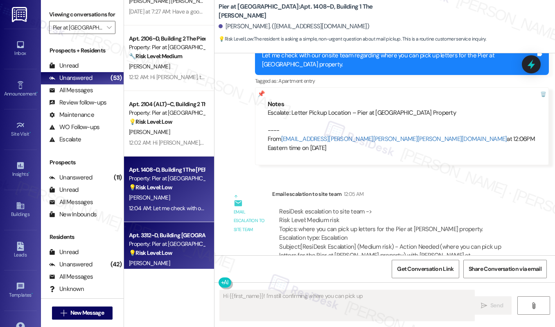
scroll to position [1191, 0]
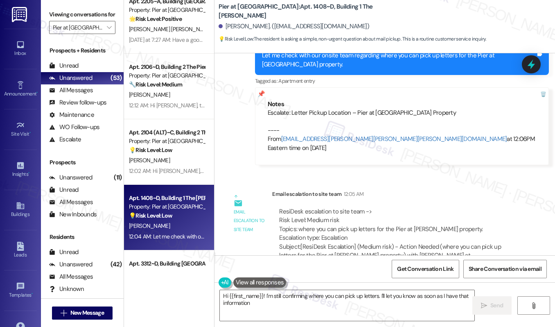
type textarea "Hi {{first_name}}! I'm still confirming where you can pick up letters. I'll let…"
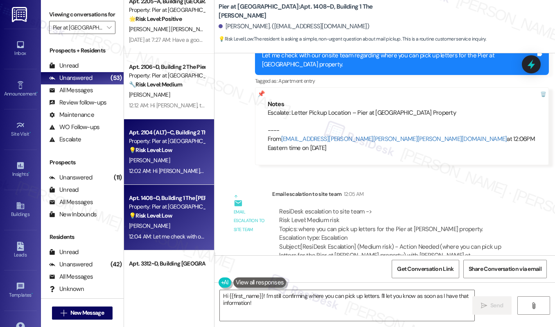
click at [191, 166] on div "12:02 AM: Hi Taniyja, I understand you have a concern. I'm happy to help! Pleas…" at bounding box center [166, 171] width 77 height 10
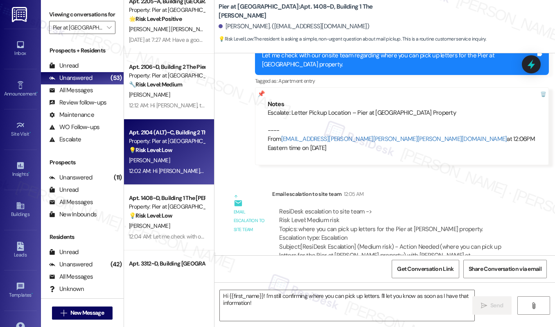
type textarea "Fetching suggested responses. Please feel free to read through the conversation…"
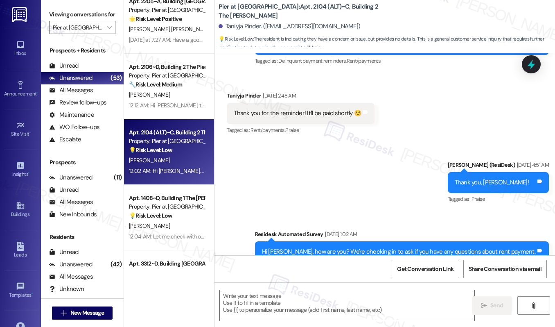
type textarea "Fetching suggested responses. Please feel free to read through the conversation…"
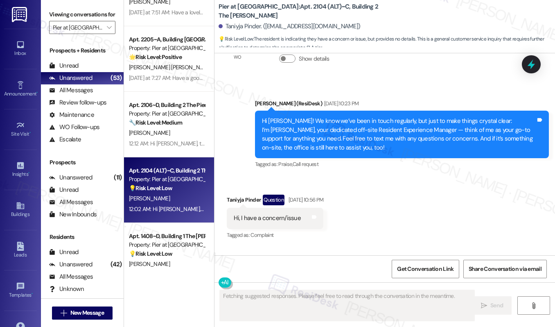
scroll to position [1137, 0]
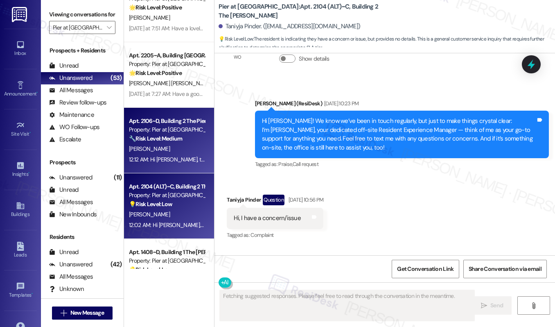
click at [164, 150] on div "G. Gulino" at bounding box center [166, 149] width 77 height 10
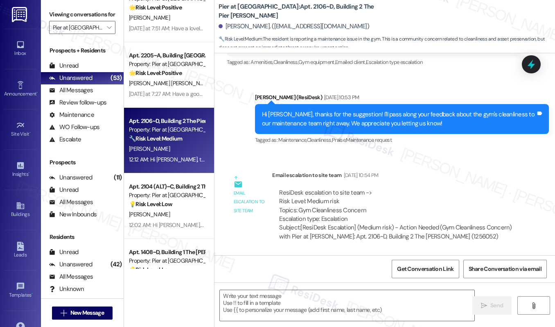
type textarea "Fetching suggested responses. Please feel free to read through the conversation…"
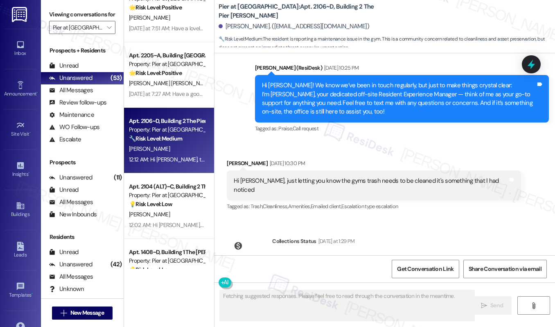
scroll to position [1959, 0]
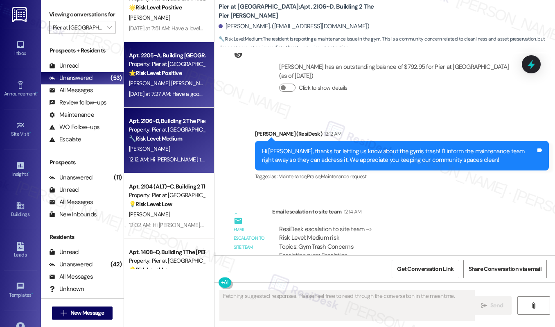
click at [153, 93] on div "Yesterday at 7:27 AM: Have a good evening! Yesterday at 7:27 AM: Have a good ev…" at bounding box center [176, 93] width 95 height 7
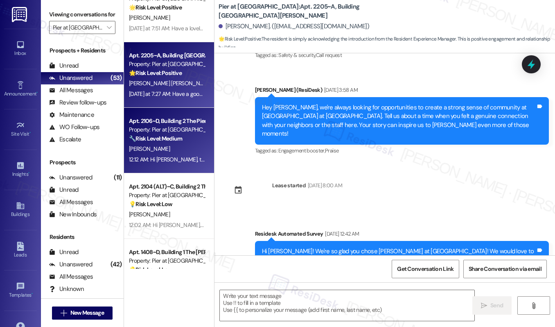
type textarea "Fetching suggested responses. Please feel free to read through the conversation…"
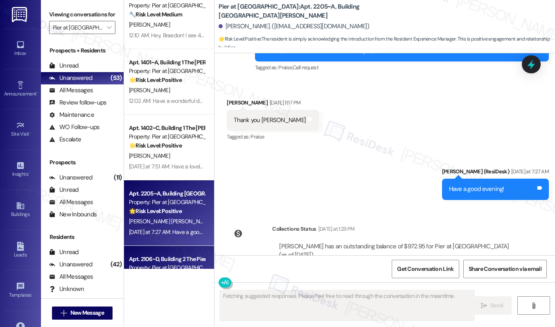
scroll to position [987, 0]
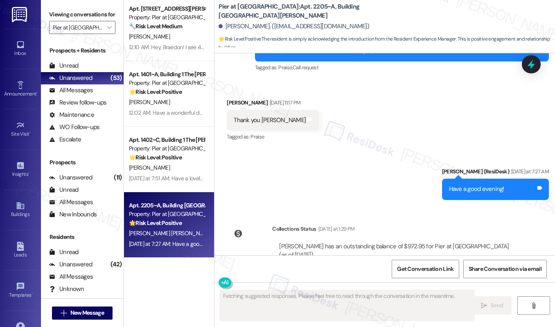
click at [164, 156] on strong "🌟 Risk Level: Positive" at bounding box center [155, 157] width 53 height 7
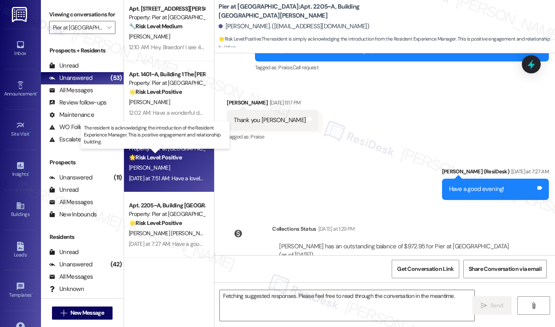
click at [164, 156] on strong "🌟 Risk Level: Positive" at bounding box center [155, 157] width 53 height 7
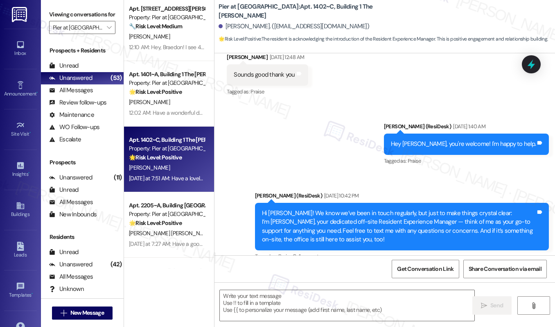
type textarea "Fetching suggested responses. Please feel free to read through the conversation…"
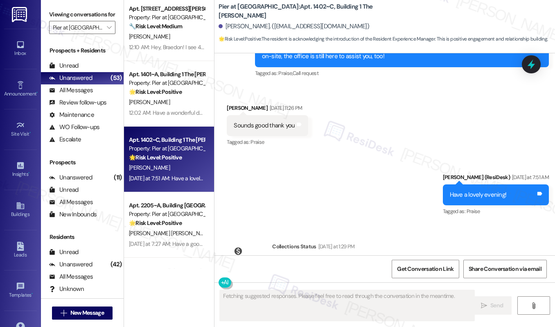
scroll to position [923, 0]
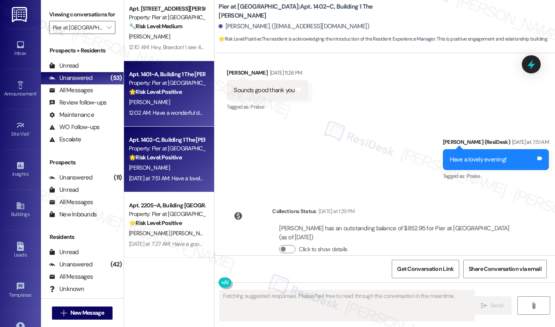
click at [168, 112] on div "12:02 AM: Have a wonderful day, Dominick! 12:02 AM: Have a wonderful day, Domin…" at bounding box center [189, 112] width 121 height 7
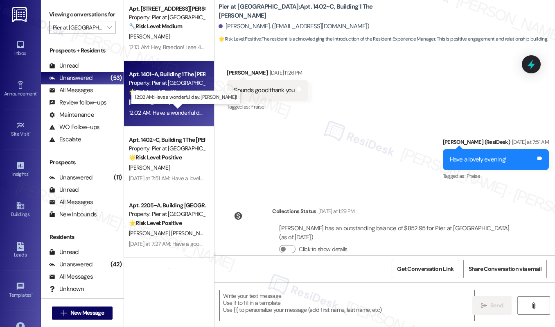
click at [168, 112] on div "12:02 AM: Have a wonderful day, Dominick! 12:02 AM: Have a wonderful day, Domin…" at bounding box center [189, 112] width 121 height 7
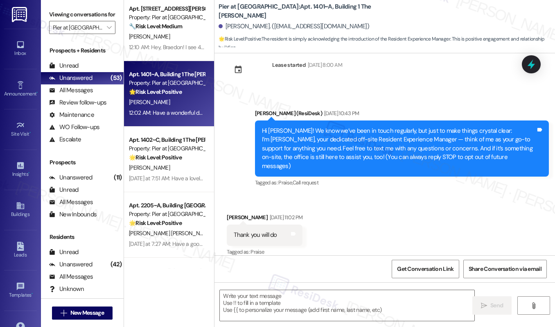
scroll to position [87, 0]
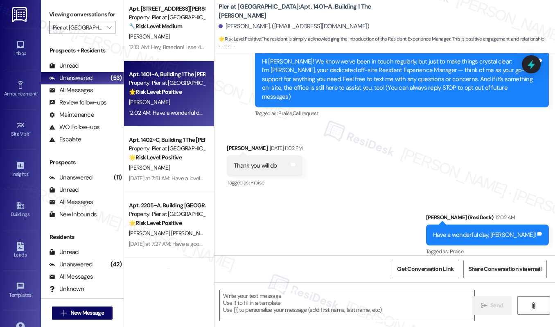
type textarea "Fetching suggested responses. Please feel free to read through the conversation…"
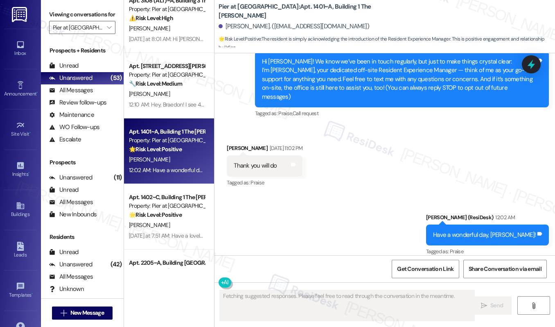
scroll to position [878, 0]
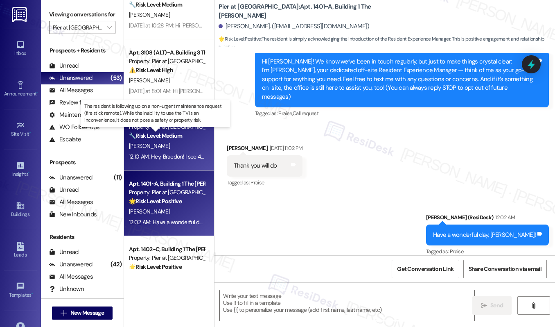
click at [161, 138] on strong "🔧 Risk Level: Medium" at bounding box center [155, 135] width 53 height 7
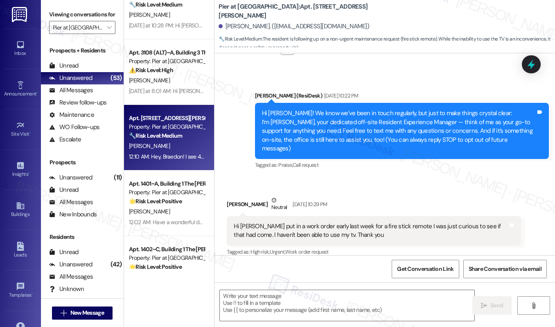
type textarea "Fetching suggested responses. Please feel free to read through the conversation…"
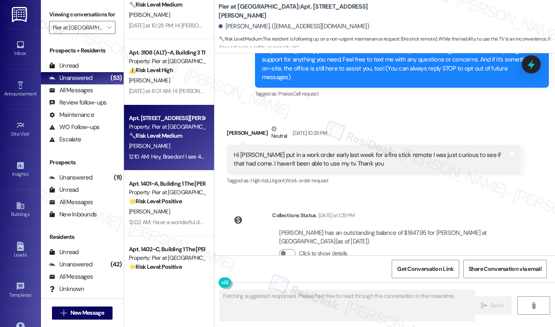
scroll to position [222, 0]
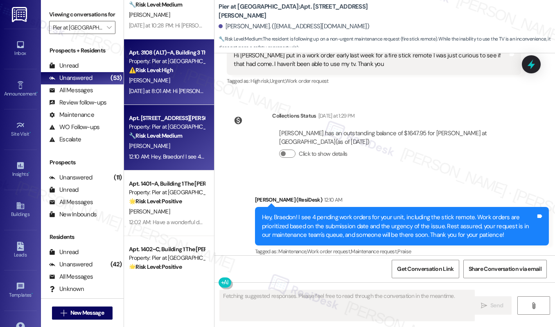
click at [200, 94] on div "Yesterday at 8:01 AM: Hi Makenzie, The pool is currently being fixed and will b…" at bounding box center [166, 91] width 77 height 10
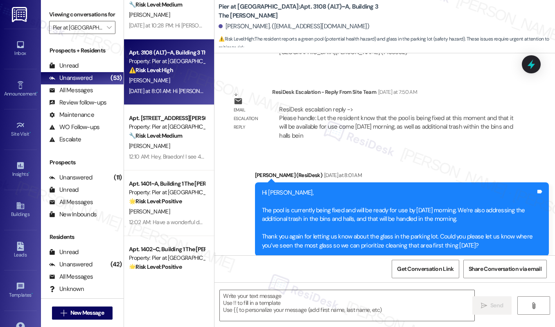
type textarea "Fetching suggested responses. Please feel free to read through the conversation…"
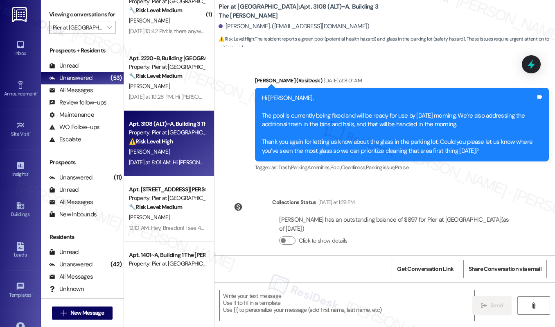
scroll to position [777, 0]
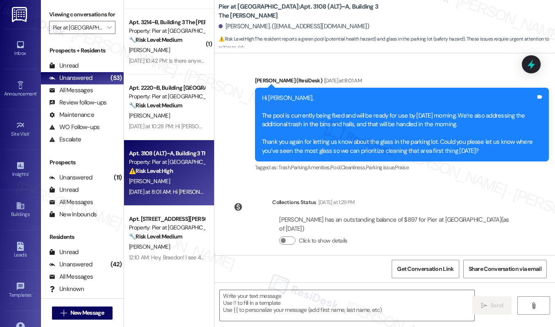
click at [169, 116] on div "[PERSON_NAME]" at bounding box center [166, 116] width 77 height 10
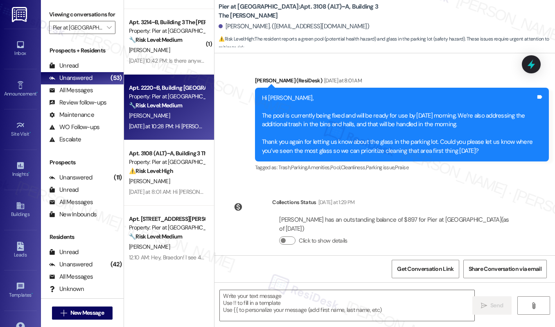
type textarea "Fetching suggested responses. Please feel free to read through the conversation…"
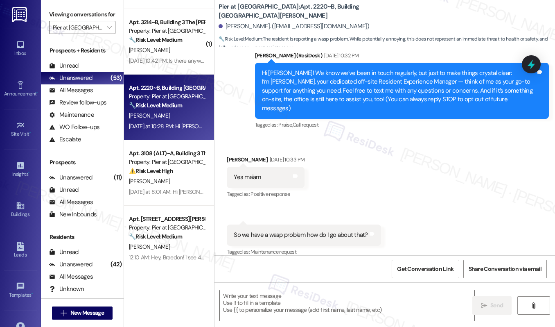
type textarea "Fetching suggested responses. Please feel free to read through the conversation…"
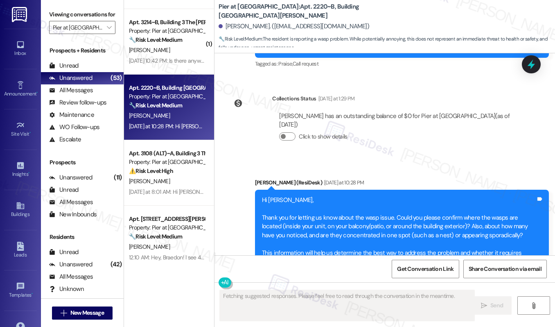
scroll to position [377, 0]
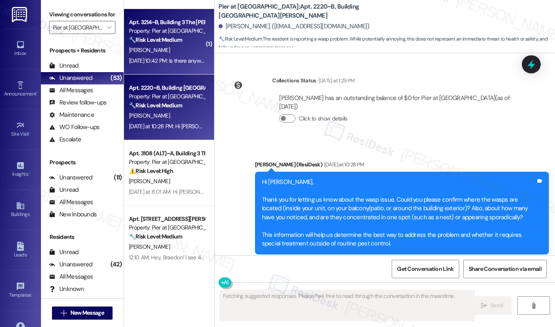
click at [183, 71] on div "Apt. 3214~B, Building 3 The Pier Conway Property: Pier at Conway 🔧 Risk Level: …" at bounding box center [169, 42] width 90 height 66
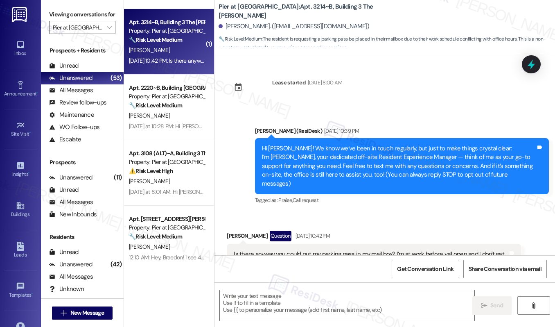
scroll to position [28, 0]
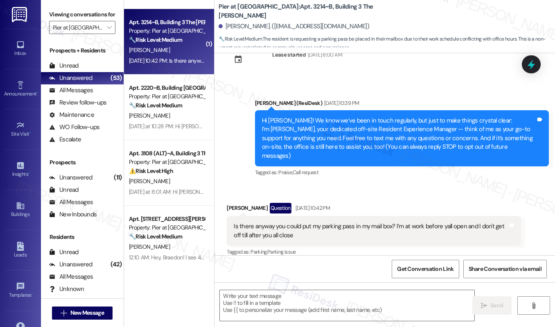
click at [182, 62] on div "Aug 28, 2025 at 10:42 PM: Is there anyway you could put my parking pass in my m…" at bounding box center [303, 60] width 349 height 7
type textarea "Fetching suggested responses. Please feel free to read through the conversation…"
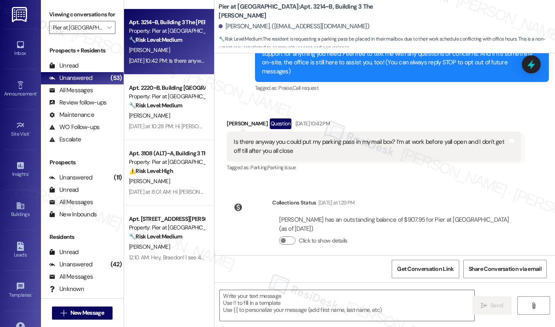
click at [281, 138] on div "Is there anyway you could put my parking pass in my mail box? I’m at work befor…" at bounding box center [371, 147] width 274 height 18
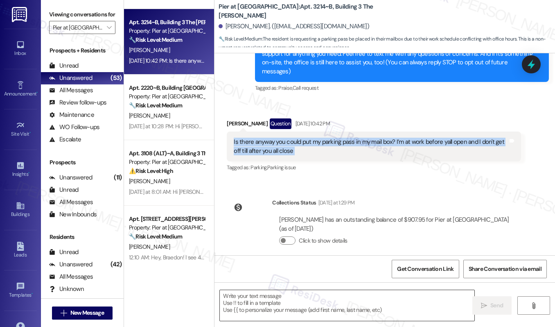
click at [264, 308] on textarea at bounding box center [347, 305] width 255 height 31
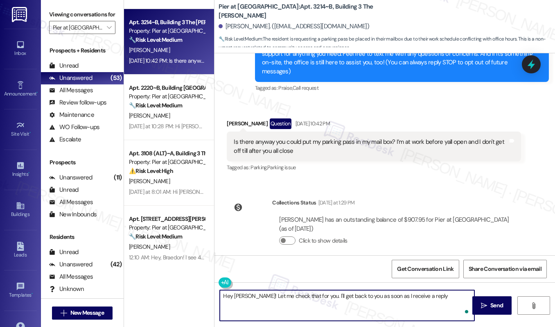
type textarea "Hey Kolton! Let me check that for you. I'll get back to you as soon as I receiv…"
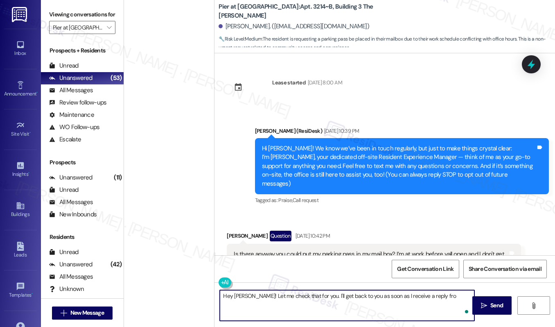
scroll to position [112, 0]
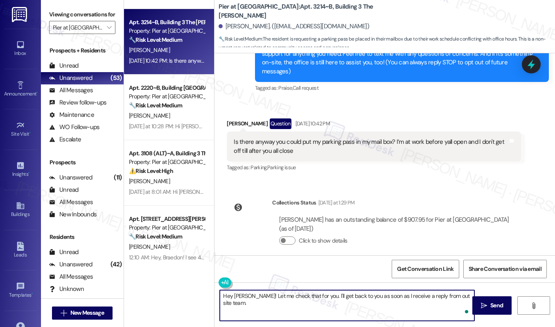
type textarea "Hey [PERSON_NAME]! Let me check that for you. I'll get back to you as soon as I…"
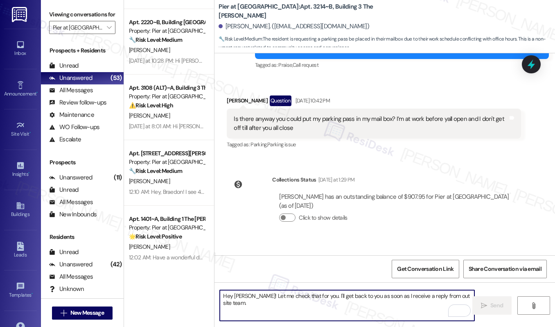
scroll to position [170, 0]
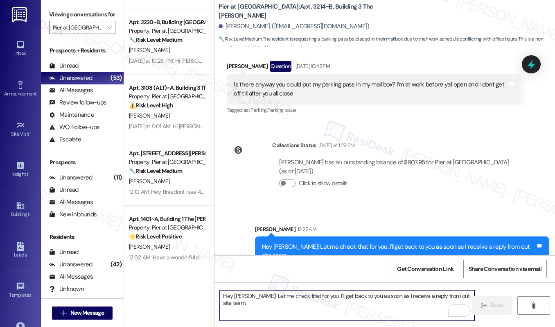
click at [281, 314] on textarea "Hey [PERSON_NAME]! Let me check that for you. I'll get back to you as soon as I…" at bounding box center [347, 305] width 255 height 31
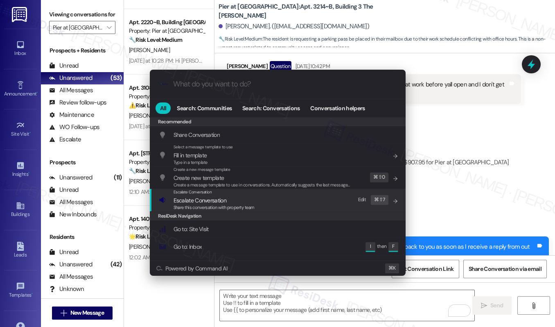
click at [214, 203] on span "Escalate Conversation" at bounding box center [200, 200] width 53 height 7
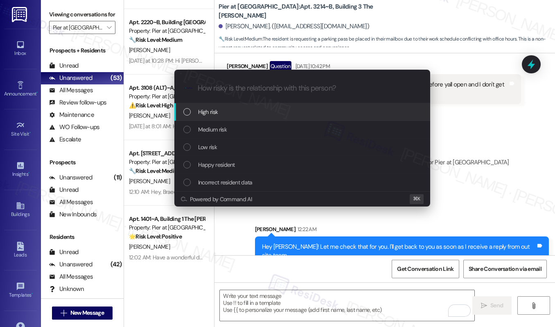
click at [231, 111] on div "High risk" at bounding box center [303, 111] width 240 height 9
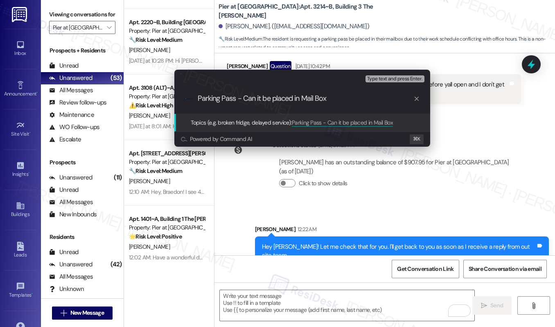
type input "Parking Pass - Can it be placed in Mail Box?"
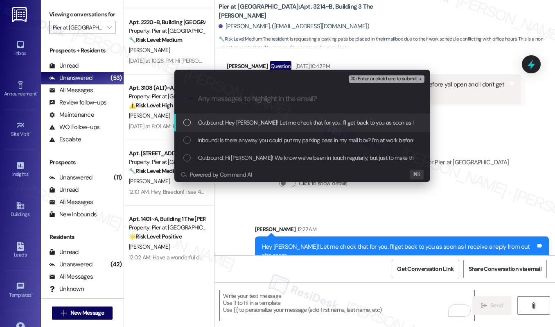
click at [281, 128] on div "Outbound: Hey Kolton! Let me check that for you. I'll get back to you as soon a…" at bounding box center [302, 123] width 256 height 18
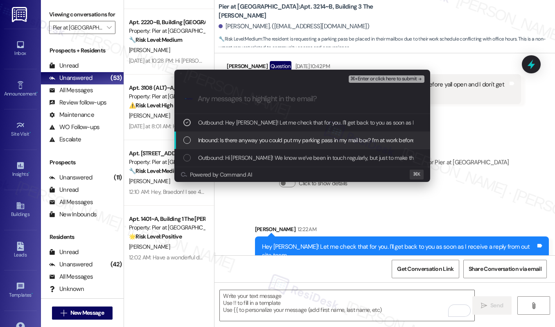
click at [280, 144] on span "Inbound: Is there anyway you could put my parking pass in my mail box? I’m at w…" at bounding box center [363, 140] width 331 height 9
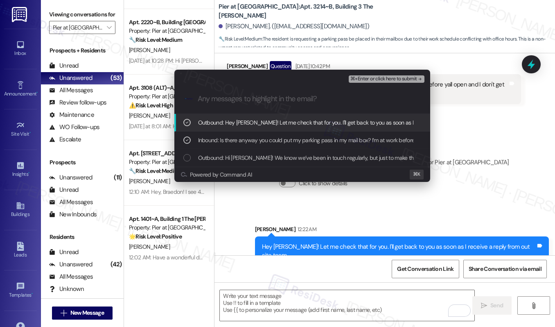
click at [373, 78] on span "⌘+Enter or click here to submit" at bounding box center [384, 79] width 66 height 6
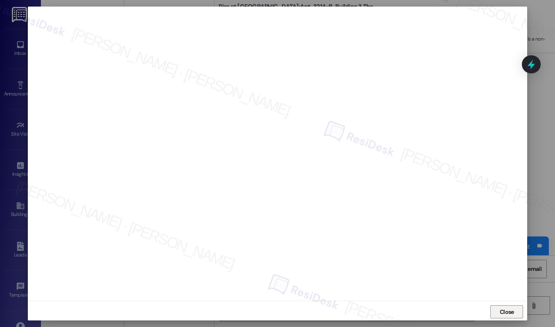
click at [505, 312] on span "Close" at bounding box center [507, 312] width 14 height 9
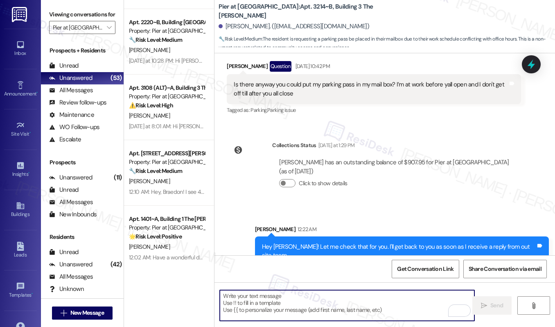
click at [366, 311] on textarea "To enrich screen reader interactions, please activate Accessibility in Grammarl…" at bounding box center [347, 305] width 255 height 31
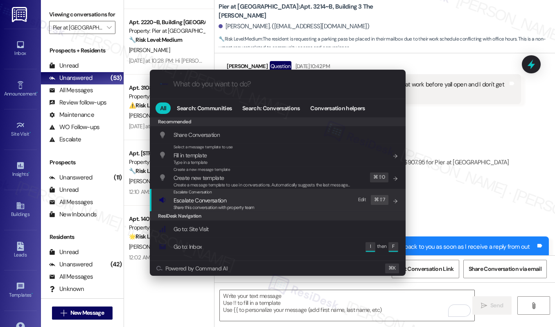
click at [257, 198] on div "Escalate Conversation Escalate Conversation Share this conversation with proper…" at bounding box center [279, 200] width 240 height 22
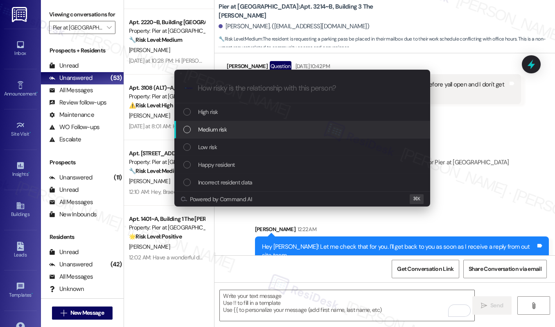
click at [271, 131] on div "Medium risk" at bounding box center [303, 129] width 240 height 9
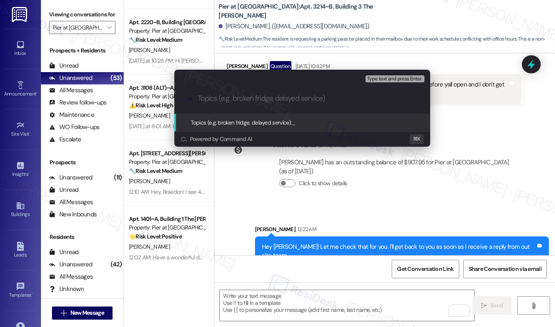
paste input "Parking Pass - Can it be placed in Mail Box?"
type input "Parking Pass - Can it be placed in Mail Box?"
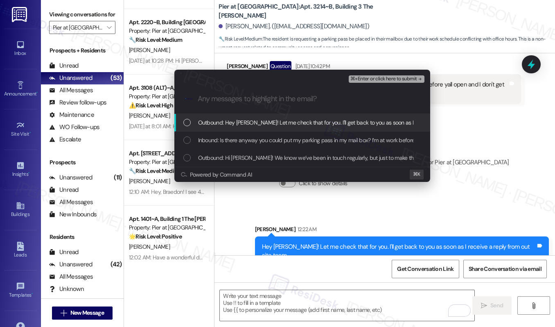
click at [283, 127] on div "Outbound: Hey Kolton! Let me check that for you. I'll get back to you as soon a…" at bounding box center [302, 123] width 256 height 18
click at [283, 117] on div "Outbound: Hey Kolton! Let me check that for you. I'll get back to you as soon a…" at bounding box center [302, 123] width 256 height 18
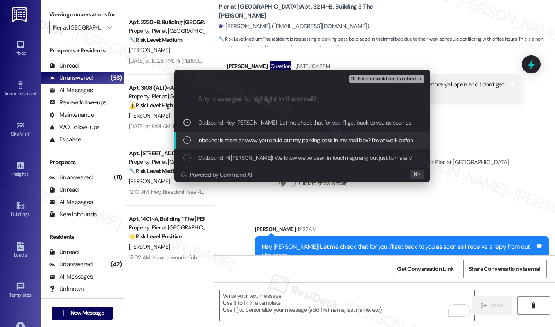
click at [273, 138] on span "Inbound: Is there anyway you could put my parking pass in my mail box? I’m at w…" at bounding box center [363, 140] width 331 height 9
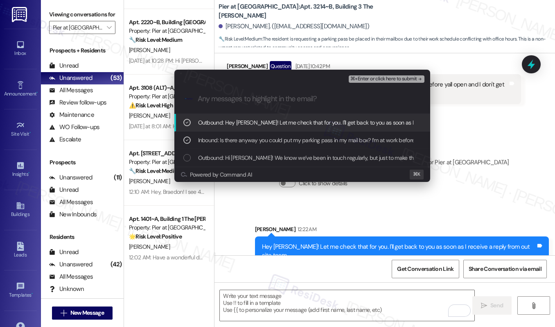
click at [380, 81] on span "⌘+Enter or click here to submit" at bounding box center [384, 79] width 66 height 6
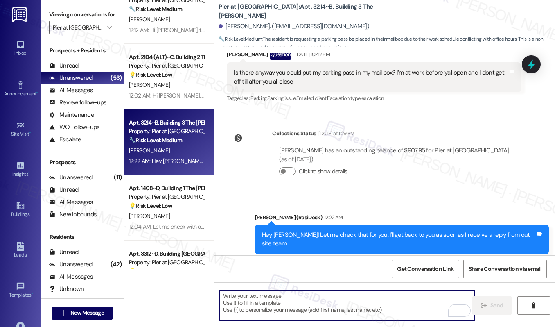
scroll to position [1196, 0]
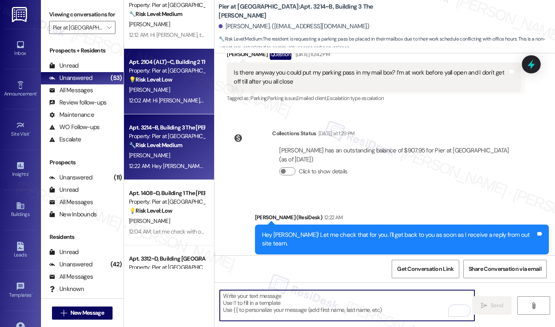
click at [179, 84] on div "💡 Risk Level: Low The resident is indicating they have a concern or issue, but …" at bounding box center [167, 79] width 76 height 9
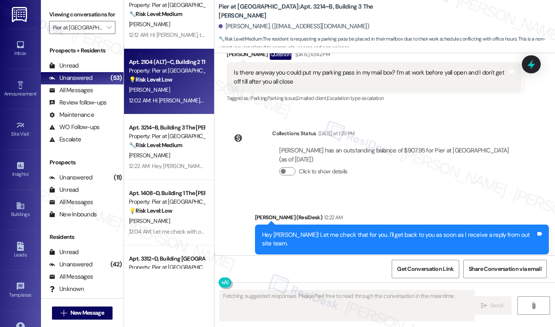
click at [179, 84] on div "💡 Risk Level: Low The resident is indicating they have a concern or issue, but …" at bounding box center [167, 79] width 76 height 9
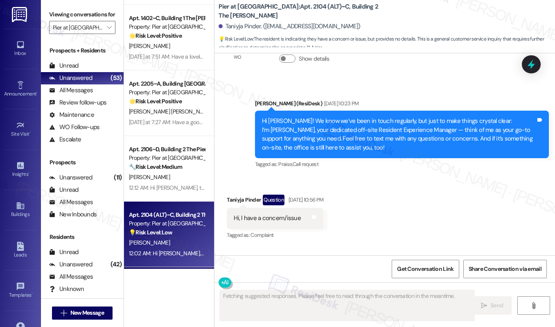
scroll to position [1040, 0]
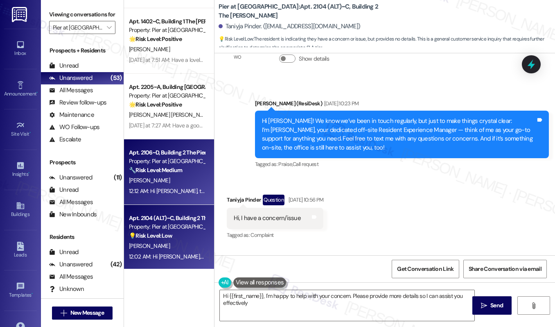
type textarea "Hi {{first_name}}, I'm happy to help with your concern. Please provide more det…"
click at [154, 179] on div "G. Gulino" at bounding box center [166, 180] width 77 height 10
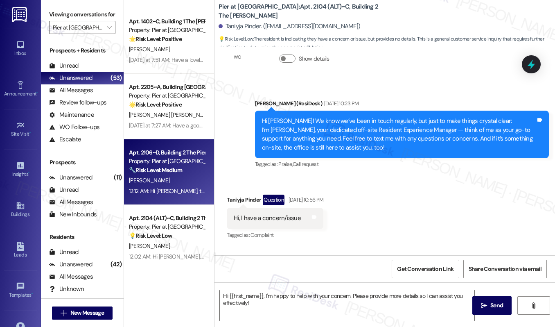
type textarea "Fetching suggested responses. Please feel free to read through the conversation…"
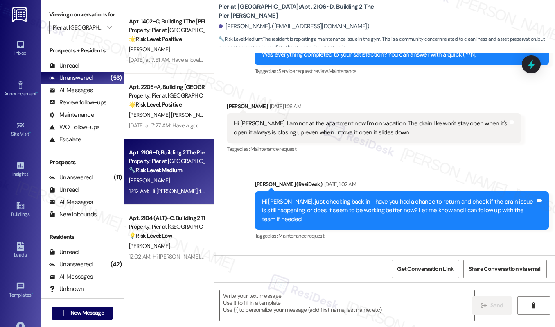
type textarea "Fetching suggested responses. Please feel free to read through the conversation…"
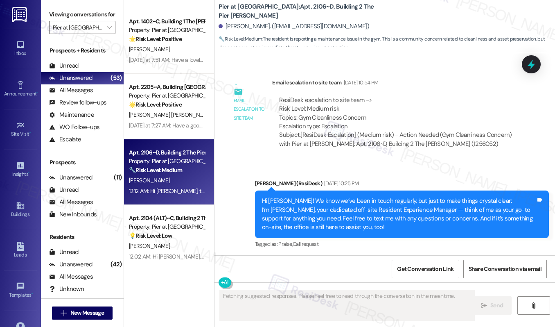
scroll to position [1959, 0]
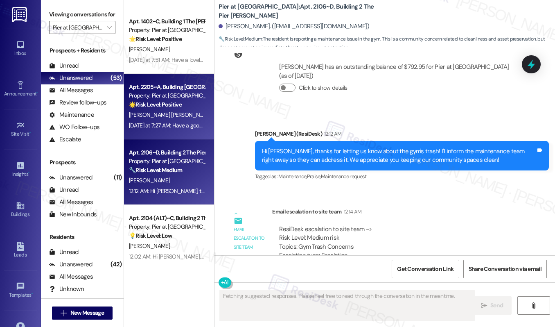
click at [162, 108] on div "🌟 Risk Level: Positive The resident is simply acknowledging the introduction fr…" at bounding box center [167, 104] width 76 height 9
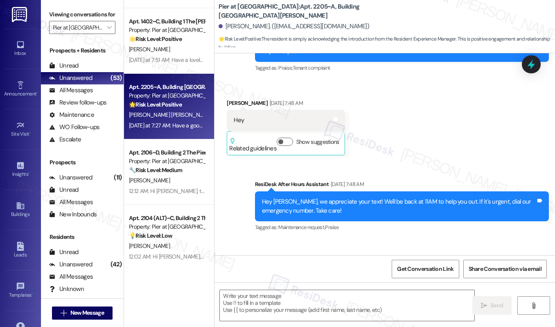
type textarea "Fetching suggested responses. Please feel free to read through the conversation…"
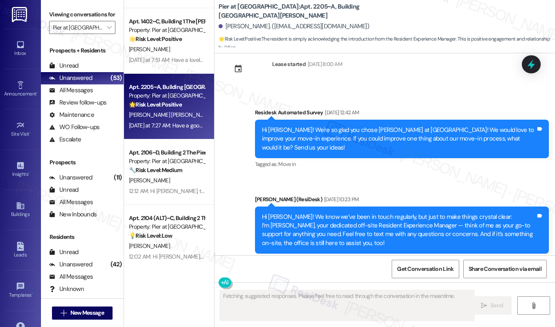
scroll to position [1385, 0]
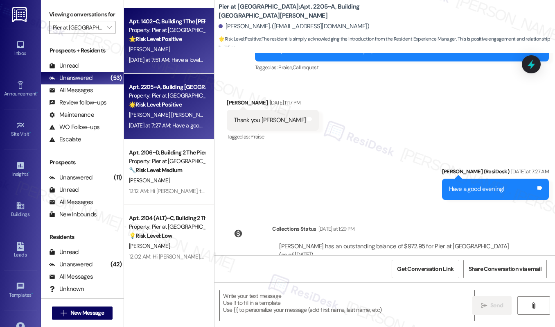
click at [162, 52] on div "[PERSON_NAME]" at bounding box center [166, 49] width 77 height 10
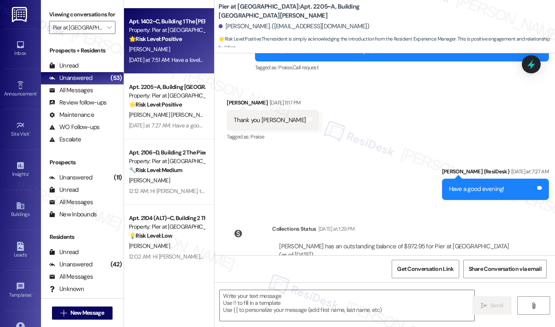
type textarea "Fetching suggested responses. Please feel free to read through the conversation…"
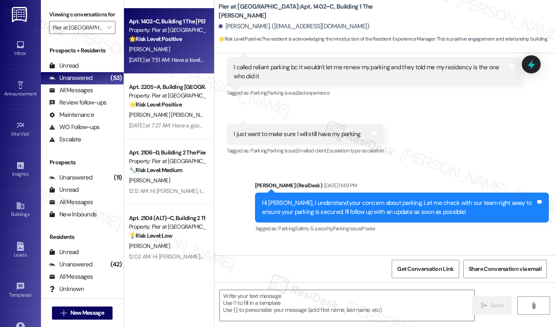
type textarea "Fetching suggested responses. Please feel free to read through the conversation…"
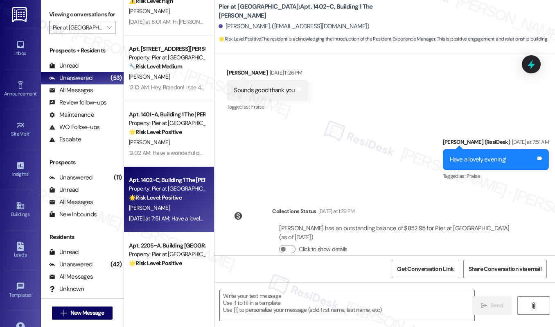
scroll to position [845, 0]
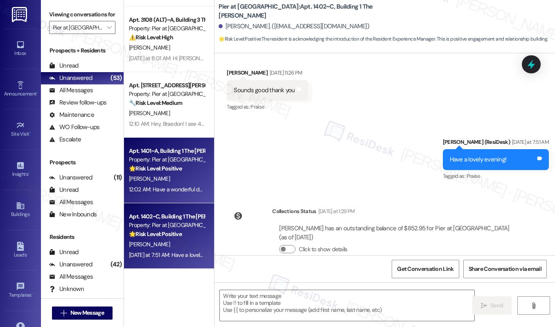
click at [178, 170] on strong "🌟 Risk Level: Positive" at bounding box center [155, 168] width 53 height 7
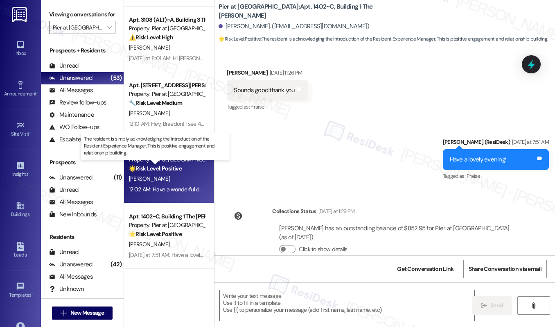
type textarea "Fetching suggested responses. Please feel free to read through the conversation…"
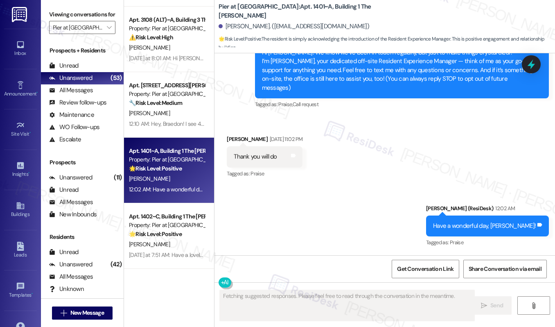
scroll to position [87, 0]
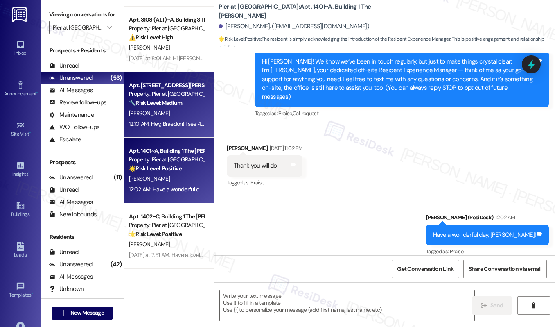
click at [173, 112] on div "[PERSON_NAME]" at bounding box center [166, 113] width 77 height 10
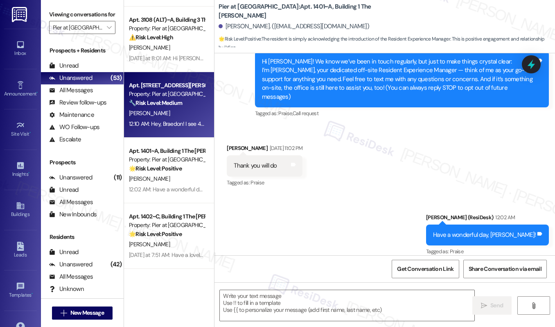
type textarea "Fetching suggested responses. Please feel free to read through the conversation…"
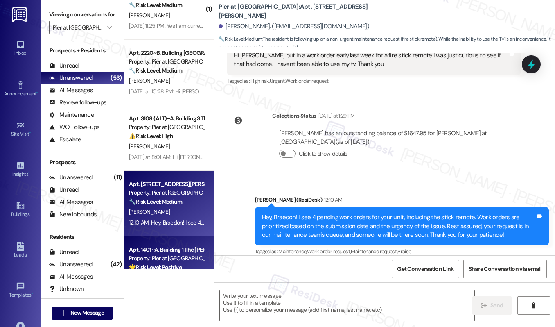
scroll to position [733, 0]
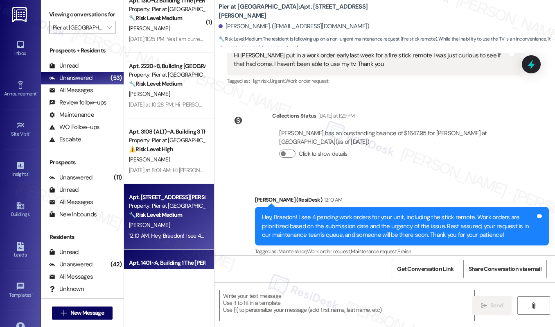
click at [184, 145] on div "⚠️ Risk Level: High The resident reports a green pool (potential health hazard)…" at bounding box center [167, 149] width 76 height 9
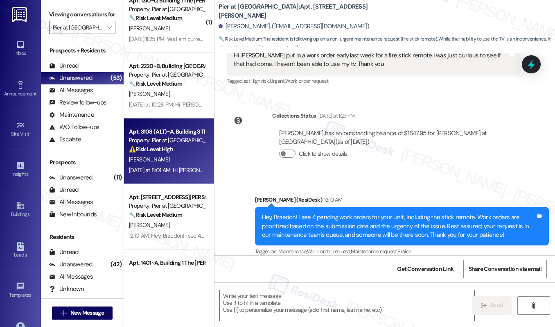
click at [184, 145] on div "⚠️ Risk Level: High The resident reports a green pool (potential health hazard)…" at bounding box center [167, 149] width 76 height 9
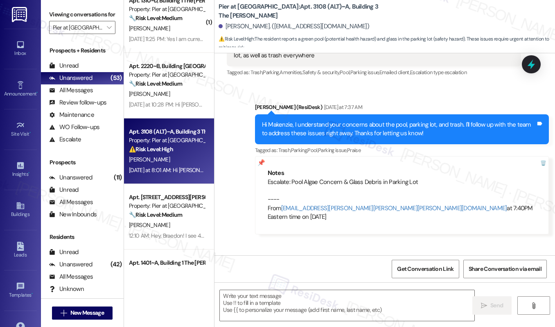
type textarea "Fetching suggested responses. Please feel free to read through the conversation…"
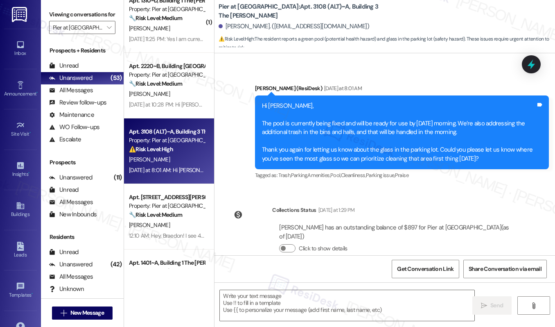
scroll to position [597, 0]
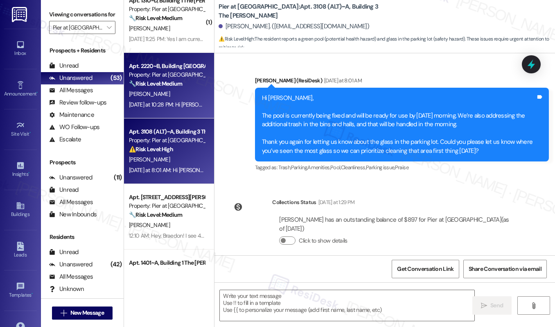
click at [139, 91] on span "[PERSON_NAME]" at bounding box center [149, 93] width 41 height 7
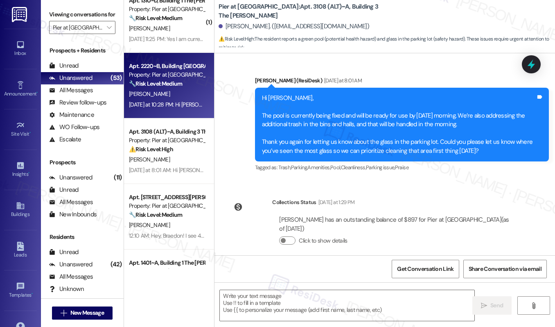
type textarea "Fetching suggested responses. Please feel free to read through the conversation…"
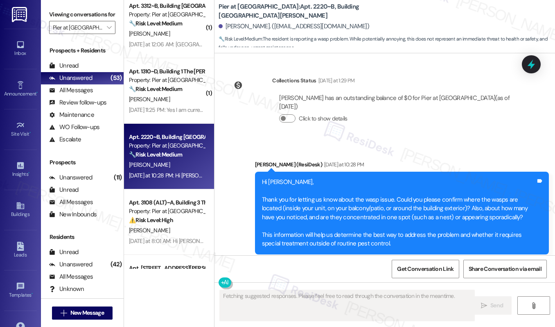
scroll to position [608, 0]
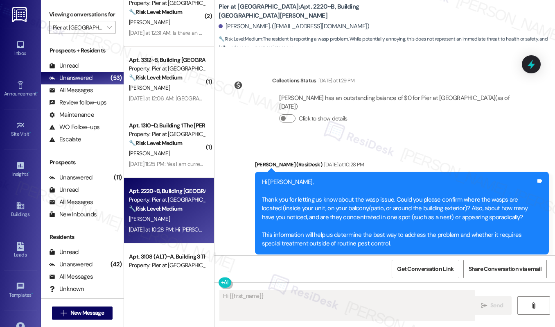
click at [183, 132] on div "Property: Pier at [GEOGRAPHIC_DATA]" at bounding box center [167, 134] width 76 height 9
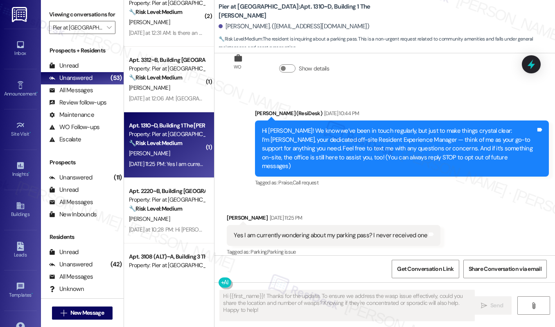
scroll to position [34, 0]
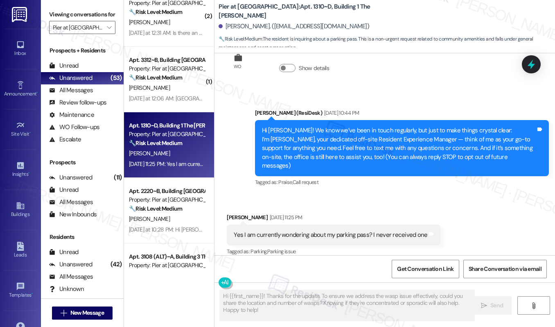
click at [311, 231] on div "Yes I am currently wondering about my parking pass? I never received one" at bounding box center [331, 235] width 194 height 9
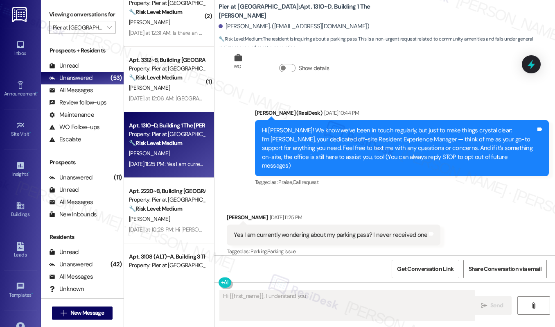
click at [311, 231] on div "Yes I am currently wondering about my parking pass? I never received one" at bounding box center [331, 235] width 194 height 9
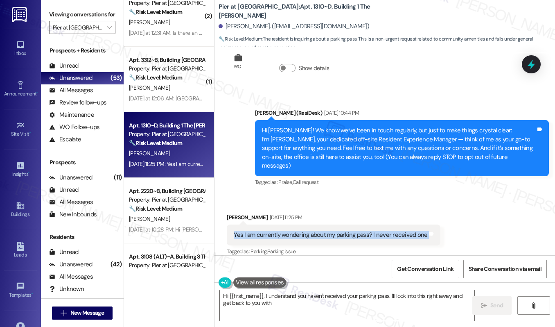
click at [311, 231] on div "Yes I am currently wondering about my parking pass? I never received one" at bounding box center [331, 235] width 194 height 9
type textarea "Hi {{first_name}}, I understand you haven't received your parking pass. I'll lo…"
click at [366, 303] on textarea "Hi {{first_name}}, I understand you haven't received your parking pass. I'll lo…" at bounding box center [347, 305] width 255 height 31
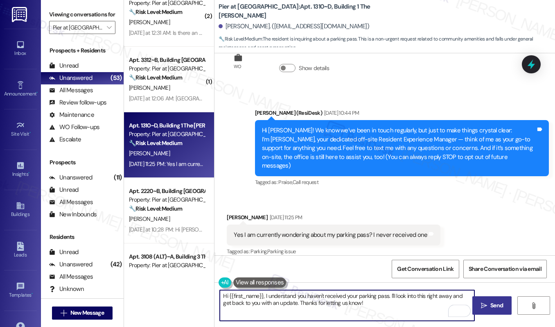
click at [496, 307] on span "Send" at bounding box center [497, 305] width 13 height 9
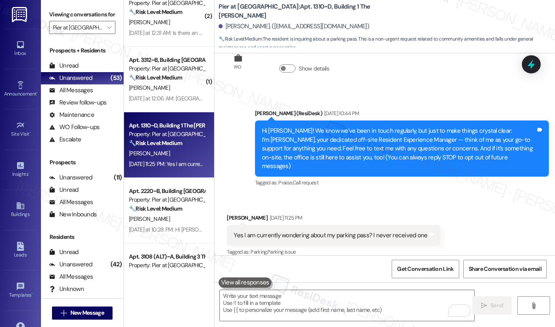
scroll to position [100, 0]
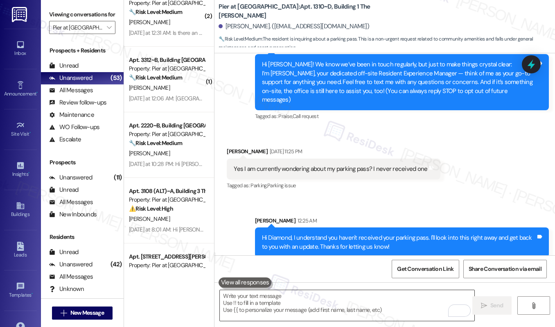
click at [327, 307] on textarea "To enrich screen reader interactions, please activate Accessibility in Grammarl…" at bounding box center [347, 305] width 255 height 31
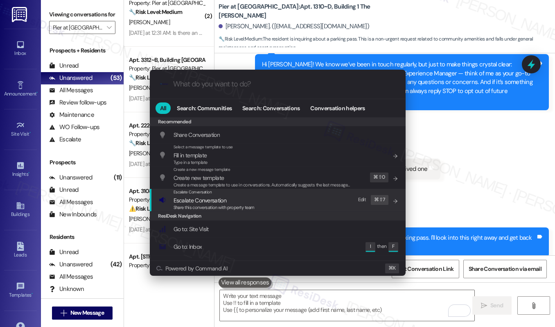
click at [293, 203] on div "Escalate Conversation Escalate Conversation Share this conversation with proper…" at bounding box center [279, 200] width 240 height 22
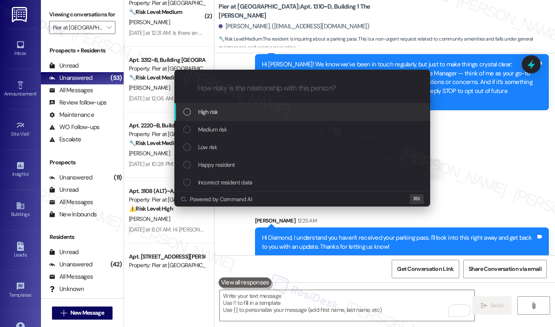
click at [281, 111] on div "High risk" at bounding box center [303, 111] width 240 height 9
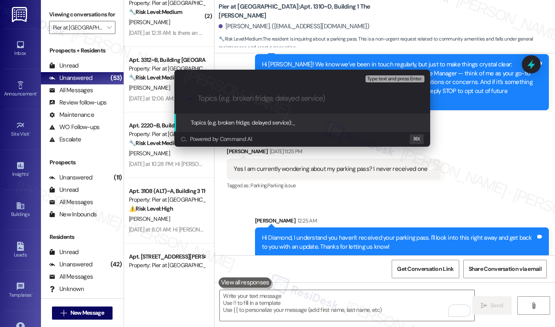
click at [291, 95] on input "Topics (e.g. broken fridge, delayed service)" at bounding box center [309, 98] width 222 height 9
type input "Parking Pass"
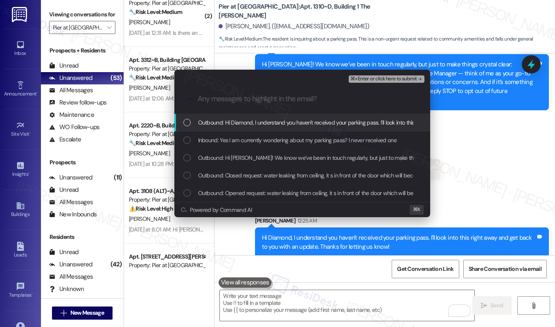
click at [338, 122] on span "Outbound: Hi Diamond, I understand you haven't received your parking pass. I'll…" at bounding box center [395, 122] width 395 height 9
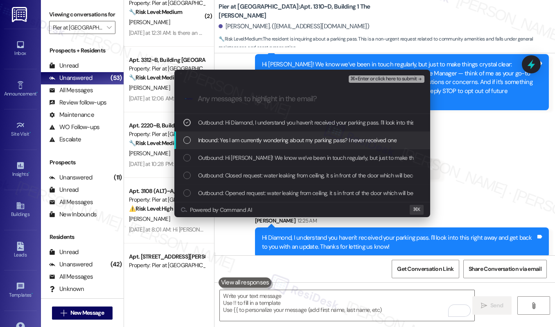
click at [331, 136] on span "Inbound: Yes I am currently wondering about my parking pass? I never received o…" at bounding box center [297, 140] width 199 height 9
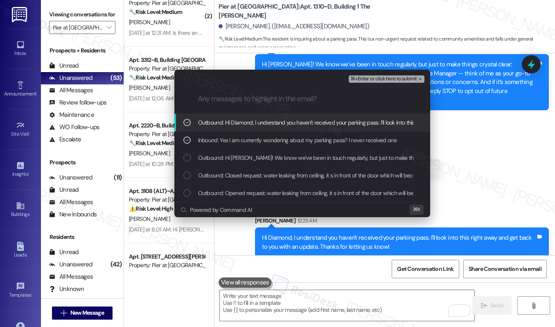
click at [360, 79] on span "⌘+Enter or click here to submit" at bounding box center [384, 79] width 66 height 6
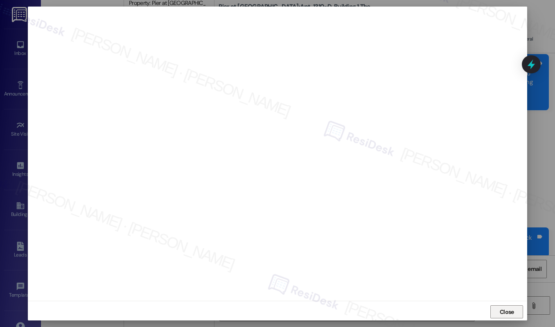
click at [513, 313] on span "Close" at bounding box center [507, 312] width 18 height 9
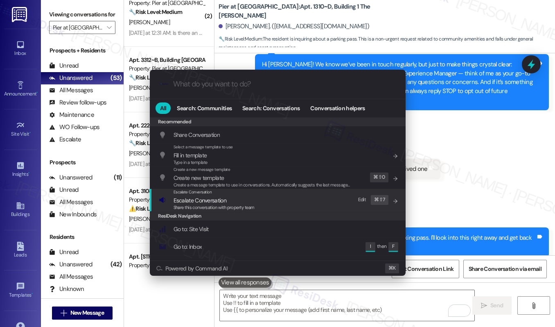
click at [303, 205] on div "Escalate Conversation Escalate Conversation Share this conversation with proper…" at bounding box center [279, 200] width 240 height 22
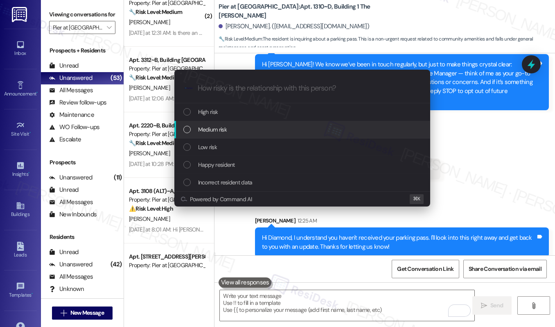
click at [279, 134] on div "Medium risk" at bounding box center [302, 130] width 256 height 18
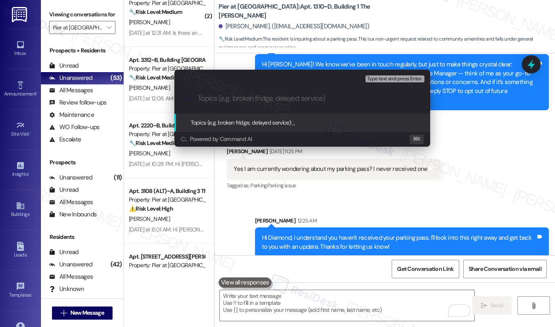
paste input "Parking Pass"
type input "Parking Pass - Request for Update"
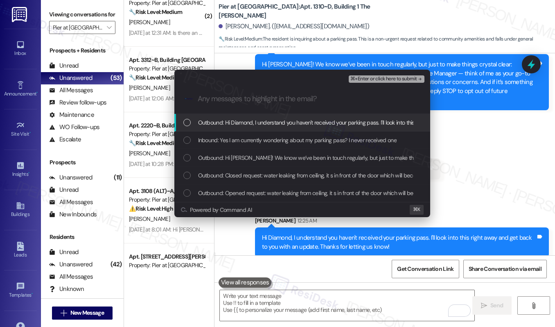
click at [256, 120] on span "Outbound: Hi Diamond, I understand you haven't received your parking pass. I'll…" at bounding box center [395, 122] width 395 height 9
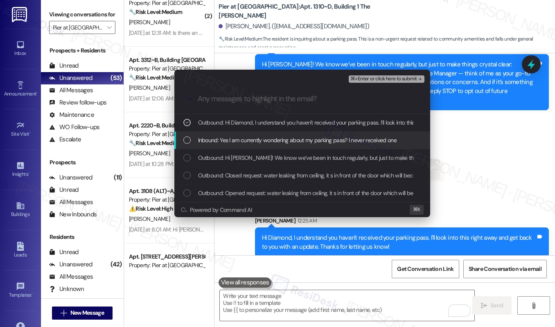
click at [249, 142] on span "Inbound: Yes I am currently wondering about my parking pass? I never received o…" at bounding box center [297, 140] width 199 height 9
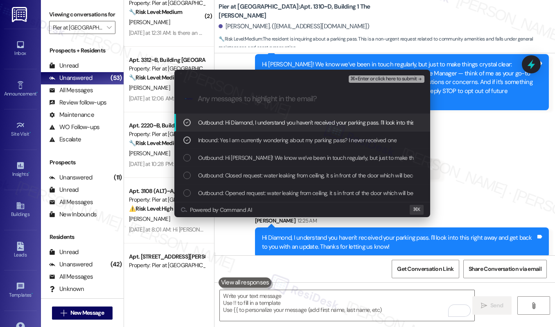
click at [371, 80] on span "⌘+Enter or click here to submit" at bounding box center [384, 79] width 66 height 6
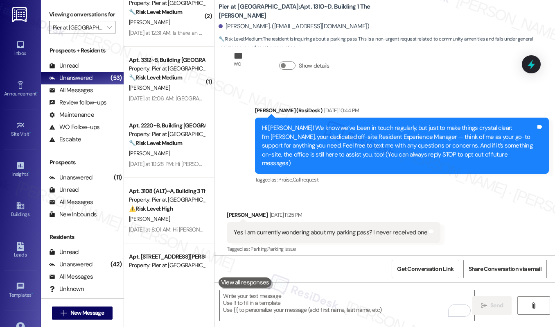
scroll to position [34, 0]
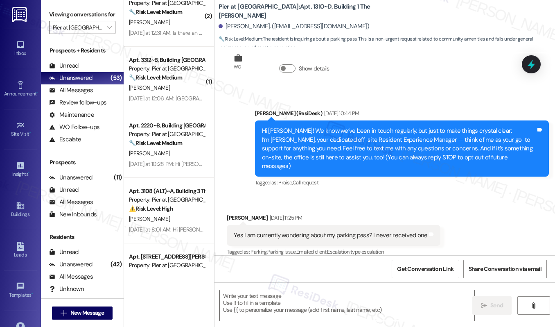
type textarea "Fetching suggested responses. Please feel free to read through the conversation…"
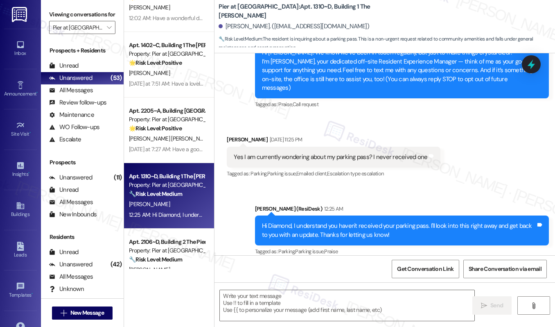
scroll to position [961, 0]
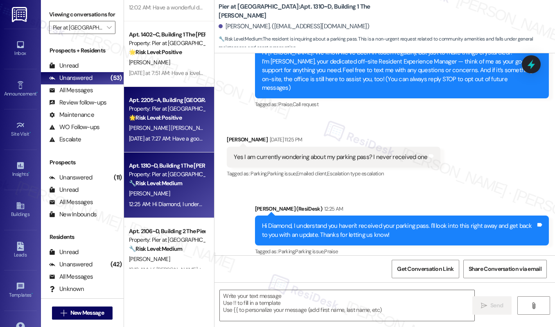
click at [164, 135] on div "Yesterday at 7:27 AM: Have a good evening! Yesterday at 7:27 AM: Have a good ev…" at bounding box center [176, 138] width 95 height 7
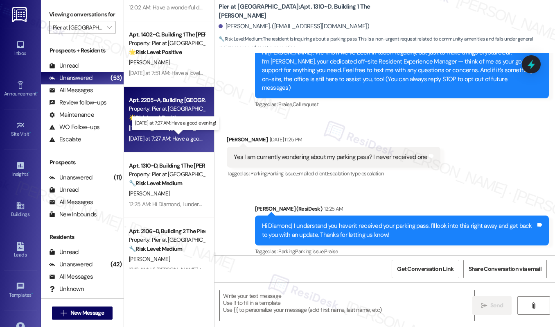
type textarea "Fetching suggested responses. Please feel free to read through the conversation…"
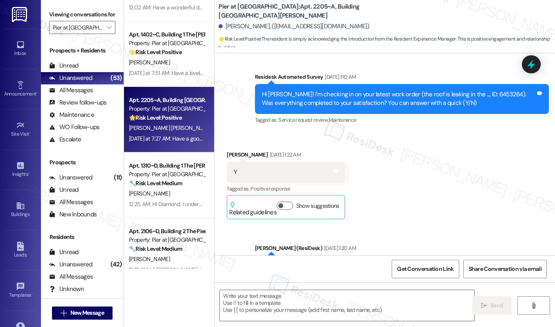
type textarea "Fetching suggested responses. Please feel free to read through the conversation…"
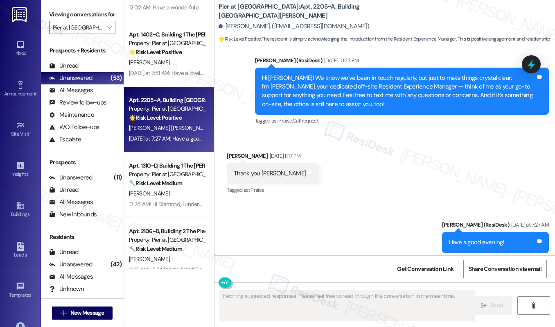
scroll to position [1385, 0]
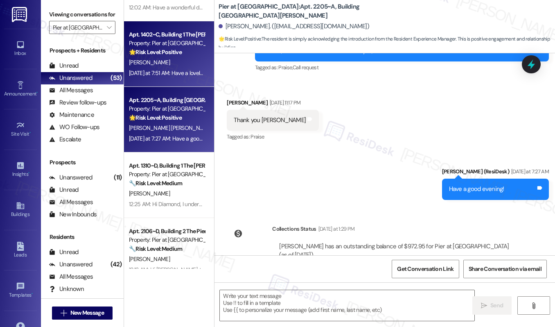
click at [160, 61] on div "[PERSON_NAME]" at bounding box center [166, 62] width 77 height 10
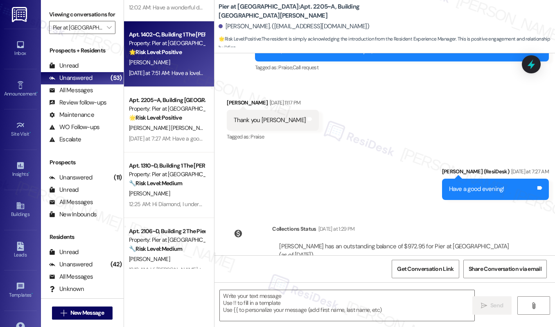
type textarea "Fetching suggested responses. Please feel free to read through the conversation…"
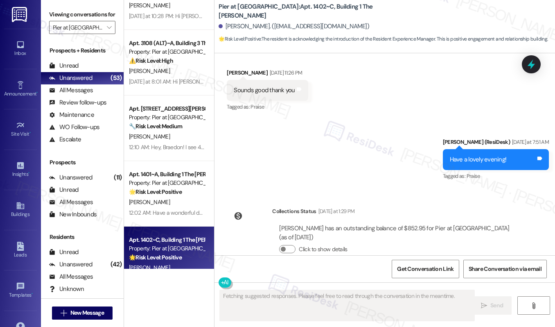
scroll to position [753, 0]
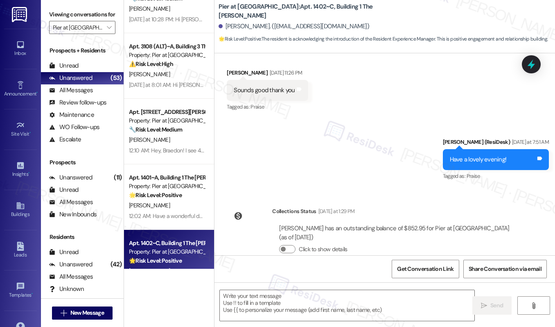
click at [179, 212] on div "12:02 AM: Have a wonderful day, Dominick! 12:02 AM: Have a wonderful day, Domin…" at bounding box center [189, 215] width 121 height 7
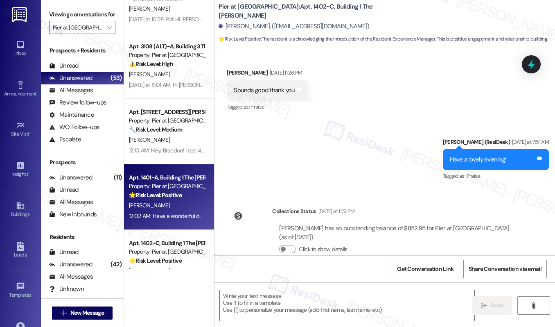
type textarea "Fetching suggested responses. Please feel free to read through the conversation…"
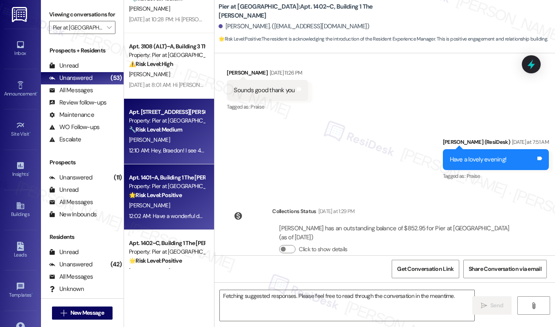
scroll to position [87, 0]
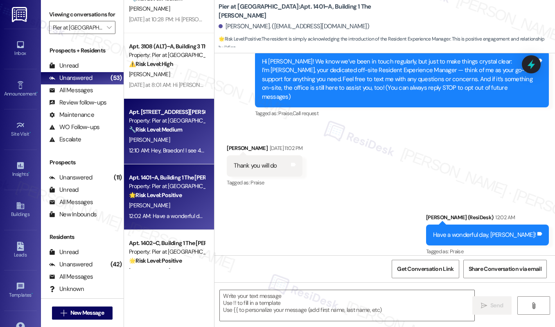
click at [154, 122] on div "Property: Pier at [GEOGRAPHIC_DATA]" at bounding box center [167, 120] width 76 height 9
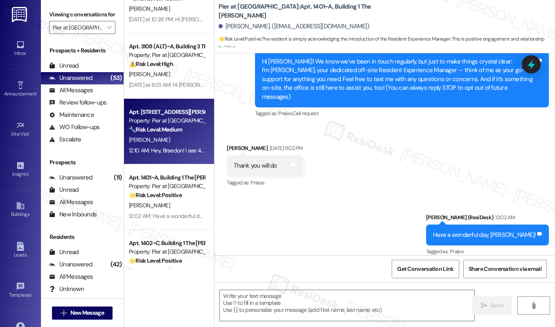
type textarea "Fetching suggested responses. Please feel free to read through the conversation…"
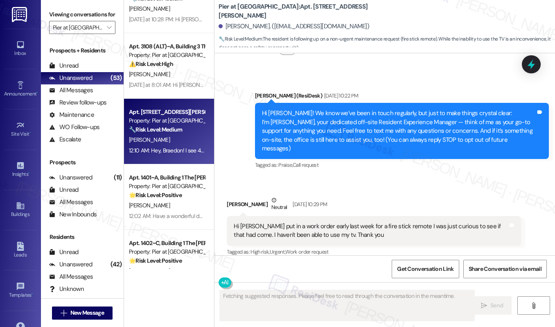
scroll to position [222, 0]
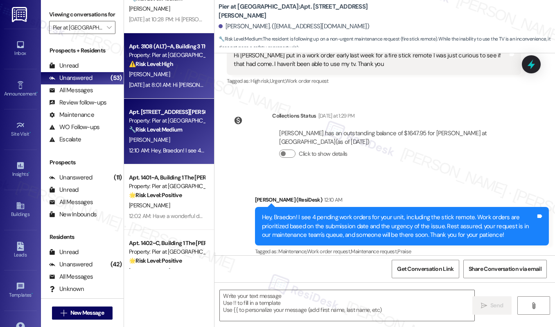
click at [161, 53] on div "Property: Pier at [GEOGRAPHIC_DATA]" at bounding box center [167, 55] width 76 height 9
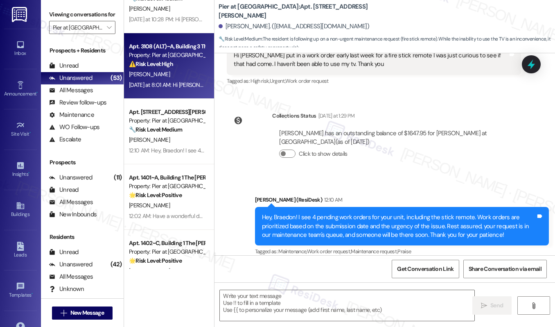
type textarea "Fetching suggested responses. Please feel free to read through the conversation…"
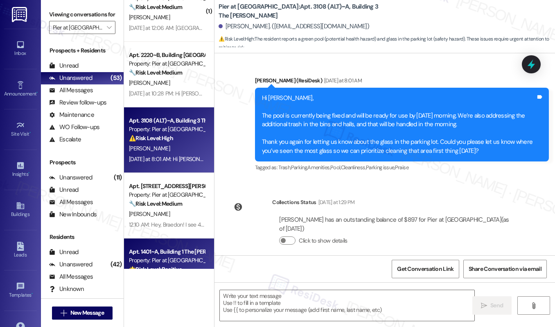
scroll to position [577, 0]
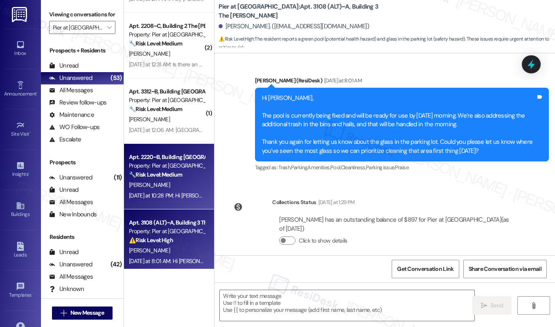
click at [179, 186] on div "[PERSON_NAME]" at bounding box center [166, 185] width 77 height 10
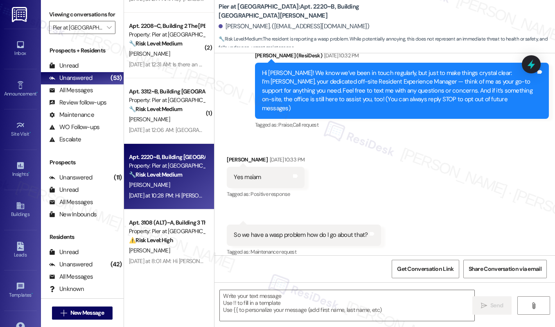
type textarea "Fetching suggested responses. Please feel free to read through the conversation…"
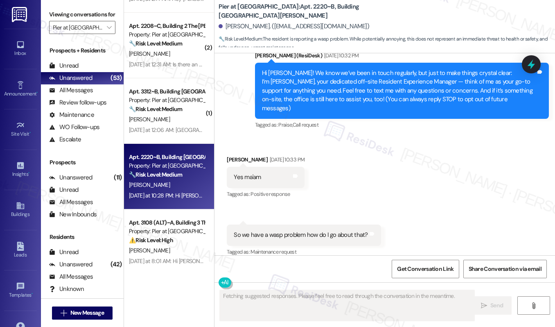
scroll to position [377, 0]
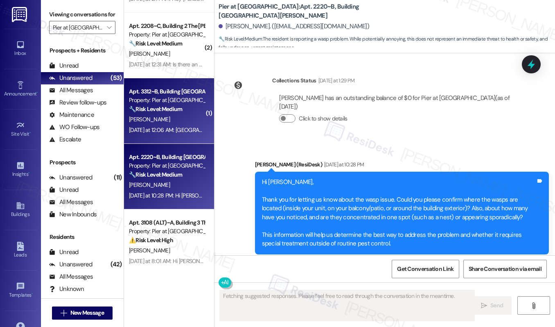
click at [179, 111] on strong "🔧 Risk Level: Medium" at bounding box center [155, 108] width 53 height 7
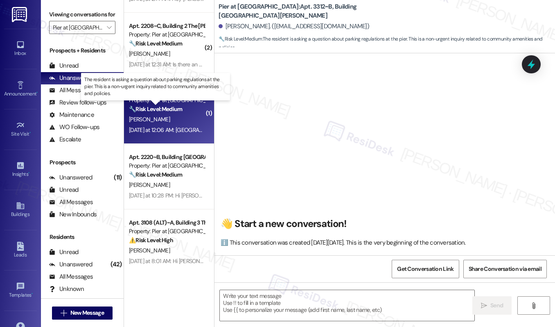
scroll to position [19, 0]
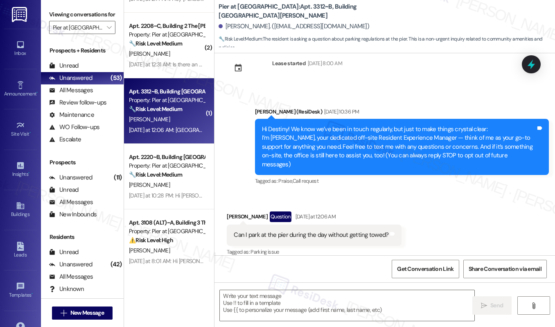
type textarea "Fetching suggested responses. Please feel free to read through the conversation…"
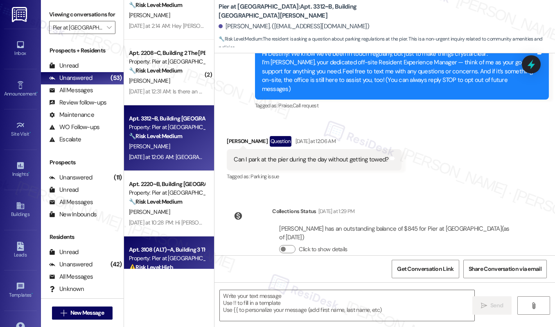
scroll to position [482, 0]
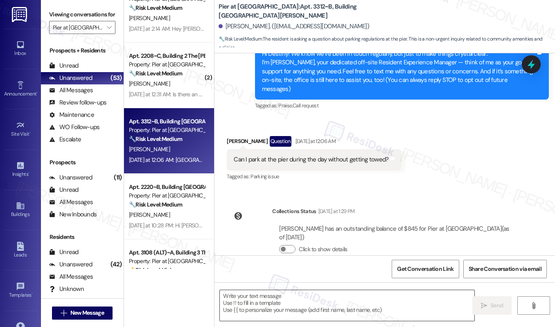
click at [243, 302] on textarea at bounding box center [347, 305] width 255 height 31
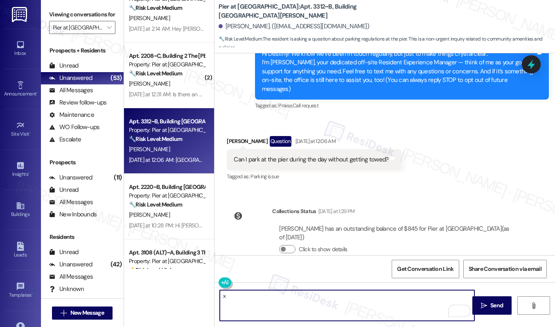
type textarea "If you have a parking pass and you are parked at the designated parking slot, y…"
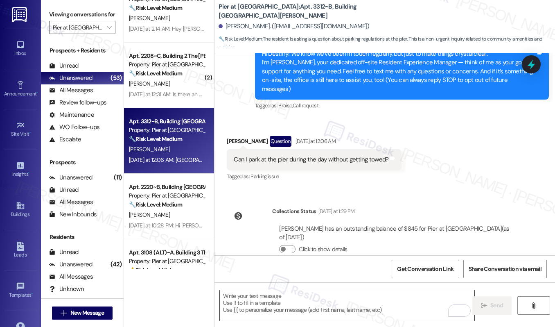
click at [308, 294] on textarea "To enrich screen reader interactions, please activate Accessibility in Grammarl…" at bounding box center [347, 305] width 255 height 31
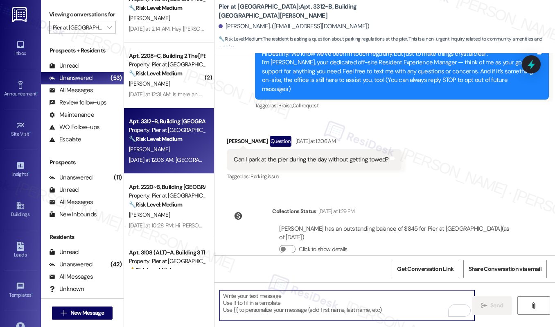
paste textarea "Hi Destiny, thank you for reaching out. As long as you have a valid parking pas…"
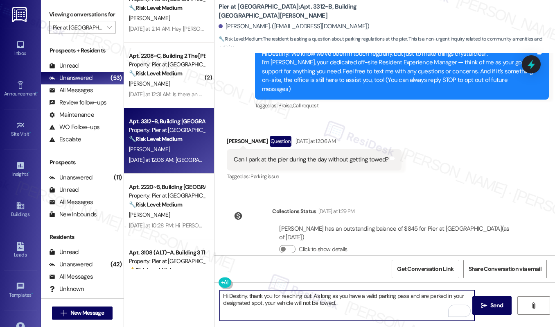
click at [386, 314] on textarea "Hi Destiny, thank you for reaching out. As long as you have a valid parking pas…" at bounding box center [347, 305] width 255 height 31
type textarea "Hi Destiny, thank you for reaching out. As long as you have a valid parking pas…"
click at [487, 312] on button " Send" at bounding box center [493, 305] width 40 height 18
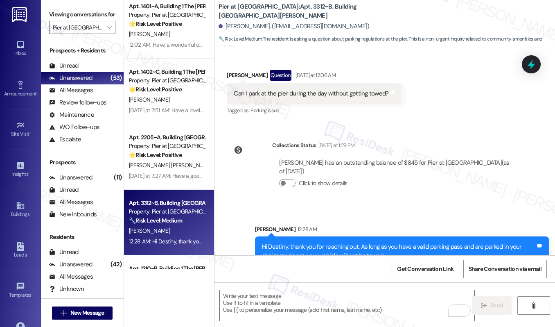
scroll to position [771, 0]
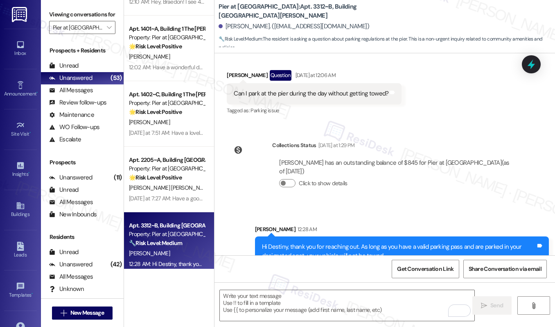
click at [144, 191] on span "[PERSON_NAME] [PERSON_NAME]" at bounding box center [170, 187] width 83 height 7
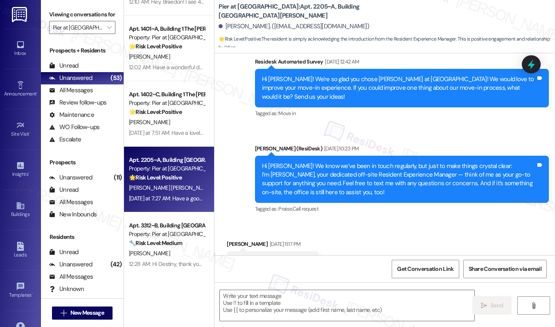
type textarea "Fetching suggested responses. Please feel free to read through the conversation…"
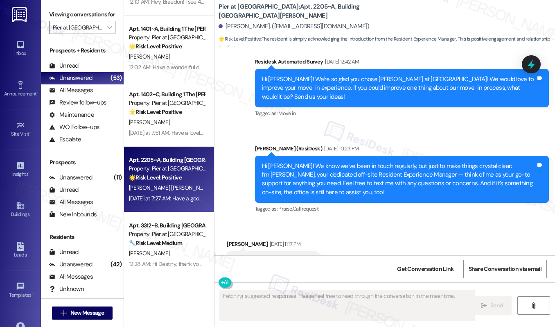
scroll to position [1385, 0]
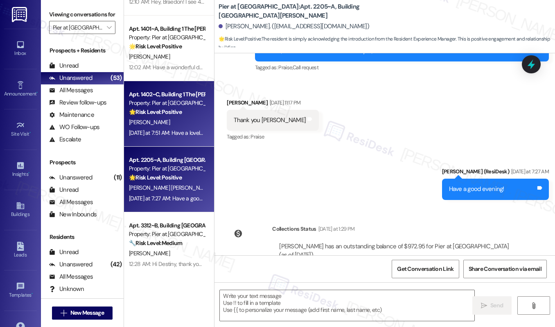
click at [180, 130] on div "Yesterday at 7:51 AM: Have a lovely evening! Yesterday at 7:51 AM: Have a lovel…" at bounding box center [176, 132] width 95 height 7
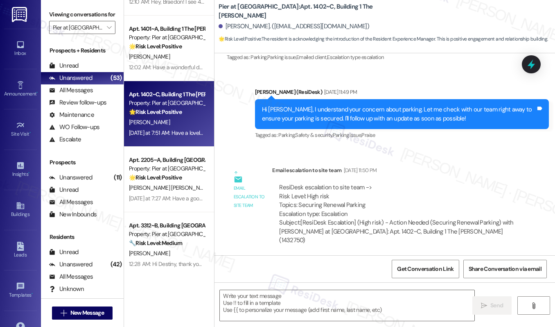
type textarea "Fetching suggested responses. Please feel free to read through the conversation…"
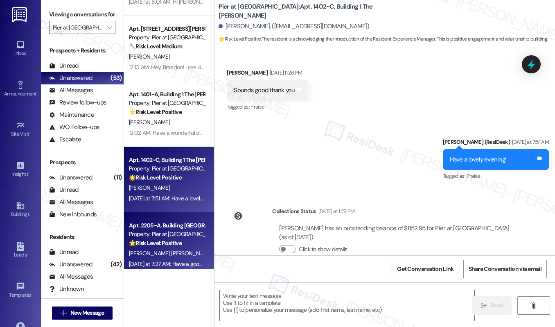
scroll to position [627, 0]
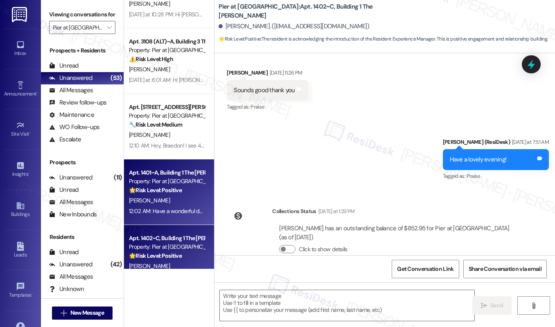
click at [171, 208] on div "12:02 AM: Have a wonderful day, Dominick! 12:02 AM: Have a wonderful day, Domin…" at bounding box center [189, 210] width 121 height 7
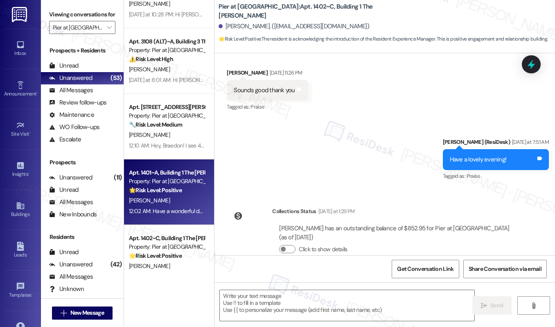
click at [171, 208] on div "12:02 AM: Have a wonderful day, Dominick! 12:02 AM: Have a wonderful day, Domin…" at bounding box center [189, 210] width 121 height 7
type textarea "Fetching suggested responses. Please feel free to read through the conversation…"
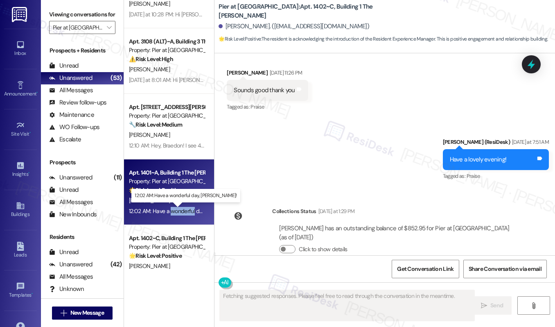
scroll to position [87, 0]
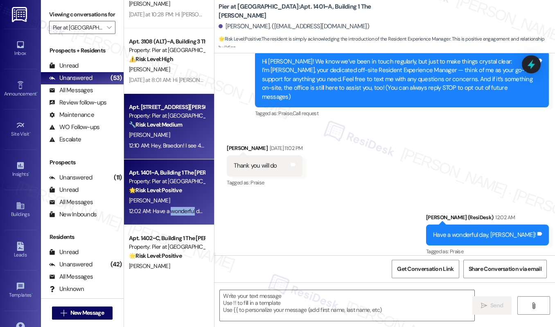
click at [167, 142] on div "12:10 AM: Hey, Braedon! I see 4 pending work orders for your unit, including th…" at bounding box center [490, 145] width 723 height 7
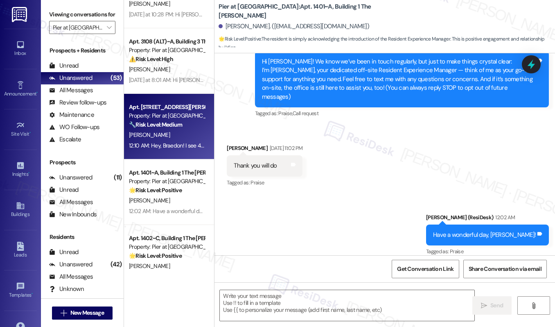
type textarea "Fetching suggested responses. Please feel free to read through the conversation…"
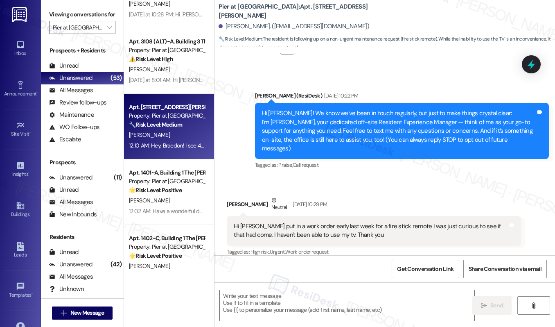
scroll to position [222, 0]
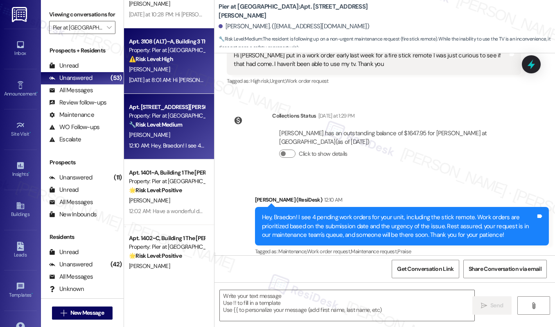
click at [151, 75] on div "Yesterday at 8:01 AM: Hi Makenzie, The pool is currently being fixed and will b…" at bounding box center [166, 80] width 77 height 10
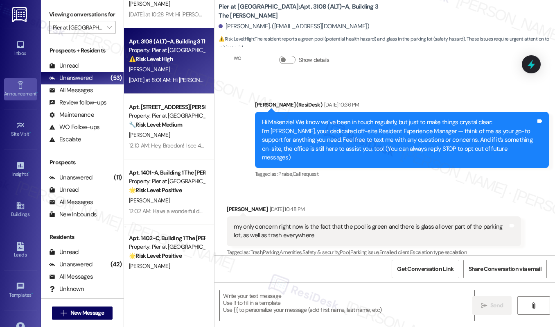
scroll to position [43, 0]
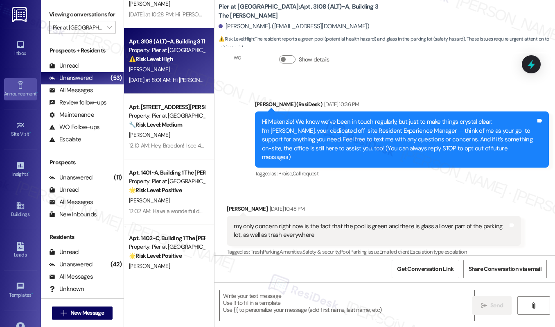
type textarea "Fetching suggested responses. Please feel free to read through the conversation…"
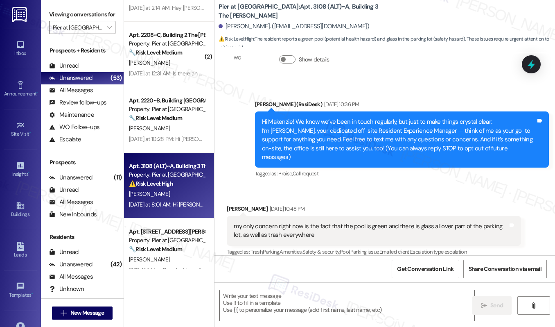
scroll to position [432, 0]
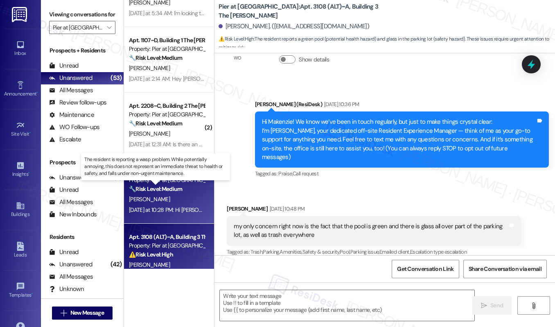
click at [181, 186] on strong "🔧 Risk Level: Medium" at bounding box center [155, 188] width 53 height 7
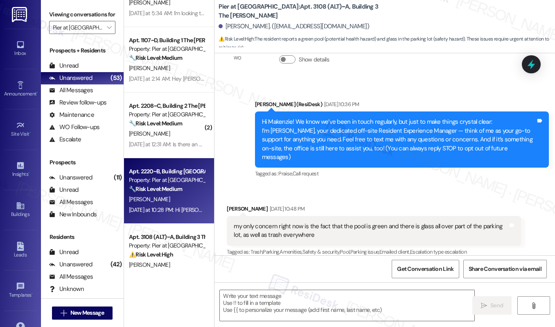
click at [181, 186] on strong "🔧 Risk Level: Medium" at bounding box center [155, 188] width 53 height 7
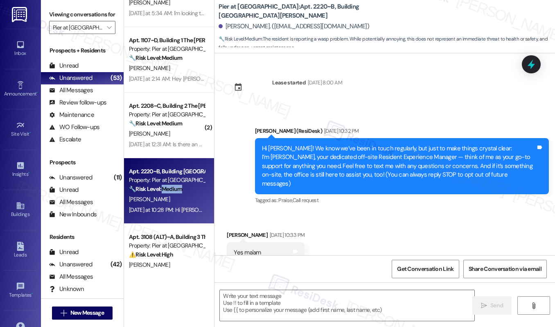
scroll to position [75, 0]
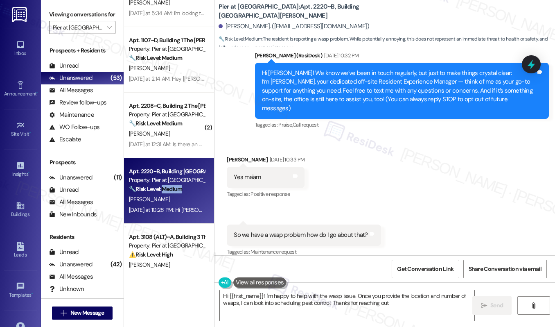
type textarea "Hi {{first_name}}! I'm happy to help with the wasp issue. Once you provide the …"
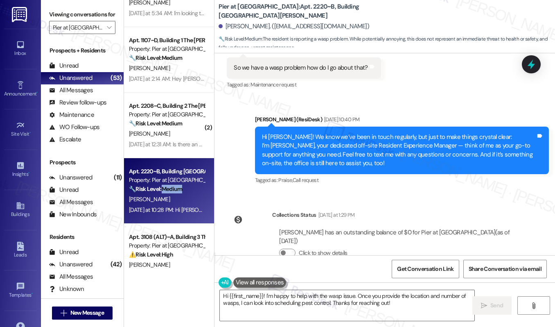
scroll to position [377, 0]
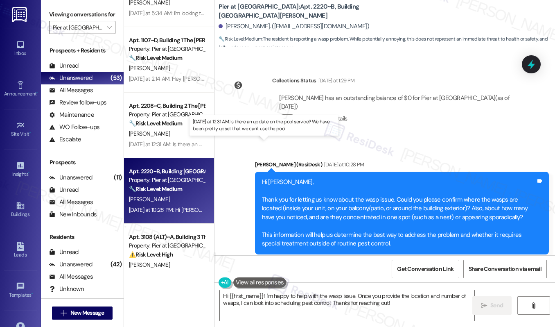
click at [174, 146] on div "Yesterday at 12:31 AM: Is there an update on the pool service? We have been pre…" at bounding box center [262, 143] width 266 height 7
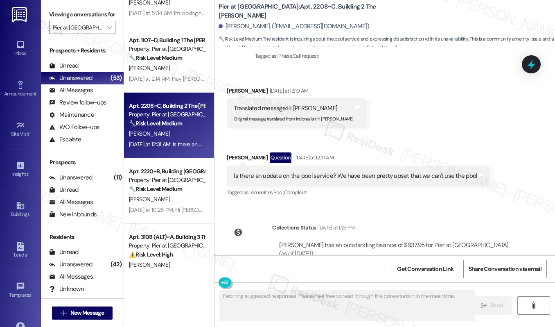
scroll to position [143, 0]
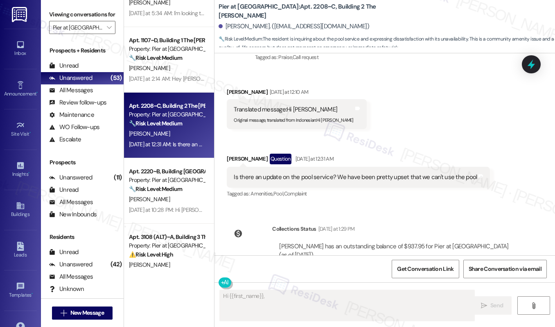
click at [336, 173] on div "Is there an update on the pool service? We have been pretty upset that we can't…" at bounding box center [355, 177] width 243 height 9
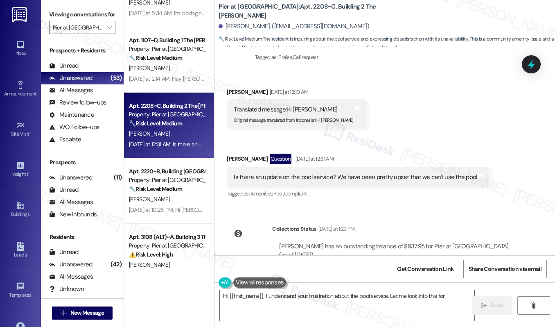
click at [336, 173] on div "Is there an update on the pool service? We have been pretty upset that we can't…" at bounding box center [355, 177] width 243 height 9
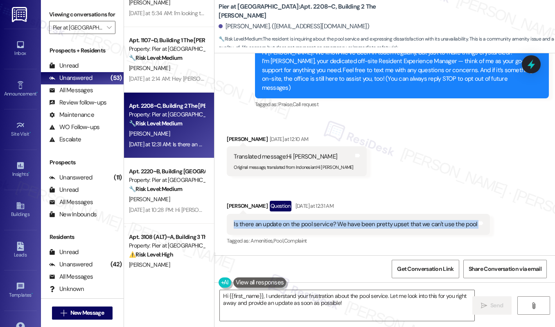
scroll to position [100, 0]
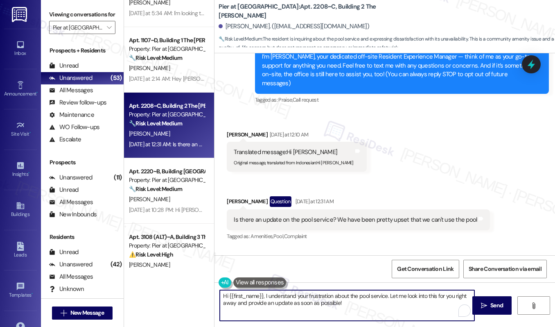
drag, startPoint x: 390, startPoint y: 295, endPoint x: 393, endPoint y: 303, distance: 8.1
click at [393, 303] on textarea "Hi {{first_name}}, I understand your frustration about the pool service. Let me…" at bounding box center [347, 305] width 255 height 31
click at [230, 130] on div "Madison Ashey Yesterday at 12:10 AM" at bounding box center [297, 135] width 140 height 11
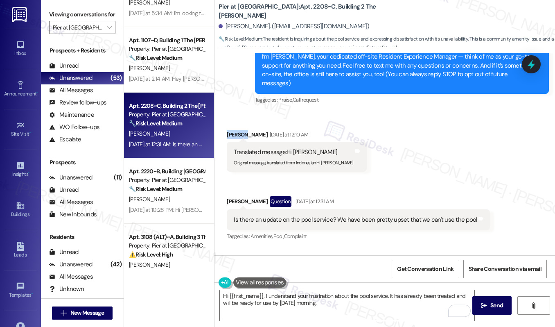
copy div "Madison"
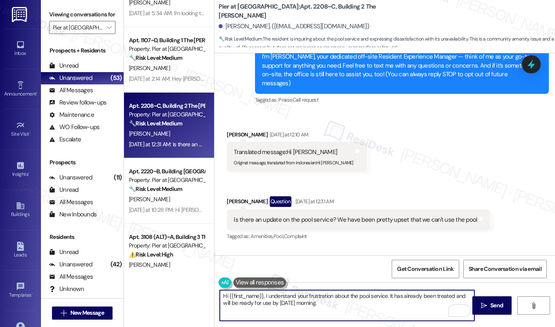
drag, startPoint x: 262, startPoint y: 296, endPoint x: 228, endPoint y: 296, distance: 34.0
click at [228, 296] on textarea "Hi {{first_name}}, I understand your frustration about the pool service. It has…" at bounding box center [347, 305] width 255 height 31
paste textarea "Madison"
drag, startPoint x: 250, startPoint y: 296, endPoint x: 372, endPoint y: 294, distance: 122.0
click at [372, 294] on textarea "Hi Madison, I understand your frustration about the pool service. It has alread…" at bounding box center [347, 305] width 255 height 31
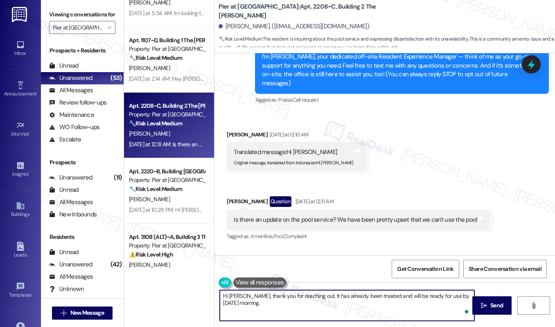
type textarea "Hi Madison, thank you for reaching out!. It has already been treated and will b…"
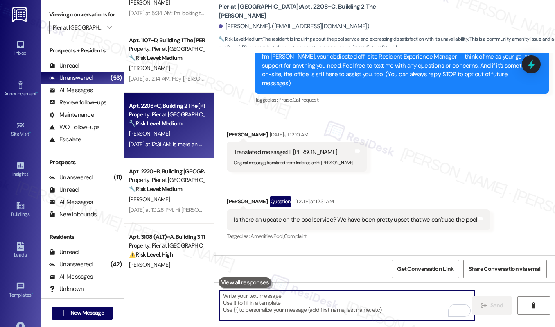
paste textarea "Hi Madison, thank you for reaching out! The area has already been treated and w…"
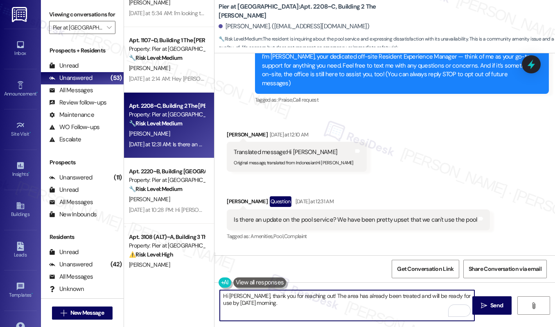
drag, startPoint x: 326, startPoint y: 297, endPoint x: 332, endPoint y: 294, distance: 7.2
click at [332, 294] on textarea "Hi Madison, thank you for reaching out! The area has already been treated and w…" at bounding box center [347, 305] width 255 height 31
click at [390, 307] on textarea "Hi Madison, thank you for reaching out! The pool has already been treated and w…" at bounding box center [347, 305] width 255 height 31
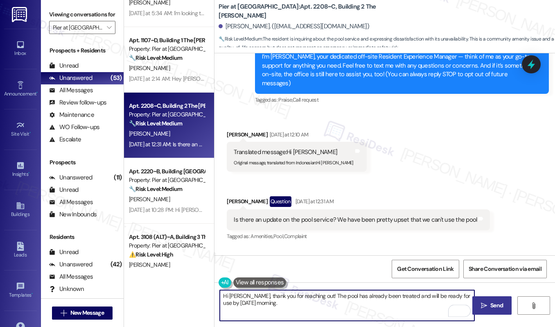
type textarea "Hi Madison, thank you for reaching out! The pool has already been treated and w…"
click at [488, 305] on span " Send" at bounding box center [492, 305] width 26 height 9
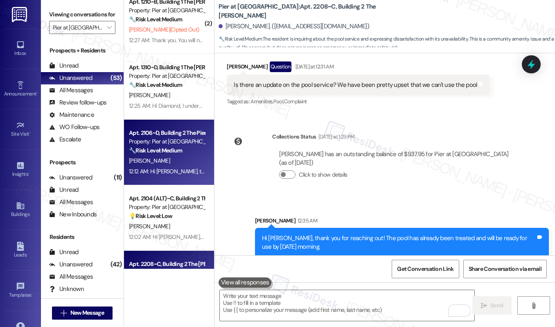
scroll to position [953, 0]
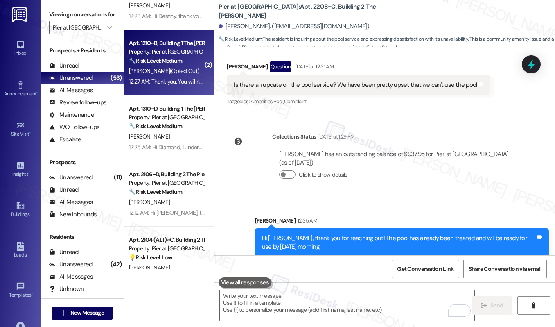
click at [159, 76] on div "A. Tripolone (Opted Out)" at bounding box center [166, 71] width 77 height 10
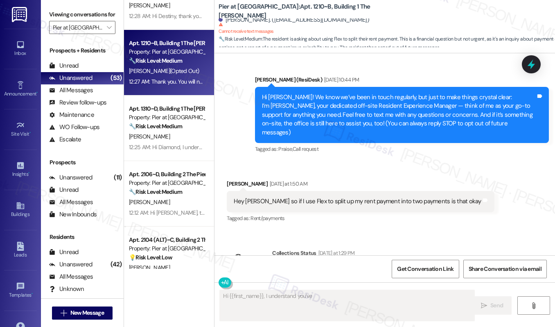
scroll to position [38, 0]
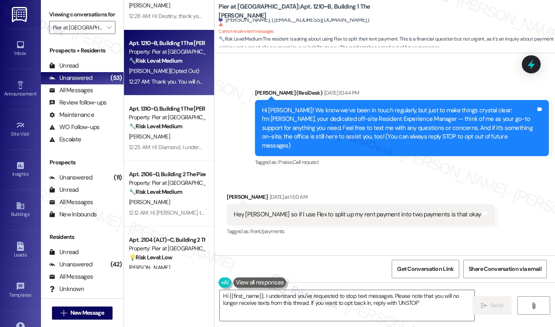
type textarea "Hi {{first_name}}, I understand you've requested to stop text messages. Please …"
click at [266, 240] on div "Lease started Aug 16, 2025 at 8:00 AM Announcement, sent via SMS Sarah (ResiDes…" at bounding box center [385, 154] width 341 height 202
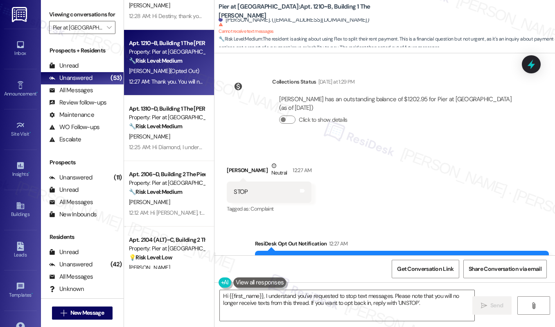
scroll to position [258, 0]
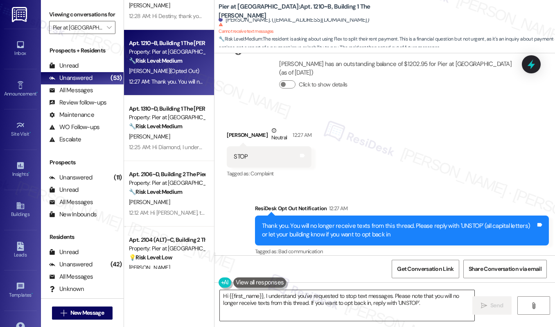
click at [260, 296] on textarea "Hi {{first_name}}, I understand you've requested to stop text messages. Please …" at bounding box center [347, 305] width 255 height 31
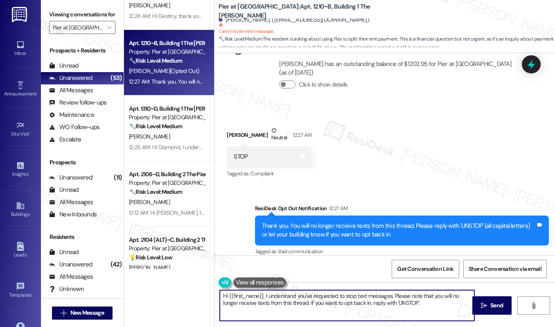
click at [260, 296] on textarea "Hi {{first_name}}, I understand you've requested to stop text messages. Please …" at bounding box center [347, 305] width 255 height 31
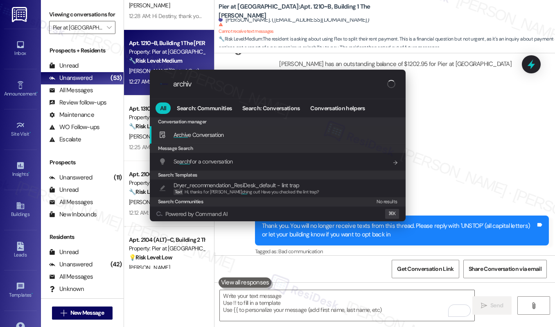
type input "archive"
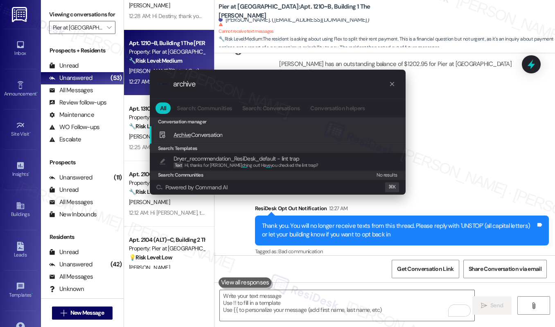
click at [298, 134] on div "Archive Conversation Add shortcut" at bounding box center [279, 134] width 240 height 9
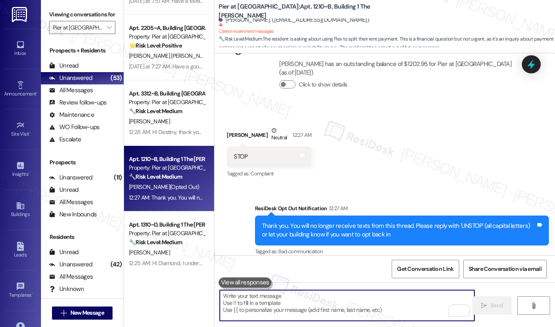
scroll to position [824, 0]
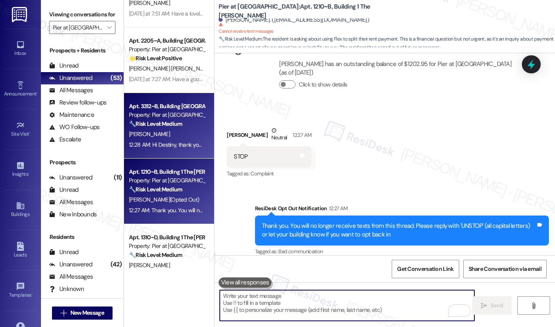
click at [189, 149] on div "12:28 AM: Hi Destiny, thank you for reaching out. As long as you have a valid p…" at bounding box center [166, 145] width 77 height 10
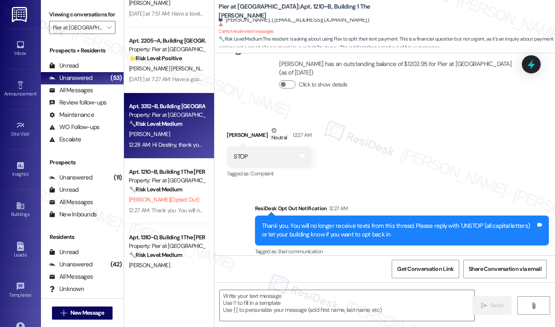
type textarea "Fetching suggested responses. Please feel free to read through the conversation…"
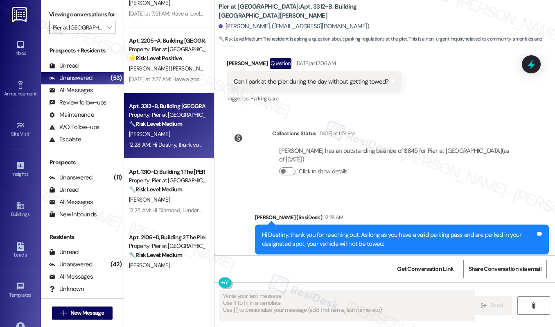
scroll to position [173, 0]
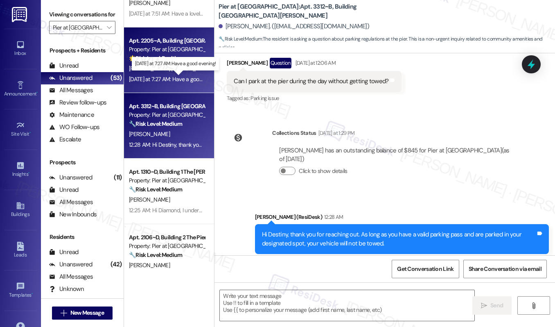
click at [150, 75] on div "Yesterday at 7:27 AM: Have a good evening! Yesterday at 7:27 AM: Have a good ev…" at bounding box center [176, 78] width 95 height 7
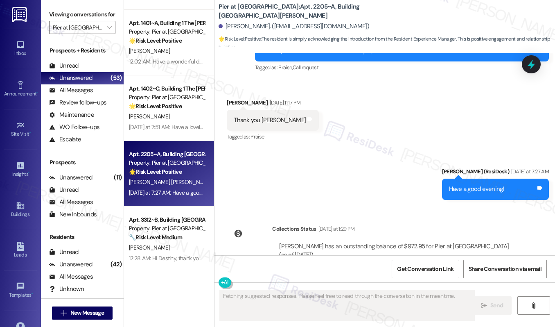
scroll to position [647, 0]
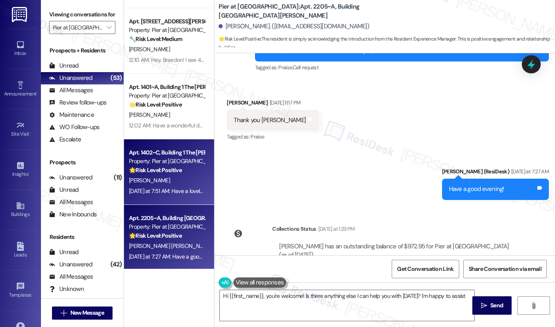
type textarea "Hi {{first_name}}, you're welcome! Is there anything else I can help you with t…"
click at [170, 168] on strong "🌟 Risk Level: Positive" at bounding box center [155, 169] width 53 height 7
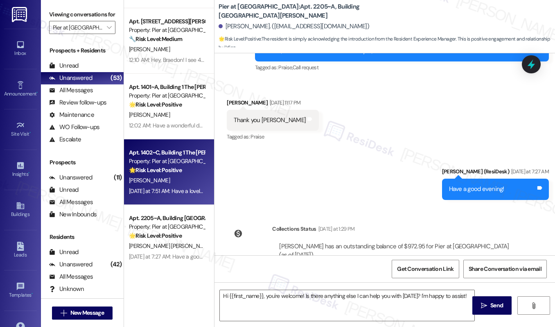
type textarea "Fetching suggested responses. Please feel free to read through the conversation…"
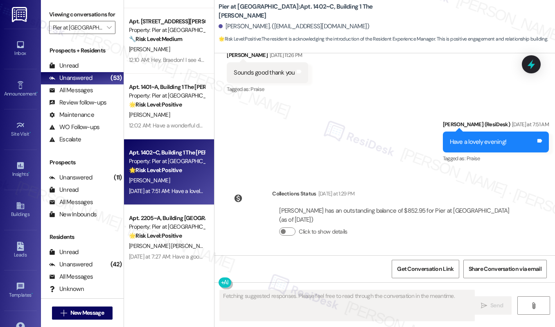
scroll to position [923, 0]
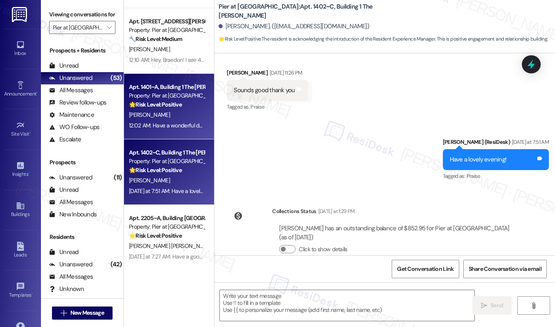
click at [171, 129] on div "12:02 AM: Have a wonderful day, Dominick! 12:02 AM: Have a wonderful day, Domin…" at bounding box center [189, 125] width 121 height 7
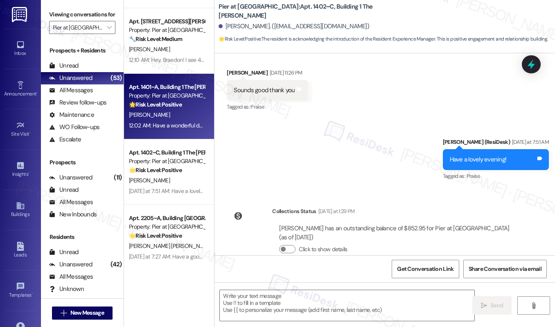
type textarea "Fetching suggested responses. Please feel free to read through the conversation…"
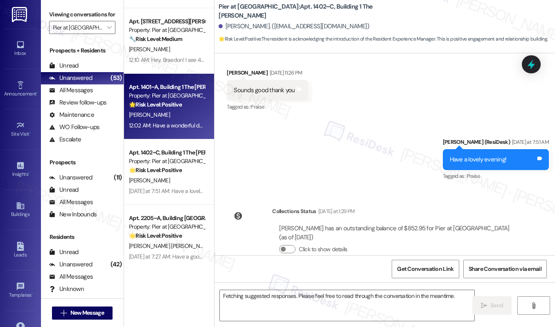
scroll to position [87, 0]
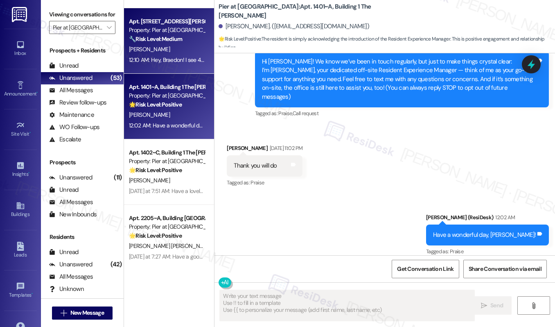
click at [172, 50] on div "[PERSON_NAME]" at bounding box center [166, 49] width 77 height 10
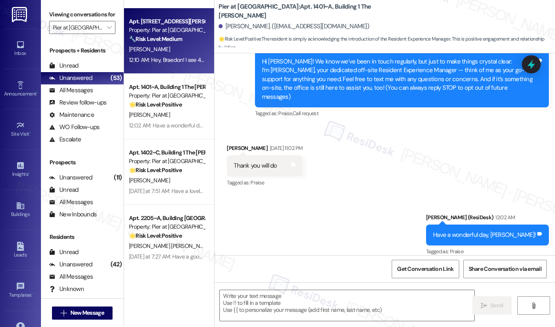
type textarea "Fetching suggested responses. Please feel free to read through the conversation…"
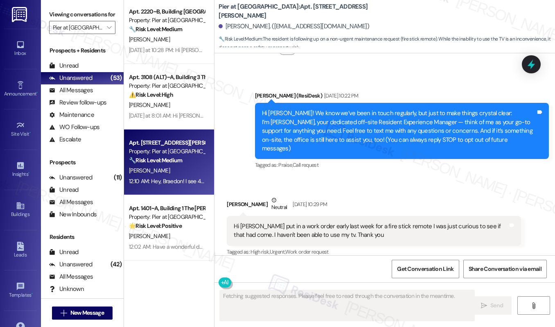
scroll to position [509, 0]
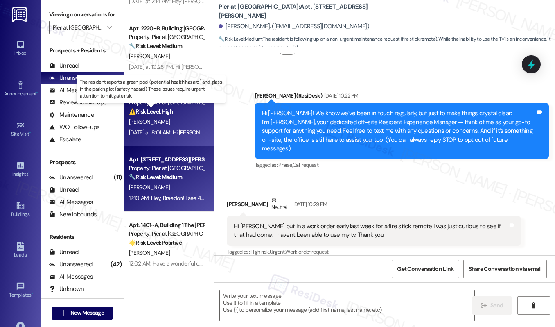
click at [167, 108] on strong "⚠️ Risk Level: High" at bounding box center [151, 111] width 44 height 7
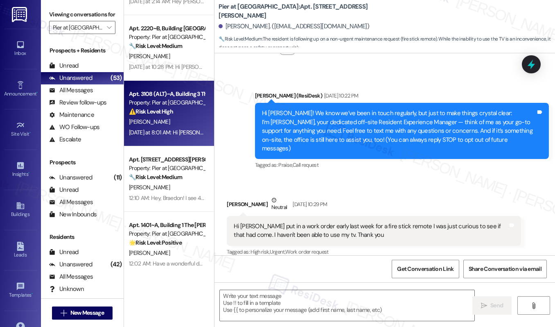
type textarea "Fetching suggested responses. Please feel free to read through the conversation…"
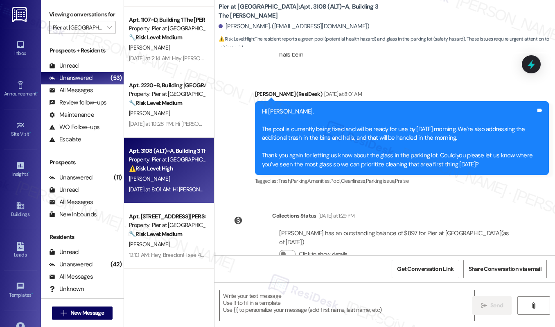
scroll to position [448, 0]
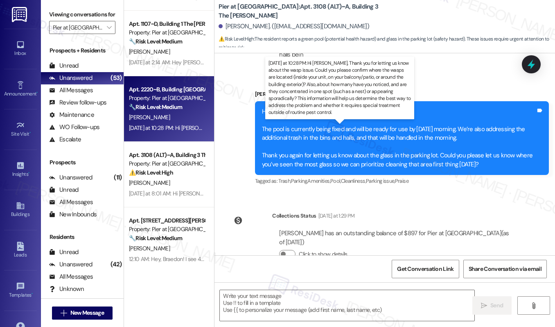
type textarea "Fetching suggested responses. Please feel free to read through the conversation…"
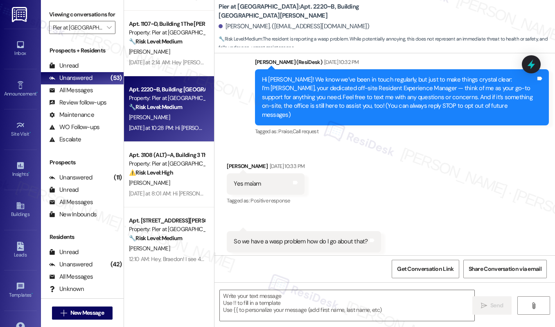
scroll to position [75, 0]
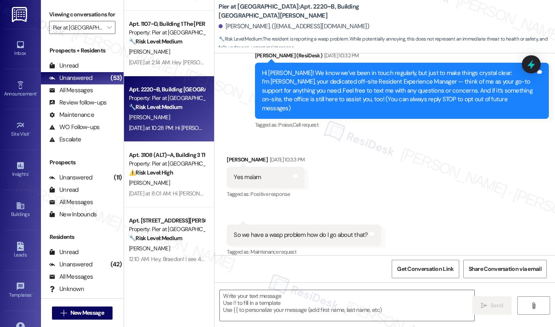
type textarea "Fetching suggested responses. Please feel free to read through the conversation…"
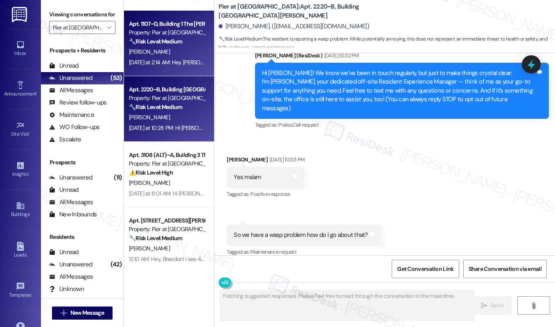
click at [172, 54] on div "[PERSON_NAME]" at bounding box center [166, 52] width 77 height 10
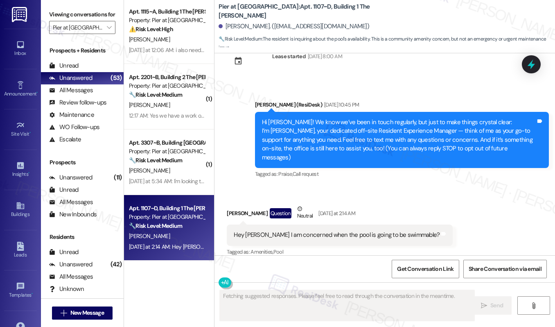
scroll to position [261, 0]
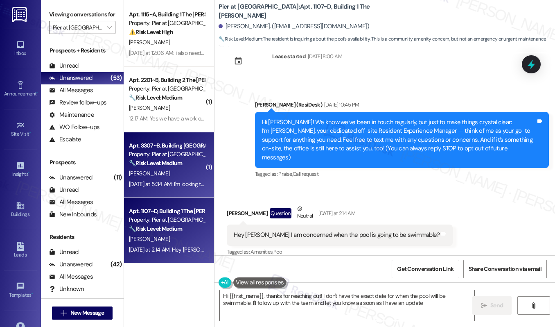
type textarea "Hi {{first_name}}, thanks for reaching out! I don't have the exact date for whe…"
click at [178, 172] on div "C. Buontempo" at bounding box center [166, 173] width 77 height 10
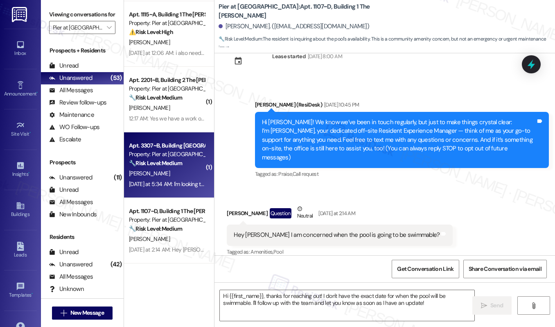
type textarea "Fetching suggested responses. Please feel free to read through the conversation…"
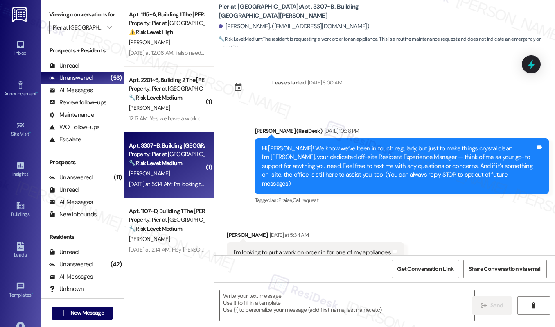
scroll to position [5, 0]
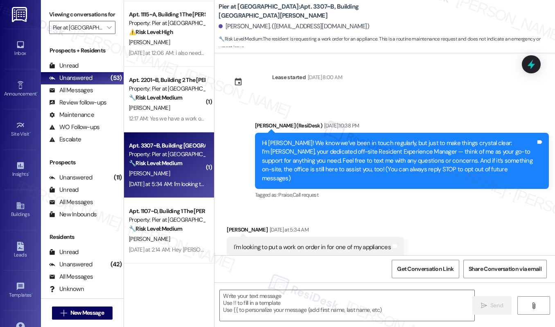
type textarea "Fetching suggested responses. Please feel free to read through the conversation…"
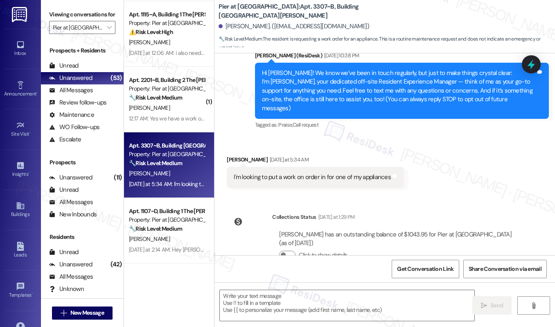
scroll to position [90, 0]
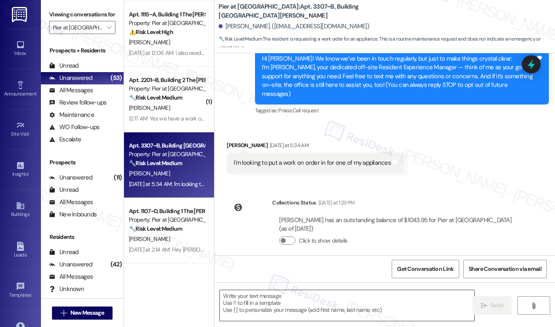
click at [269, 305] on textarea at bounding box center [347, 305] width 255 height 31
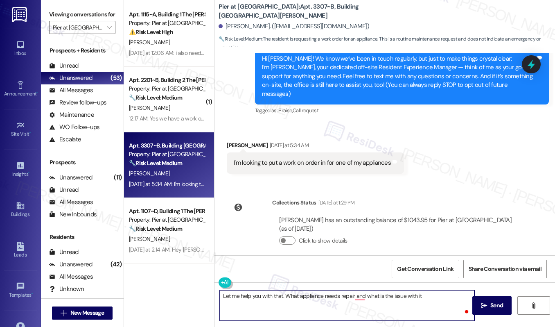
type textarea "Let me help you with that. What appliance needs repair and what is the issue wi…"
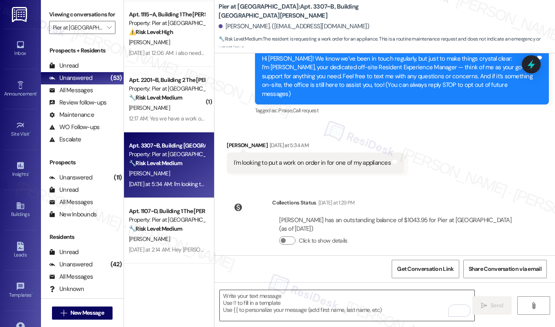
click at [260, 310] on textarea "To enrich screen reader interactions, please activate Accessibility in Grammarl…" at bounding box center [347, 305] width 255 height 31
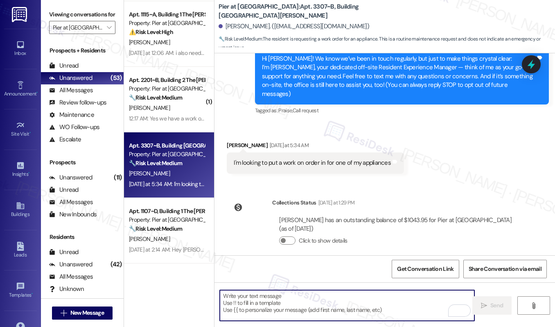
paste textarea "Let me assist you with that. Could you let me know which appliance needs repair…"
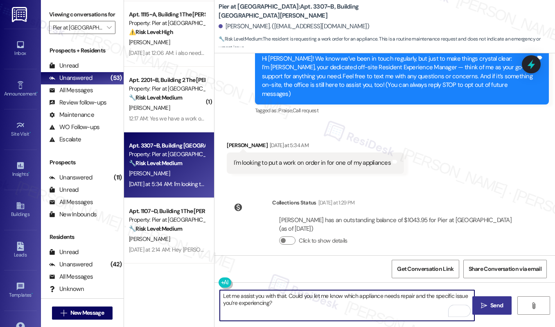
type textarea "Let me assist you with that. Could you let me know which appliance needs repair…"
click at [494, 304] on span "Send" at bounding box center [497, 305] width 13 height 9
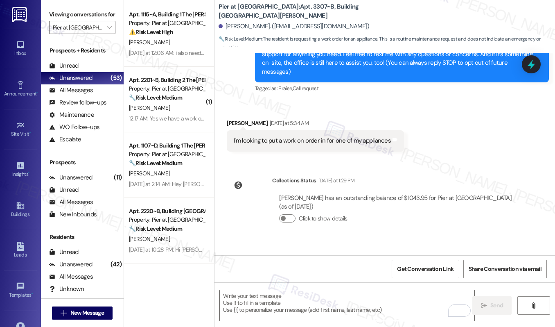
scroll to position [156, 0]
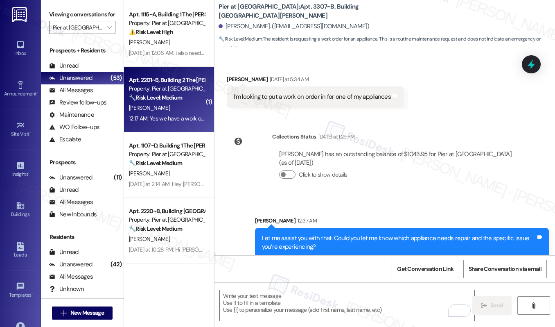
click at [185, 127] on div "Apt. 2201~B, Building 2 The Pier Conway Property: Pier at Conway 🔧 Risk Level: …" at bounding box center [169, 100] width 90 height 66
type textarea "Fetching suggested responses. Please feel free to read through the conversation…"
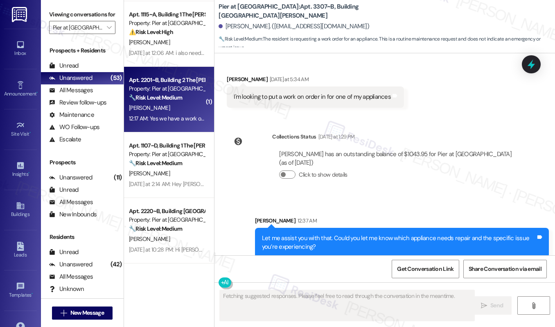
click at [185, 117] on div "12:17 AM: Yes we have a work order in for the TV but have no heard any updates …" at bounding box center [223, 118] width 189 height 7
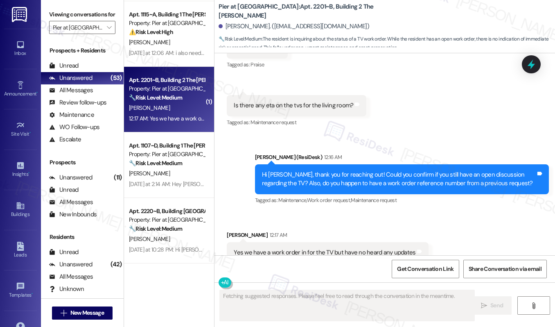
scroll to position [438, 0]
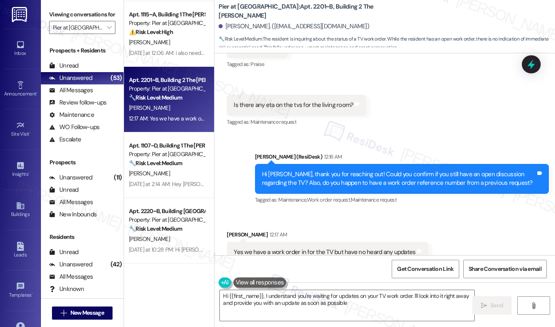
type textarea "Hi {{first_name}}, I understand you're waiting for updates on your TV work orde…"
click at [321, 303] on textarea "Hi {{first_name}}, I understand you're waiting for updates on your TV work orde…" at bounding box center [347, 305] width 255 height 31
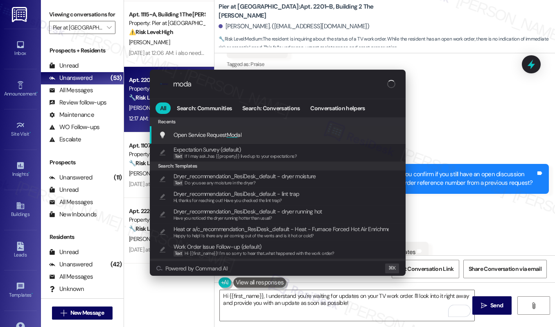
type input "modal"
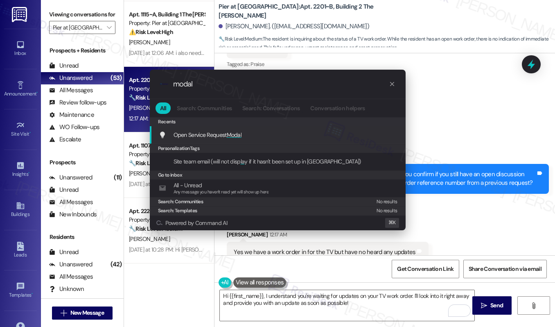
click at [304, 136] on div "Open Service Request Modal Add shortcut" at bounding box center [279, 134] width 240 height 9
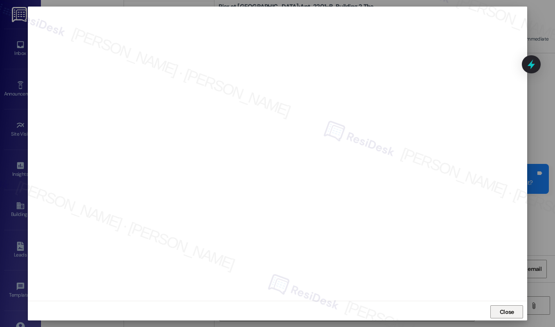
click at [507, 312] on span "Close" at bounding box center [507, 312] width 14 height 9
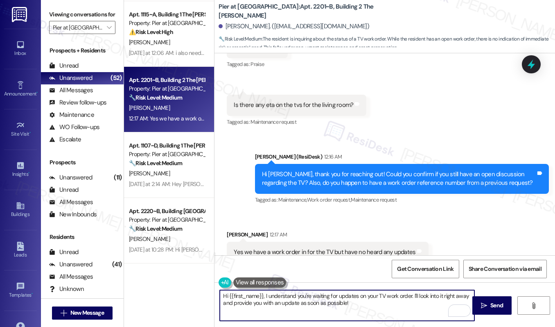
click at [370, 305] on textarea "Hi {{first_name}}, I understand you're waiting for updates on your TV work orde…" at bounding box center [347, 305] width 255 height 31
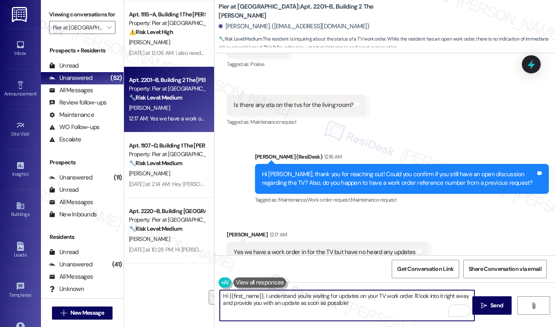
click at [370, 305] on textarea "Hi {{first_name}}, I understand you're waiting for updates on your TV work orde…" at bounding box center [347, 305] width 255 height 31
click at [354, 302] on textarea "Hi {{first_name}}, I understand you're waiting for updates on your TV work orde…" at bounding box center [347, 305] width 255 height 31
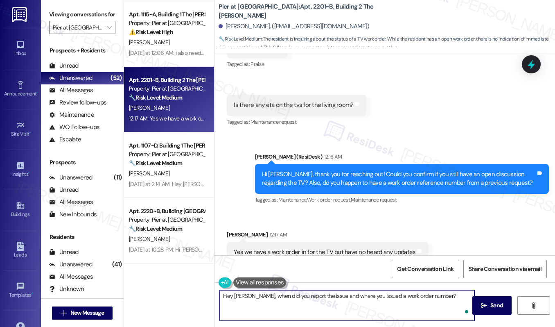
type textarea "Hey Dylan, when did you report the issue and where you issued a work order numb…"
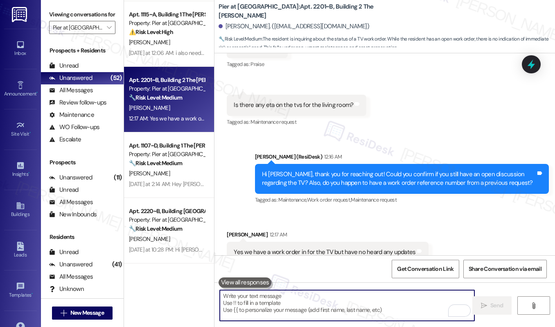
click at [261, 304] on textarea "To enrich screen reader interactions, please activate Accessibility in Grammarl…" at bounding box center [347, 305] width 255 height 31
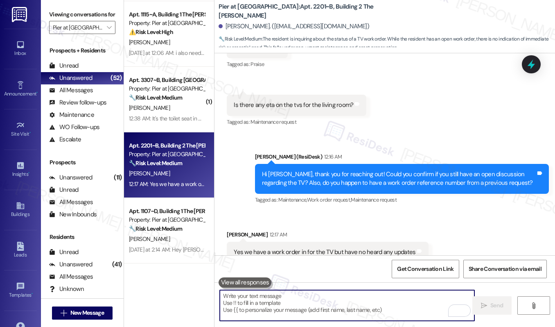
paste textarea "Hey [PERSON_NAME], when did you first report the issue, and were you given a wo…"
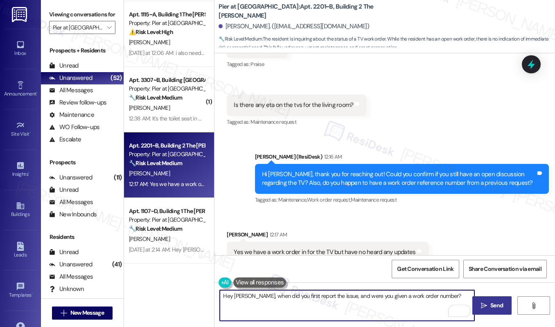
type textarea "Hey [PERSON_NAME], when did you first report the issue, and were you given a wo…"
click at [495, 310] on button " Send" at bounding box center [493, 305] width 40 height 18
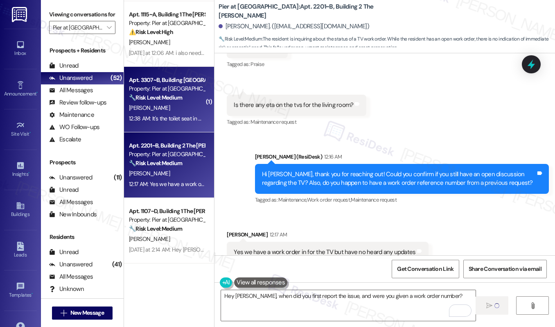
click at [160, 114] on div "12:38 AM: It's the toilet seat in my bathroom I filled the form out noticing th…" at bounding box center [166, 118] width 77 height 10
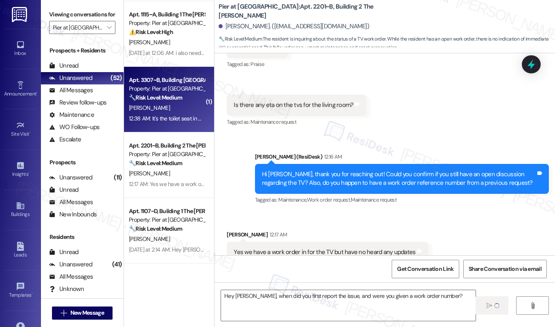
type textarea "Fetching suggested responses. Please feel free to read through the conversation…"
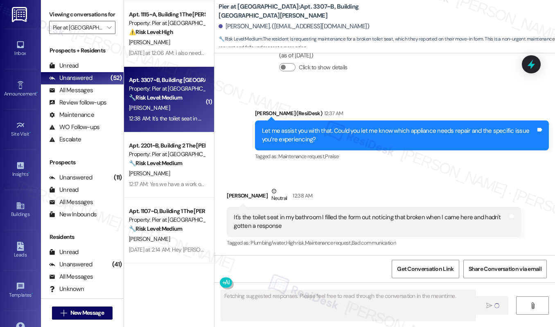
scroll to position [254, 0]
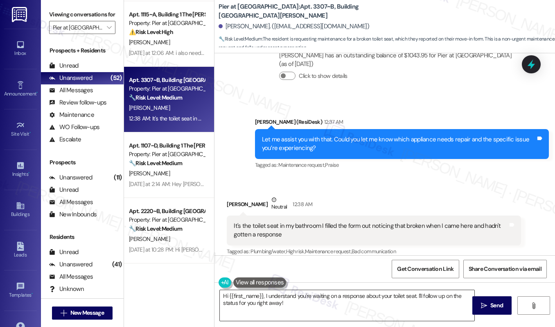
click at [325, 308] on textarea "Hi {{first_name}}, I understand you're waiting on a response about your toilet …" at bounding box center [347, 305] width 255 height 31
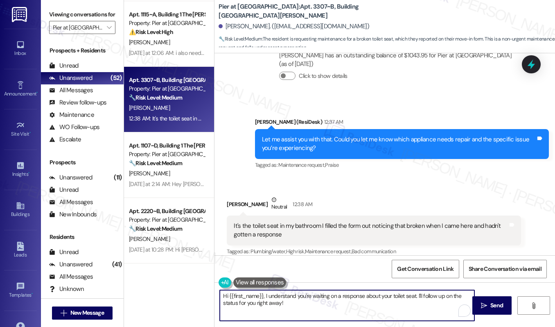
click at [325, 308] on textarea "Hi {{first_name}}, I understand you're waiting on a response about your toilet …" at bounding box center [347, 305] width 255 height 31
type textarea "Let me raise your concern to our maintenance team. What is the issue of the toi"
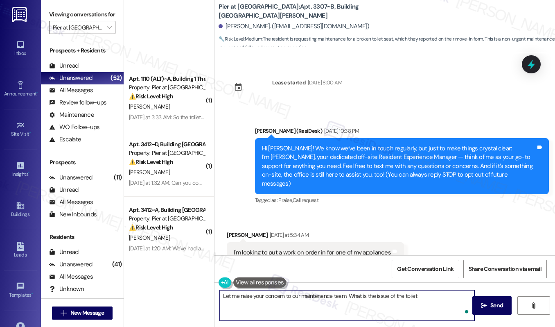
scroll to position [254, 0]
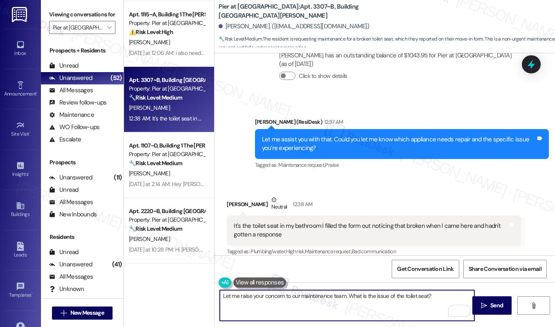
type textarea "Let me raise your concern to our maintenance team. What is the issue of the toi…"
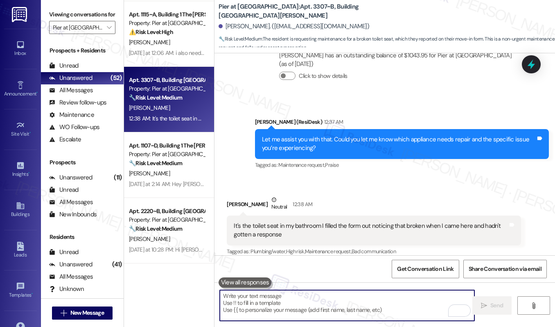
click at [274, 296] on textarea "To enrich screen reader interactions, please activate Accessibility in Grammarl…" at bounding box center [347, 305] width 255 height 31
paste textarea "Let me raise your concern to our maintenance team. Could you please share the s…"
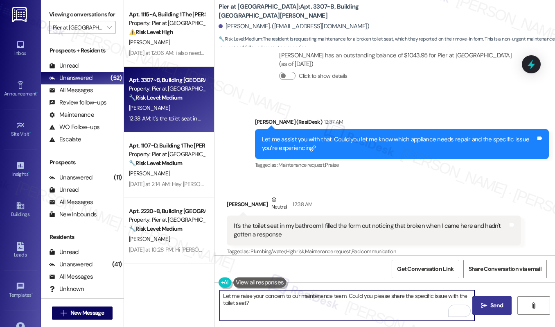
type textarea "Let me raise your concern to our maintenance team. Could you please share the s…"
click at [498, 307] on span "Send" at bounding box center [497, 305] width 13 height 9
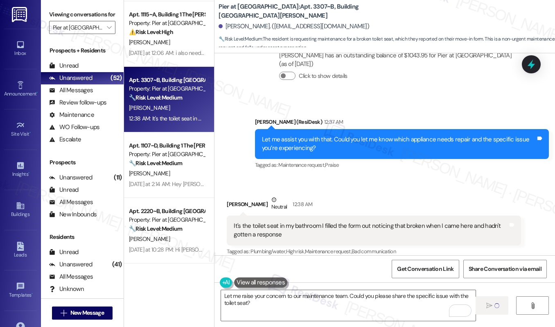
click at [440, 159] on div "Tagged as: Maintenance request , Click to highlight conversations about Mainten…" at bounding box center [402, 165] width 294 height 12
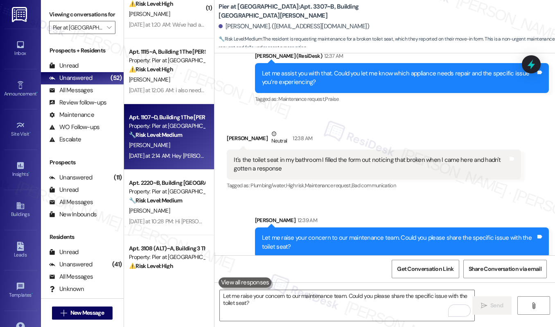
scroll to position [209, 0]
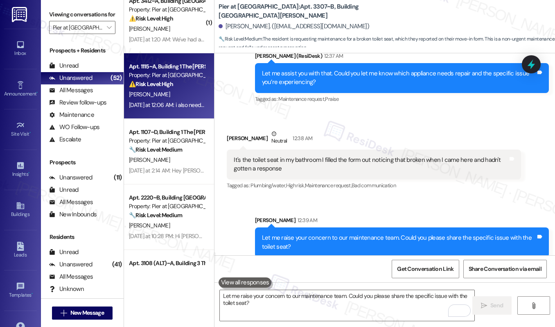
click at [173, 84] on strong "⚠️ Risk Level: High" at bounding box center [151, 83] width 44 height 7
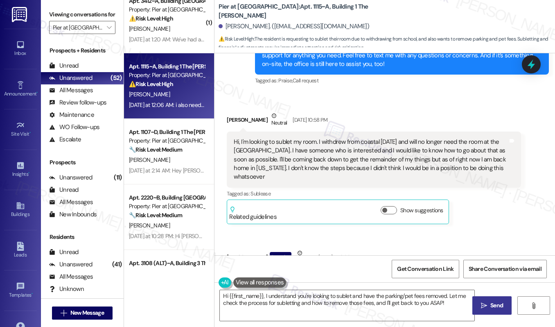
scroll to position [737, 0]
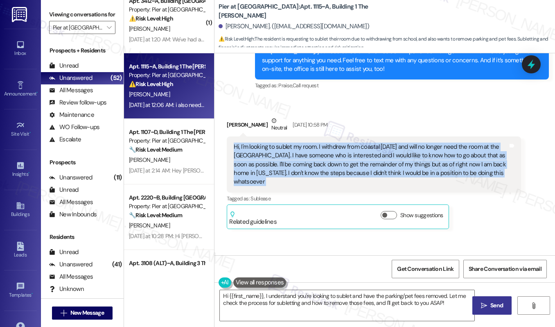
drag, startPoint x: 232, startPoint y: 129, endPoint x: 513, endPoint y: 165, distance: 283.2
click at [513, 165] on div "[PERSON_NAME] Neutral [DATE] 10:58 PM Hi, I'm looking to sublet my room. I with…" at bounding box center [374, 172] width 294 height 113
copy div "Hi, I'm looking to sublet my room. I withdrew from coastal [DATE] and will no l…"
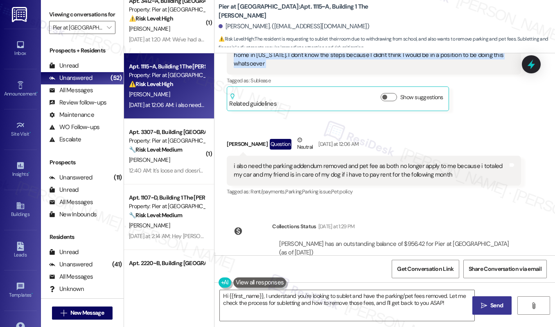
scroll to position [862, 0]
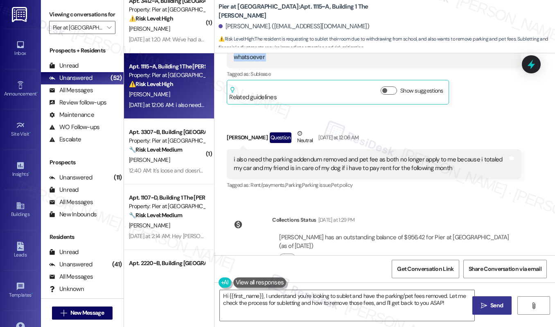
click at [275, 155] on div "i also need the parking addendum removed and pet fee as both no longer apply to…" at bounding box center [371, 164] width 274 height 18
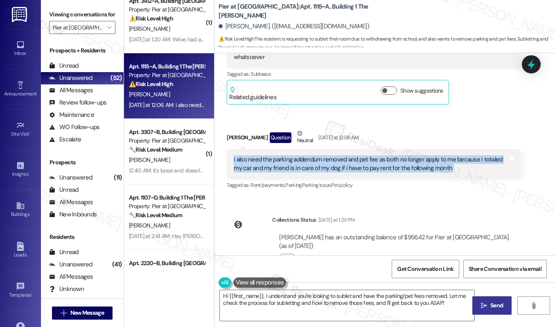
copy div "i also need the parking addendum removed and pet fee as both no longer apply to…"
click at [286, 308] on textarea "Hi {{first_name}}, I understand you're looking to sublet and have the parking/p…" at bounding box center [347, 305] width 255 height 31
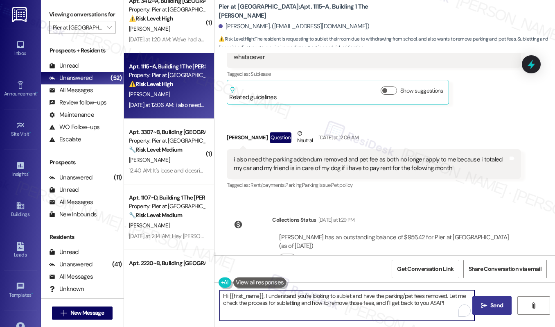
click at [286, 308] on textarea "Hi {{first_name}}, I understand you're looking to sublet and have the parking/p…" at bounding box center [347, 305] width 255 height 31
drag, startPoint x: 265, startPoint y: 294, endPoint x: 326, endPoint y: 328, distance: 70.2
click at [326, 326] on html "Inbox Go to Inbox Announcement • Send A Text Announcement Site Visit • Go to Si…" at bounding box center [277, 163] width 555 height 327
paste textarea "Hi, thanks for reaching out. I’ll check with our leasing team about the sublet …"
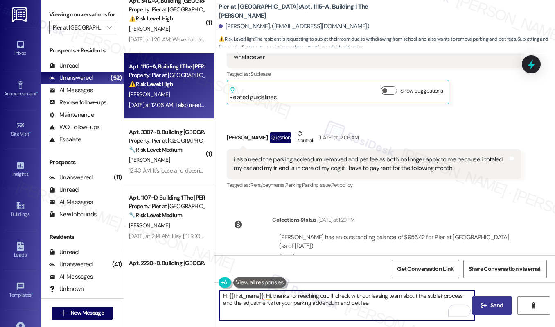
click at [272, 296] on textarea "Hi {{first_name}}, Hi, thanks for reaching out. I’ll check with our leasing tea…" at bounding box center [347, 305] width 255 height 31
click at [387, 303] on textarea "Hi {{first_name}}, thanks for reaching out. I’ll check with our leasing team ab…" at bounding box center [347, 305] width 255 height 31
type textarea "Hi {{first_name}}, thanks for reaching out. I’ll check with our leasing team ab…"
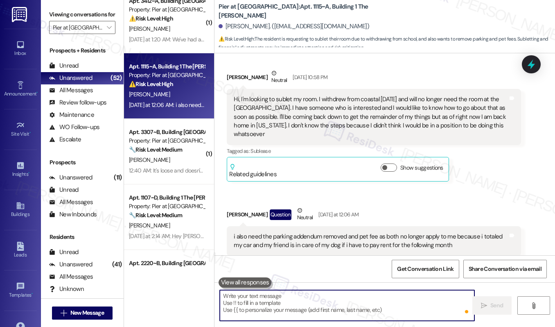
scroll to position [778, 0]
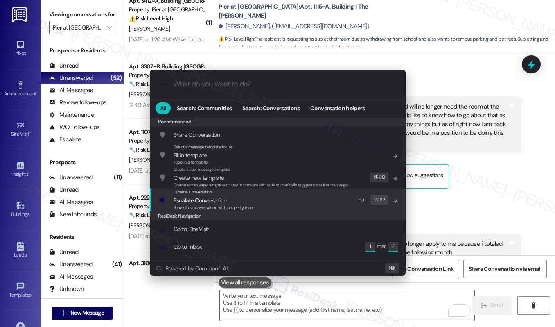
click at [244, 202] on span "Escalate Conversation" at bounding box center [214, 200] width 81 height 9
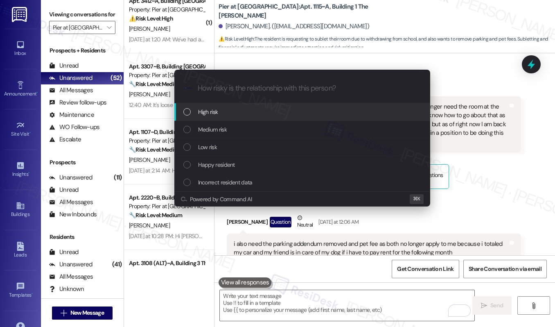
click at [244, 112] on div "High risk" at bounding box center [303, 111] width 240 height 9
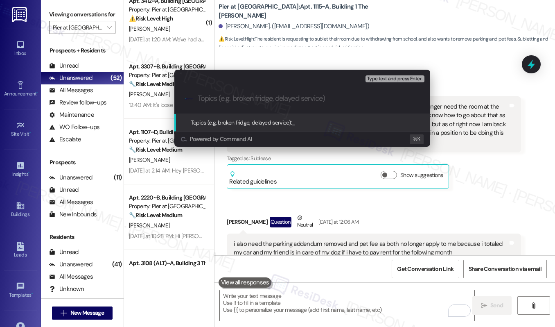
paste input "Sublet Process & Account Adjustments"
type input "Sublet Process & Account Adjustments"
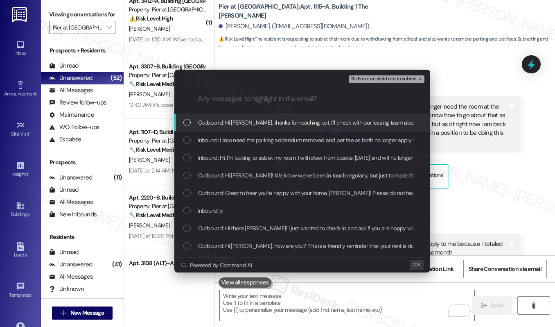
click at [242, 123] on span "Outbound: Hi [PERSON_NAME], thanks for reaching out. I’ll check with our leasin…" at bounding box center [459, 122] width 523 height 9
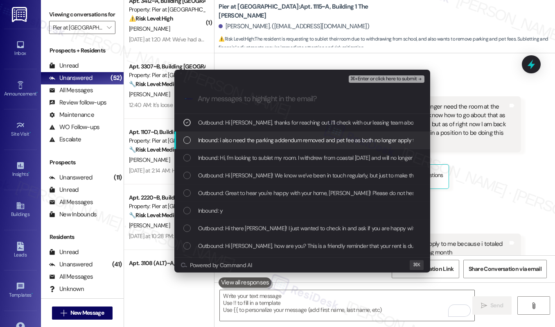
click at [238, 140] on span "Inbound: i also need the parking addendum removed and pet fee as both no longer…" at bounding box center [435, 140] width 475 height 9
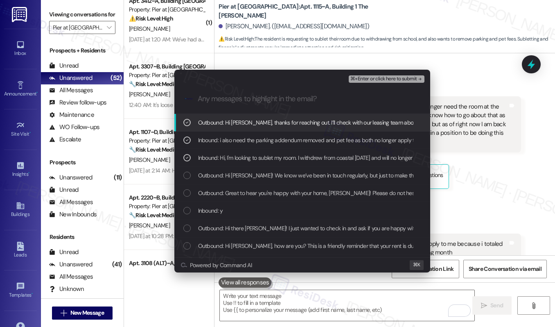
click at [406, 77] on span "⌘+Enter or click here to submit" at bounding box center [384, 79] width 66 height 6
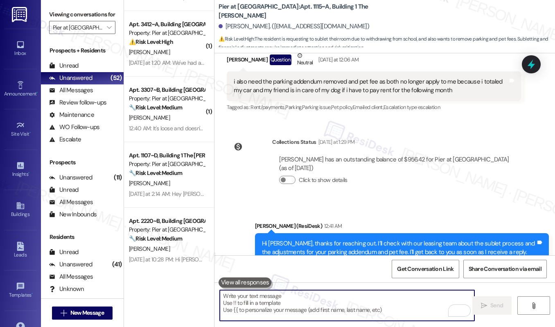
scroll to position [145, 0]
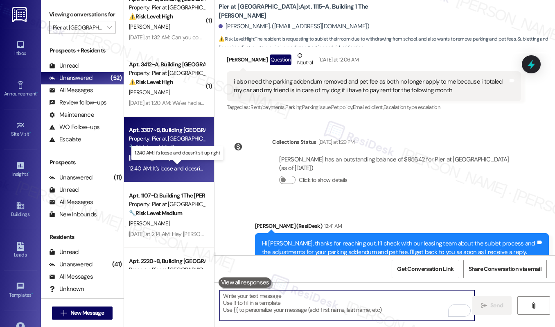
click at [176, 167] on div "12:40 AM: It's loose and doesn't sit up right 12:40 AM: It's loose and doesn't …" at bounding box center [178, 168] width 99 height 7
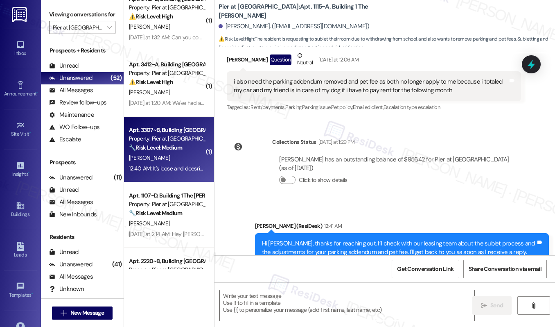
type textarea "Fetching suggested responses. Please feel free to read through the conversation…"
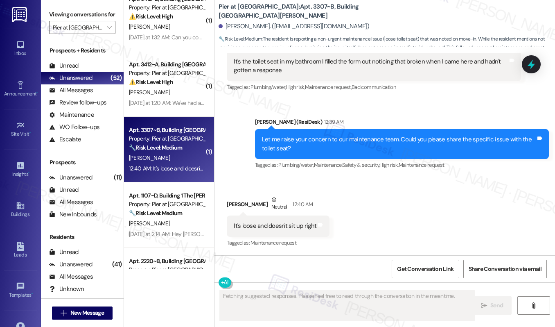
scroll to position [410, 0]
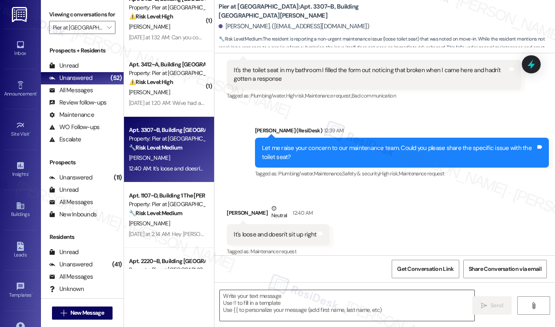
click at [255, 296] on textarea at bounding box center [347, 305] width 255 height 31
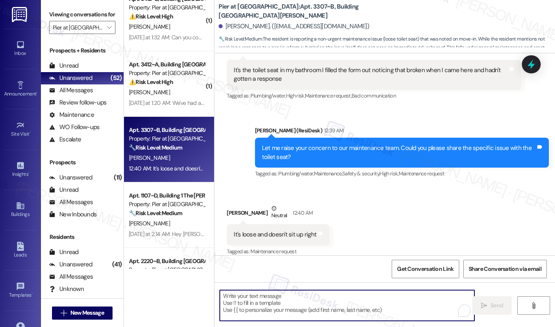
click at [255, 296] on textarea "To enrich screen reader interactions, please activate Accessibility in Grammarl…" at bounding box center [347, 305] width 255 height 31
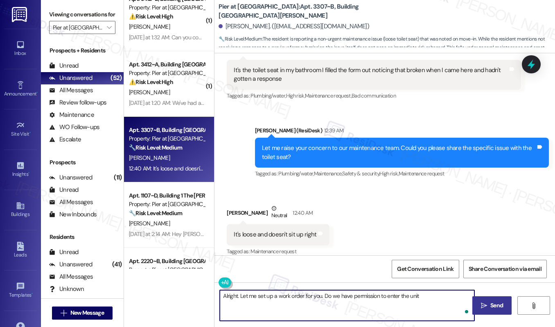
type textarea "Alright. Let me set up a work order for you. Do we have permission to enter the…"
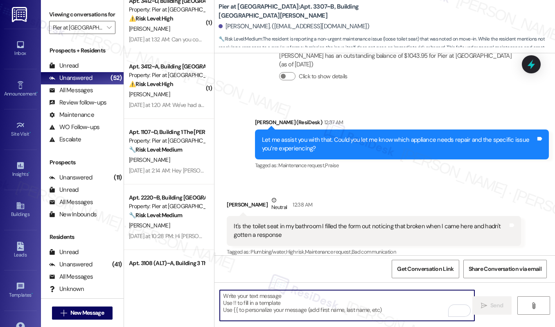
scroll to position [467, 0]
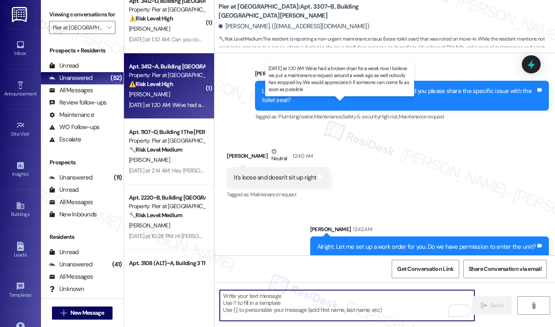
click at [171, 105] on div "[DATE] at 1:20 AM: We've had a broken dryer for a week now. I believe we put a …" at bounding box center [392, 104] width 526 height 7
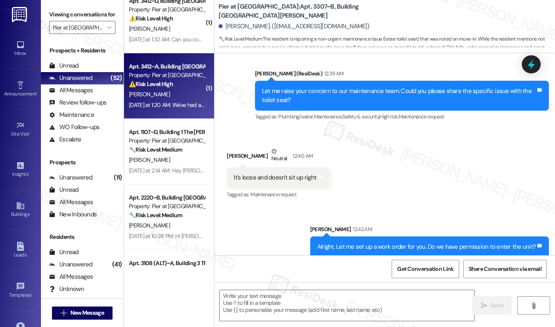
type textarea "Fetching suggested responses. Please feel free to read through the conversation…"
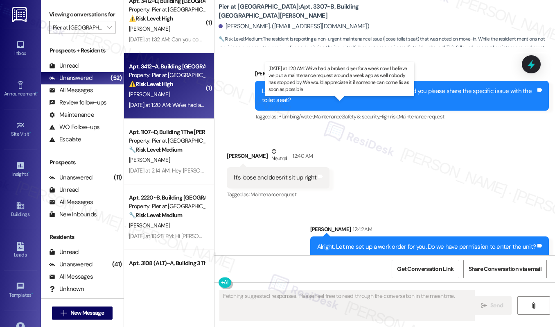
scroll to position [102, 0]
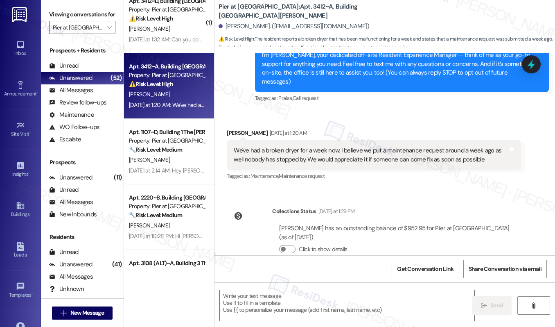
click at [371, 146] on div "We've had a broken dryer for a week now. I believe we put a maintenance request…" at bounding box center [371, 155] width 274 height 18
click at [317, 311] on textarea at bounding box center [347, 305] width 255 height 31
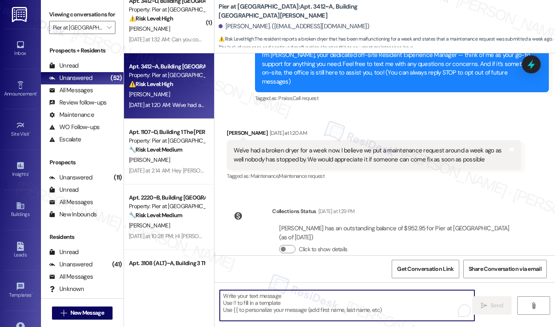
click at [317, 311] on textarea "To enrich screen reader interactions, please activate Accessibility in Grammarl…" at bounding box center [347, 305] width 255 height 31
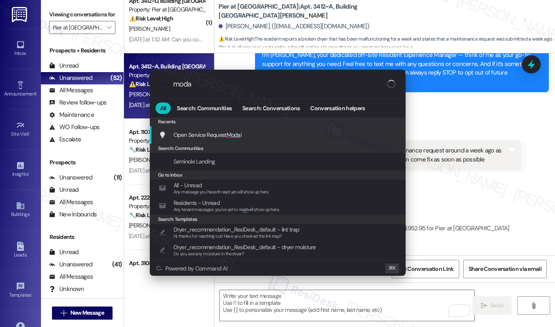
type input "modal"
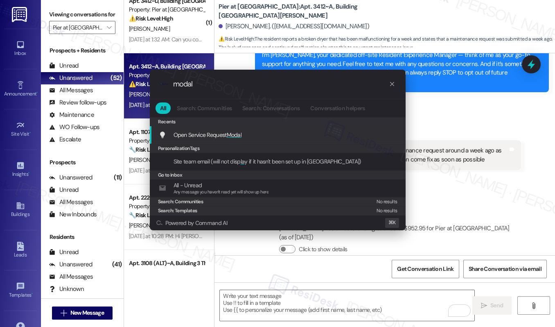
click at [213, 136] on span "Open Service Request Modal" at bounding box center [208, 134] width 68 height 7
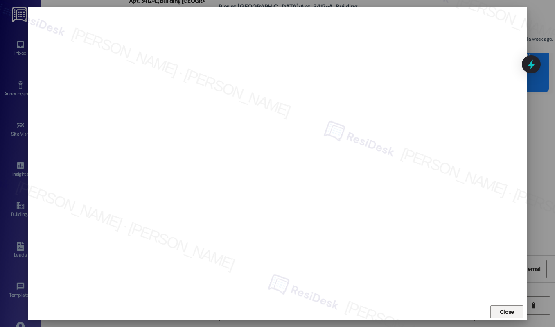
click at [504, 315] on span "Close" at bounding box center [507, 312] width 14 height 9
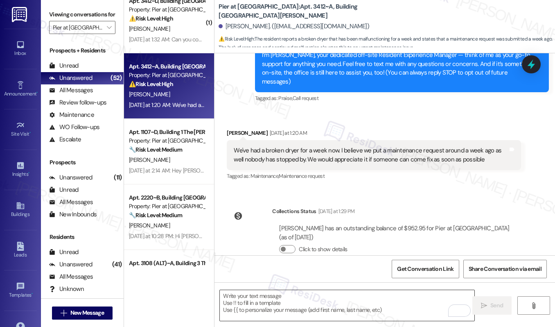
click at [269, 308] on textarea "To enrich screen reader interactions, please activate Accessibility in Grammarl…" at bounding box center [347, 305] width 255 height 31
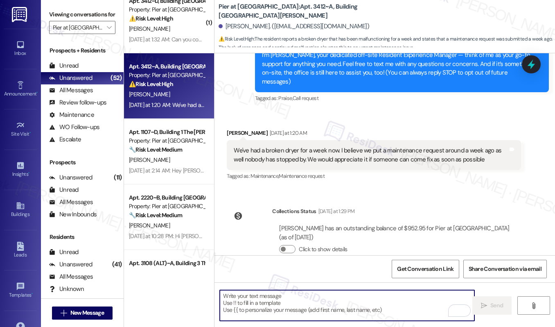
click at [269, 308] on textarea "To enrich screen reader interactions, please activate Accessibility in Grammarl…" at bounding box center [347, 305] width 255 height 31
click at [265, 310] on textarea "To enrich screen reader interactions, please activate Accessibility in Grammarl…" at bounding box center [347, 305] width 255 height 31
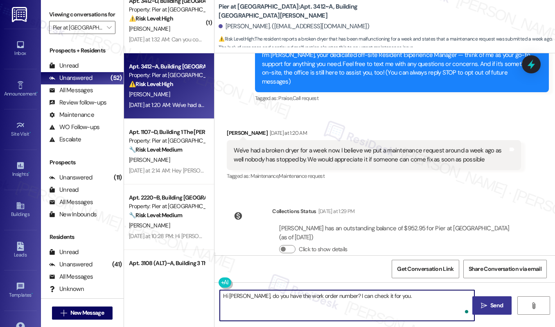
type textarea "Hi [PERSON_NAME], do you have the work order number? I can check it for you."
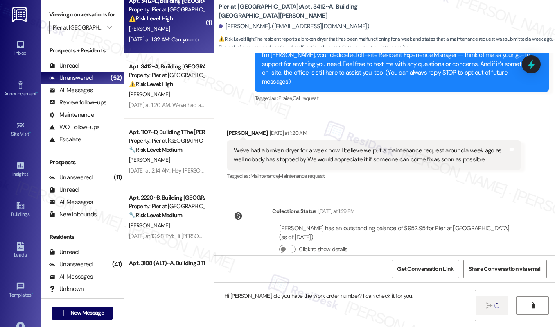
type textarea "Fetching suggested responses. Please feel free to read through the conversation…"
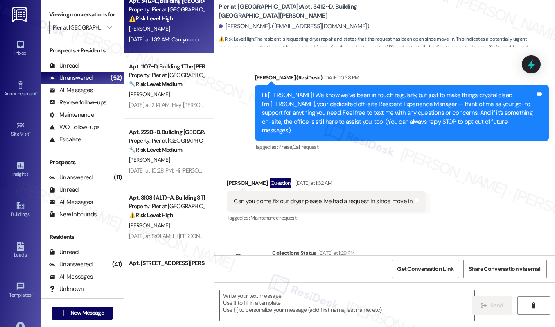
scroll to position [120, 0]
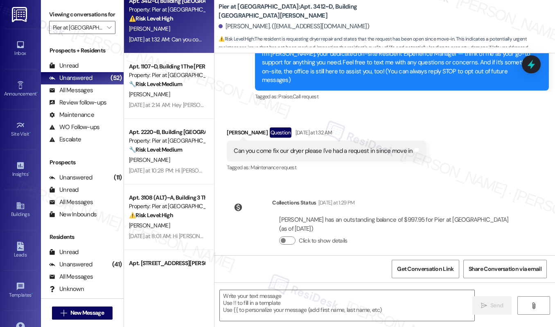
click at [314, 147] on div "Can you come fix our dryer please I've had a request in since move in" at bounding box center [323, 151] width 179 height 9
click at [262, 312] on textarea at bounding box center [347, 305] width 255 height 31
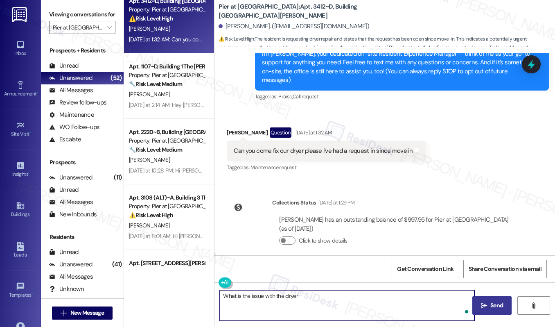
type textarea "What is the issue with the dryer?"
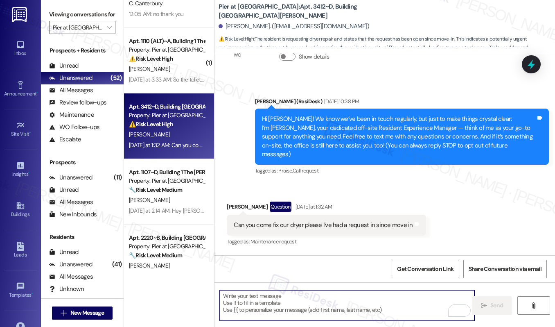
scroll to position [35, 0]
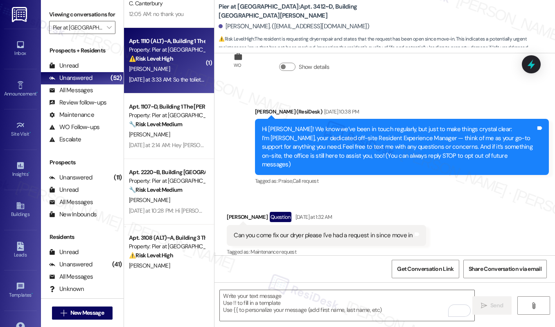
click at [170, 77] on div "[DATE] at 3:33 AM: So the toliet is broken... again the water just doesn't go d…" at bounding box center [463, 79] width 668 height 7
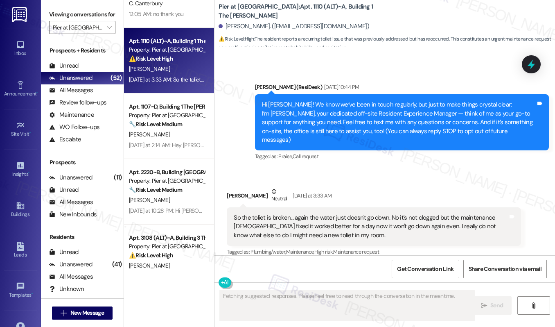
scroll to position [144, 0]
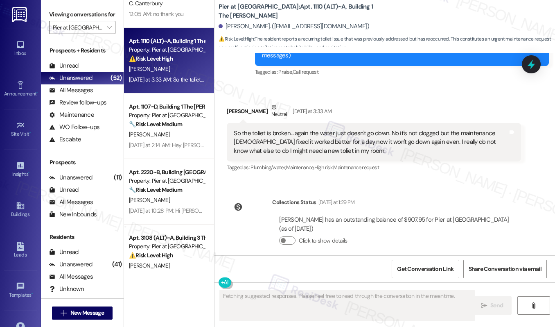
click at [310, 131] on div "So the toliet is broken... again the water just doesn't go down. No it's not cl…" at bounding box center [371, 142] width 274 height 26
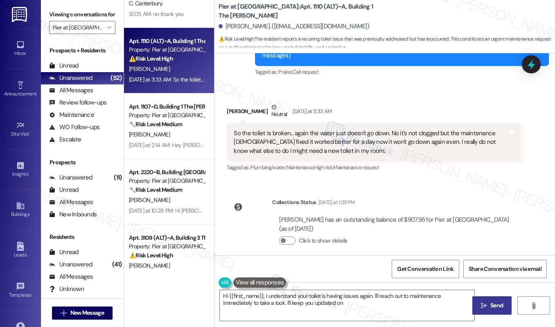
click at [310, 131] on div "So the toliet is broken... again the water just doesn't go down. No it's not cl…" at bounding box center [371, 142] width 274 height 26
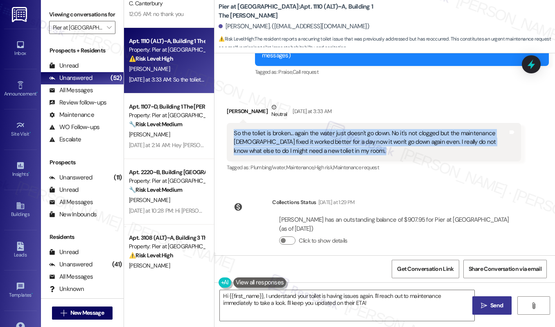
click at [310, 131] on div "So the toliet is broken... again the water just doesn't go down. No it's not cl…" at bounding box center [371, 142] width 274 height 26
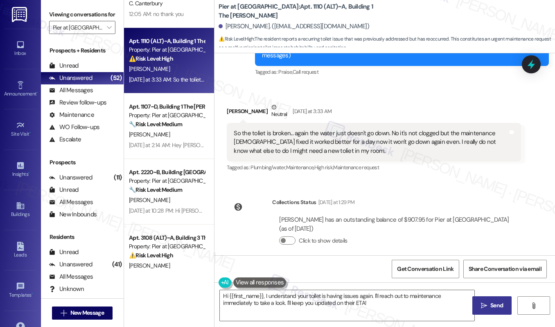
click at [310, 131] on div "So the toliet is broken... again the water just doesn't go down. No it's not cl…" at bounding box center [371, 142] width 274 height 26
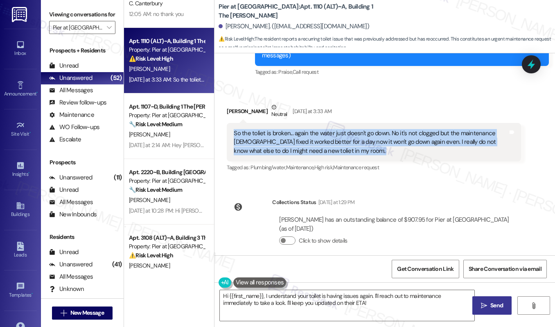
click at [310, 131] on div "So the toliet is broken... again the water just doesn't go down. No it's not cl…" at bounding box center [371, 142] width 274 height 26
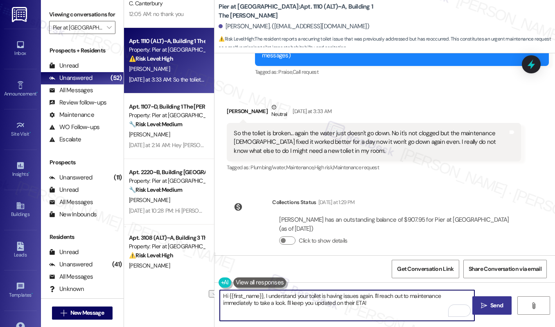
drag, startPoint x: 344, startPoint y: 305, endPoint x: 261, endPoint y: 305, distance: 82.7
click at [261, 305] on textarea "Hi {{first_name}}, I understand your toilet is having issues again. I'll reach …" at bounding box center [347, 305] width 255 height 31
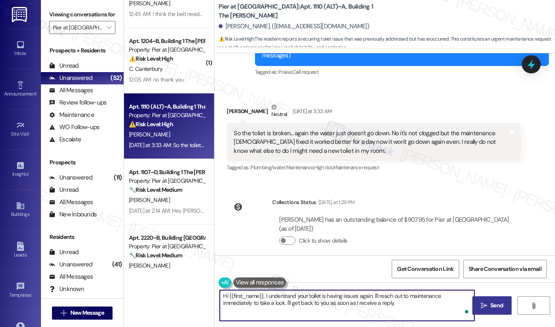
type textarea "Hi {{first_name}}, I understand your toilet is having issues again. I'll reach …"
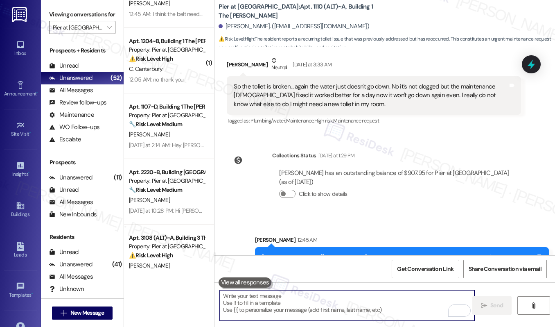
scroll to position [185, 0]
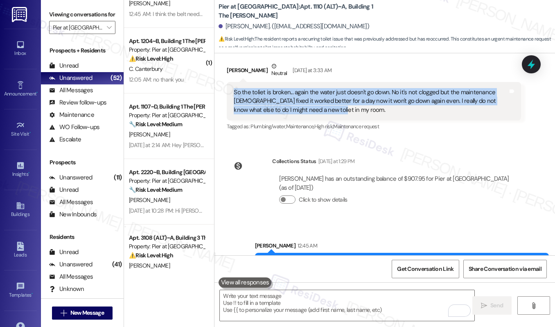
drag, startPoint x: 233, startPoint y: 81, endPoint x: 339, endPoint y: 106, distance: 109.4
click at [339, 106] on div "So the toliet is broken... again the water just doesn't go down. No it's not cl…" at bounding box center [374, 101] width 294 height 38
copy div "So the toliet is broken... again the water just doesn't go down. No it's not cl…"
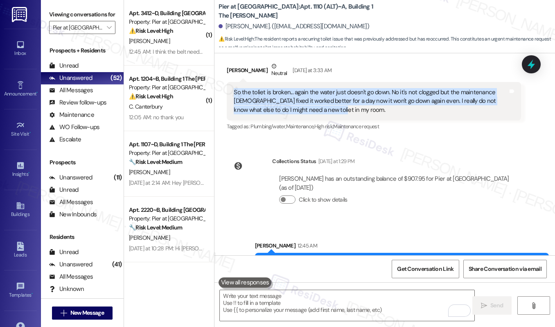
scroll to position [210, 0]
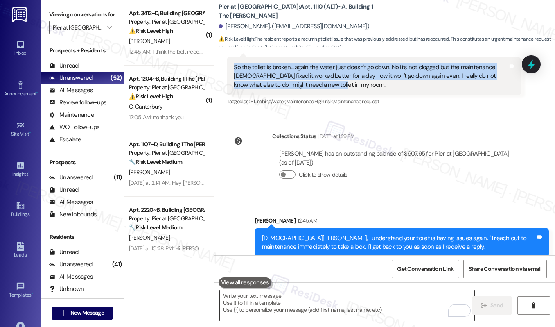
click at [314, 315] on textarea "To enrich screen reader interactions, please activate Accessibility in Grammarl…" at bounding box center [347, 305] width 255 height 31
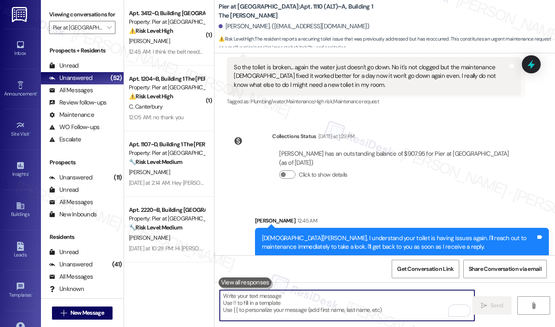
click at [314, 315] on textarea "To enrich screen reader interactions, please activate Accessibility in Grammarl…" at bounding box center [347, 305] width 255 height 31
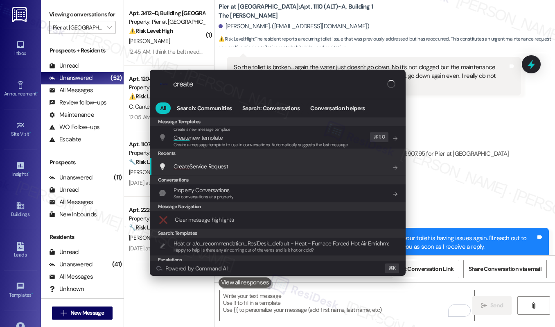
type input "create"
click at [219, 165] on span "Create Service Request" at bounding box center [201, 166] width 54 height 7
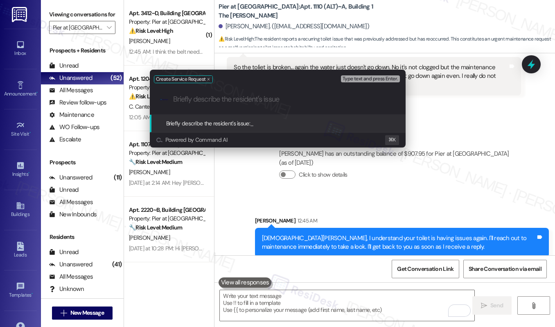
paste input "Issue: Toilet not functioning properly."
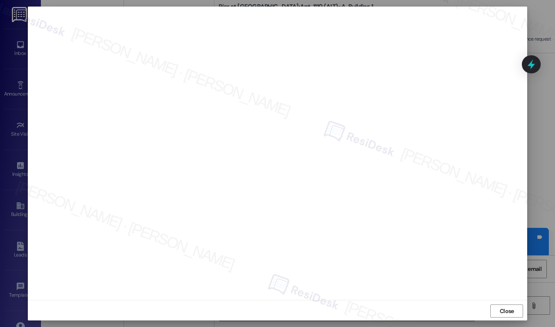
scroll to position [2, 0]
click at [491, 305] on button "Close" at bounding box center [507, 309] width 33 height 13
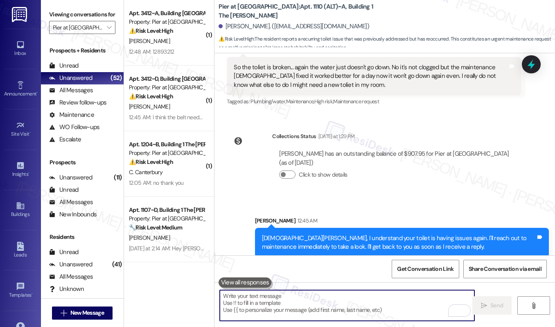
click at [339, 298] on textarea "To enrich screen reader interactions, please activate Accessibility in Grammarl…" at bounding box center [347, 305] width 255 height 31
click at [323, 303] on textarea "To enrich screen reader interactions, please activate Accessibility in Grammarl…" at bounding box center [347, 305] width 255 height 31
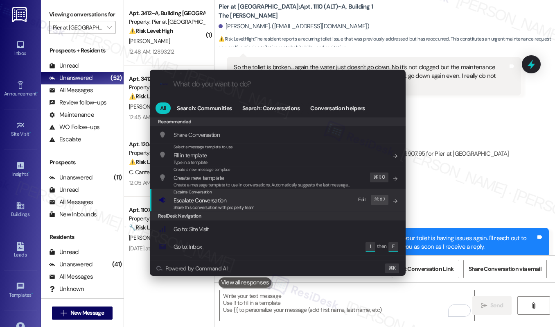
click at [278, 199] on div "Escalate Conversation Escalate Conversation Share this conversation with proper…" at bounding box center [279, 200] width 240 height 22
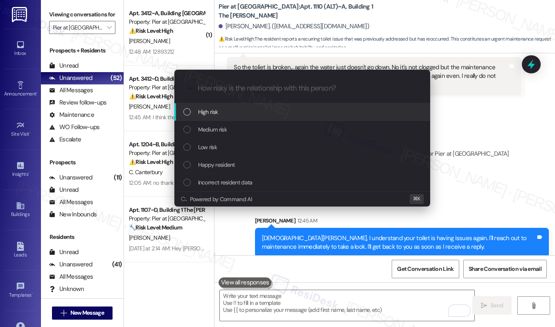
click at [278, 113] on div "High risk" at bounding box center [303, 111] width 240 height 9
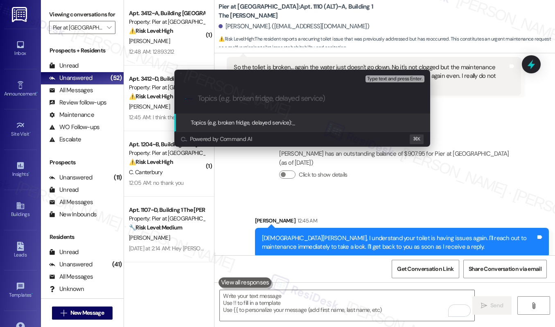
paste input "Work order submitted by Residesk | Work Order # 12922287 - Toilet Issue"
type input "Work order submitted by Residesk | Work Order # 12922287 - Toilet Issue"
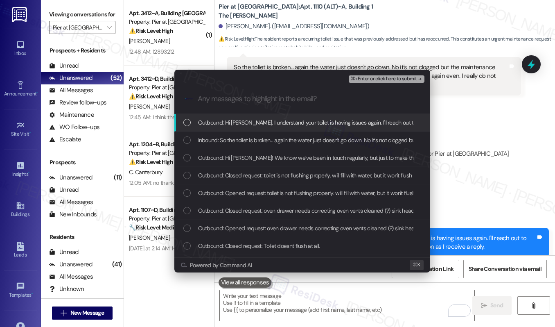
click at [246, 124] on span "Outbound: Hi [PERSON_NAME], I understand your toilet is having issues again. I'…" at bounding box center [410, 122] width 425 height 9
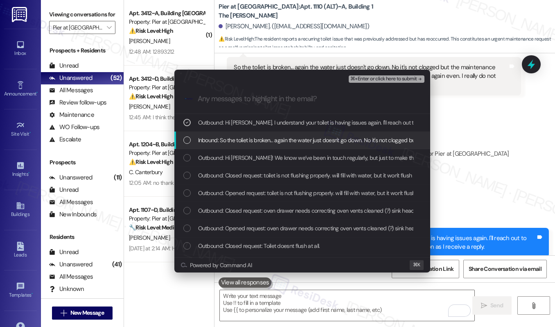
click at [240, 144] on span "Inbound: So the toliet is broken... again the water just doesn't go down. No it…" at bounding box center [521, 140] width 646 height 9
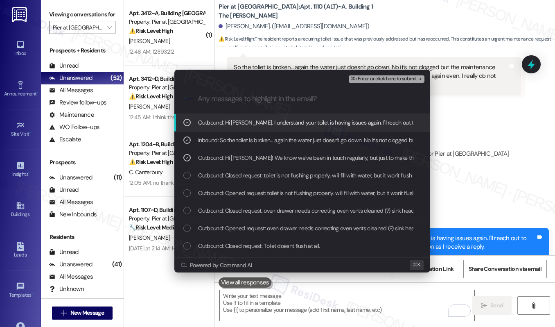
click at [379, 77] on span "⌘+Enter or click here to submit" at bounding box center [384, 79] width 66 height 6
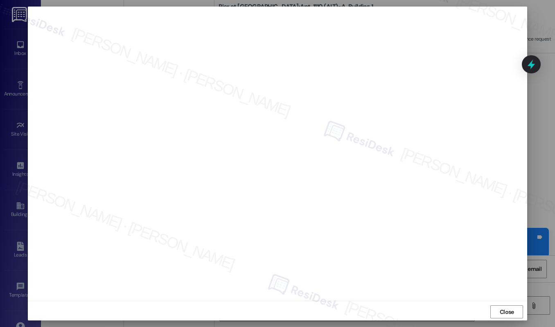
scroll to position [2, 0]
click at [501, 309] on span "Close" at bounding box center [507, 309] width 14 height 9
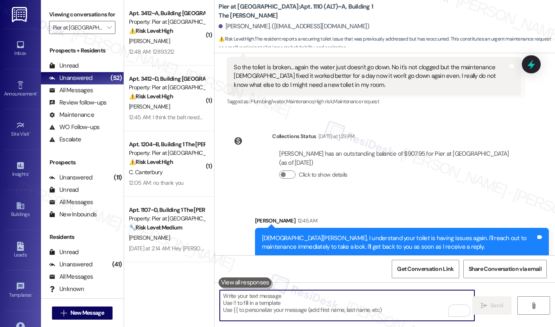
click at [378, 314] on textarea "To enrich screen reader interactions, please activate Accessibility in Grammarl…" at bounding box center [347, 305] width 255 height 31
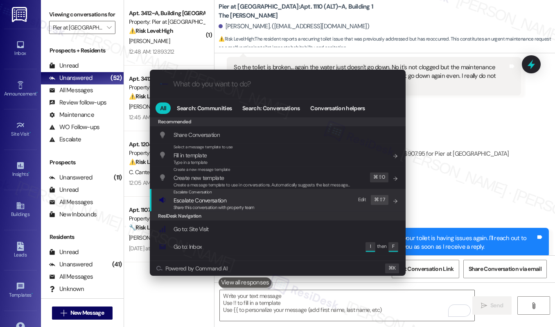
click at [278, 204] on div "Escalate Conversation Escalate Conversation Share this conversation with proper…" at bounding box center [279, 200] width 240 height 22
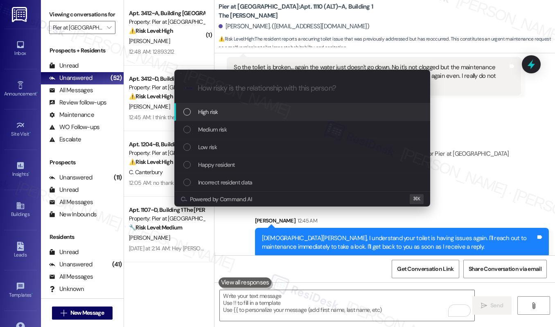
click at [265, 113] on div "High risk" at bounding box center [303, 111] width 240 height 9
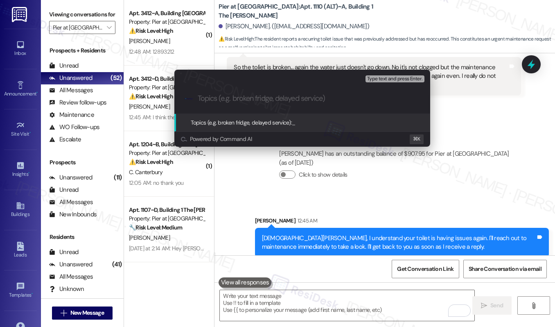
paste input "Work order submitted by Residesk | Work Order # 12922287 - Toilet Issue"
type input "Work order submitted by Residesk | Work Order # 12922287 - Toilet Issue"
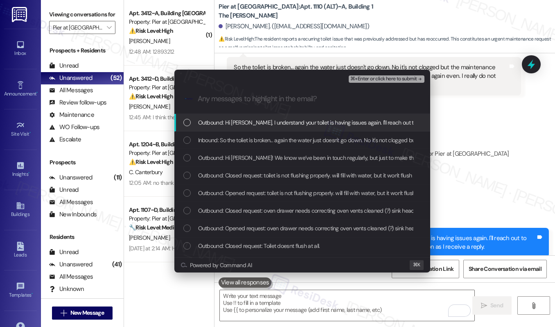
click at [265, 124] on span "Outbound: Hi [PERSON_NAME], I understand your toilet is having issues again. I'…" at bounding box center [410, 122] width 425 height 9
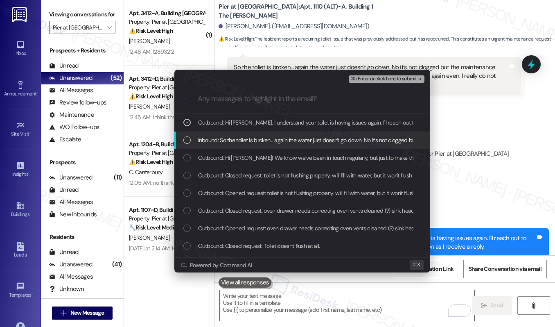
click at [259, 137] on span "Inbound: So the toliet is broken... again the water just doesn't go down. No it…" at bounding box center [521, 140] width 646 height 9
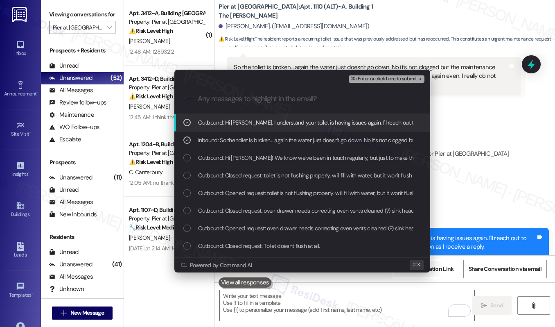
click at [360, 79] on span "⌘+Enter or click here to submit" at bounding box center [384, 79] width 66 height 6
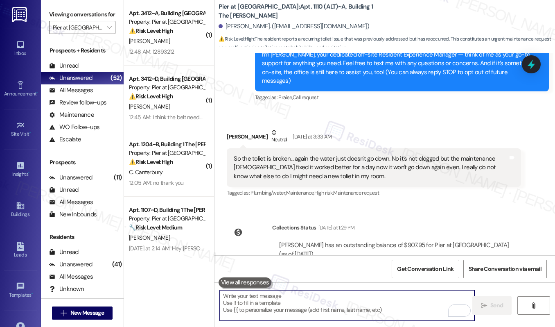
scroll to position [60, 0]
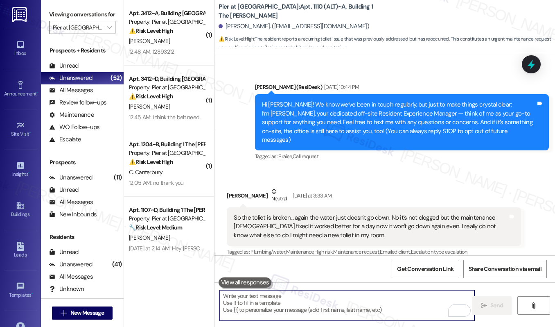
scroll to position [222, 0]
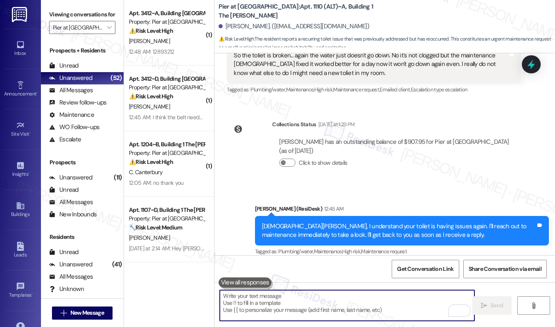
click at [295, 298] on textarea "To enrich screen reader interactions, please activate Accessibility in Grammarl…" at bounding box center [347, 305] width 255 height 31
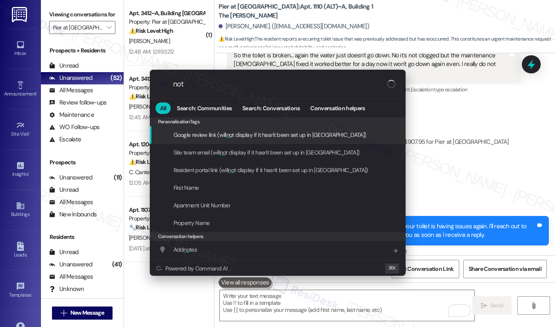
type input "note"
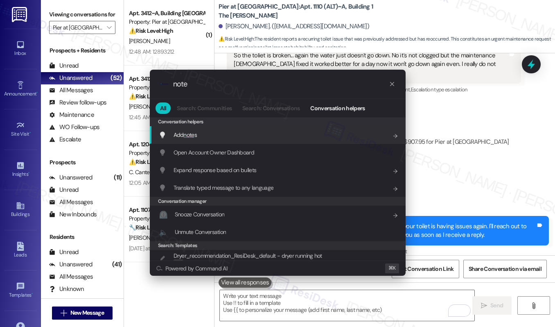
click at [273, 139] on div "Add note s Add shortcut" at bounding box center [279, 134] width 240 height 9
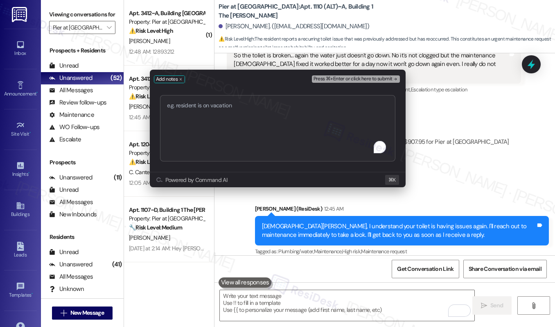
type textarea "Work order submitted by Residesk | Work Order # 12922287 - Toilet Issue"
click at [344, 79] on span "Press ⌘+Enter or click here to submit" at bounding box center [353, 79] width 79 height 6
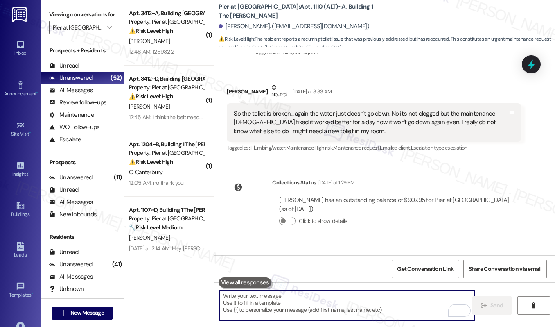
scroll to position [410, 0]
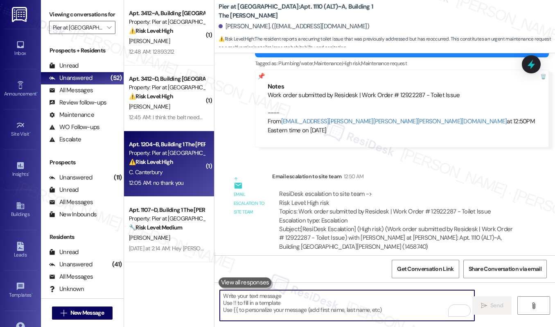
click at [173, 174] on div "C. Canterbury" at bounding box center [166, 172] width 77 height 10
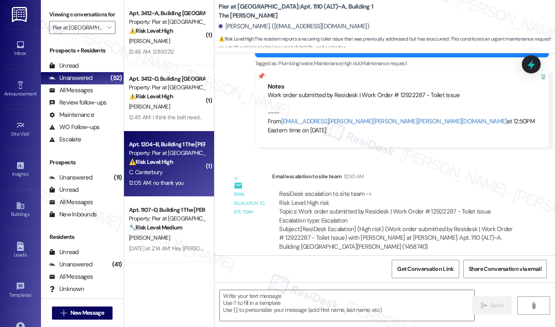
type textarea "Fetching suggested responses. Please feel free to read through the conversation…"
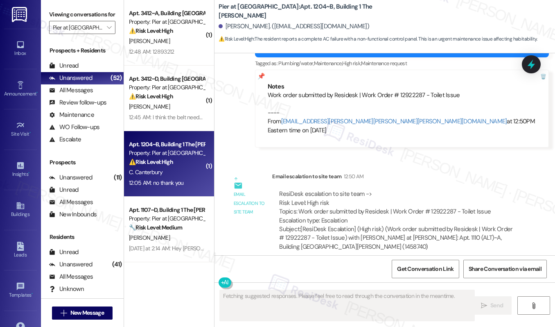
scroll to position [1258, 0]
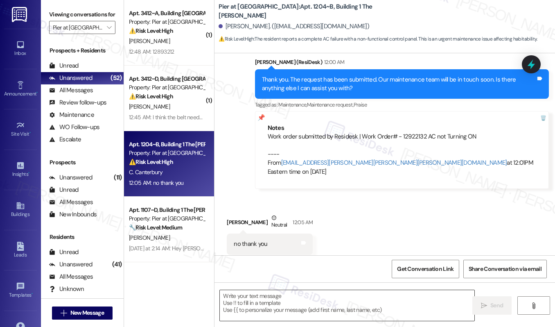
click at [261, 306] on textarea at bounding box center [347, 305] width 255 height 31
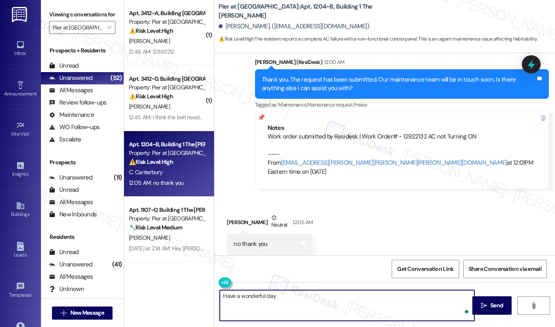
type textarea "Have a wonderful day!"
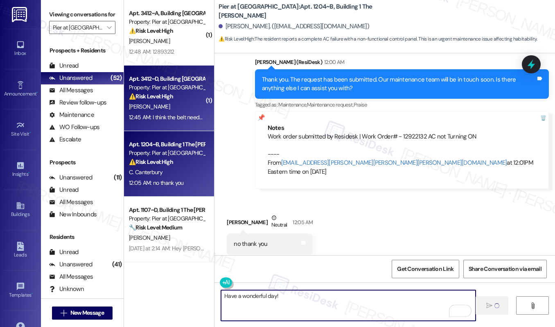
click at [176, 115] on div "12:45 AM: I think the belt needs to be replaced, a [DEMOGRAPHIC_DATA] came out …" at bounding box center [297, 116] width 336 height 7
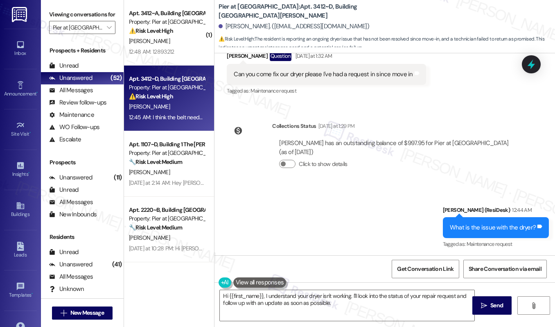
scroll to position [267, 0]
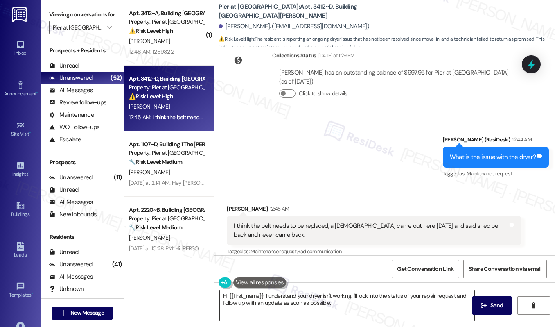
click at [266, 303] on textarea "Hi {{first_name}}, I understand your dryer isn't working. I'll look into the st…" at bounding box center [347, 305] width 255 height 31
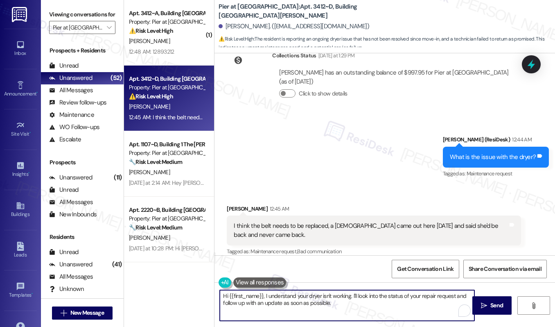
click at [266, 303] on textarea "Hi {{first_name}}, I understand your dryer isn't working. I'll look into the st…" at bounding box center [347, 305] width 255 height 31
click at [330, 222] on div "I think the belt needs to be replaced, a [DEMOGRAPHIC_DATA] came out here [DATE…" at bounding box center [371, 231] width 274 height 18
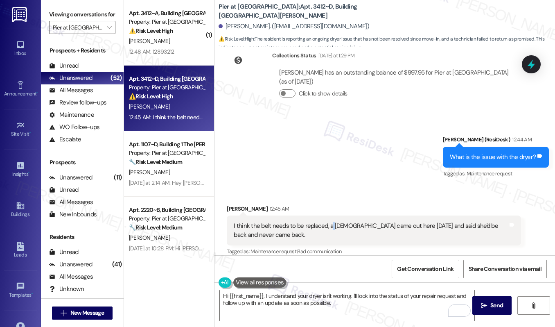
click at [330, 222] on div "I think the belt needs to be replaced, a [DEMOGRAPHIC_DATA] came out here [DATE…" at bounding box center [371, 231] width 274 height 18
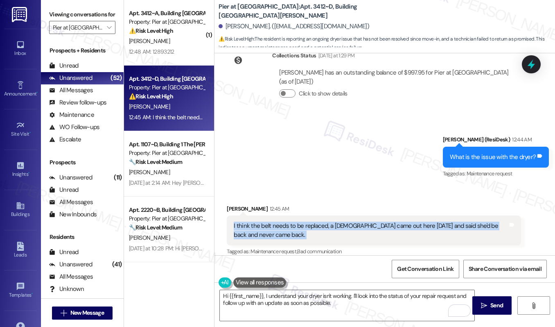
click at [330, 222] on div "I think the belt needs to be replaced, a [DEMOGRAPHIC_DATA] came out here [DATE…" at bounding box center [371, 231] width 274 height 18
click at [294, 225] on div "I think the belt needs to be replaced, a [DEMOGRAPHIC_DATA] came out here [DATE…" at bounding box center [371, 231] width 274 height 18
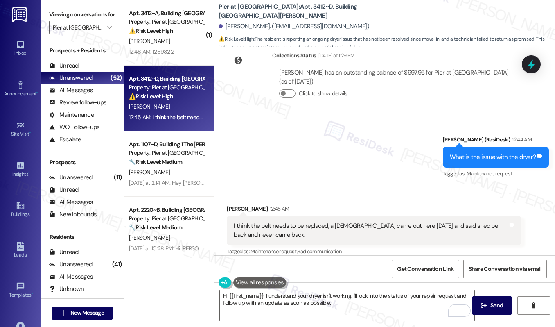
click at [294, 225] on div "I think the belt needs to be replaced, a [DEMOGRAPHIC_DATA] came out here [DATE…" at bounding box center [371, 231] width 274 height 18
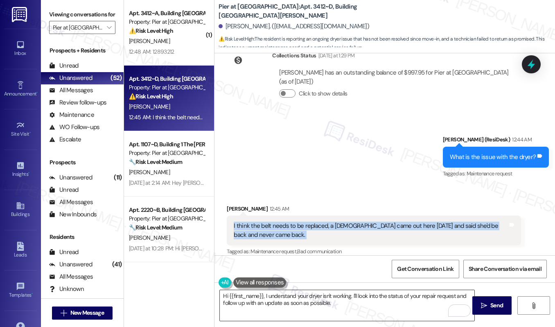
click at [276, 292] on textarea "Hi {{first_name}}, I understand your dryer isn't working. I'll look into the st…" at bounding box center [347, 305] width 255 height 31
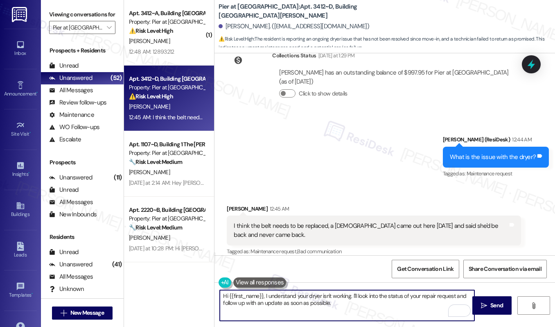
click at [276, 292] on textarea "Hi {{first_name}}, I understand your dryer isn't working. I'll look into the st…" at bounding box center [347, 305] width 255 height 31
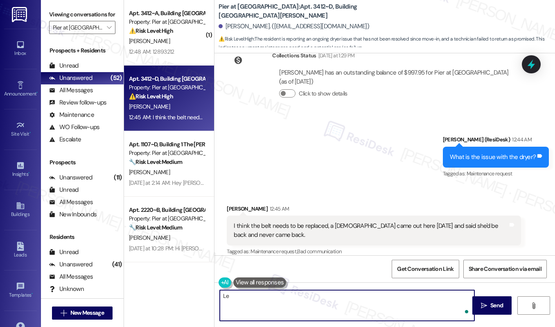
type textarea "L"
type textarea "Were you provided a reference or work order number for the repair?"
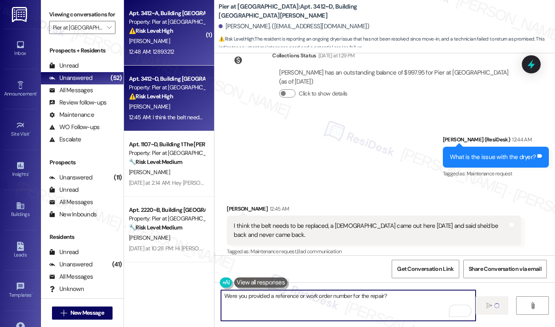
click at [150, 44] on div "[PERSON_NAME]" at bounding box center [166, 41] width 77 height 10
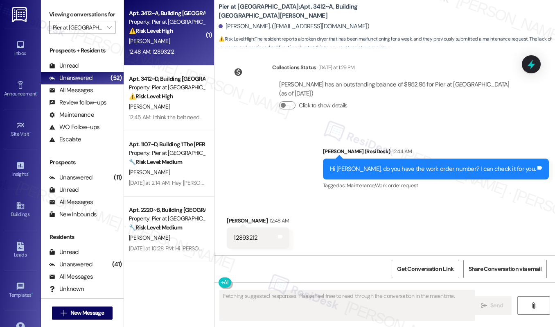
scroll to position [228, 0]
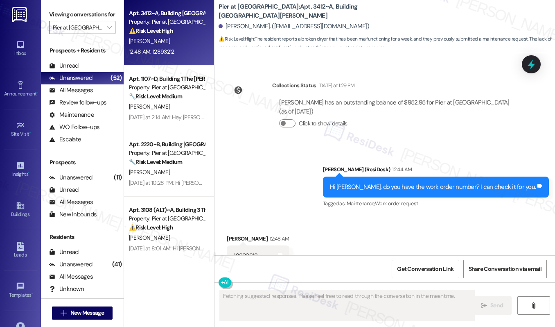
click at [151, 44] on div "[PERSON_NAME]" at bounding box center [166, 41] width 77 height 10
click at [241, 251] on div "12893212" at bounding box center [246, 255] width 24 height 9
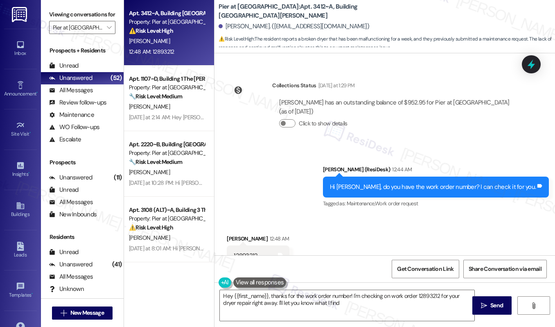
click at [241, 251] on div "12893212" at bounding box center [246, 255] width 24 height 9
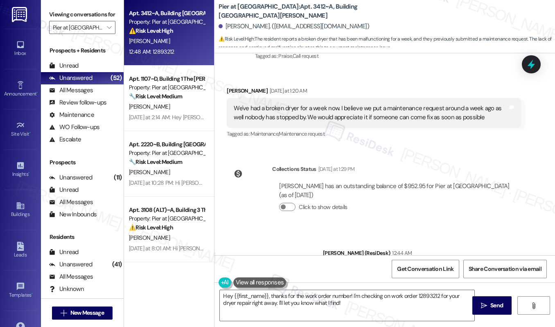
scroll to position [228, 0]
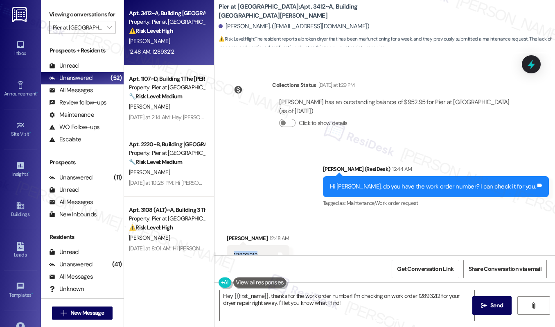
copy div "12893212"
click at [271, 301] on textarea "Hey {{first_name}}, thanks for the work order number! I'm checking on work orde…" at bounding box center [347, 305] width 255 height 31
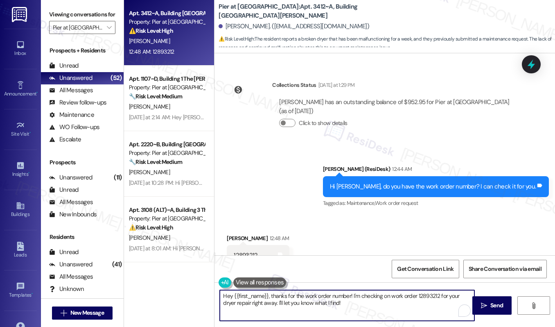
click at [271, 301] on textarea "Hey {{first_name}}, thanks for the work order number! I'm checking on work orde…" at bounding box center [347, 305] width 255 height 31
paste textarea "12893212"
type textarea "Thank you, [PERSON_NAME]. I flagged the work order# 12893212 to our maintenance…"
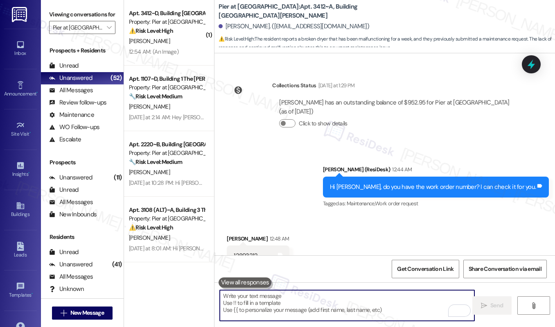
scroll to position [294, 0]
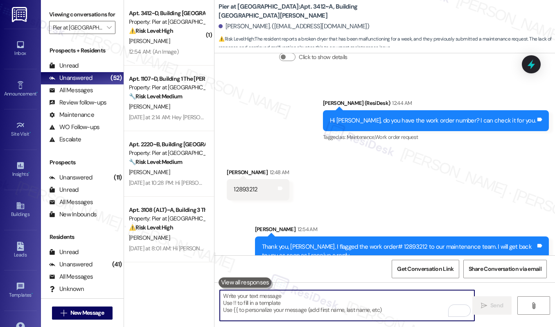
click at [320, 305] on textarea "To enrich screen reader interactions, please activate Accessibility in Grammarl…" at bounding box center [347, 305] width 255 height 31
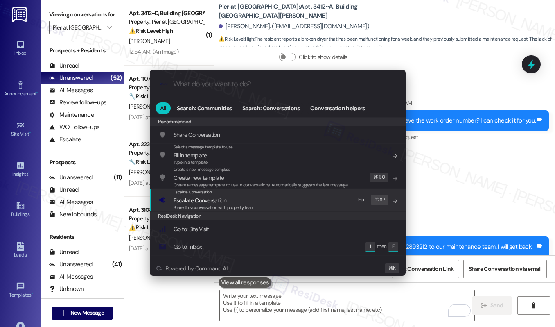
click at [285, 208] on div "Escalate Conversation Escalate Conversation Share this conversation with proper…" at bounding box center [279, 200] width 240 height 22
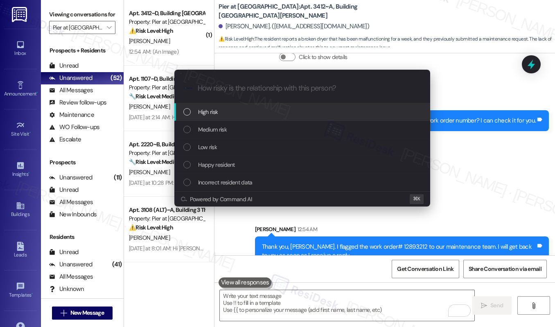
click at [286, 109] on div "High risk" at bounding box center [303, 111] width 240 height 9
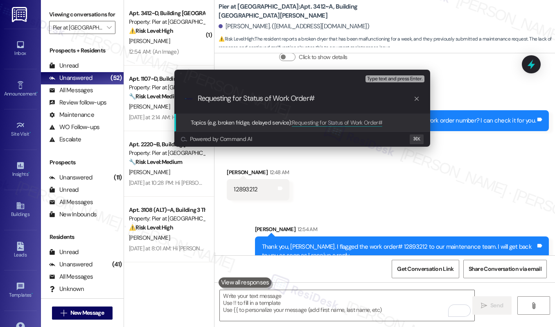
paste input "12893212"
type input "Requesting for Status of Work Order# 12893212"
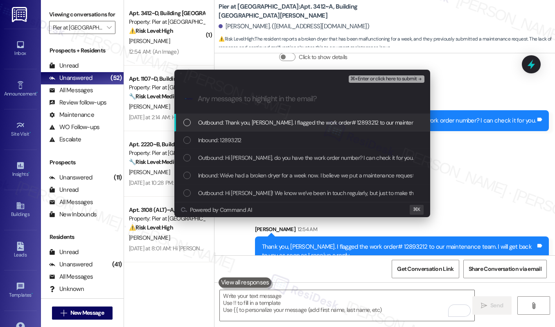
click at [280, 118] on span "Outbound: Thank you, [PERSON_NAME]. I flagged the work order# 12893212 to our m…" at bounding box center [377, 122] width 358 height 9
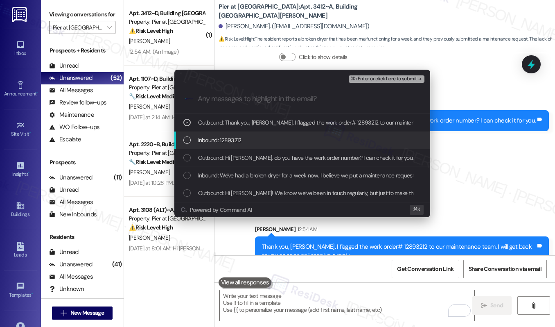
click at [270, 139] on div "Inbound: 12893212" at bounding box center [303, 140] width 240 height 9
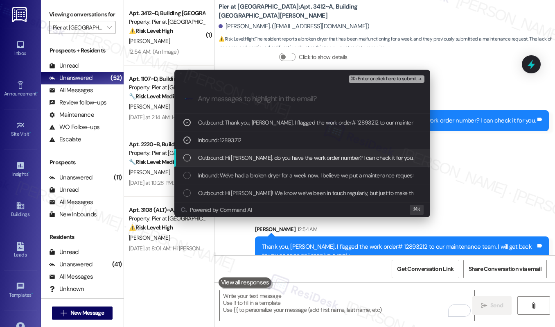
click at [264, 154] on span "Outbound: Hi [PERSON_NAME], do you have the work order number? I can check it f…" at bounding box center [306, 157] width 216 height 9
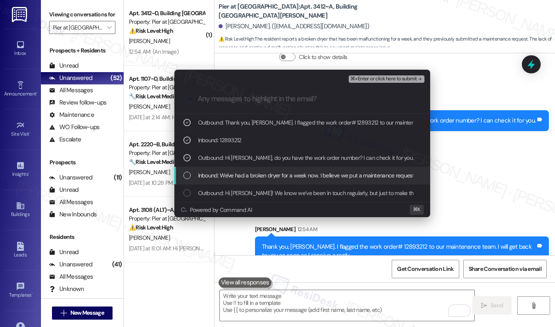
click at [259, 174] on span "Inbound: We've had a broken dryer for a week now. I believe we put a maintenanc…" at bounding box center [450, 175] width 505 height 9
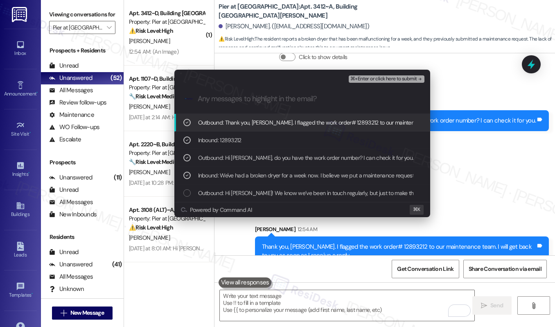
click at [382, 79] on span "⌘+Enter or click here to submit" at bounding box center [384, 79] width 66 height 6
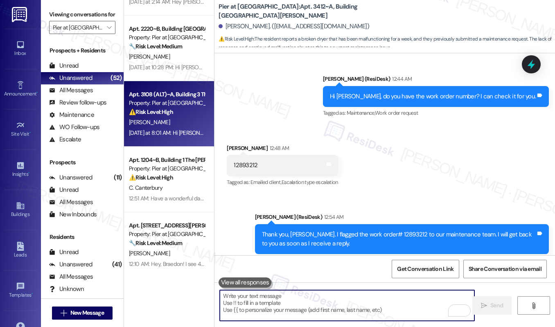
scroll to position [0, 0]
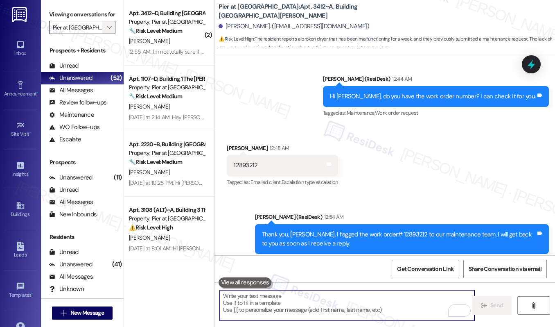
click at [113, 34] on button "" at bounding box center [108, 27] width 13 height 13
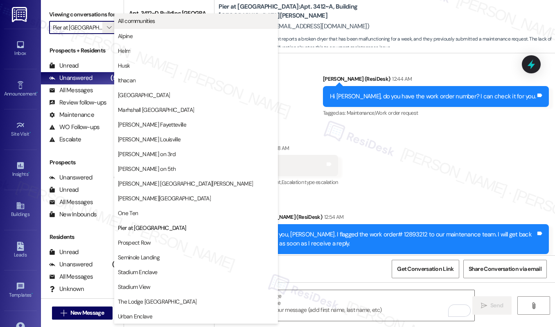
click at [165, 20] on span "All communities" at bounding box center [196, 21] width 156 height 8
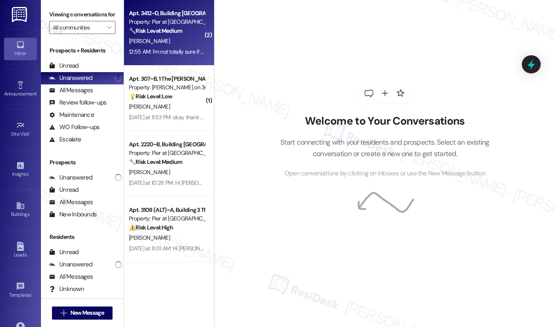
click at [178, 40] on div "[PERSON_NAME]" at bounding box center [166, 41] width 77 height 10
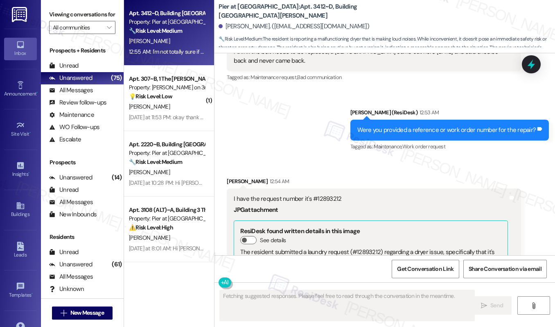
scroll to position [427, 0]
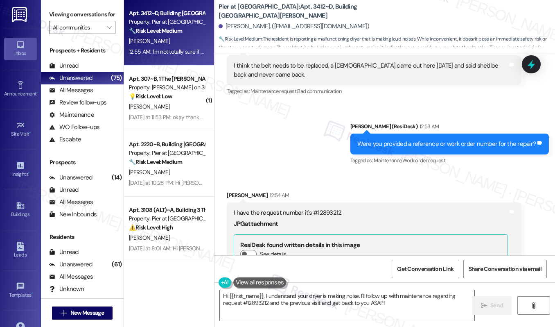
click at [330, 208] on div "I have the request number it's #12893212" at bounding box center [371, 212] width 274 height 9
copy div "12893212"
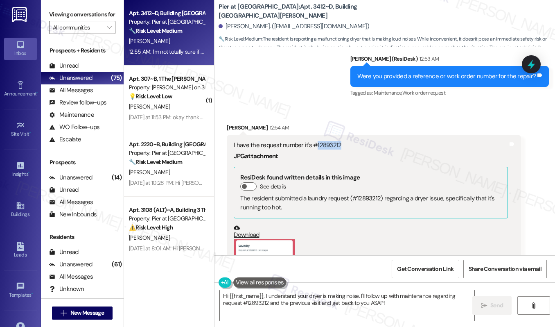
scroll to position [603, 0]
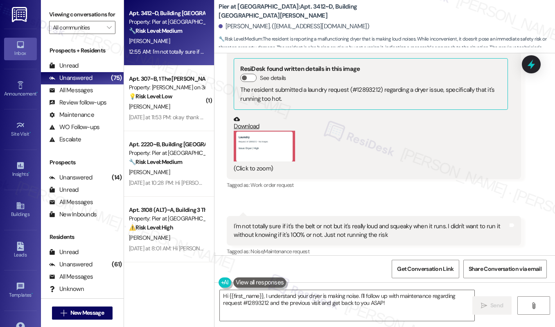
click at [267, 148] on button "Zoom image" at bounding box center [264, 146] width 61 height 31
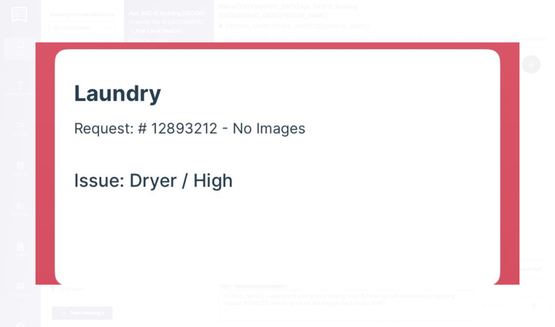
click at [549, 203] on button "Unzoom image" at bounding box center [277, 163] width 555 height 327
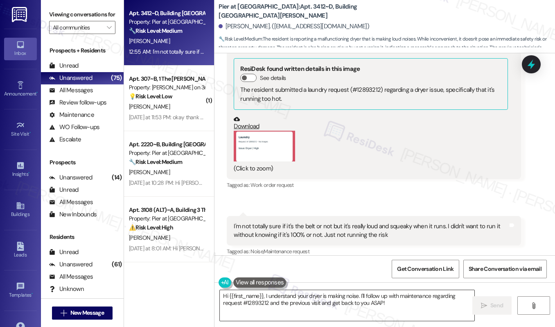
click at [377, 308] on textarea "Hi {{first_name}}, I understand your dryer is making noise. I'll follow up with…" at bounding box center [347, 305] width 255 height 31
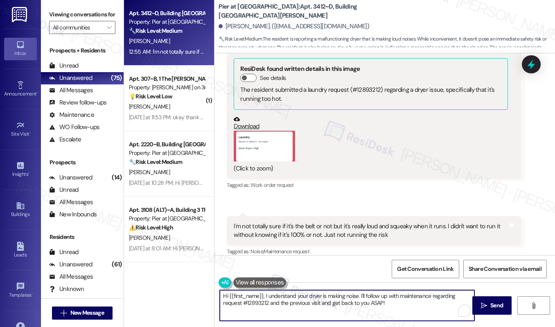
click at [377, 308] on textarea "Hi {{first_name}}, I understand your dryer is making noise. I'll follow up with…" at bounding box center [347, 305] width 255 height 31
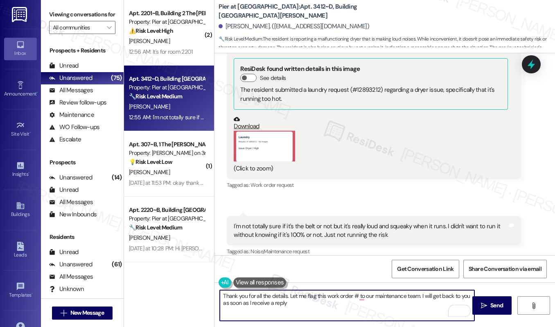
click at [363, 298] on textarea "Thank you for all the details. Let me flag this work order # to our maintenance…" at bounding box center [347, 305] width 255 height 31
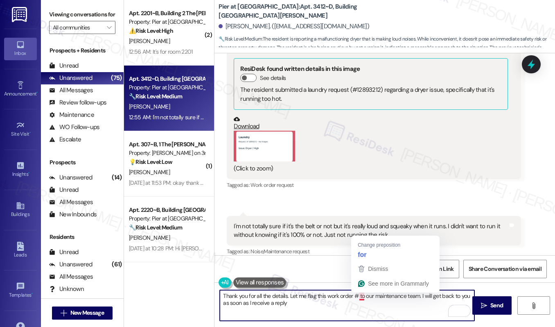
click at [362, 297] on textarea "Thank you for all the details. Let me flag this work order # to our maintenance…" at bounding box center [347, 305] width 255 height 31
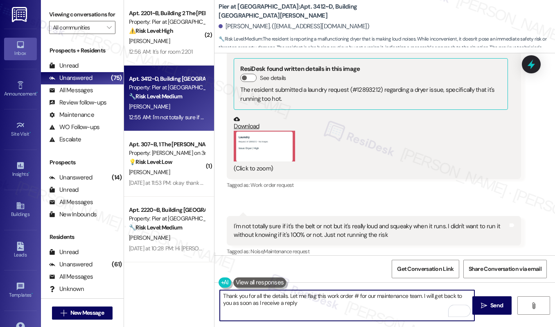
click at [350, 306] on textarea "Thank you for all the details. Let me flag this work order # for our maintenanc…" at bounding box center [347, 305] width 255 height 31
type textarea "Thank you for all the details. Let me flag this work order # for our maintenanc…"
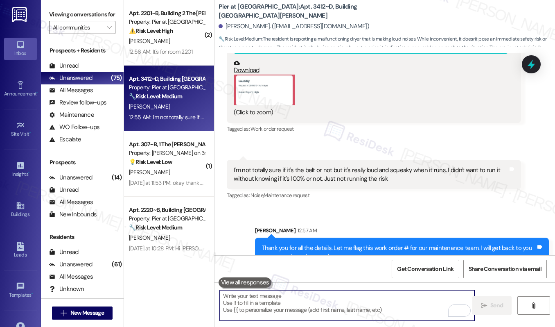
scroll to position [669, 0]
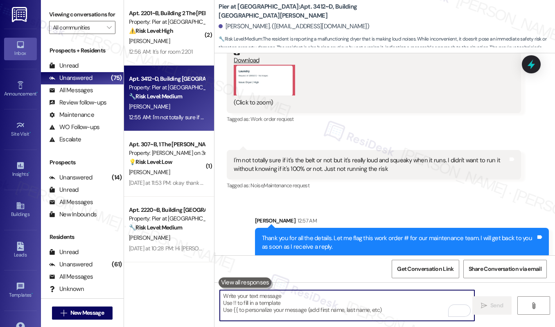
click at [305, 305] on textarea "To enrich screen reader interactions, please activate Accessibility in Grammarl…" at bounding box center [347, 305] width 255 height 31
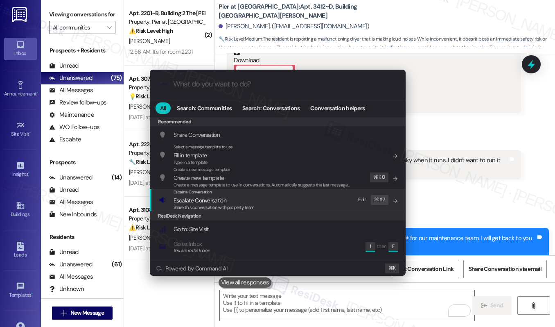
click at [228, 201] on span "Escalate Conversation" at bounding box center [214, 200] width 81 height 9
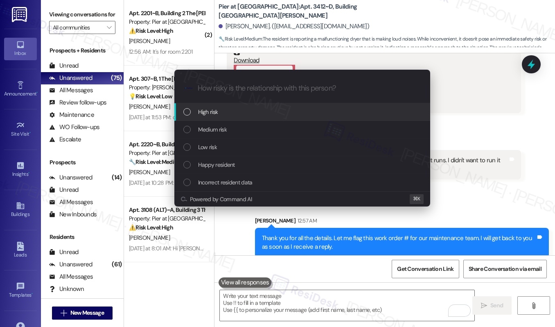
click at [243, 104] on div "High risk" at bounding box center [302, 112] width 256 height 18
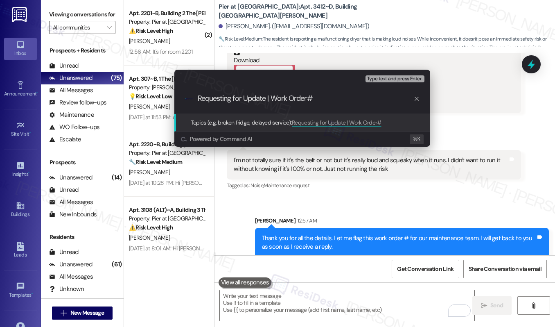
paste input "12893212"
type input "Requesting for Update | Work Order# 12893212"
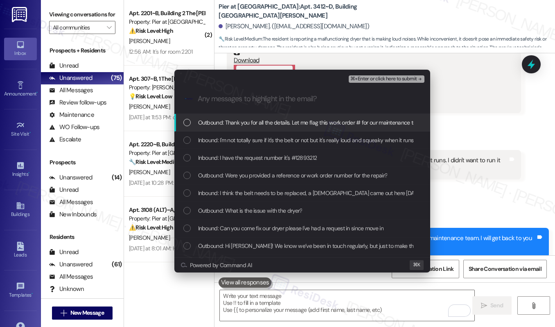
click at [318, 121] on span "Outbound: Thank you for all the details. Let me flag this work order # for our …" at bounding box center [369, 122] width 342 height 9
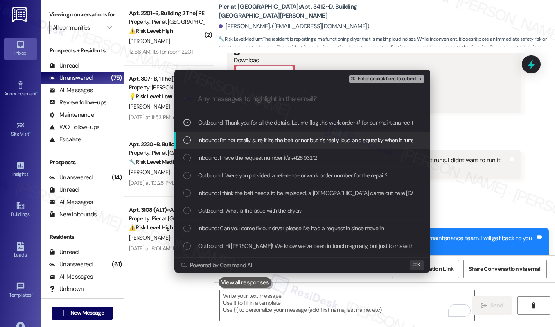
click at [312, 137] on span "Inbound: I'm not totally sure if it's the belt or not but it's really loud and …" at bounding box center [400, 140] width 405 height 9
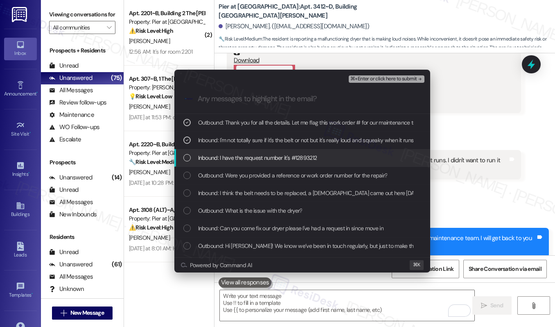
click at [303, 155] on span "Inbound: I have the request number it's #12893212" at bounding box center [257, 157] width 119 height 9
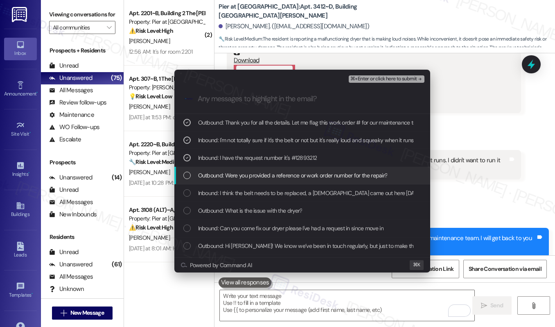
click at [296, 171] on span "Outbound: Were you provided a reference or work order number for the repair?" at bounding box center [293, 175] width 190 height 9
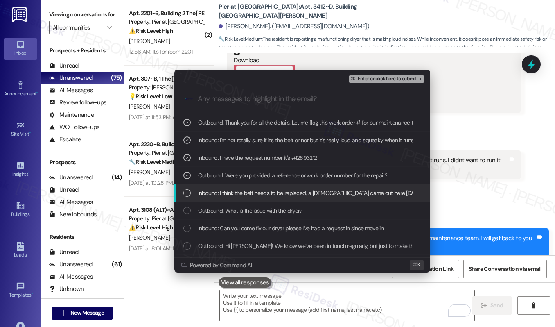
click at [287, 189] on span "Inbound: I think the belt needs to be replaced, a lady came out here yesterday …" at bounding box center [365, 192] width 334 height 9
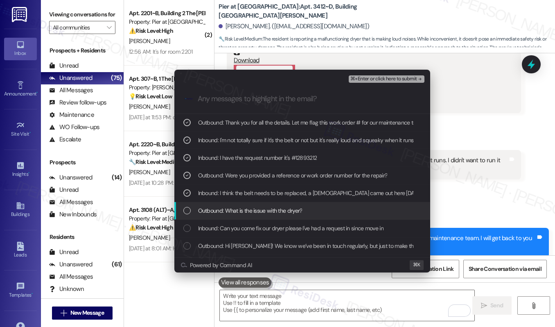
click at [283, 208] on span "Outbound: What is the issue with the dryer?" at bounding box center [250, 210] width 104 height 9
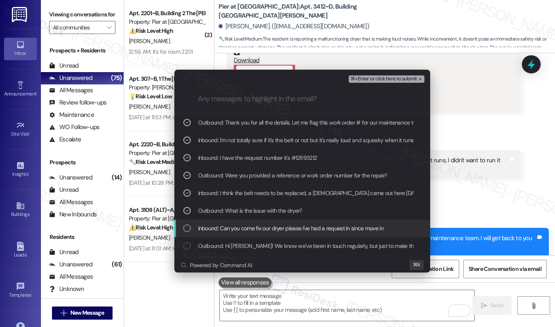
click at [277, 226] on span "Inbound: Can you come fix our dryer please I've had a request in since move in" at bounding box center [290, 228] width 185 height 9
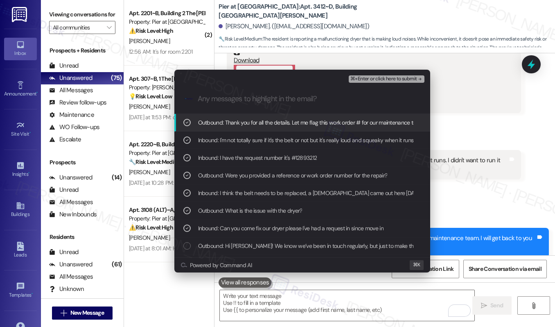
click at [384, 81] on span "⌘+Enter or click here to submit" at bounding box center [384, 79] width 66 height 6
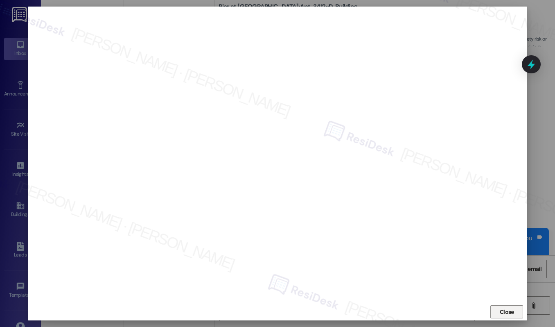
click at [508, 314] on span "Close" at bounding box center [507, 312] width 14 height 9
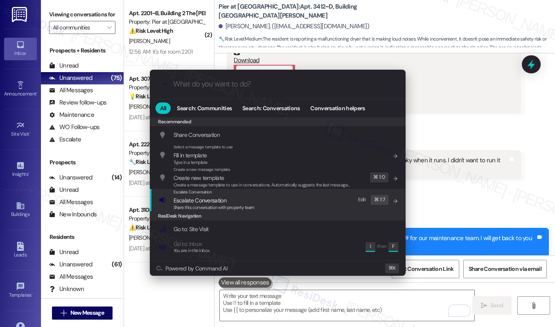
click at [314, 199] on div "Escalate Conversation Escalate Conversation Share this conversation with proper…" at bounding box center [279, 200] width 240 height 22
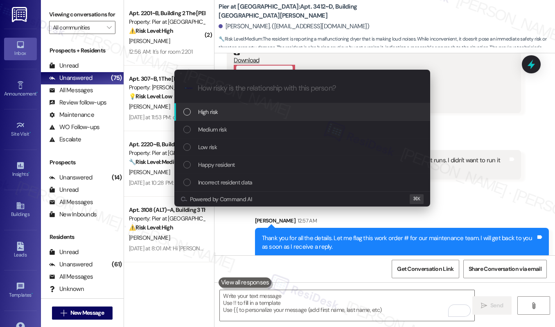
click at [278, 108] on div "High risk" at bounding box center [303, 111] width 240 height 9
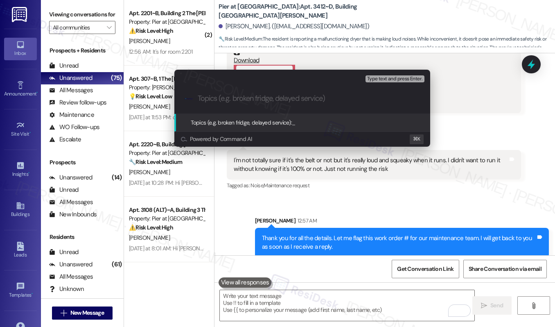
paste input "Requesting for Update | Work Order# 12893212"
type input "Requesting for Update | Work Order# 12893212"
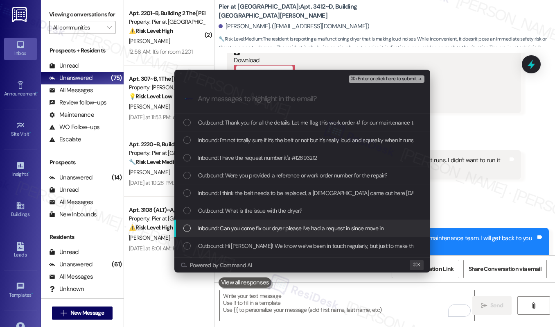
click at [256, 233] on div "Inbound: Can you come fix our dryer please I've had a request in since move in" at bounding box center [302, 228] width 256 height 18
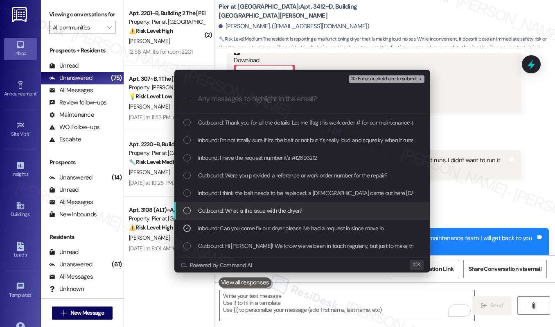
click at [262, 212] on span "Outbound: What is the issue with the dryer?" at bounding box center [250, 210] width 104 height 9
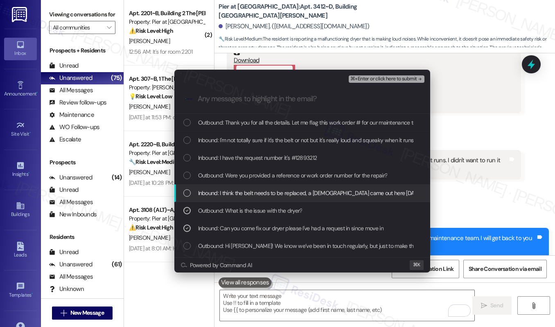
click at [276, 189] on span "Inbound: I think the belt needs to be replaced, a lady came out here yesterday …" at bounding box center [365, 192] width 334 height 9
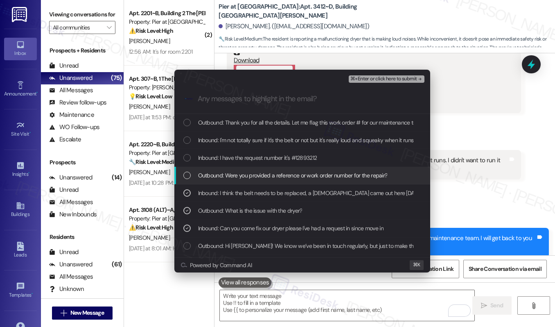
click at [286, 171] on span "Outbound: Were you provided a reference or work order number for the repair?" at bounding box center [293, 175] width 190 height 9
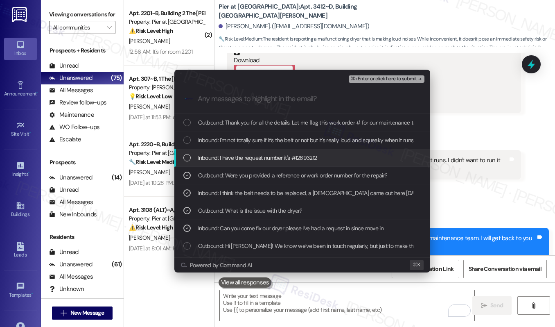
click at [292, 158] on span "Inbound: I have the request number it's #12893212" at bounding box center [257, 157] width 119 height 9
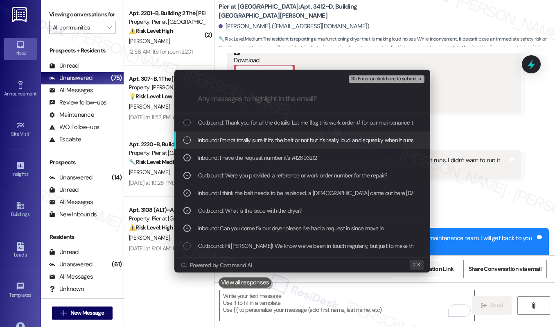
click at [300, 140] on span "Inbound: I'm not totally sure if it's the belt or not but it's really loud and …" at bounding box center [400, 140] width 405 height 9
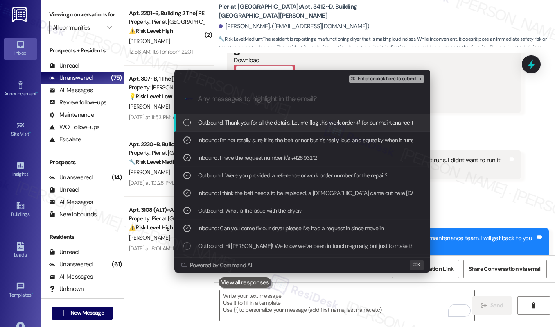
click at [314, 118] on span "Outbound: Thank you for all the details. Let me flag this work order # for our …" at bounding box center [369, 122] width 342 height 9
click at [389, 79] on span "⌘+Enter or click here to submit" at bounding box center [384, 79] width 66 height 6
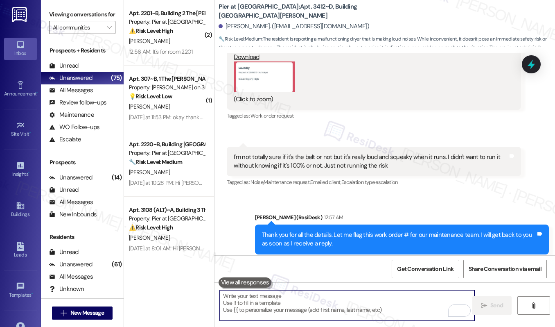
scroll to position [681, 0]
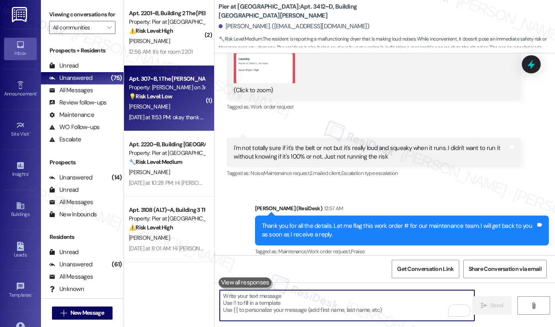
click at [170, 104] on div "M. Islas" at bounding box center [166, 107] width 77 height 10
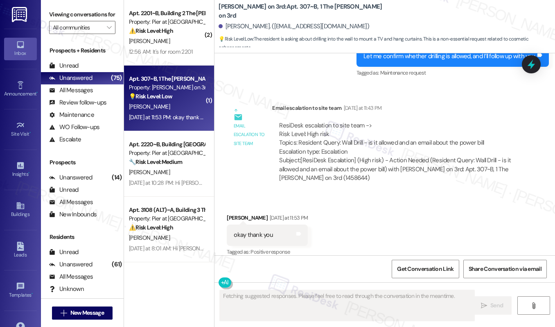
scroll to position [593, 0]
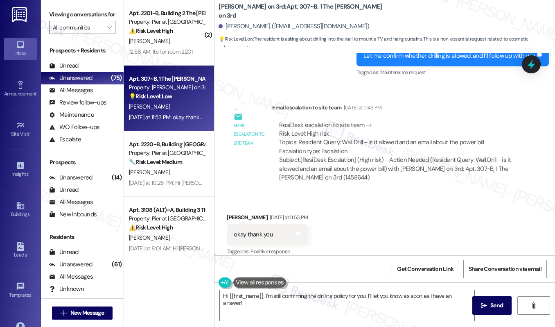
click at [267, 287] on button at bounding box center [259, 282] width 53 height 10
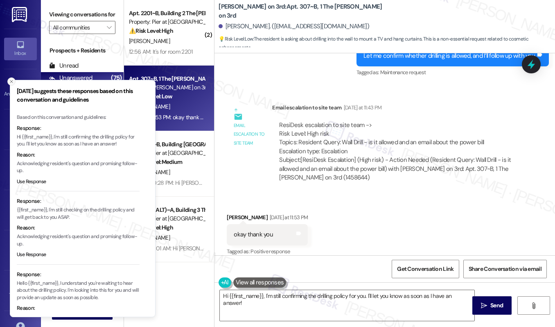
click at [9, 79] on icon "Close toast" at bounding box center [11, 81] width 5 height 5
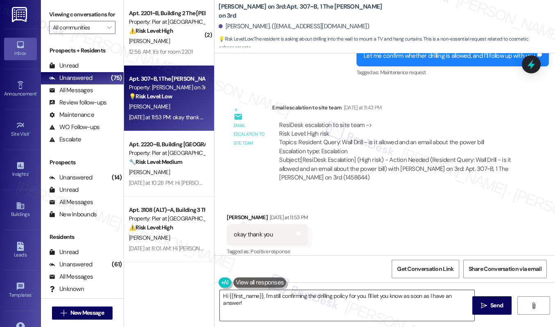
click at [264, 299] on textarea "Hi {{first_name}}, I'm still confirming the drilling policy for you. I'll let y…" at bounding box center [347, 305] width 255 height 31
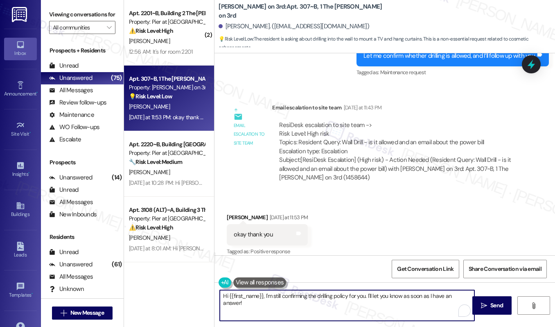
click at [264, 299] on textarea "Hi {{first_name}}, I'm still confirming the drilling policy for you. I'll let y…" at bounding box center [347, 305] width 255 height 31
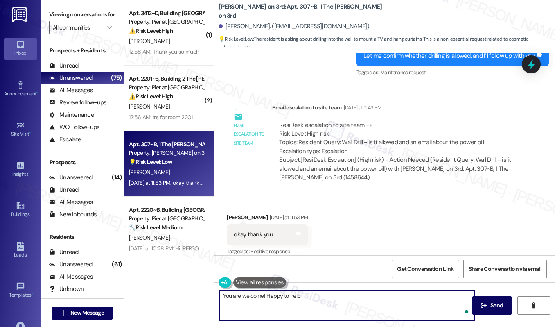
type textarea "You are welcome! Happy to help."
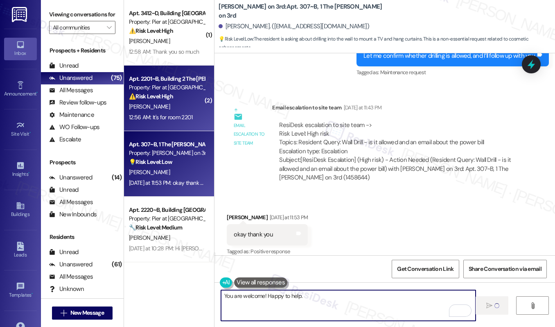
click at [170, 98] on strong "⚠️ Risk Level: High" at bounding box center [151, 96] width 44 height 7
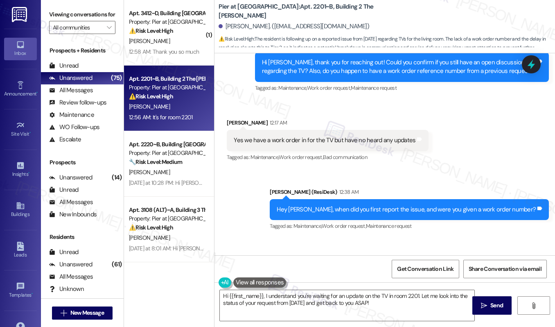
scroll to position [633, 0]
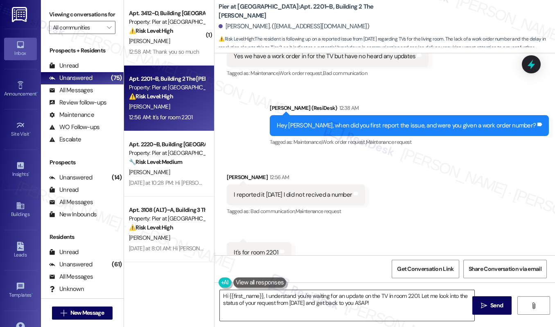
click at [316, 303] on textarea "Hi {{first_name}}, I understand you're waiting for an update on the TV in room …" at bounding box center [347, 305] width 255 height 31
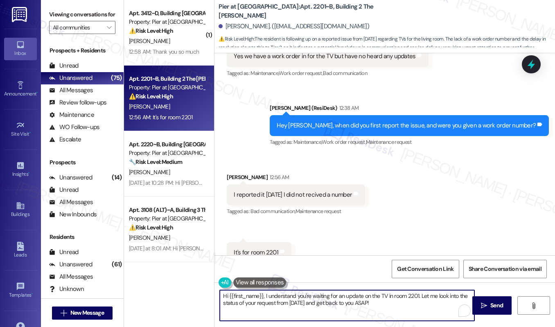
click at [316, 303] on textarea "Hi {{first_name}}, I understand you're waiting for an update on the TV in room …" at bounding box center [347, 305] width 255 height 31
click at [389, 301] on textarea "Hi {{first_name}}, I understand you're waiting for an update on the TV in room …" at bounding box center [347, 305] width 255 height 31
drag, startPoint x: 389, startPoint y: 301, endPoint x: 369, endPoint y: 304, distance: 20.6
click at [369, 304] on textarea "Hi {{first_name}}, I understand you're waiting for an update on the TV in room …" at bounding box center [347, 305] width 255 height 31
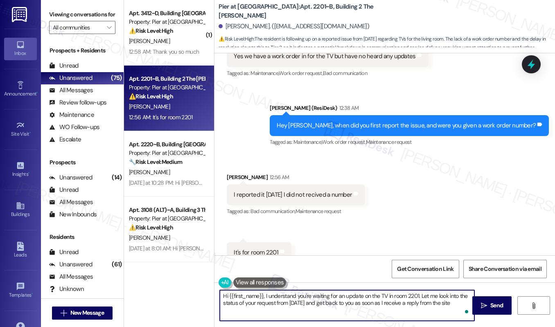
type textarea "Hi {{first_name}}, I understand you're waiting for an update on the TV in room …"
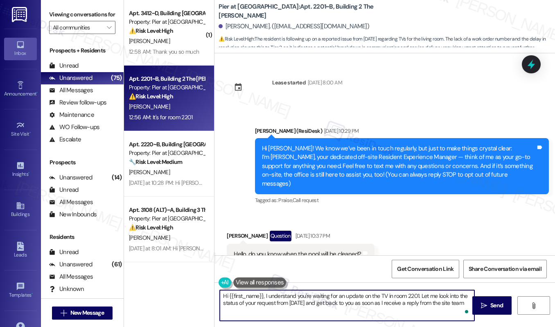
scroll to position [633, 0]
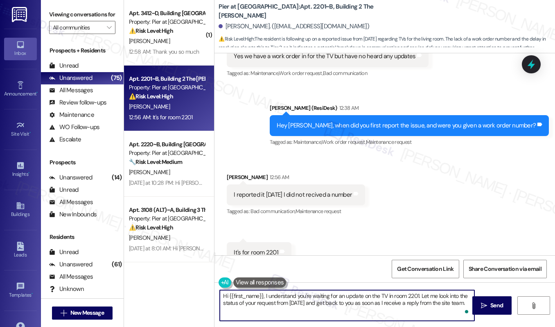
type textarea "Hi {{first_name}}, I understand you're waiting for an update on the TV in room …"
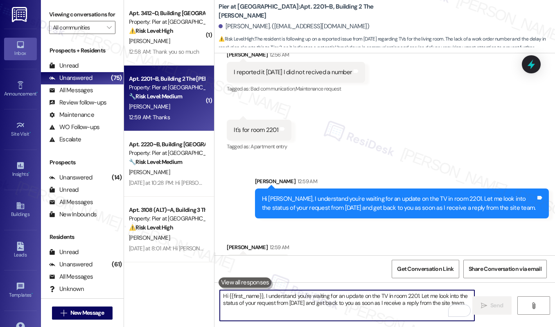
scroll to position [756, 0]
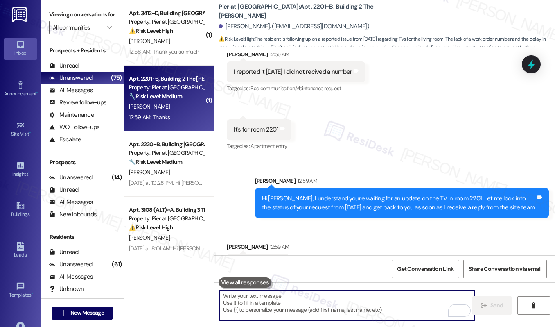
click at [305, 243] on div "Received via SMS [PERSON_NAME] 12:59 AM Thanks Tags and notes" at bounding box center [385, 252] width 341 height 57
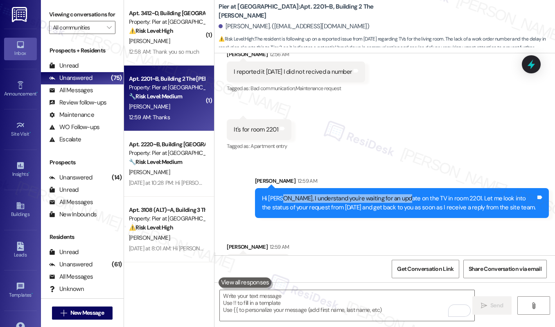
drag, startPoint x: 281, startPoint y: 174, endPoint x: 398, endPoint y: 174, distance: 117.5
click at [398, 194] on div "Hi [PERSON_NAME], I understand you're waiting for an update on the TV in room 2…" at bounding box center [399, 203] width 274 height 18
click at [323, 194] on div "Hi [PERSON_NAME], I understand you're waiting for an update on the TV in room 2…" at bounding box center [399, 203] width 274 height 18
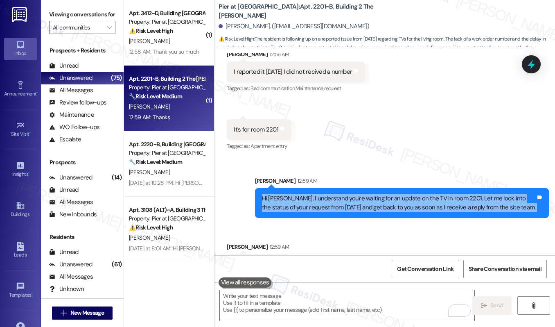
click at [323, 194] on div "Hi [PERSON_NAME], I understand you're waiting for an update on the TV in room 2…" at bounding box center [399, 203] width 274 height 18
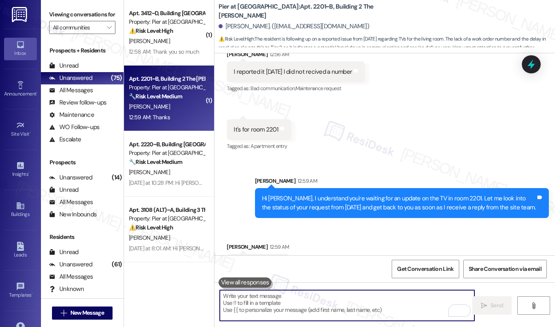
click at [304, 301] on textarea "To enrich screen reader interactions, please activate Accessibility in Grammarl…" at bounding box center [347, 305] width 255 height 31
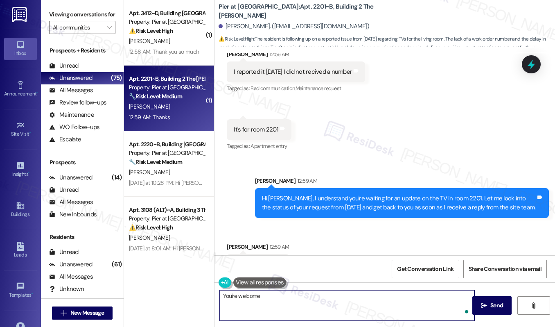
type textarea "You're welcome!"
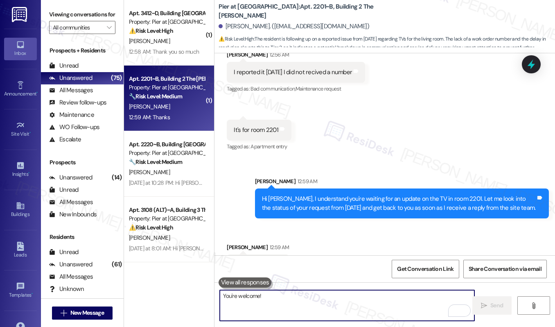
scroll to position [814, 0]
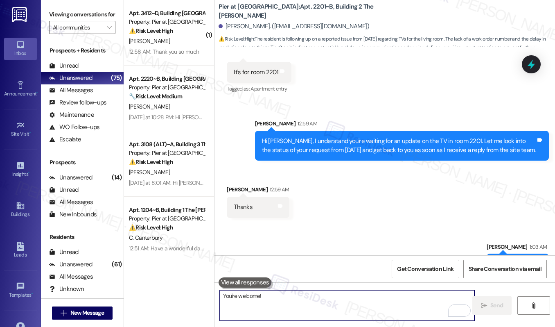
click at [315, 309] on textarea "You're welcome!" at bounding box center [347, 305] width 255 height 31
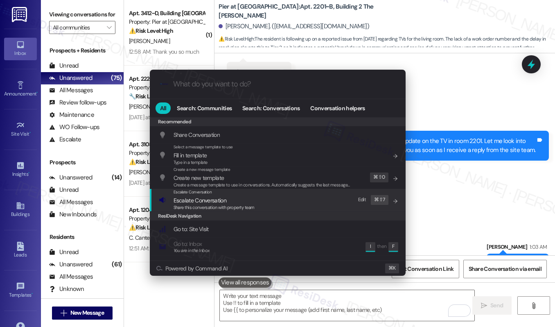
click at [262, 206] on div "Escalate Conversation Escalate Conversation Share this conversation with proper…" at bounding box center [279, 200] width 240 height 22
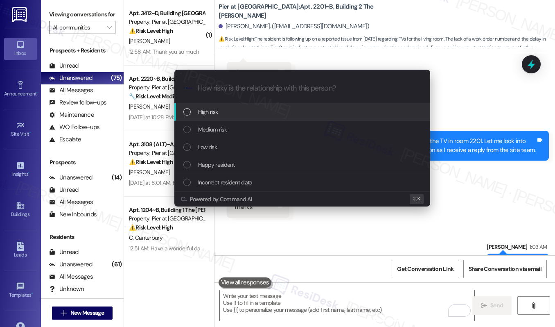
click at [255, 109] on div "High risk" at bounding box center [303, 111] width 240 height 9
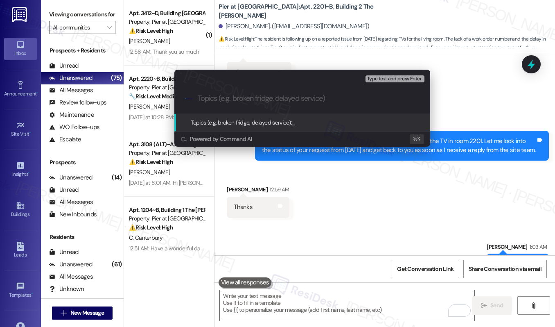
click at [258, 97] on input "Topics (e.g. broken fridge, delayed service)" at bounding box center [309, 98] width 222 height 9
type input "Status"
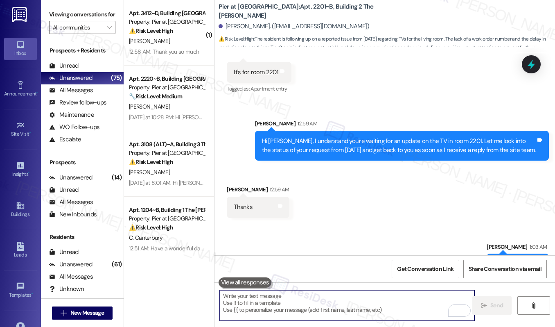
click at [280, 307] on textarea "To enrich screen reader interactions, please activate Accessibility in Grammarl…" at bounding box center [347, 305] width 255 height 31
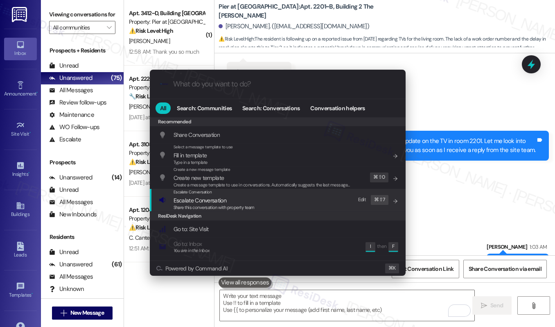
click at [243, 201] on span "Escalate Conversation" at bounding box center [214, 200] width 81 height 9
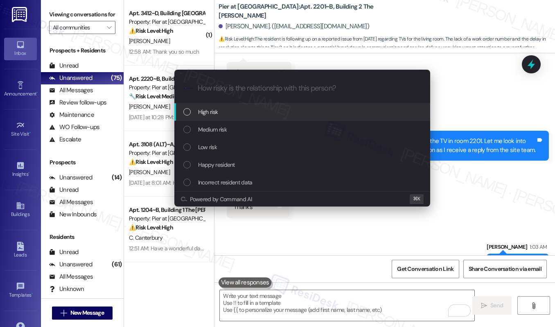
click at [252, 106] on div "High risk" at bounding box center [302, 112] width 256 height 18
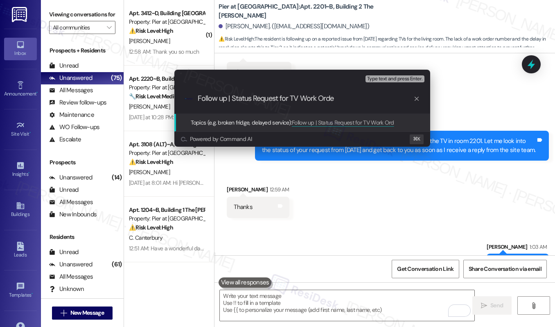
type input "Follow up | Status Request for TV Work Order"
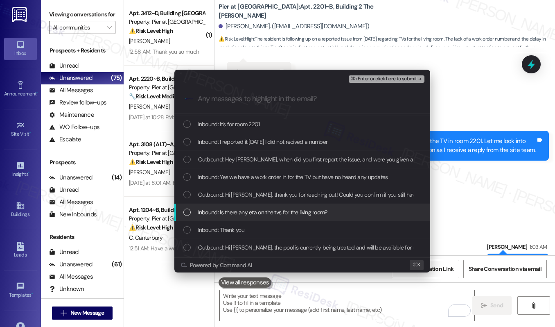
scroll to position [54, 0]
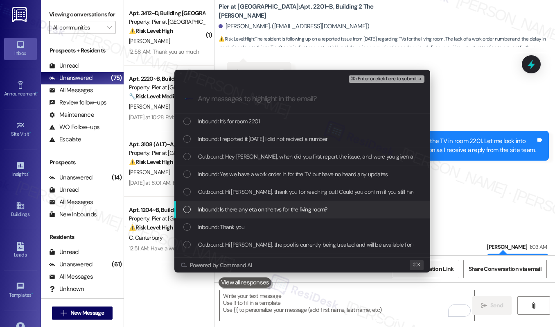
click at [271, 206] on span "Inbound: Is there any eta on the tvs for the living room?" at bounding box center [262, 209] width 129 height 9
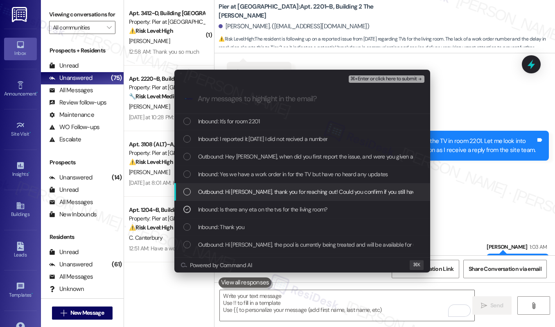
click at [278, 193] on span "Outbound: Hi [PERSON_NAME], thank you for reaching out! Could you confirm if yo…" at bounding box center [456, 191] width 517 height 9
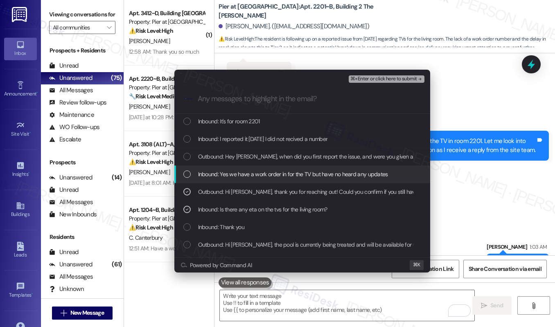
click at [291, 174] on span "Inbound: Yes we have a work order in for the TV but have no heard any updates" at bounding box center [293, 174] width 190 height 9
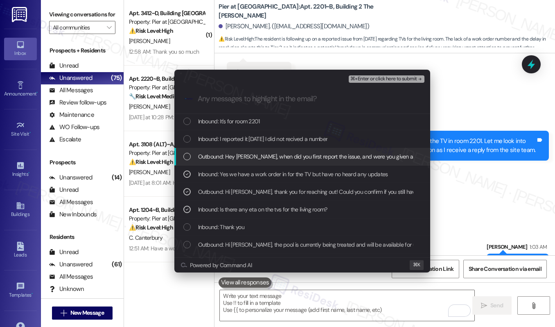
click at [302, 156] on span "Outbound: Hey [PERSON_NAME], when did you first report the issue, and were you …" at bounding box center [330, 156] width 265 height 9
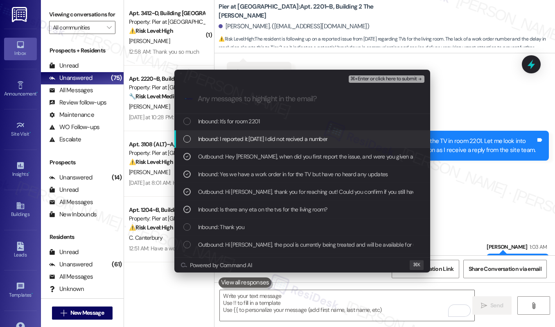
click at [312, 138] on span "Inbound: I reported it [DATE] I did not recived a number" at bounding box center [263, 138] width 130 height 9
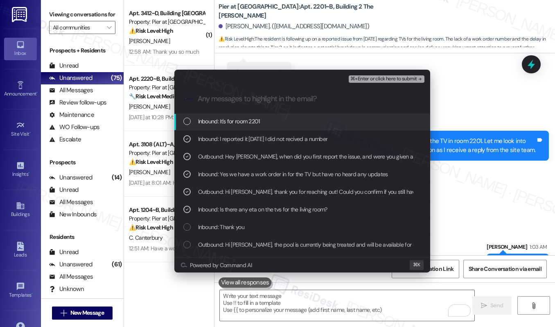
click at [319, 122] on div "Inbound: It's for room 2201" at bounding box center [303, 121] width 240 height 9
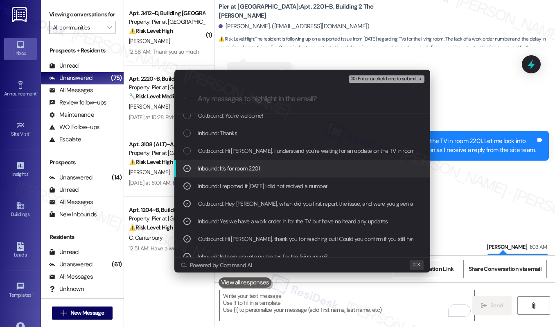
scroll to position [4, 0]
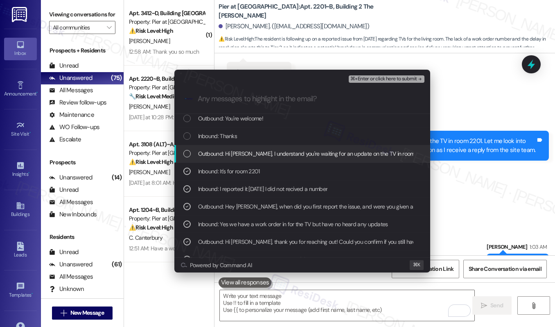
click at [301, 152] on span "Outbound: Hi [PERSON_NAME], I understand you're waiting for an update on the TV…" at bounding box center [458, 153] width 521 height 9
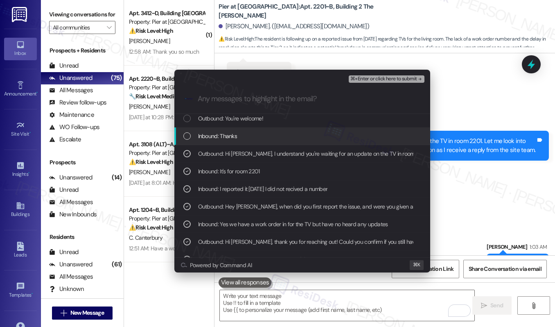
click at [311, 133] on div "Inbound: Thanks" at bounding box center [303, 135] width 240 height 9
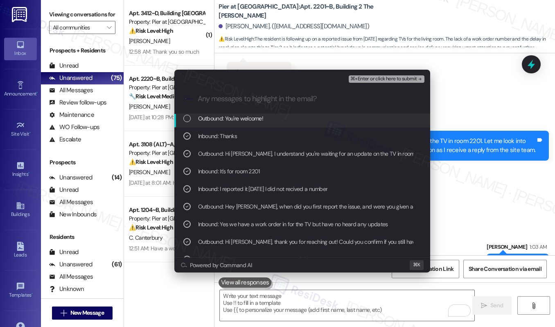
click at [319, 120] on div "Outbound: You're welcome!" at bounding box center [303, 118] width 240 height 9
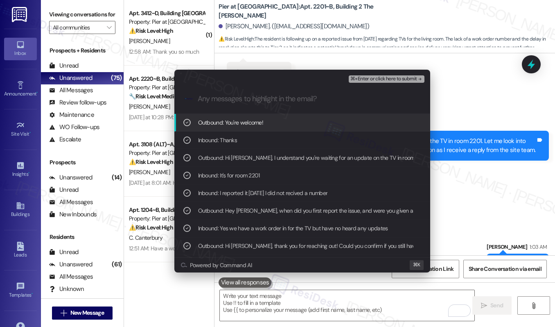
click at [364, 80] on span "⌘+Enter or click here to submit" at bounding box center [384, 79] width 66 height 6
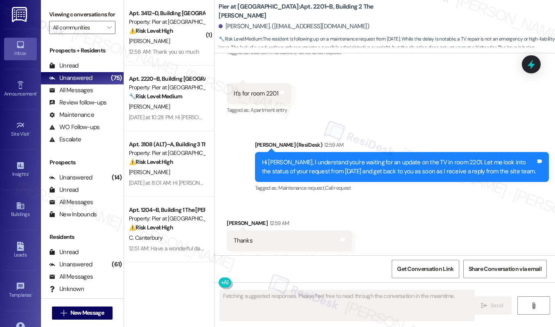
scroll to position [850, 0]
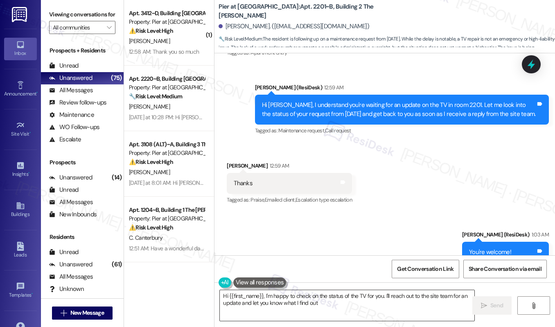
type textarea "Hi {{first_name}}, I'm happy to check on the status of the TV for you. I'll rea…"
click at [300, 302] on textarea "Hi {{first_name}}, I'm happy to check on the status of the TV for you. I'll rea…" at bounding box center [347, 305] width 255 height 31
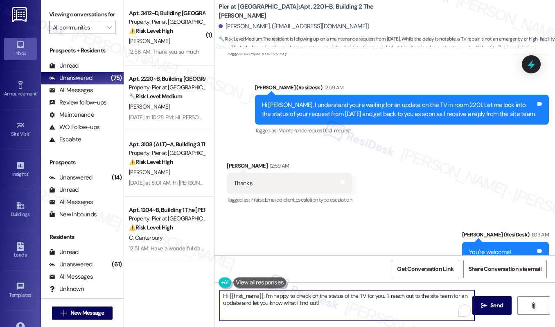
click at [300, 302] on textarea "Hi {{first_name}}, I'm happy to check on the status of the TV for you. I'll rea…" at bounding box center [347, 305] width 255 height 31
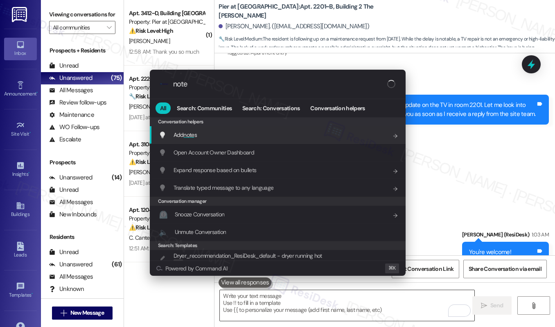
type input "notes"
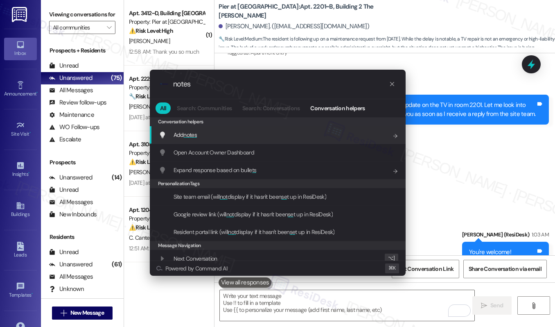
click at [306, 129] on div "Add notes Add shortcut" at bounding box center [278, 135] width 256 height 18
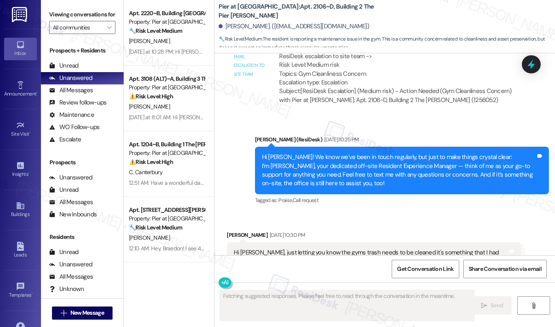
scroll to position [2042, 0]
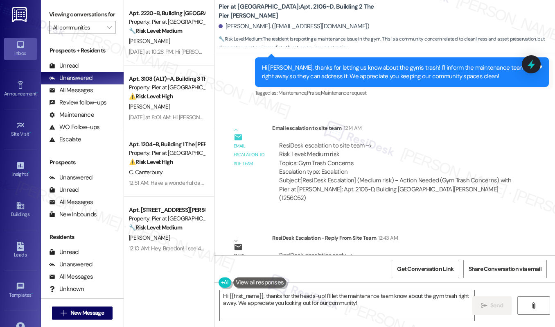
drag, startPoint x: 362, startPoint y: 222, endPoint x: 505, endPoint y: 220, distance: 142.9
click at [505, 251] on div "ResiDesk escalation reply -> Please handle: let them know the gym trash can was…" at bounding box center [396, 268] width 236 height 35
copy div "gym trash can was addressed yesterday and cleaned."
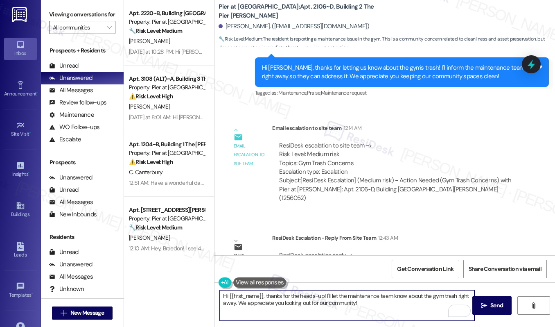
drag, startPoint x: 366, startPoint y: 307, endPoint x: 265, endPoint y: 296, distance: 102.1
click at [265, 296] on textarea "Hi {{first_name}}, thanks for the heads-up! I'll let the maintenance team know …" at bounding box center [347, 305] width 255 height 31
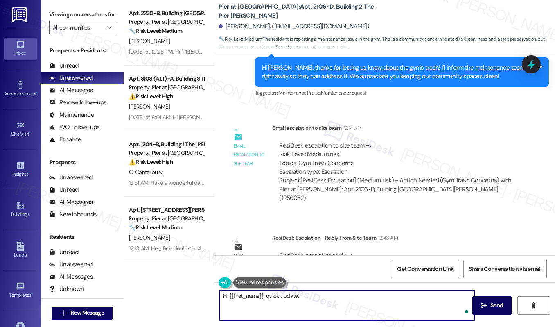
paste textarea "gym trash can was addressed yesterday and cleaned."
type textarea "Hi {{first_name}}, quick update: gym trash can was addressed yesterday and clea…"
click at [491, 306] on span "Send" at bounding box center [497, 305] width 13 height 9
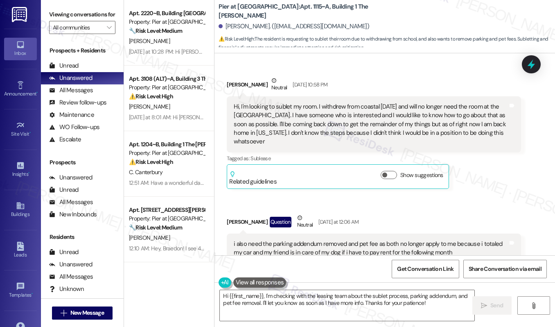
scroll to position [1124, 0]
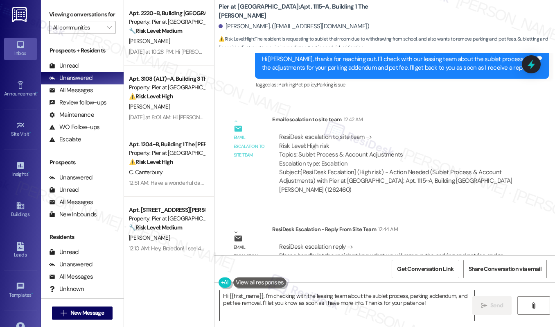
click at [276, 305] on textarea "Hi {{first_name}}, I'm checking with the leasing team about the sublet process,…" at bounding box center [347, 305] width 255 height 31
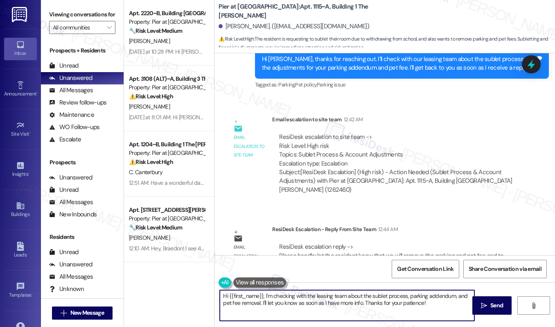
click at [276, 305] on textarea "Hi {{first_name}}, I'm checking with the leasing team about the sublet process,…" at bounding box center [347, 305] width 255 height 31
click at [428, 307] on textarea "Hi {{first_name}}, I'm checking with the leasing team about the sublet process,…" at bounding box center [347, 305] width 255 height 31
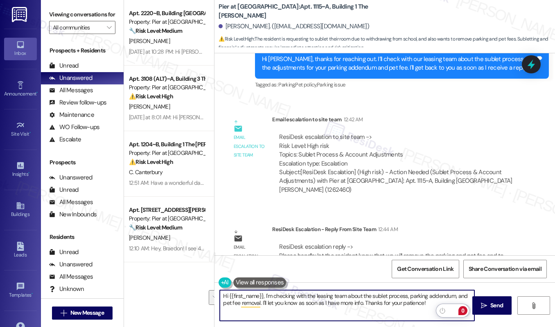
drag, startPoint x: 428, startPoint y: 307, endPoint x: 265, endPoint y: 296, distance: 164.1
click at [265, 296] on textarea "Hi {{first_name}}, I'm checking with the leasing team about the sublet process,…" at bounding box center [347, 305] width 255 height 31
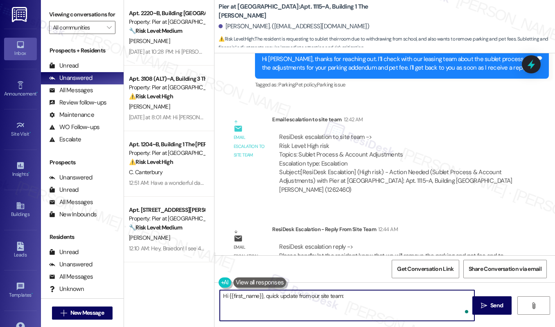
paste textarea "Hi [Resident’s Name], we’ll remove the parking and pet fee from your account. F…"
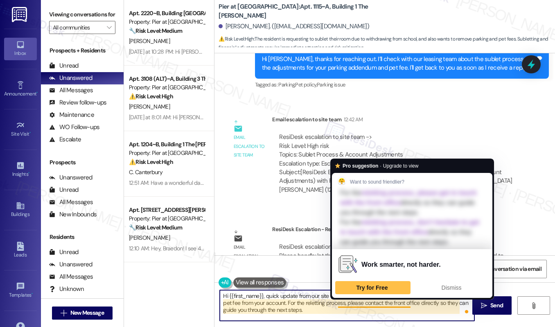
click at [393, 308] on textarea "Hi {{first_name}}, quick update from our site team: Hi [Resident’s Name], we’ll…" at bounding box center [347, 305] width 255 height 31
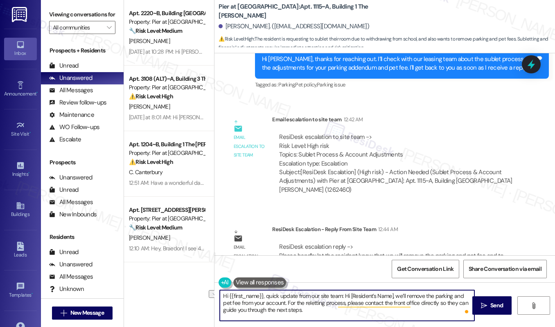
drag, startPoint x: 394, startPoint y: 297, endPoint x: 344, endPoint y: 293, distance: 51.0
click at [344, 293] on textarea "Hi {{first_name}}, quick update from our site team: Hi [Resident’s Name], we’ll…" at bounding box center [347, 305] width 255 height 31
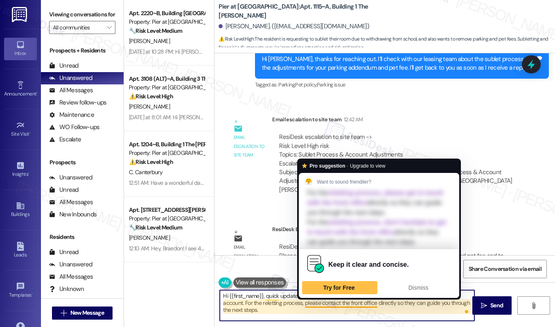
click at [348, 317] on textarea "Hi {{first_name}}, quick update from our site team: We’ll remove the parking an…" at bounding box center [347, 305] width 255 height 31
click at [353, 306] on textarea "Hi {{first_name}}, quick update from our site team: We’ll remove the parking an…" at bounding box center [347, 305] width 255 height 31
click at [353, 310] on textarea "Hi {{first_name}}, quick update from our site team: We’ll remove the parking an…" at bounding box center [347, 305] width 255 height 31
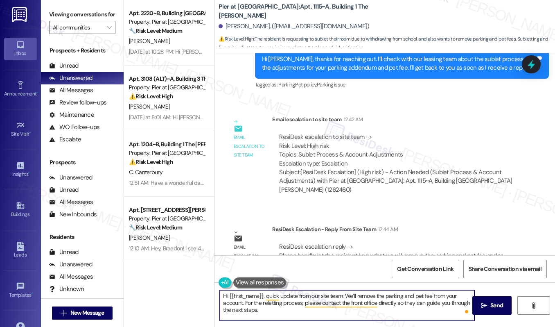
click at [423, 313] on textarea "Hi {{first_name}}, quick update from our site team: We’ll remove the parking an…" at bounding box center [347, 305] width 255 height 31
type textarea "Hi {{first_name}}, quick update from our site team: We’ll remove the parking an…"
click at [491, 304] on span "Send" at bounding box center [497, 305] width 13 height 9
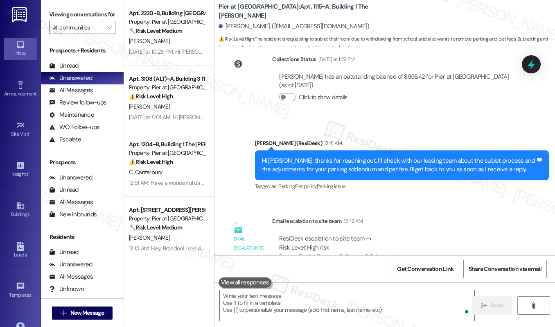
scroll to position [1190, 0]
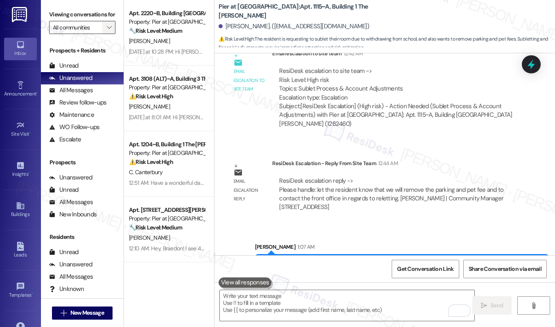
click at [108, 34] on span "" at bounding box center [109, 27] width 8 height 13
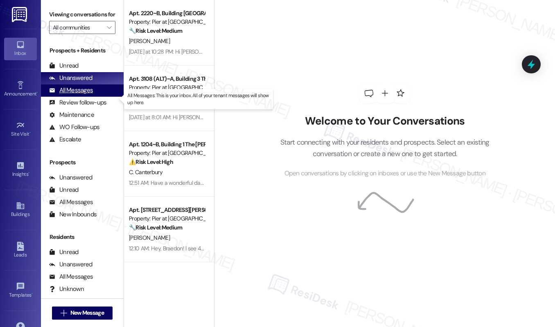
click at [76, 95] on div "All Messages" at bounding box center [71, 90] width 44 height 9
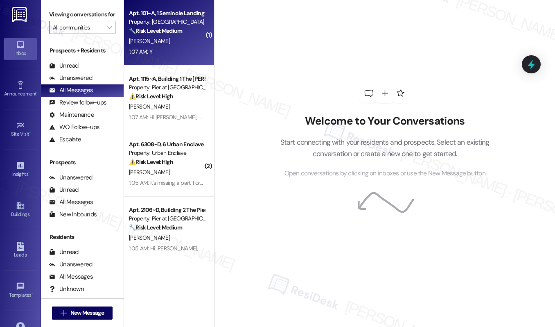
click at [190, 35] on div "Apt. 101~A, 1 Seminole Landing Property: Seminole Landing 🔧 Risk Level: Medium …" at bounding box center [166, 22] width 77 height 28
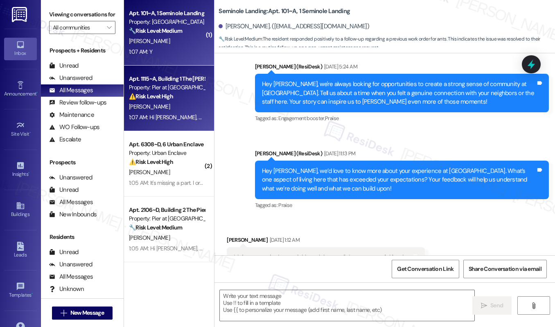
type textarea "Fetching suggested responses. Please feel free to read through the conversation…"
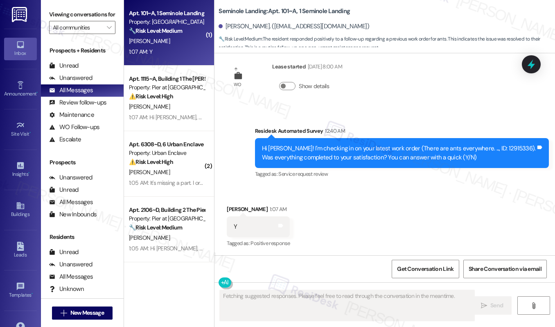
scroll to position [992, 0]
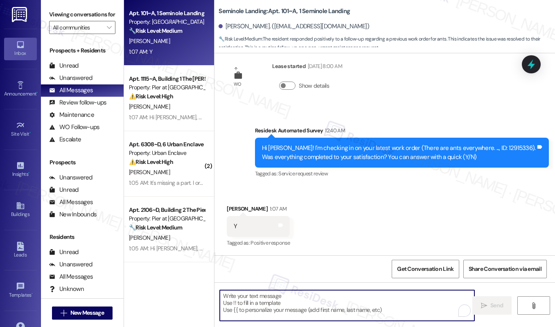
click at [292, 305] on textarea "To enrich screen reader interactions, please activate Accessibility in Grammarl…" at bounding box center [347, 305] width 255 height 31
paste textarea "Hi {{first_name}}, I'm so glad to hear the work order was completed to your sat…"
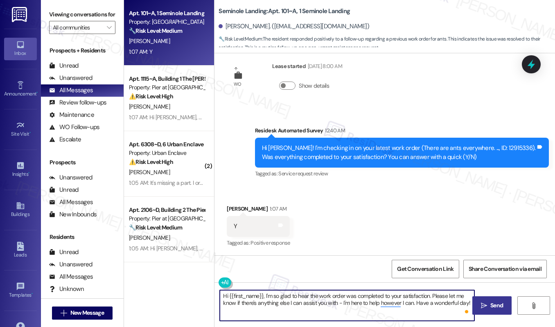
type textarea "Hi {{first_name}}, I'm so glad to hear the work order was completed to your sat…"
click at [484, 303] on icon "" at bounding box center [484, 305] width 6 height 7
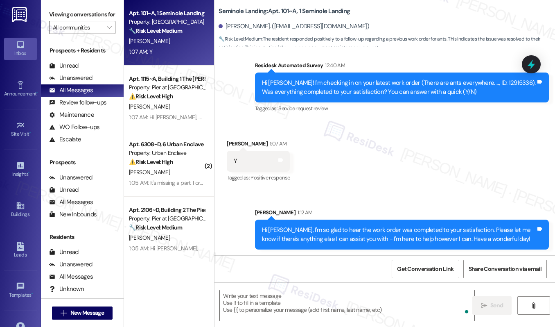
scroll to position [1058, 0]
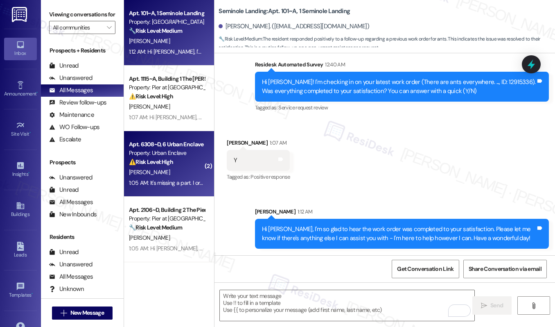
click at [166, 173] on div "[PERSON_NAME]" at bounding box center [166, 172] width 77 height 10
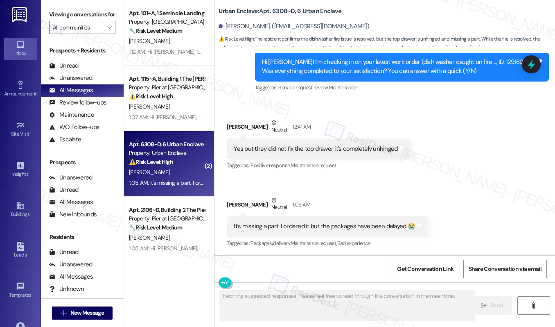
scroll to position [2282, 0]
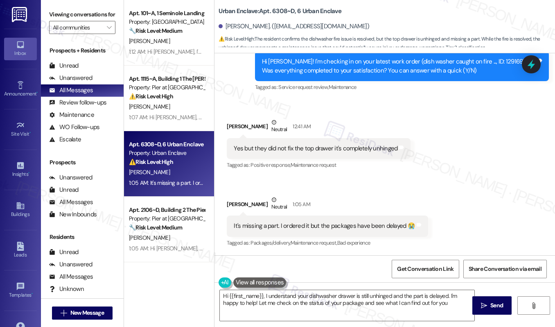
type textarea "Hi {{first_name}}, I understand your dishwasher drawer is still unhinged and th…"
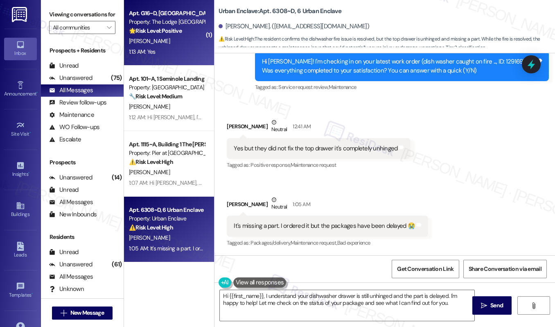
click at [163, 44] on div "[PERSON_NAME]" at bounding box center [166, 41] width 77 height 10
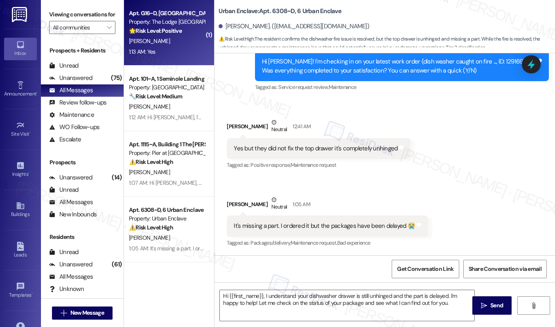
type textarea "Fetching suggested responses. Please feel free to read through the conversation…"
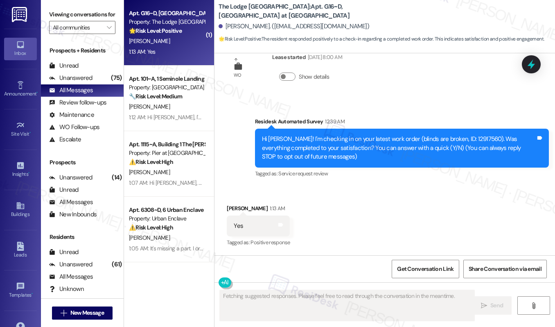
scroll to position [25, 0]
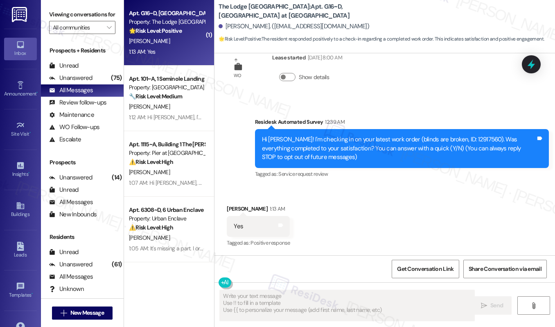
click at [152, 44] on div "[PERSON_NAME]" at bounding box center [166, 41] width 77 height 10
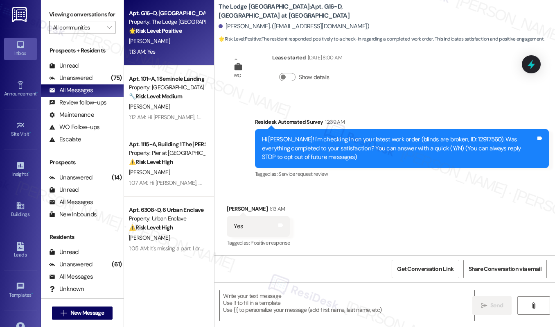
click at [329, 229] on div "Received via SMS [PERSON_NAME] 1:13 AM Yes Tags and notes Tagged as: Positive r…" at bounding box center [385, 220] width 341 height 69
click at [291, 292] on textarea at bounding box center [347, 305] width 255 height 31
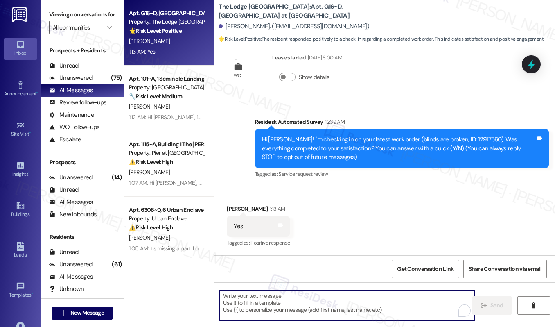
paste textarea "Hi {{first_name}}, I'm so glad to hear the work order was completed to your sat…"
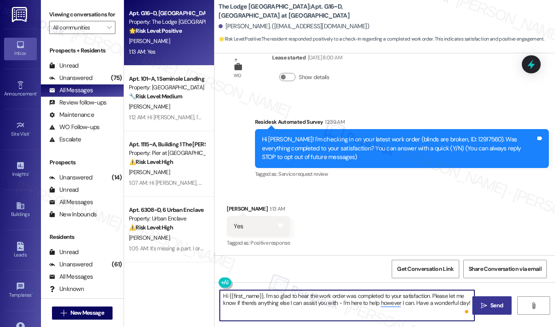
type textarea "Hi {{first_name}}, I'm so glad to hear the work order was completed to your sat…"
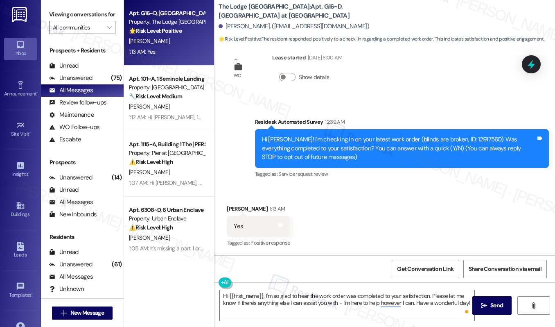
click at [510, 303] on button " Send" at bounding box center [493, 305] width 40 height 18
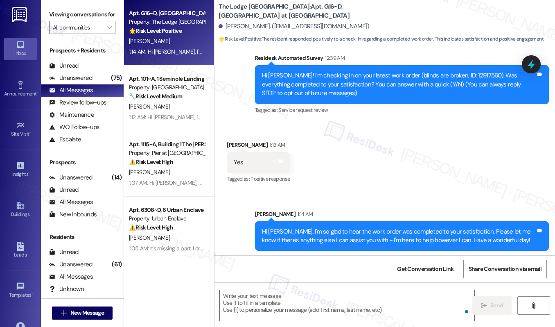
scroll to position [91, 0]
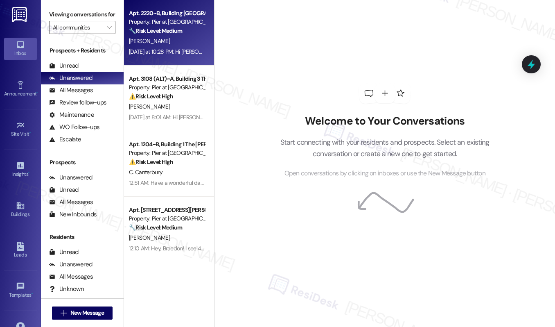
click at [182, 34] on strong "🔧 Risk Level: Medium" at bounding box center [155, 30] width 53 height 7
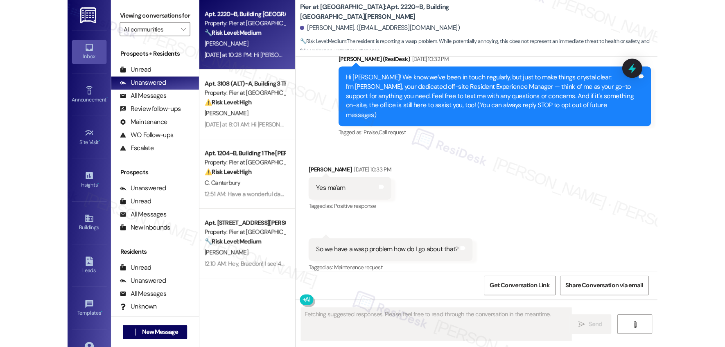
scroll to position [367, 0]
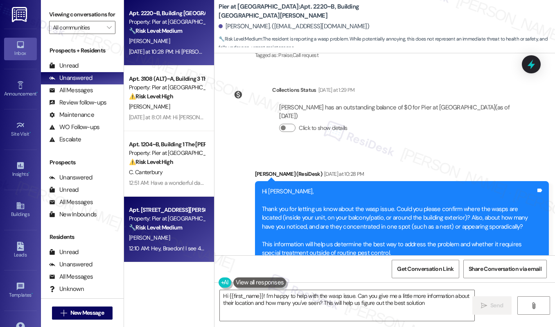
type textarea "Hi {{first_name}}! I'm happy to help with the wasp issue. Can you give me a lit…"
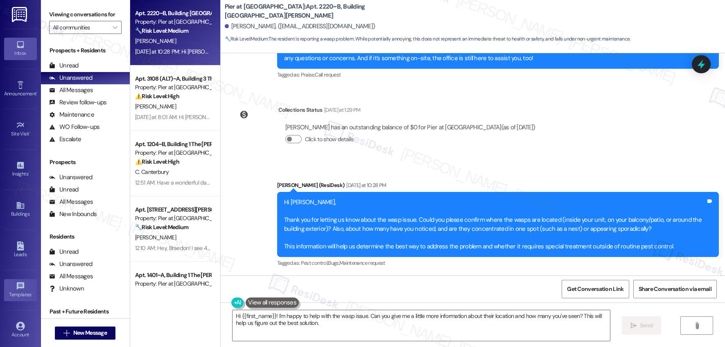
scroll to position [321, 0]
click at [78, 80] on div "Unanswered" at bounding box center [70, 78] width 43 height 9
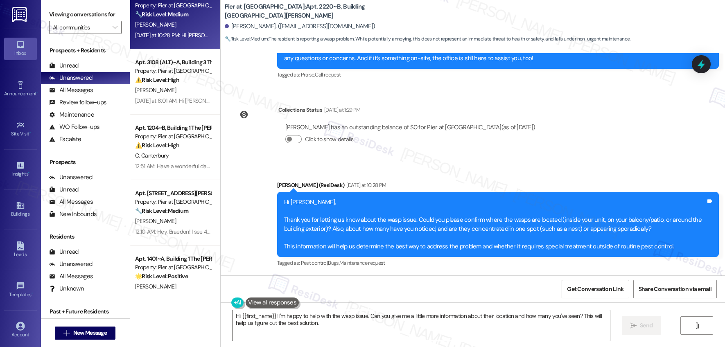
scroll to position [0, 0]
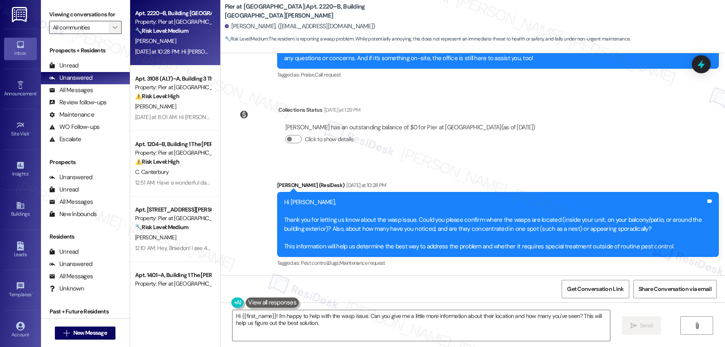
click at [113, 25] on icon "" at bounding box center [115, 27] width 5 height 7
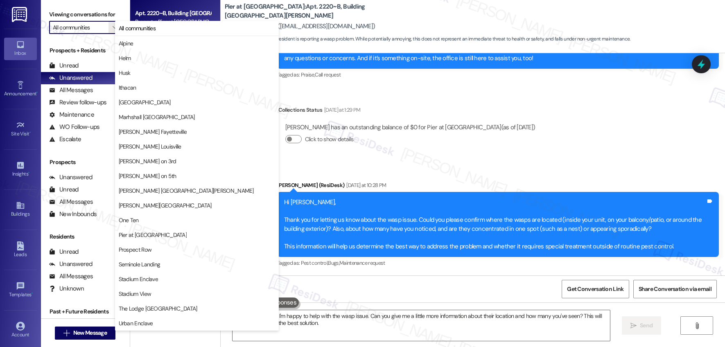
click at [145, 16] on div "Apt. 2220~B, Building [GEOGRAPHIC_DATA][PERSON_NAME]" at bounding box center [173, 13] width 76 height 9
click at [163, 7] on div "Apt. 2220~B, Building 2 The Pier Conway Property: Pier at Conway 🔧 Risk Level: …" at bounding box center [175, 33] width 90 height 66
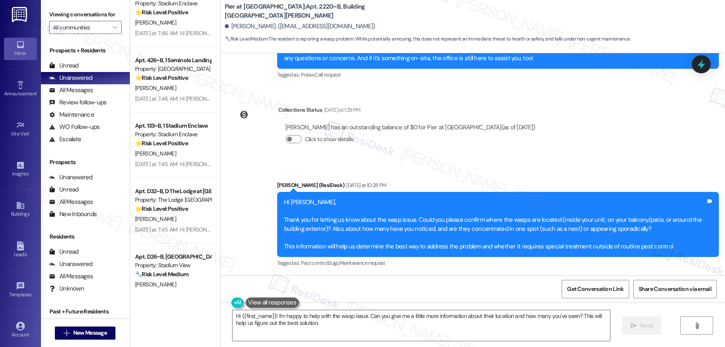
scroll to position [658, 0]
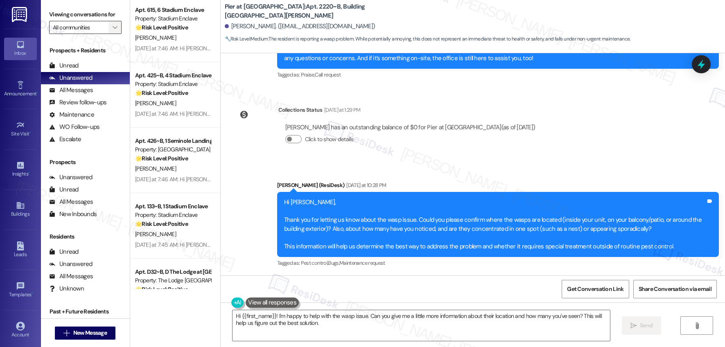
click at [111, 21] on span "" at bounding box center [115, 27] width 8 height 13
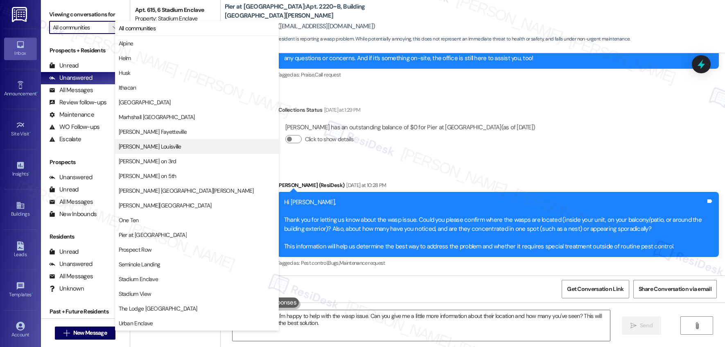
click at [154, 148] on span "[PERSON_NAME] Louisville" at bounding box center [150, 146] width 63 height 8
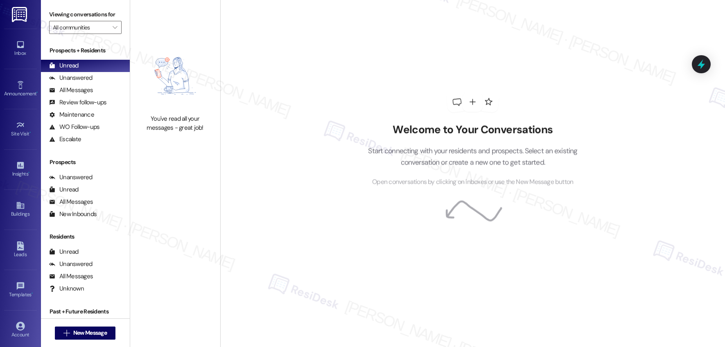
type input "[PERSON_NAME] Louisville"
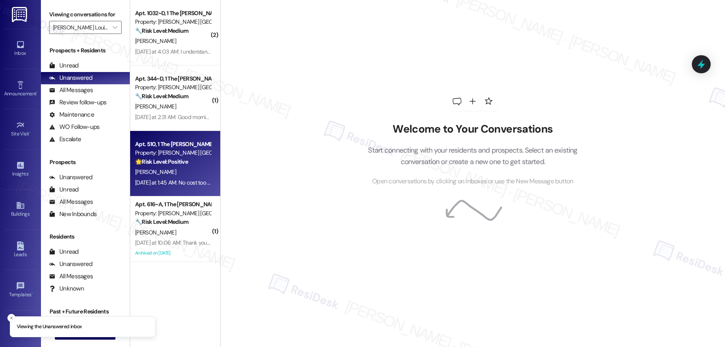
click at [172, 166] on div "🌟 Risk Level: Positive The resident responded negatively to a check-in message …" at bounding box center [173, 162] width 76 height 9
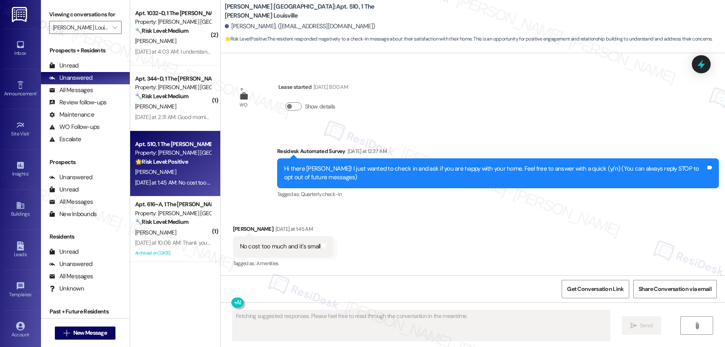
scroll to position [149, 0]
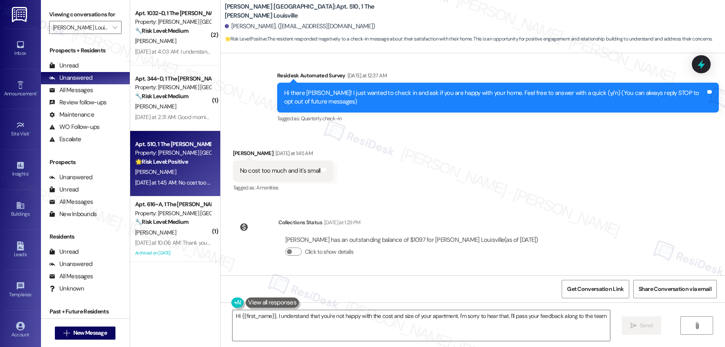
type textarea "Hi {{first_name}}, I understand that you're not happy with the cost and size of…"
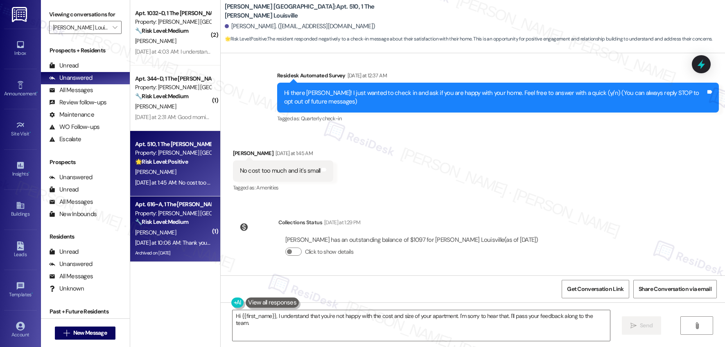
click at [172, 237] on div "A. Velasquez" at bounding box center [172, 233] width 77 height 10
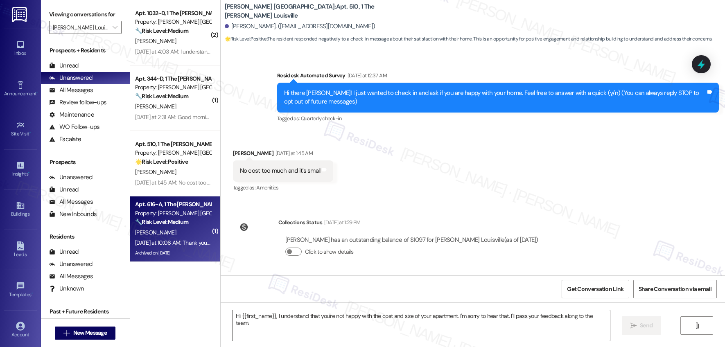
type textarea "Fetching suggested responses. Please feel free to read through the conversation…"
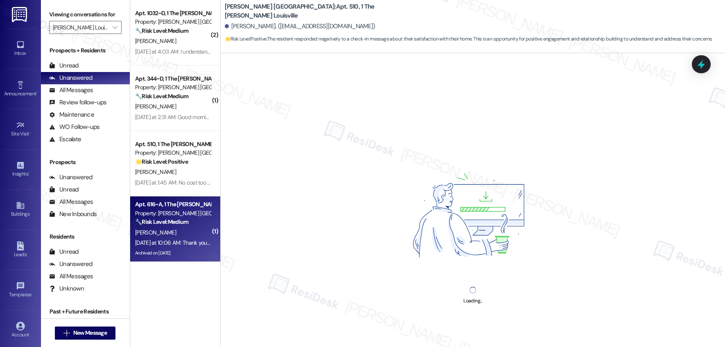
click at [172, 237] on div "A. Velasquez" at bounding box center [172, 233] width 77 height 10
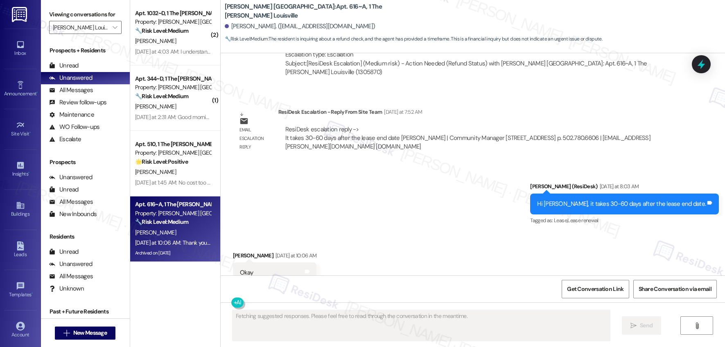
scroll to position [5108, 0]
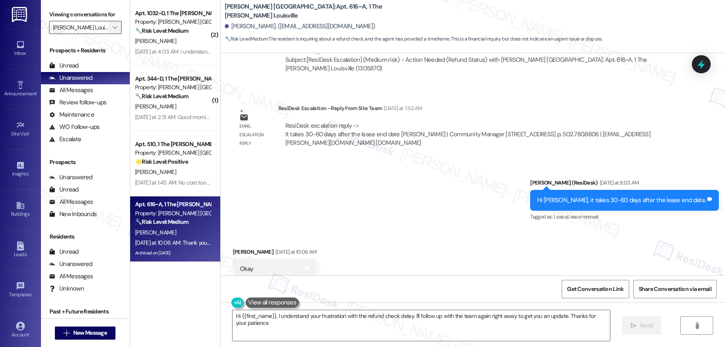
type textarea "Hi {{first_name}}, I understand your frustration with the refund check delay. I…"
click at [113, 26] on icon "" at bounding box center [115, 27] width 5 height 7
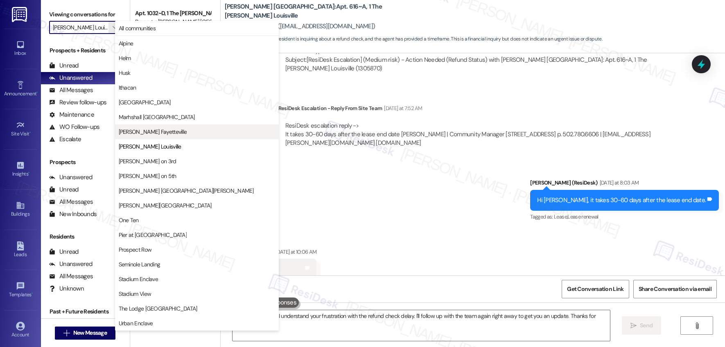
click at [151, 128] on span "[PERSON_NAME] Fayetteville" at bounding box center [153, 132] width 68 height 8
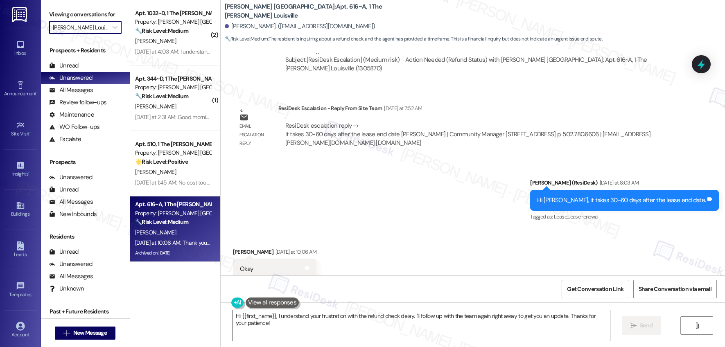
type input "[PERSON_NAME] Fayetteville"
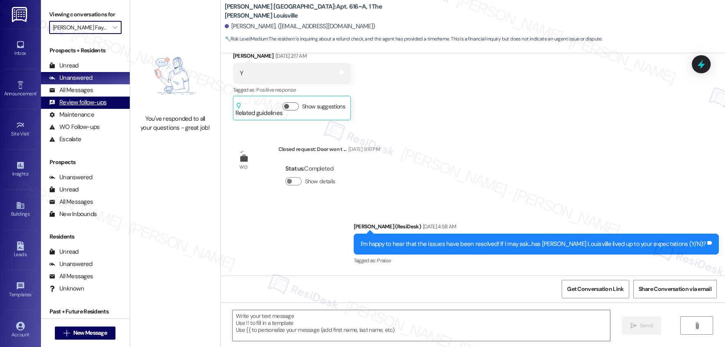
type textarea "Fetching suggested responses. Please feel free to read through the conversation…"
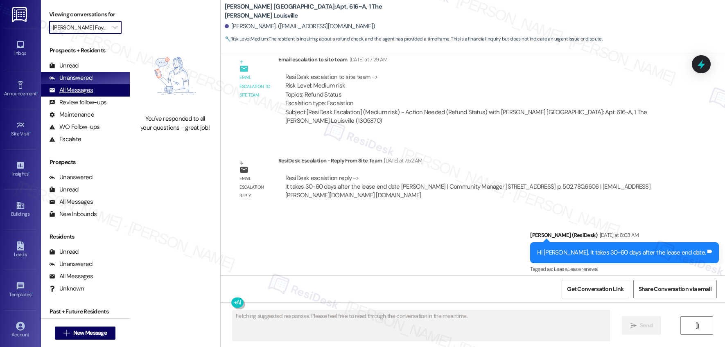
scroll to position [5104, 0]
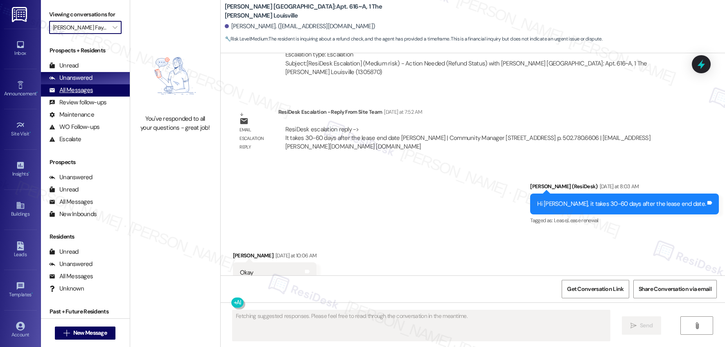
click at [69, 92] on div "All Messages" at bounding box center [71, 90] width 44 height 9
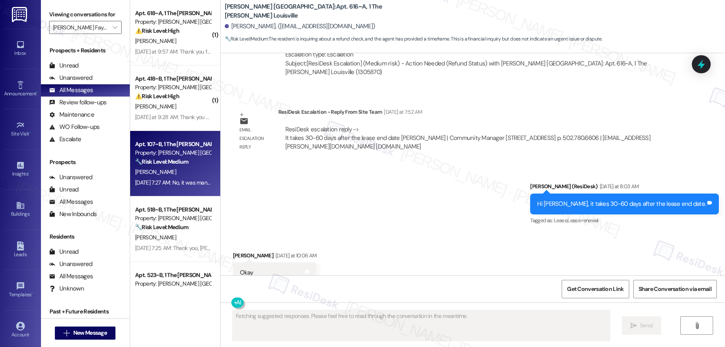
click at [162, 156] on div "Property: Marshall Fayetteville" at bounding box center [173, 153] width 76 height 9
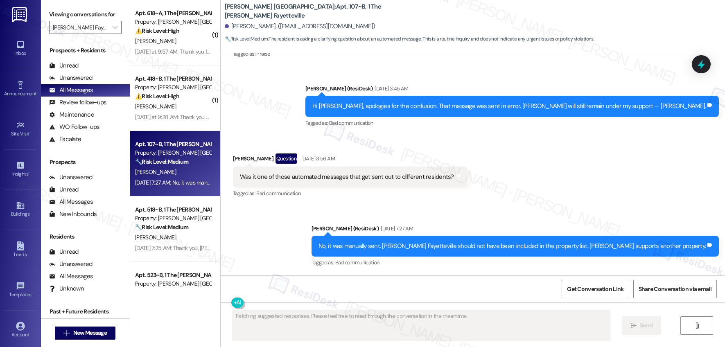
scroll to position [487, 0]
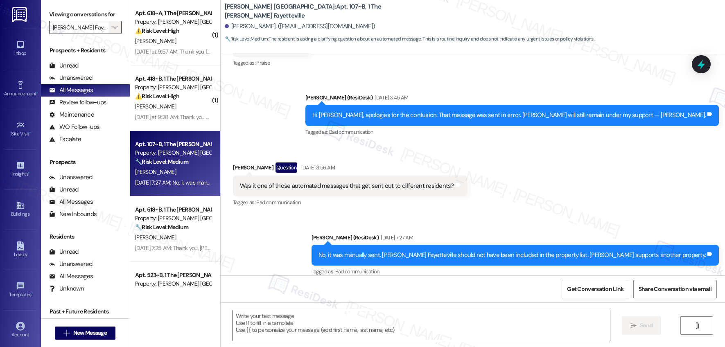
click at [111, 32] on span "" at bounding box center [115, 27] width 8 height 13
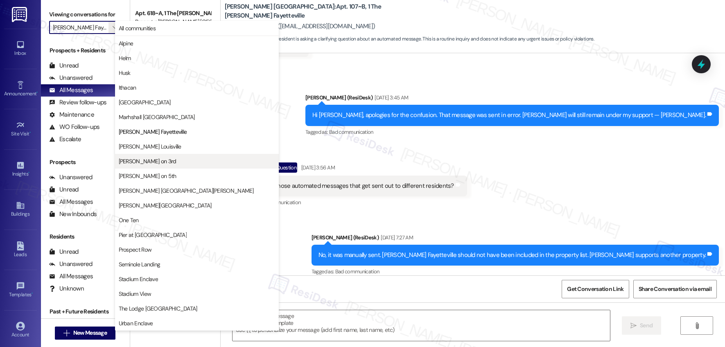
click at [149, 159] on span "[PERSON_NAME] on 3rd" at bounding box center [148, 161] width 58 height 8
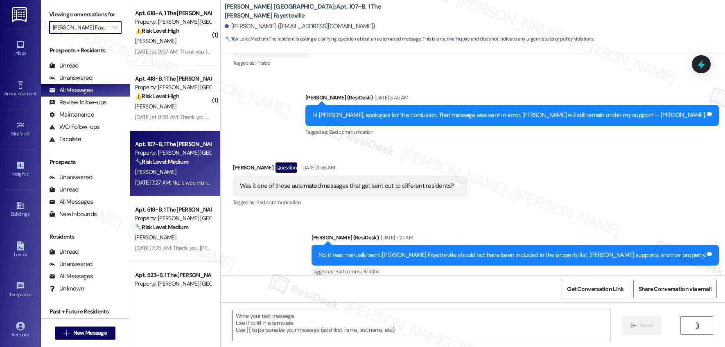
type input "[PERSON_NAME] on 3rd"
click at [168, 170] on span "A. Amaro Gonzalez" at bounding box center [158, 171] width 47 height 7
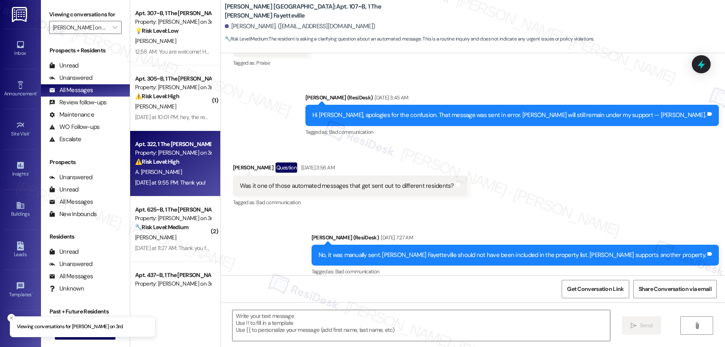
click at [168, 170] on span "A. Amaro Gonzalez" at bounding box center [158, 171] width 47 height 7
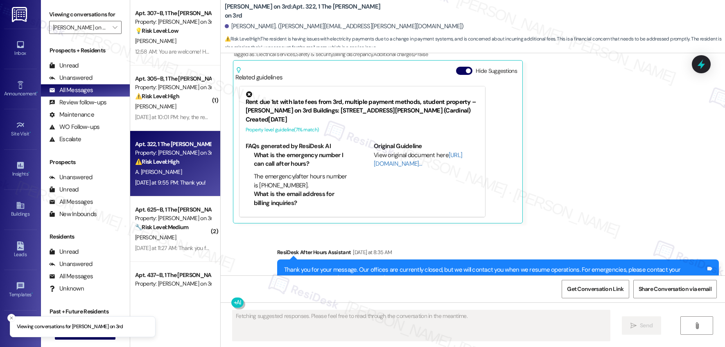
scroll to position [725, 0]
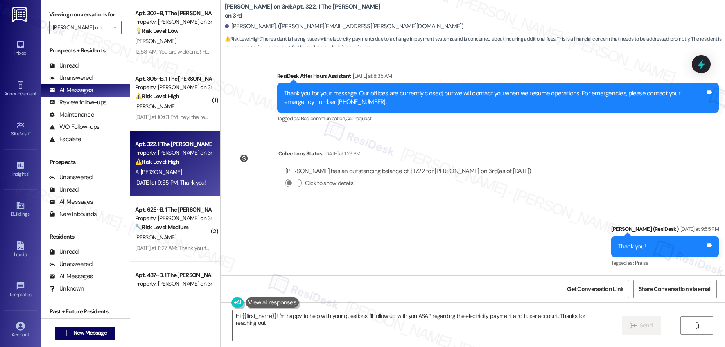
type textarea "Hi {{first_name}}! I'm happy to help with your questions. I'll follow up with y…"
drag, startPoint x: 217, startPoint y: 9, endPoint x: 260, endPoint y: 10, distance: 43.0
click at [260, 10] on b "Marshall on 3rd: Apt. 322, 1 The Marshall on 3rd" at bounding box center [307, 11] width 164 height 18
copy b "Marshall on 3rd:"
click at [111, 27] on span "" at bounding box center [115, 27] width 8 height 13
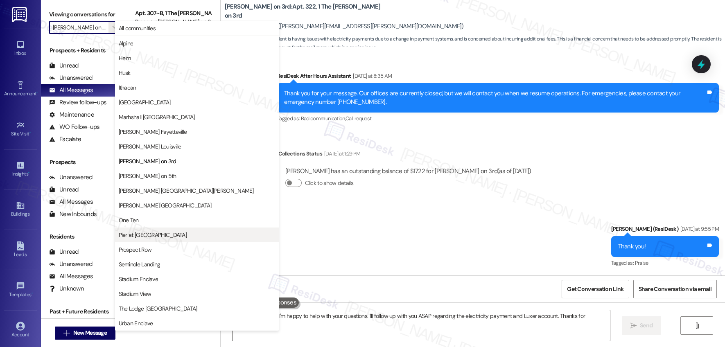
click at [141, 237] on span "Pier at [GEOGRAPHIC_DATA]" at bounding box center [153, 235] width 68 height 8
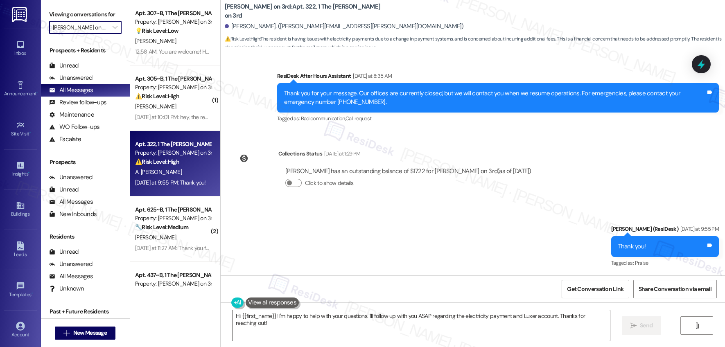
type input "Pier at [GEOGRAPHIC_DATA]"
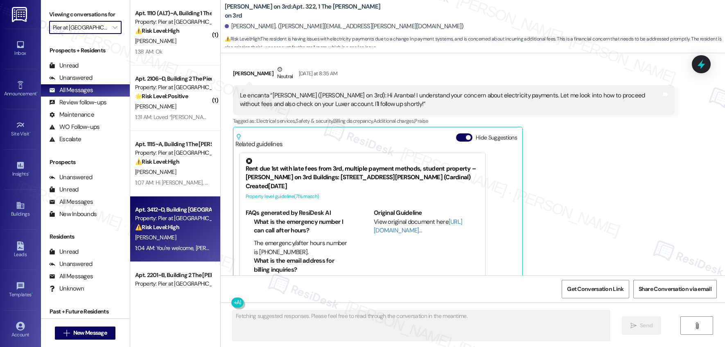
scroll to position [502, 0]
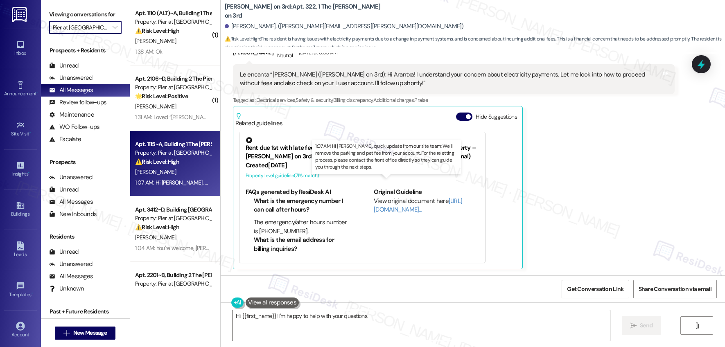
type textarea "Hi {{first_name}}! I'm happy to help with your questions. I'll"
click at [158, 184] on div "1:07 AM: Hi Grace, quick update from our site team: We’ll remove the parking an…" at bounding box center [407, 182] width 545 height 7
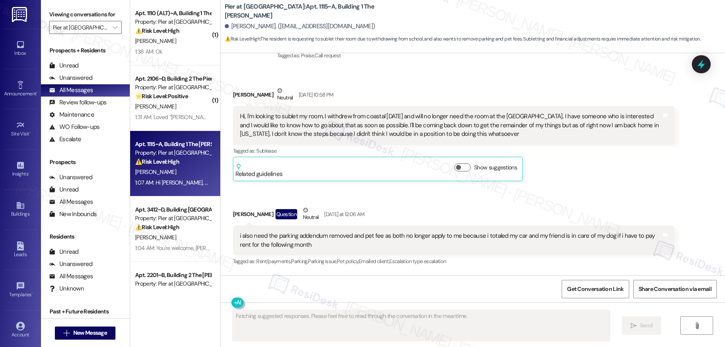
scroll to position [696, 0]
drag, startPoint x: 219, startPoint y: 9, endPoint x: 258, endPoint y: 10, distance: 38.9
click at [258, 10] on b "Pier at Conway: Apt. 1115~A, Building 1 The Pier Conway" at bounding box center [307, 11] width 164 height 18
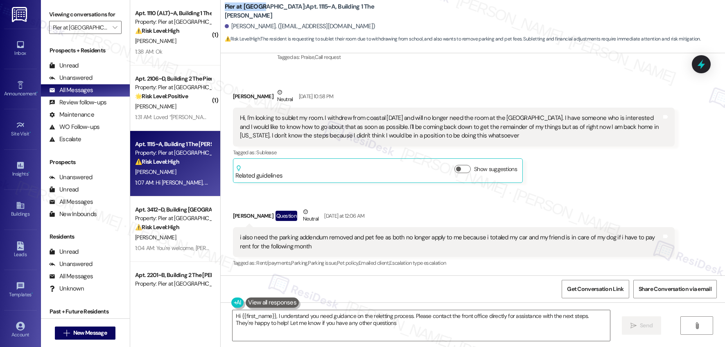
type textarea "Hi {{first_name}}, I understand you need guidance on the reletting process. Ple…"
copy b "Pier at [GEOGRAPHIC_DATA]"
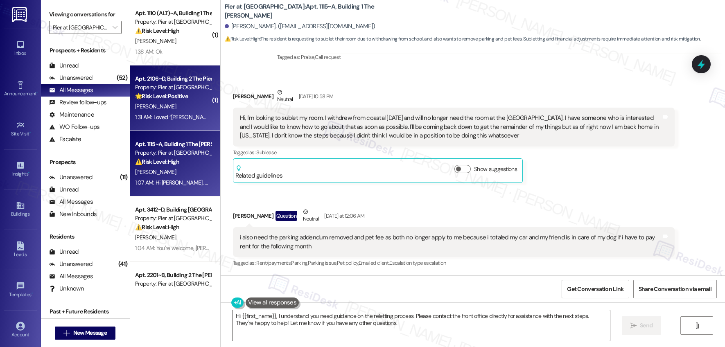
click at [179, 72] on div "Apt. 2106~D, Building 2 The Pier Conway Property: Pier at Conway 🌟 Risk Level: …" at bounding box center [175, 99] width 90 height 66
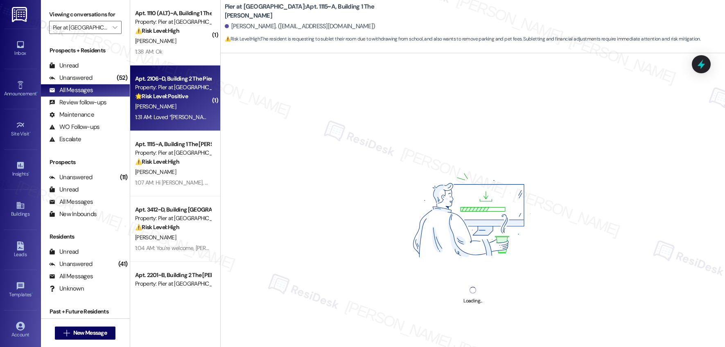
click at [174, 97] on strong "🌟 Risk Level: Positive" at bounding box center [161, 96] width 53 height 7
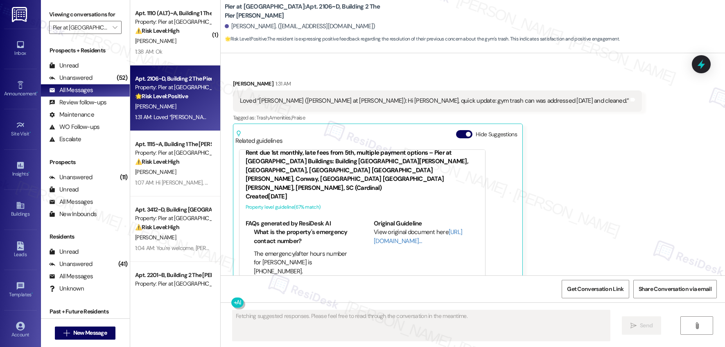
scroll to position [2235, 0]
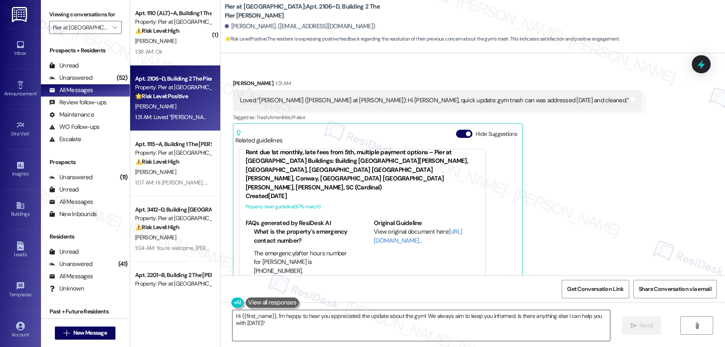
click at [246, 314] on textarea "Hi {{first_name}}, I'm happy to hear you appreciated the update about the gym! …" at bounding box center [422, 325] width 378 height 31
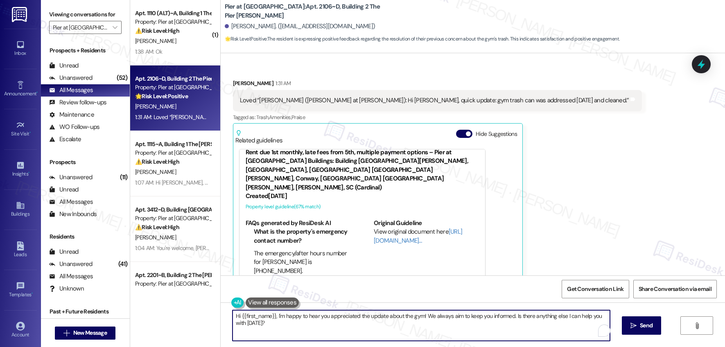
click at [246, 314] on textarea "Hi {{first_name}}, I'm happy to hear you appreciated the update about the gym! …" at bounding box center [422, 325] width 378 height 31
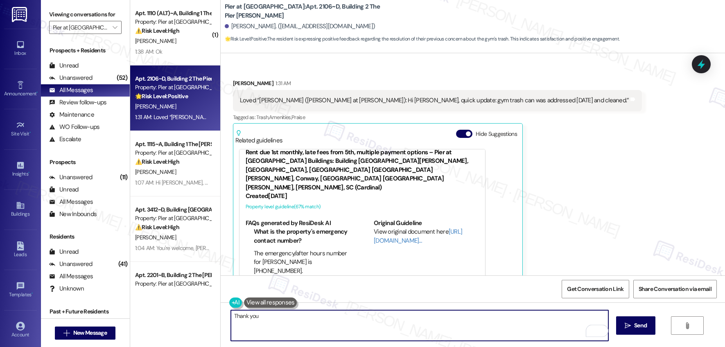
type textarea "Thank you!"
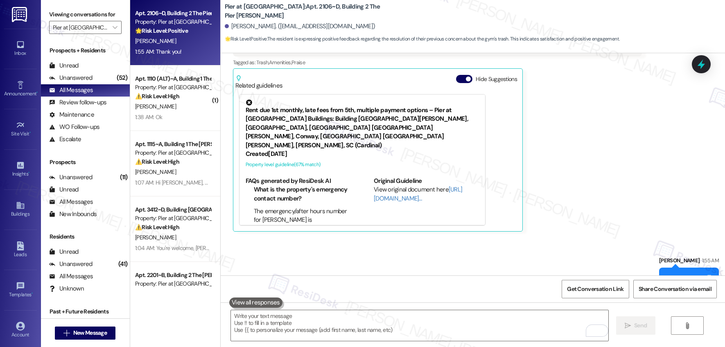
scroll to position [2292, 0]
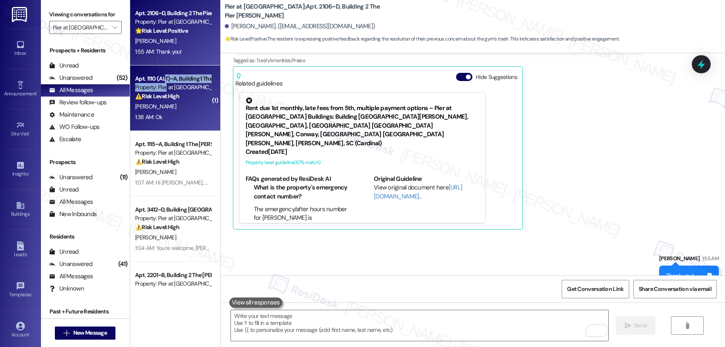
click at [159, 82] on div "Apt. 1110 (ALT)~A, Building 1 The Pier Conway Property: Pier at Conway ⚠️ Risk …" at bounding box center [172, 88] width 77 height 28
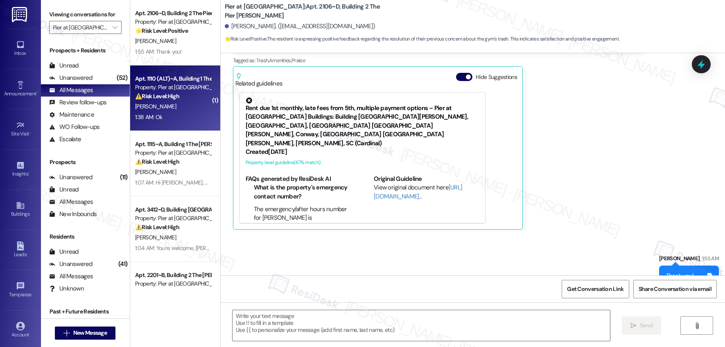
click at [172, 109] on div "[PERSON_NAME]" at bounding box center [172, 107] width 77 height 10
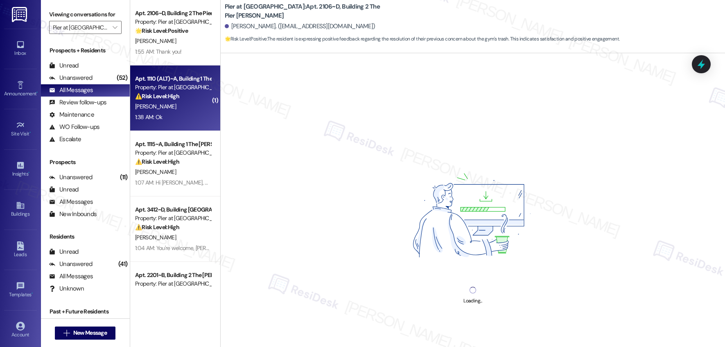
click at [168, 105] on div "[PERSON_NAME]" at bounding box center [172, 107] width 77 height 10
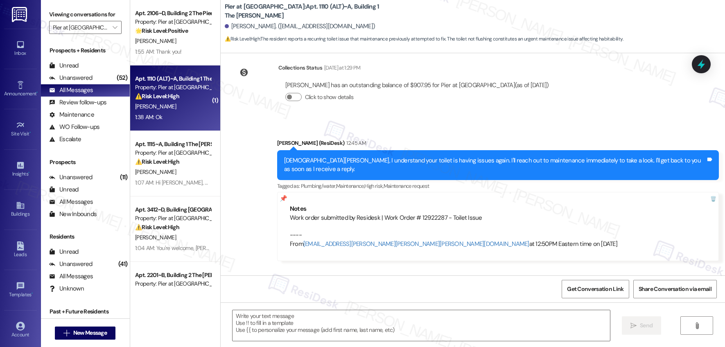
type textarea "Fetching suggested responses. Please feel free to read through the conversation…"
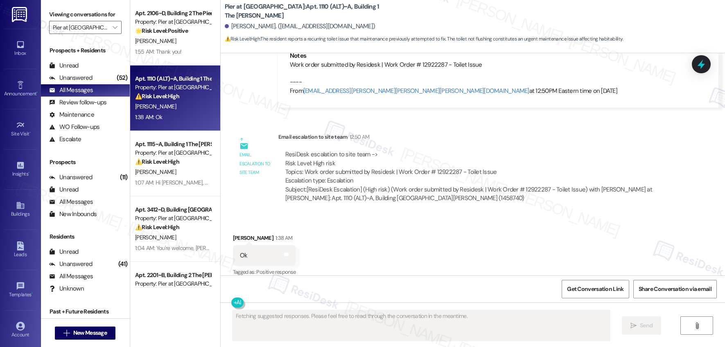
scroll to position [406, 0]
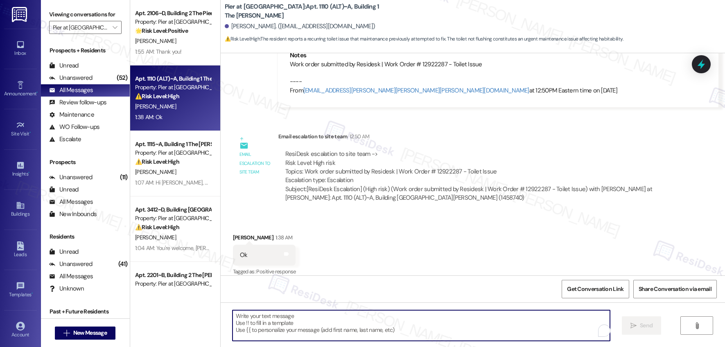
click at [318, 326] on textarea "To enrich screen reader interactions, please activate Accessibility in Grammarl…" at bounding box center [422, 325] width 378 height 31
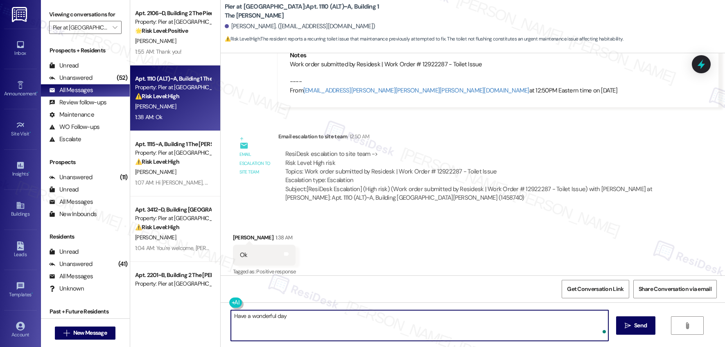
type textarea "Have a wonderful day!"
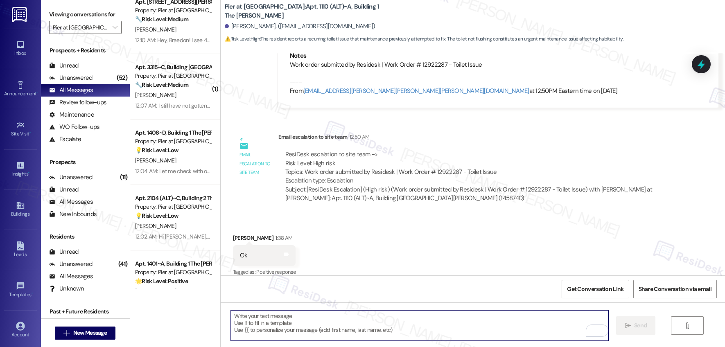
scroll to position [927, 0]
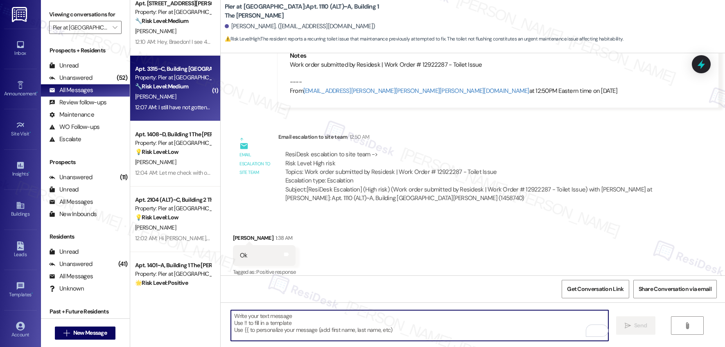
click at [174, 113] on div "Apt. 3315~C, Building 3 The Pier Conway Property: Pier at Conway 🔧 Risk Level: …" at bounding box center [175, 89] width 90 height 66
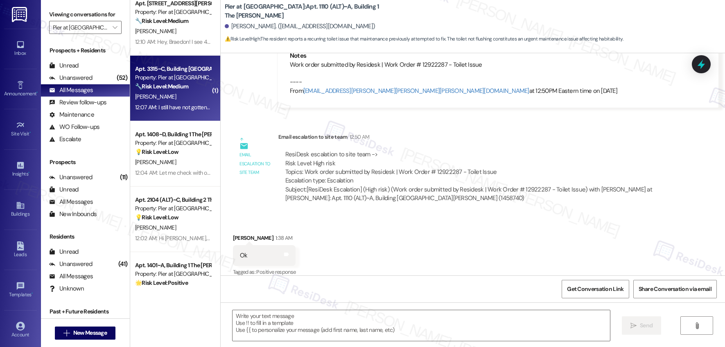
type textarea "Fetching suggested responses. Please feel free to read through the conversation…"
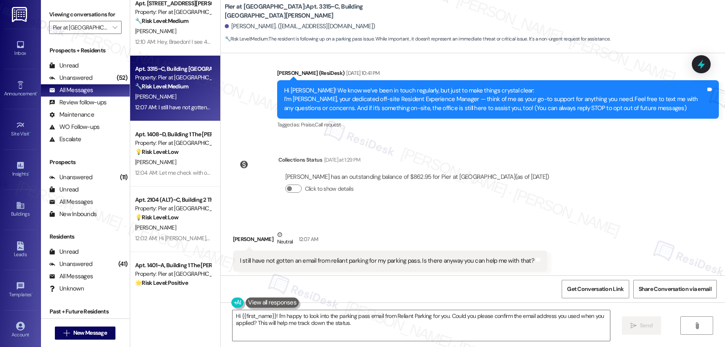
scroll to position [72, 0]
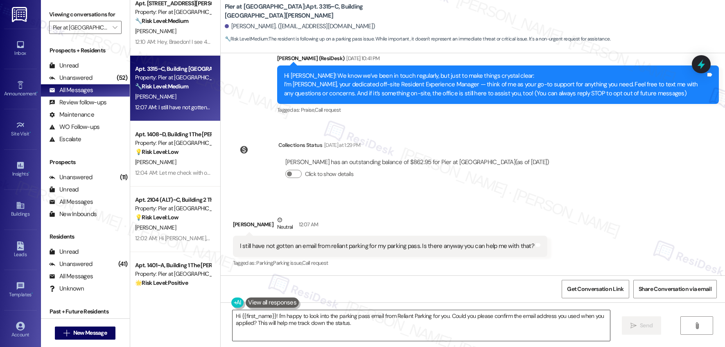
click at [352, 326] on textarea "Hi {{first_name}}! I'm happy to look into the parking pass email from Reliant P…" at bounding box center [422, 325] width 378 height 31
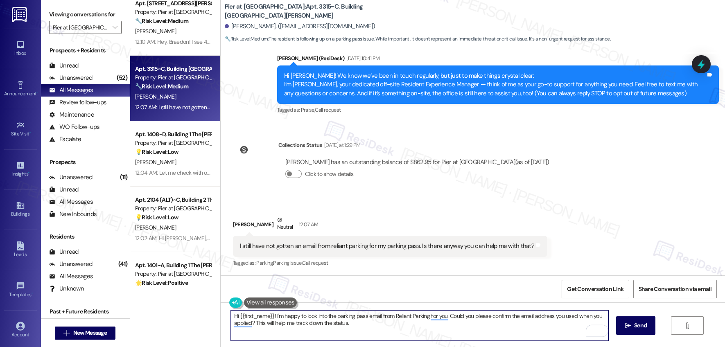
click at [352, 326] on textarea "Hi {{first_name}}! I'm happy to look into the parking pass email from Reliant P…" at bounding box center [420, 325] width 378 height 31
drag, startPoint x: 352, startPoint y: 328, endPoint x: 273, endPoint y: 315, distance: 80.1
click at [273, 315] on textarea "Hi {{first_name}}! I'm happy to look into the parking pass email from Reliant P…" at bounding box center [420, 325] width 378 height 31
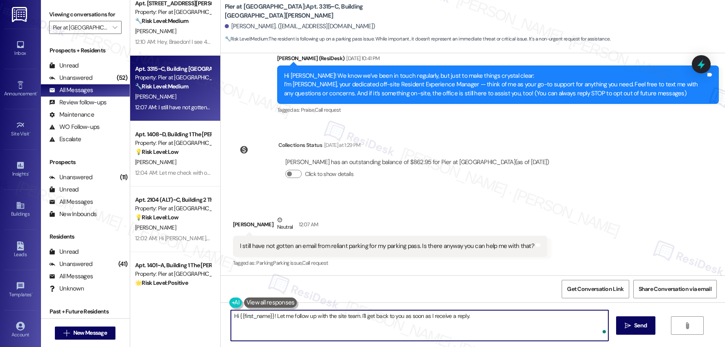
type textarea "Hi {{first_name}}! Let me follow up with the site team. I'll get back to you as…"
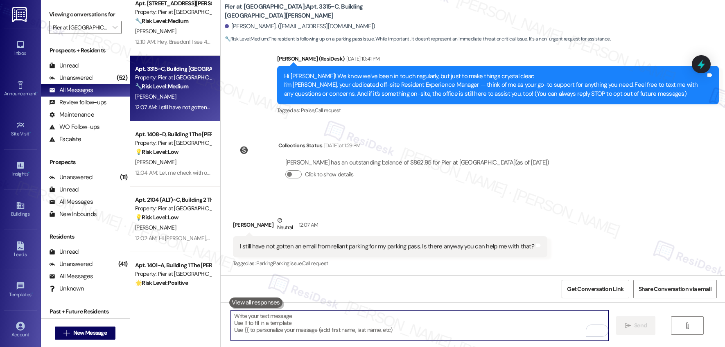
scroll to position [129, 0]
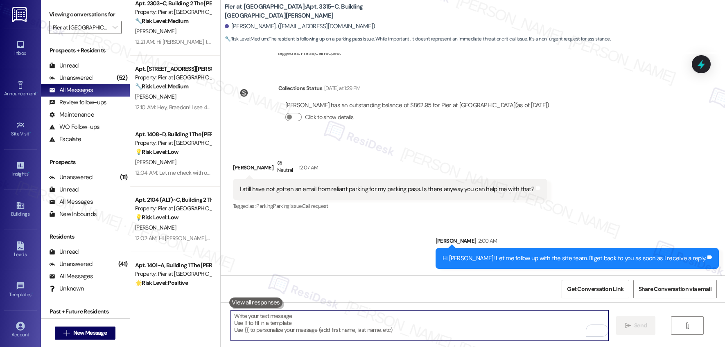
click at [371, 326] on textarea "To enrich screen reader interactions, please activate Accessibility in Grammarl…" at bounding box center [420, 325] width 378 height 31
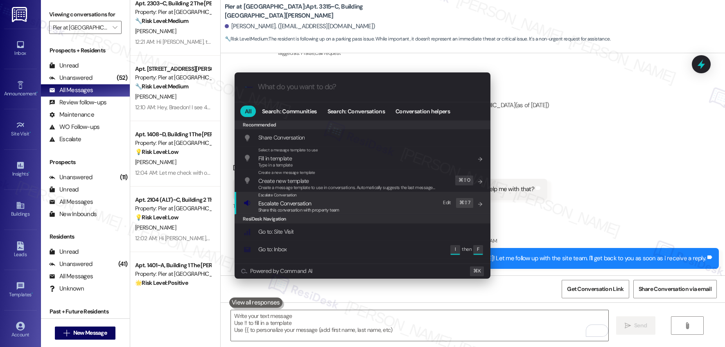
click at [325, 203] on span "Escalate Conversation" at bounding box center [298, 203] width 81 height 9
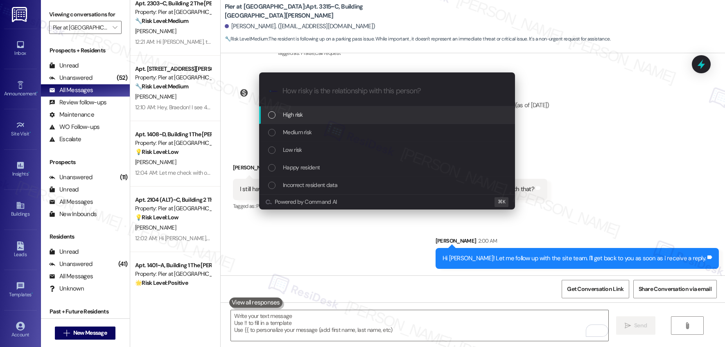
click at [337, 115] on div "High risk" at bounding box center [388, 114] width 240 height 9
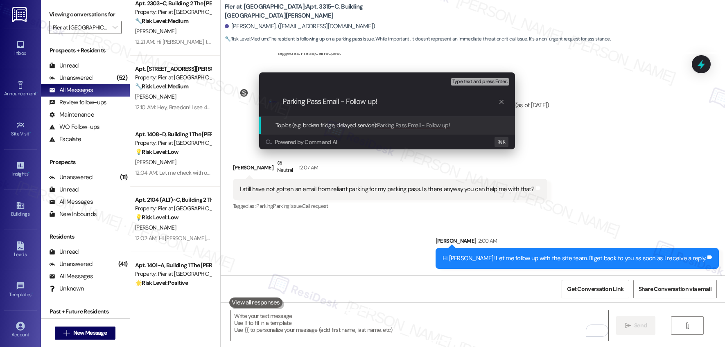
type input "Parking Pass Email - Follow up"
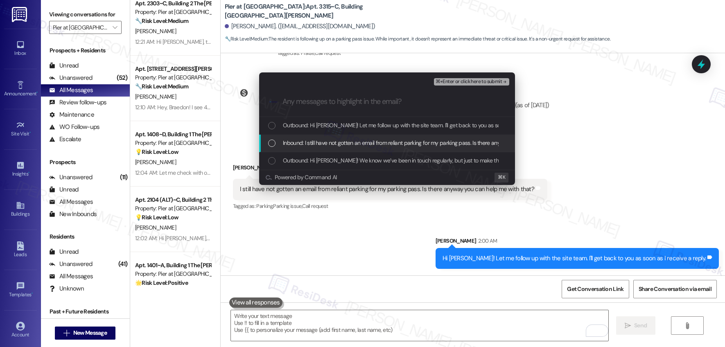
click at [320, 138] on span "Inbound: I still have not gotten an email from reliant parking for my parking p…" at bounding box center [429, 142] width 293 height 9
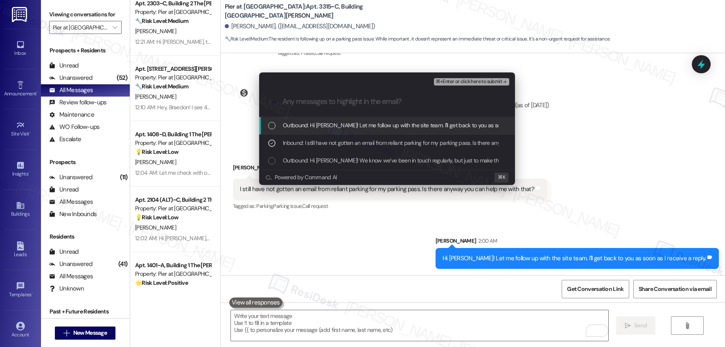
click at [337, 121] on span "Outbound: Hi Michael! Let me follow up with the site team. I'll get back to you…" at bounding box center [418, 125] width 270 height 9
click at [469, 84] on span "⌘+Enter or click here to submit" at bounding box center [469, 82] width 66 height 6
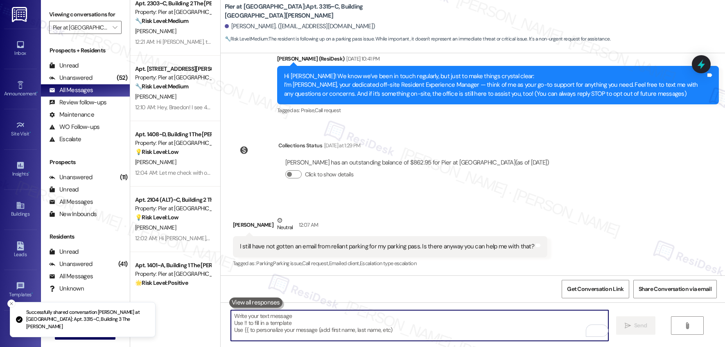
scroll to position [142, 0]
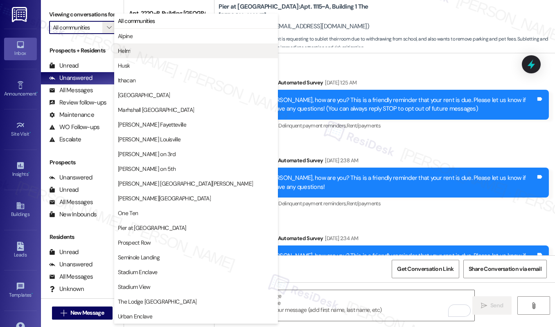
scroll to position [1190, 0]
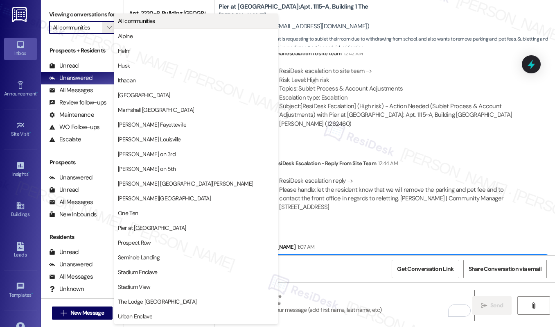
click at [155, 20] on span "All communities" at bounding box center [136, 21] width 37 height 8
